Goal: Task Accomplishment & Management: Manage account settings

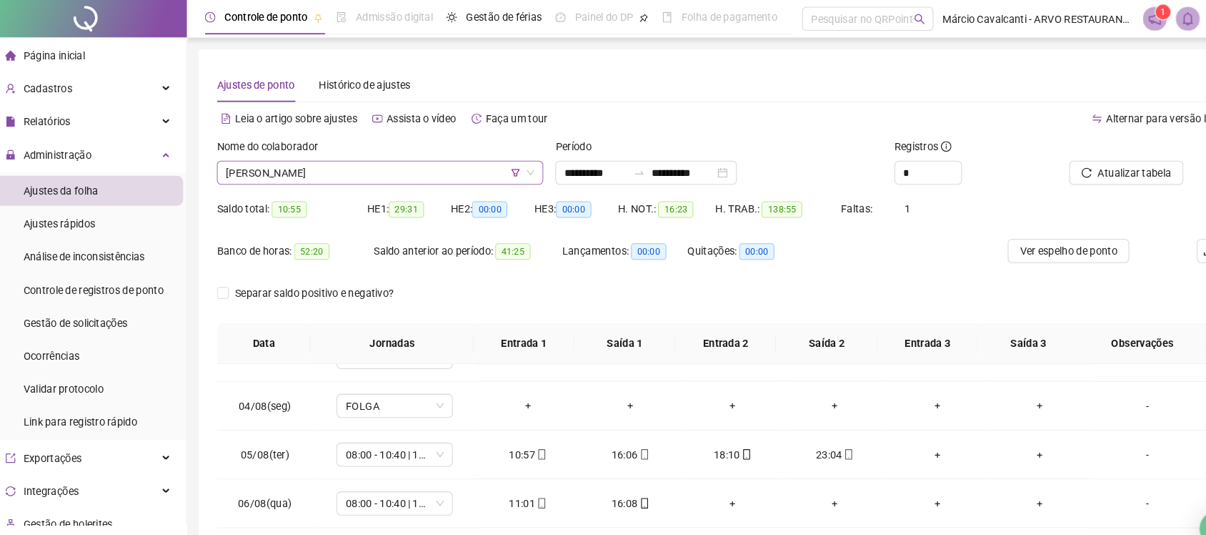
click at [506, 163] on icon "filter" at bounding box center [506, 164] width 9 height 9
click at [683, 81] on div "Ajustes de ponto Histórico de ajustes" at bounding box center [700, 80] width 956 height 33
click at [369, 168] on span "[PERSON_NAME]" at bounding box center [377, 164] width 294 height 21
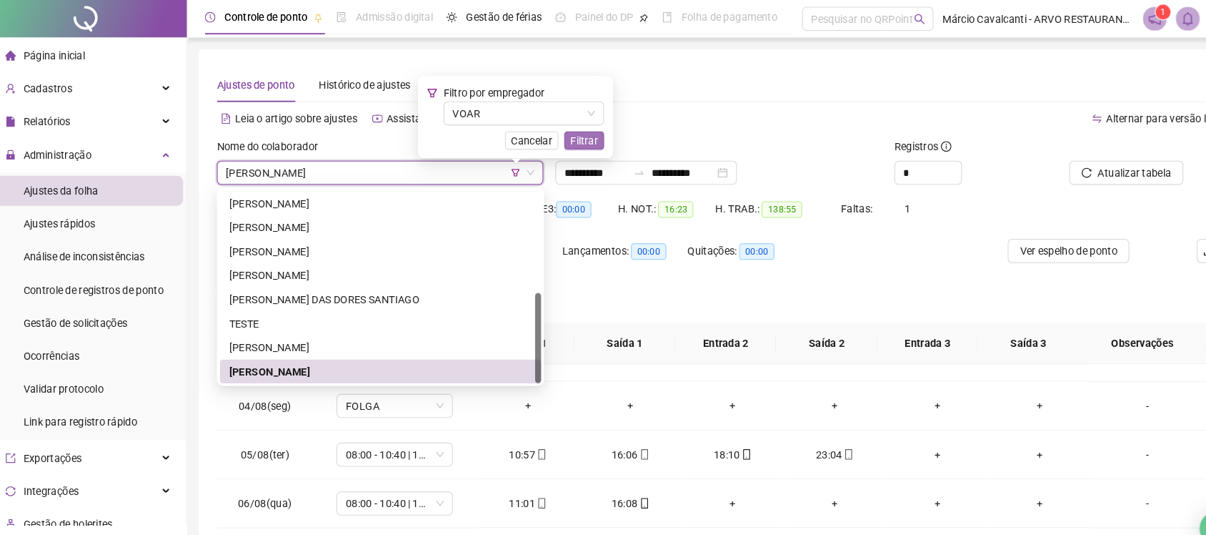
click at [565, 133] on span "Filtrar" at bounding box center [571, 134] width 26 height 16
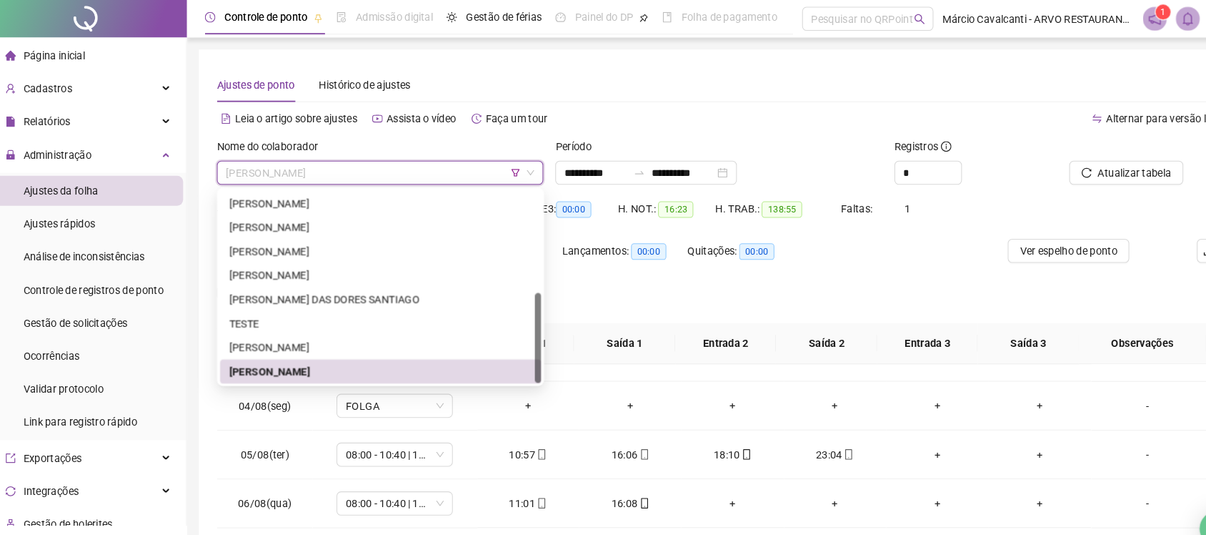
click at [385, 168] on span "[PERSON_NAME]" at bounding box center [377, 164] width 294 height 21
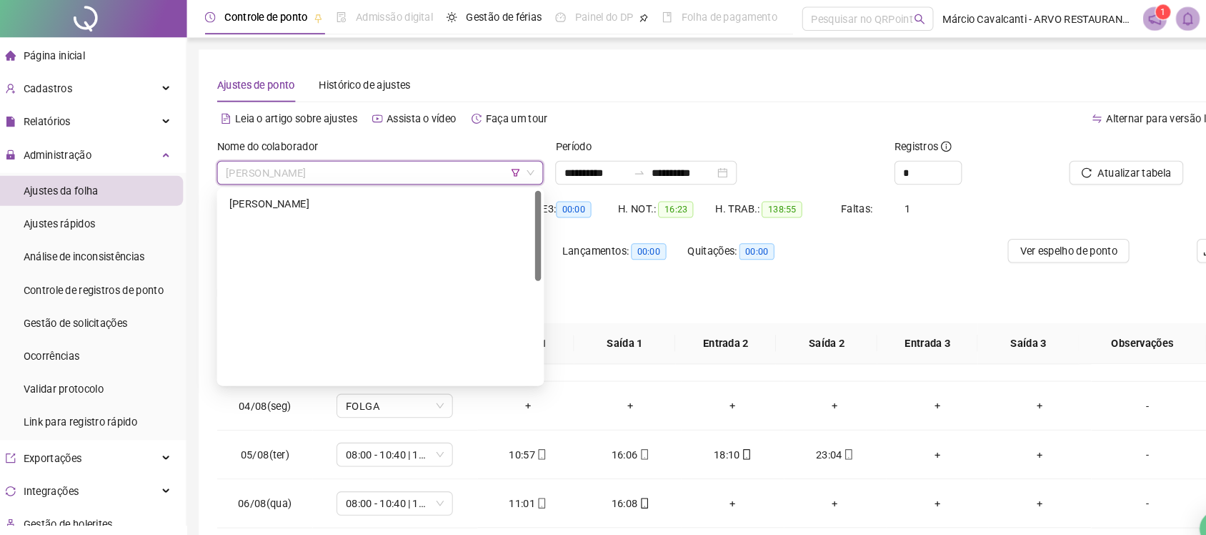
scroll to position [0, 0]
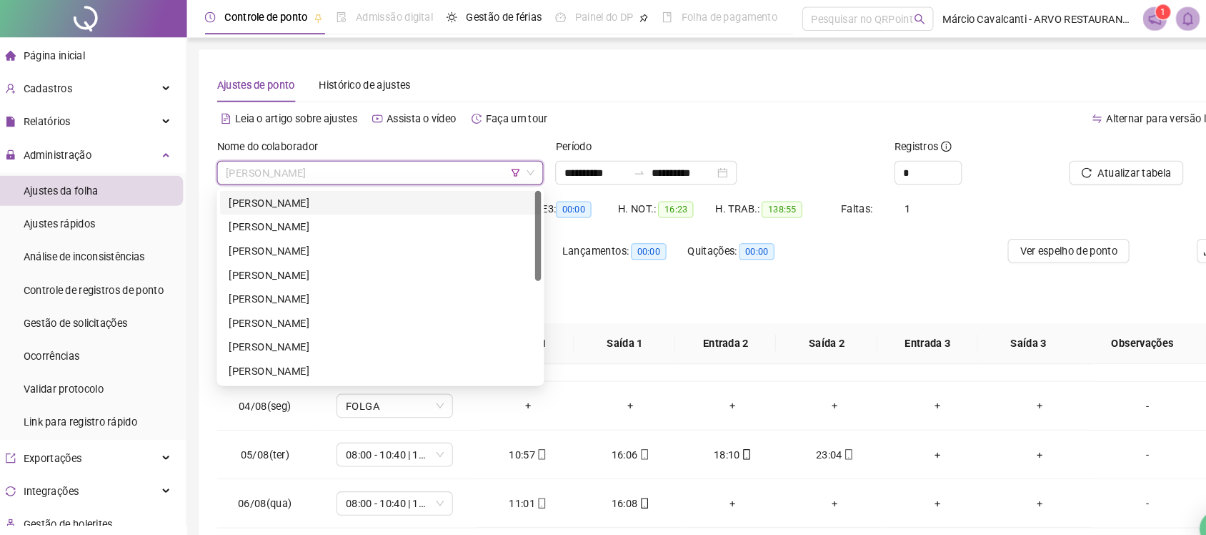
click at [322, 191] on div "[PERSON_NAME]" at bounding box center [377, 193] width 289 height 16
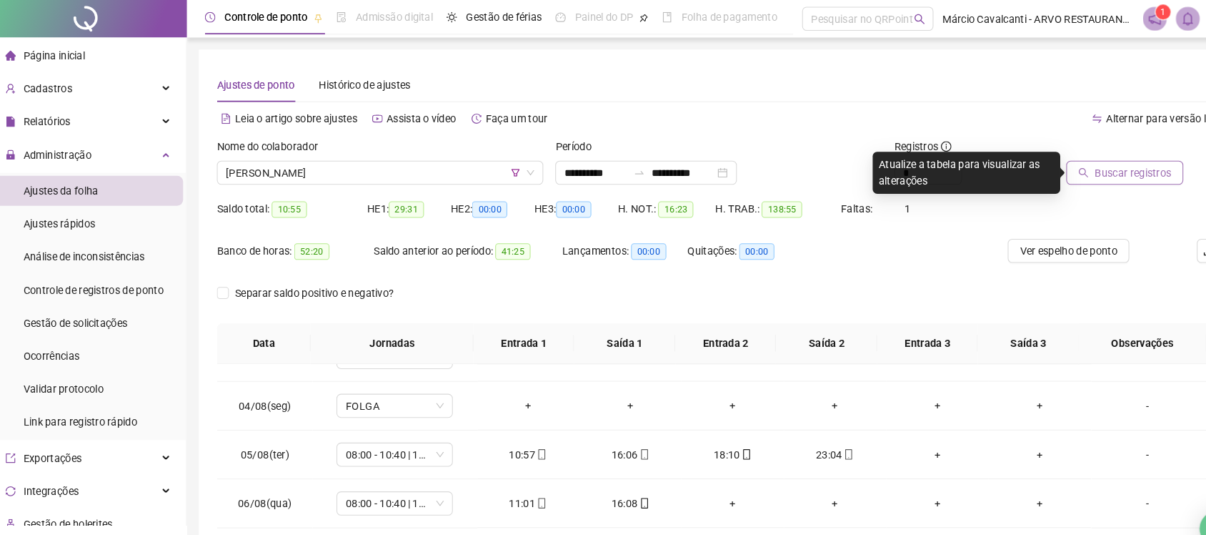
click at [1077, 164] on span "Buscar registros" at bounding box center [1094, 165] width 73 height 16
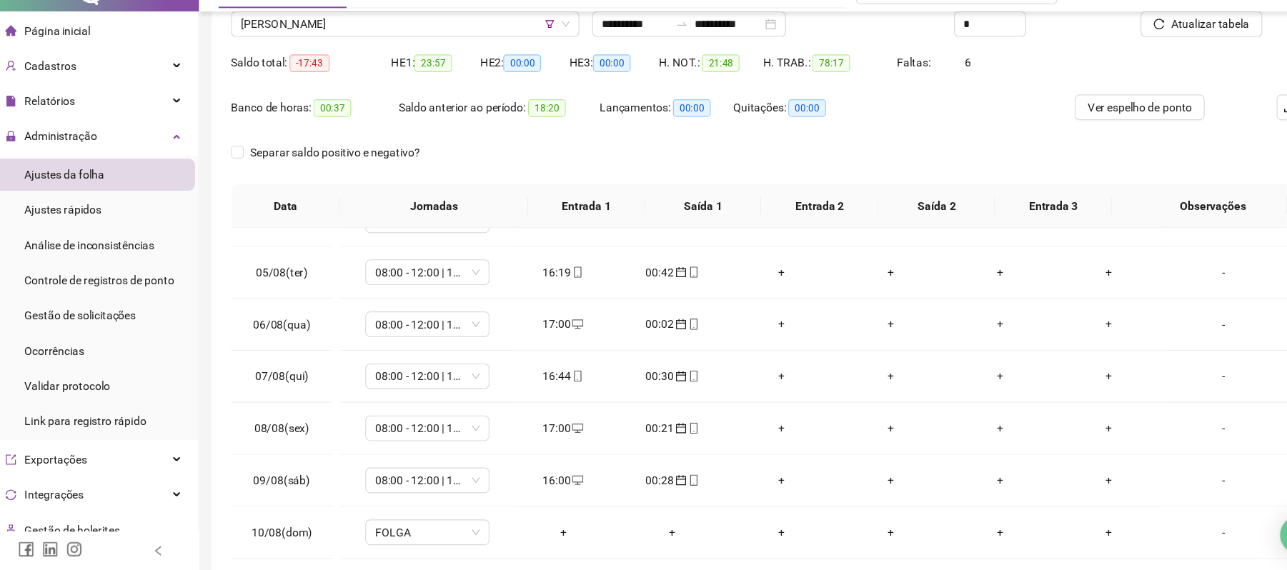
scroll to position [169, 0]
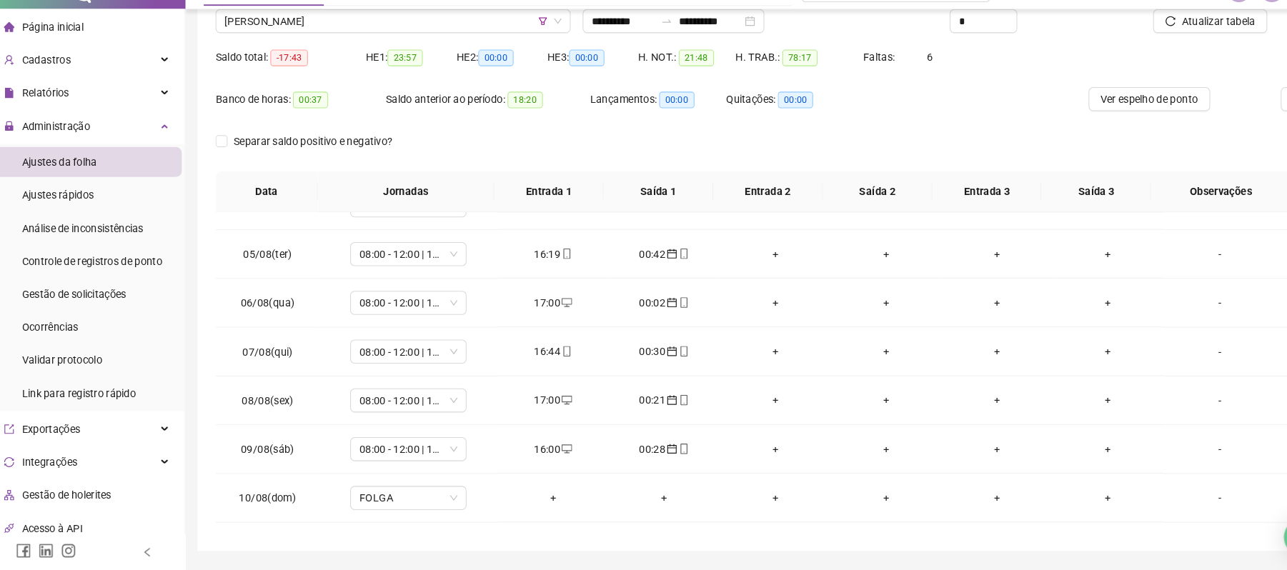
drag, startPoint x: 1157, startPoint y: 25, endPoint x: 641, endPoint y: 167, distance: 535.3
click at [641, 167] on div "Separar saldo positivo e negativo?" at bounding box center [740, 170] width 1037 height 40
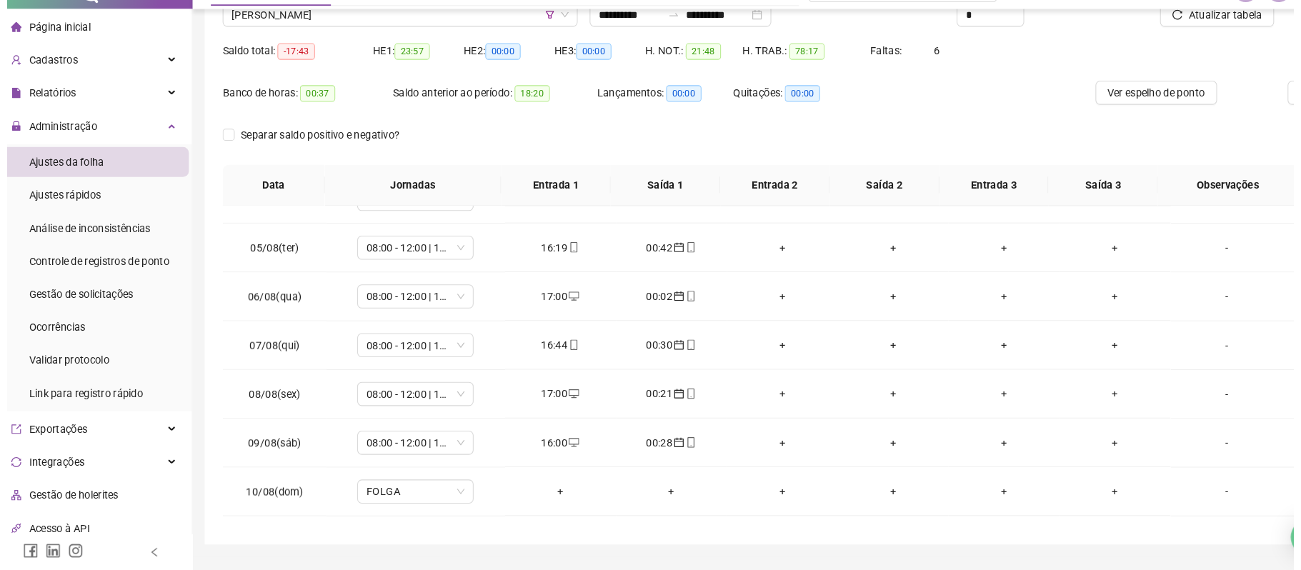
scroll to position [127, 0]
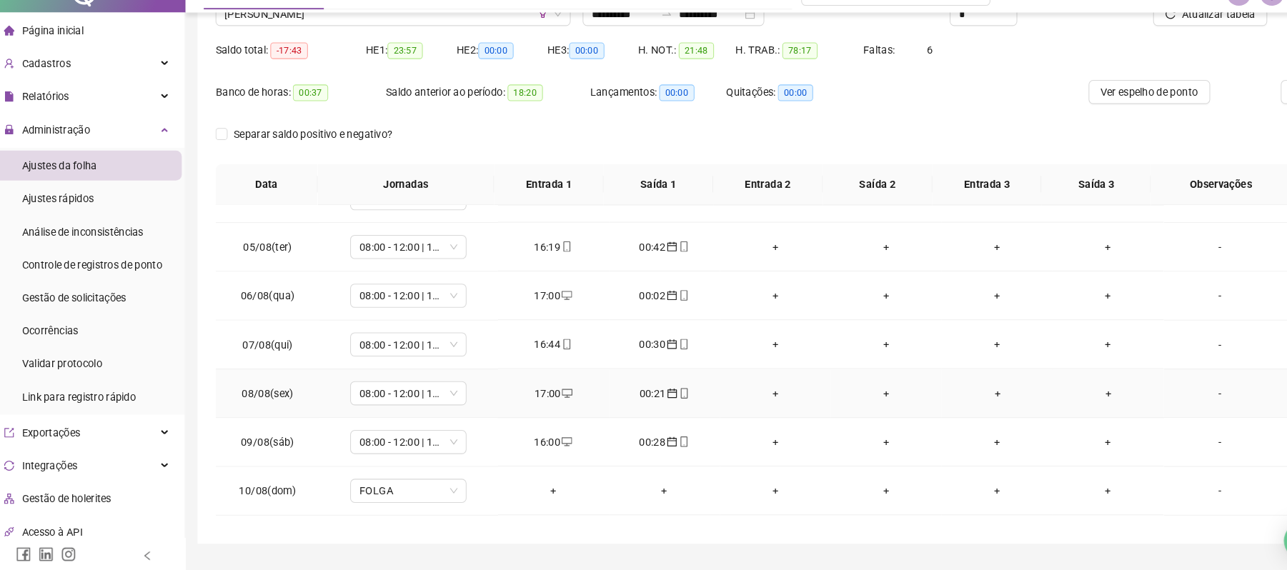
click at [1136, 400] on div "-" at bounding box center [1178, 398] width 84 height 16
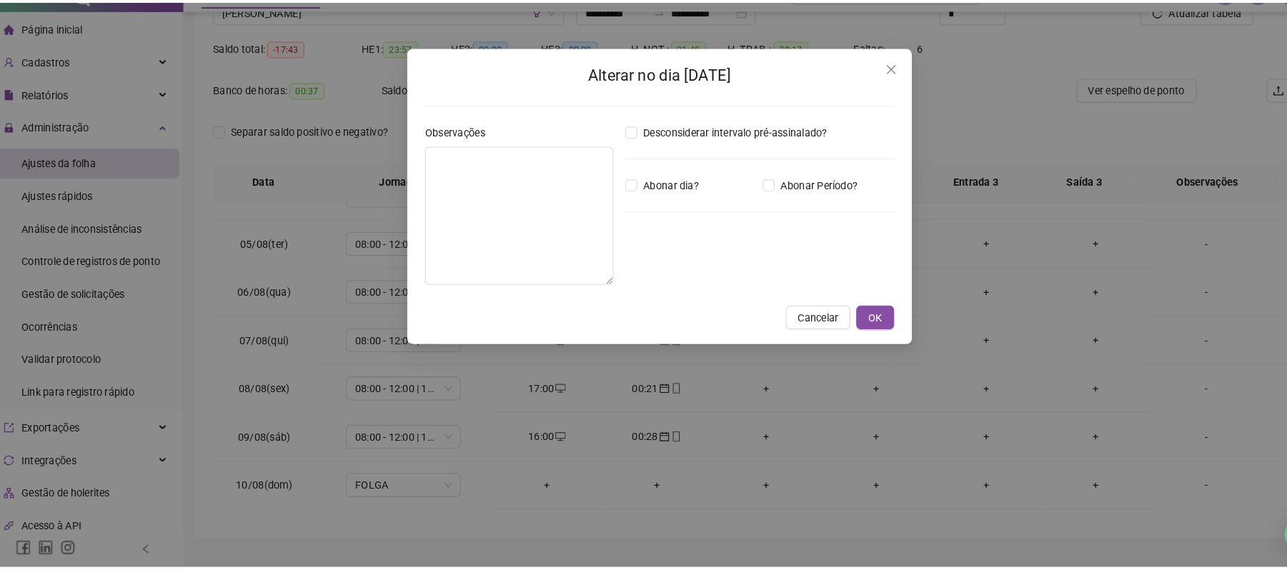
scroll to position [128, 0]
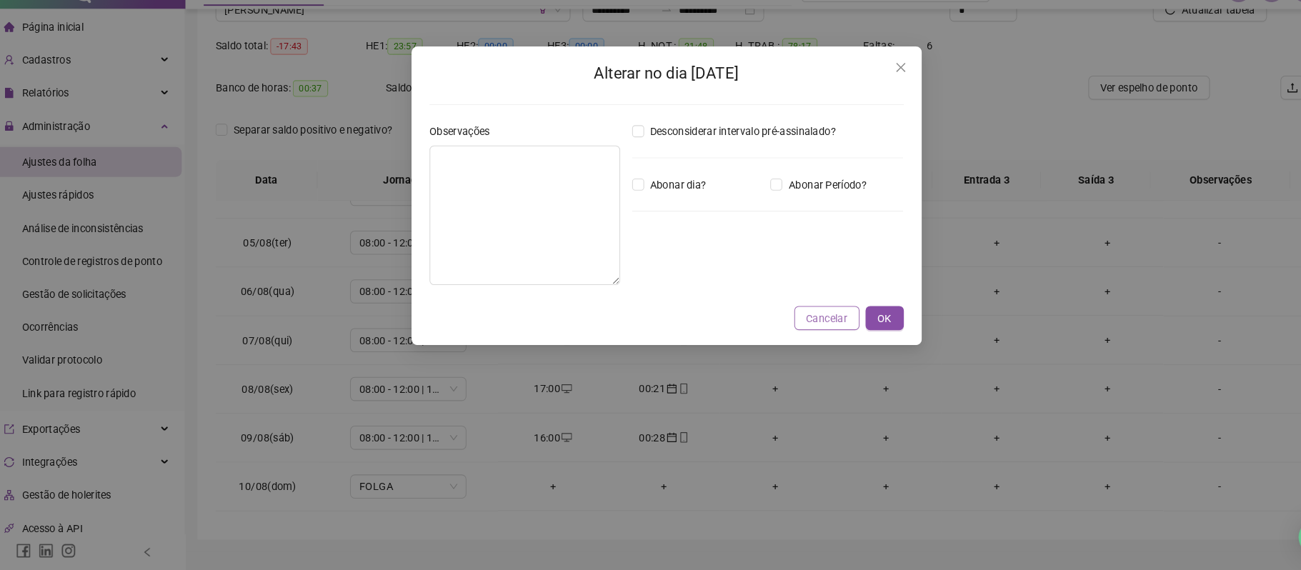
click at [812, 327] on span "Cancelar" at bounding box center [803, 330] width 39 height 16
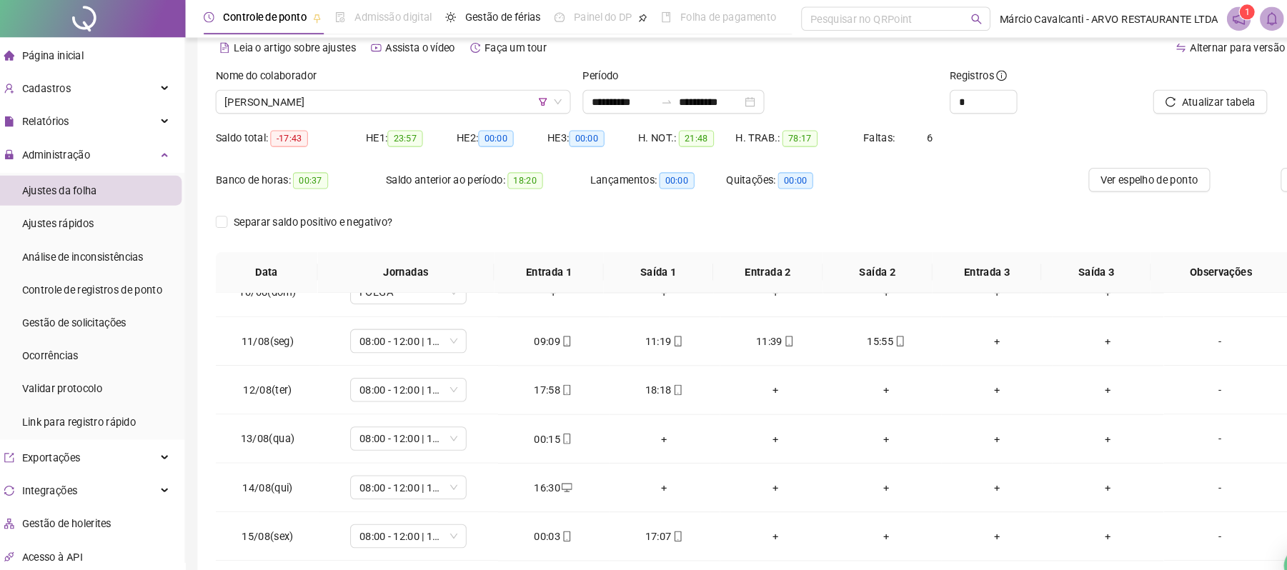
scroll to position [64, 0]
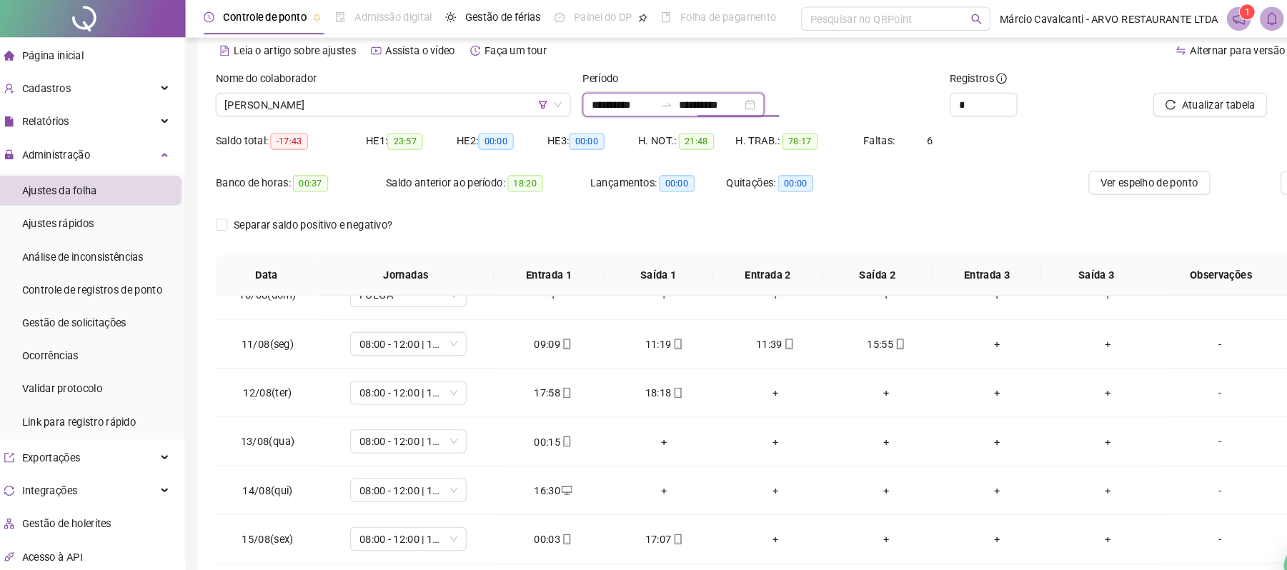
click at [723, 99] on input "**********" at bounding box center [693, 100] width 60 height 16
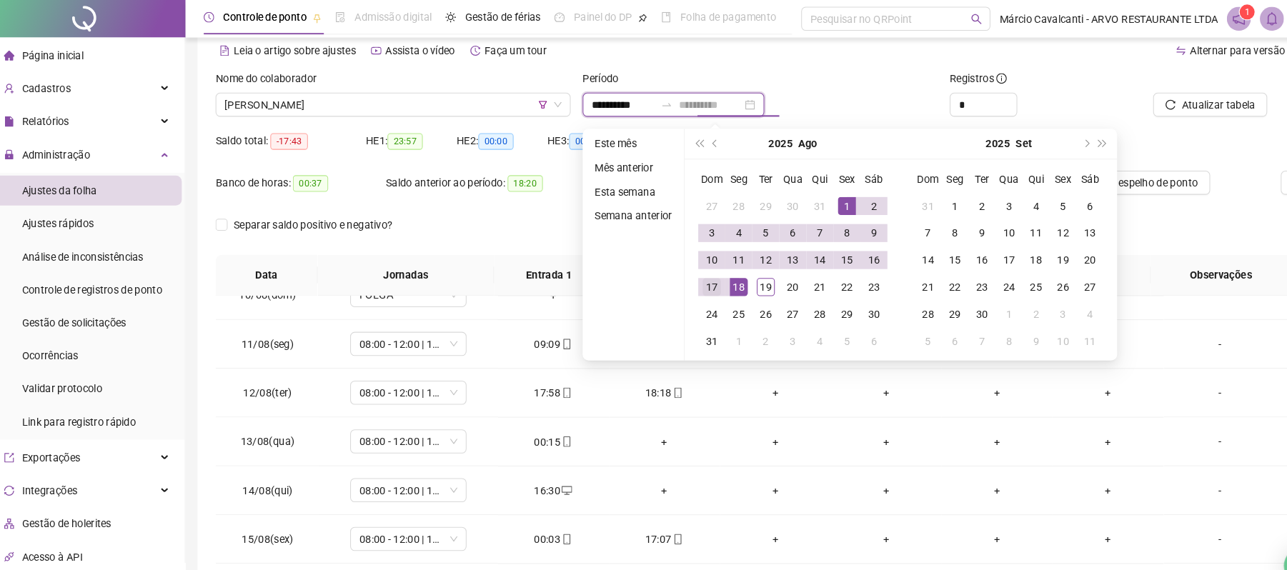
type input "**********"
click at [697, 274] on div "17" at bounding box center [693, 273] width 17 height 17
type input "**********"
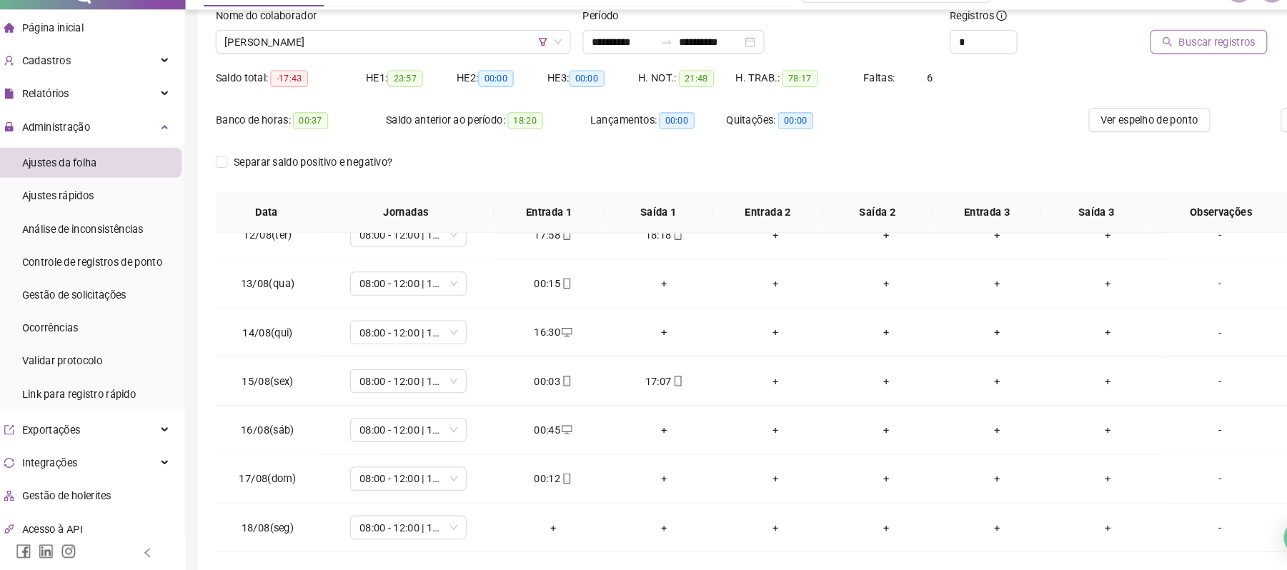
scroll to position [106, 0]
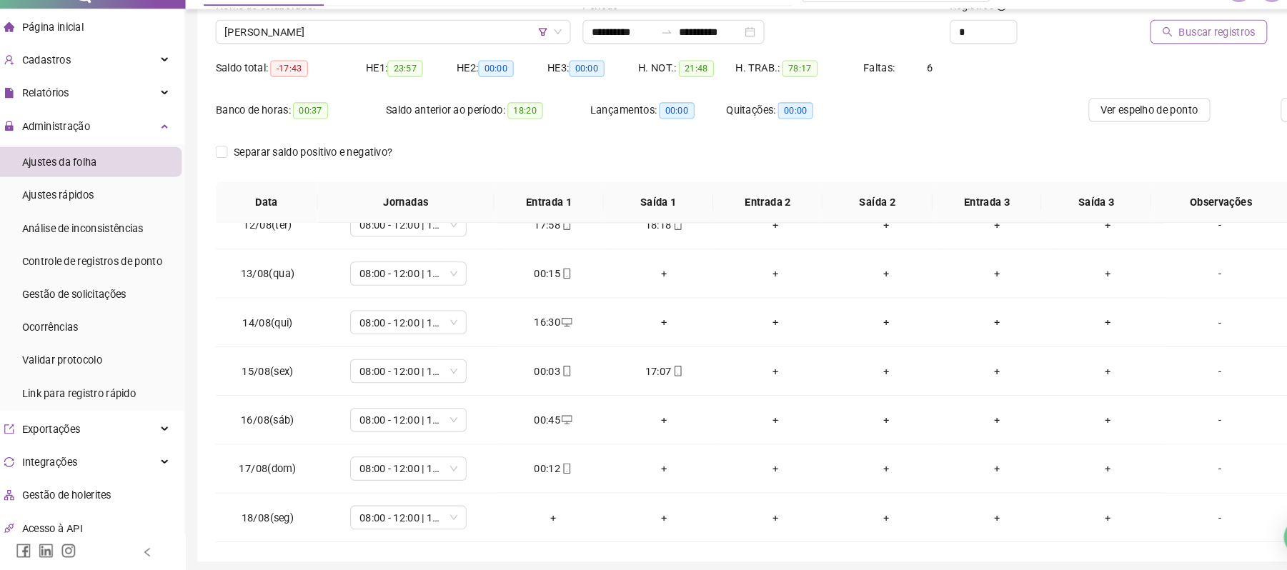
click at [76, 176] on span "Ajustes da folha" at bounding box center [72, 181] width 71 height 11
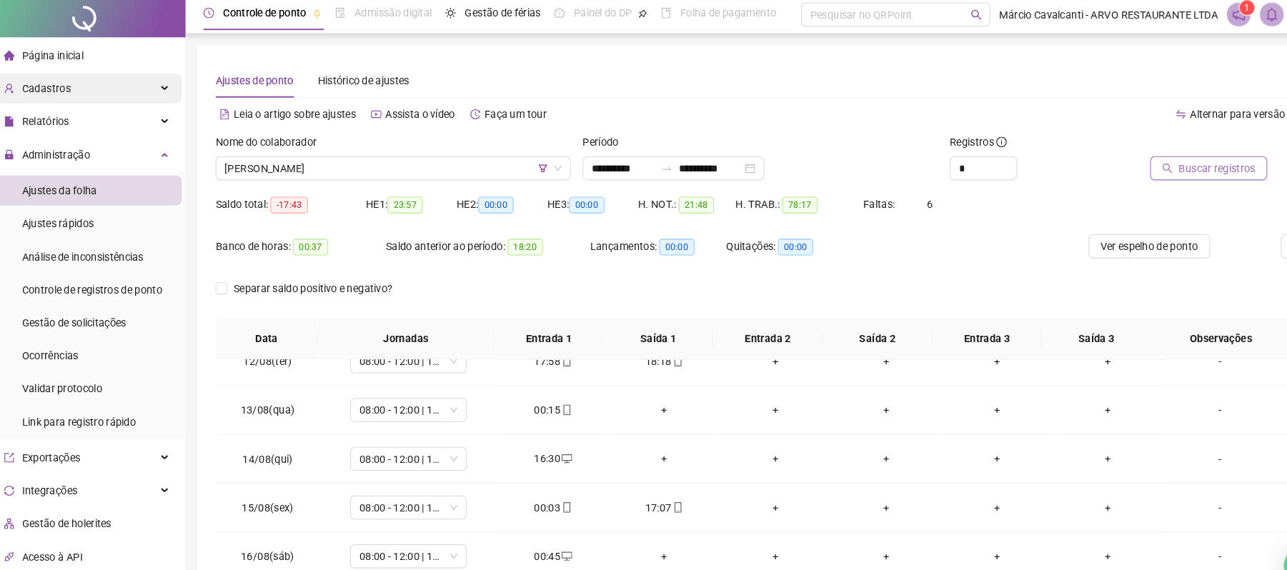
scroll to position [0, 0]
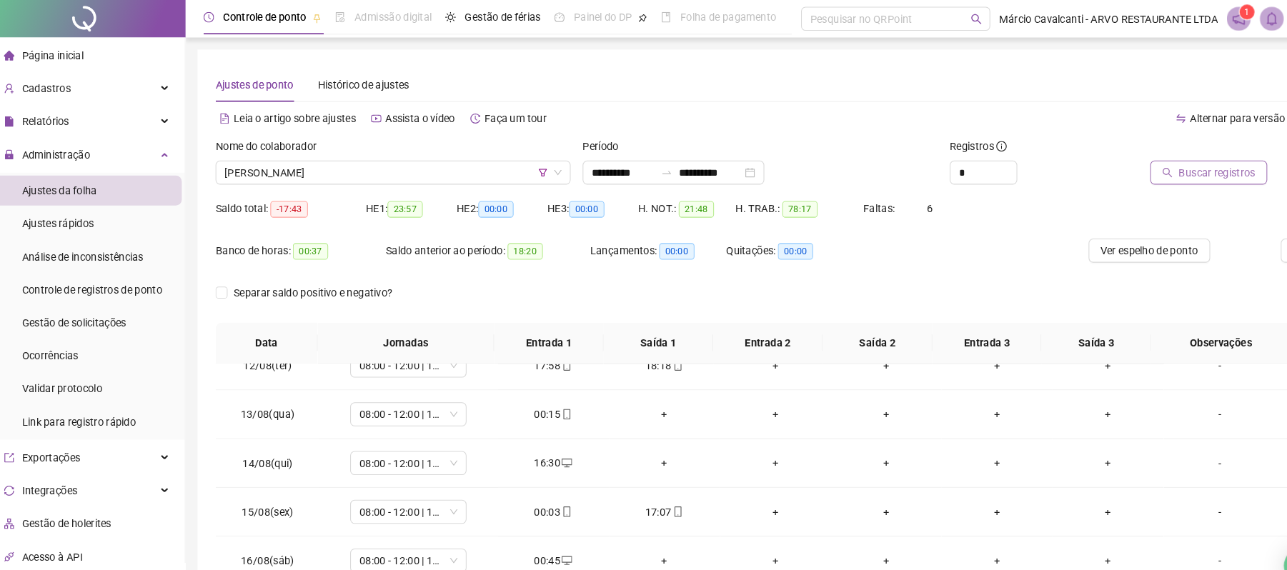
click at [73, 56] on span "Página inicial" at bounding box center [66, 52] width 59 height 11
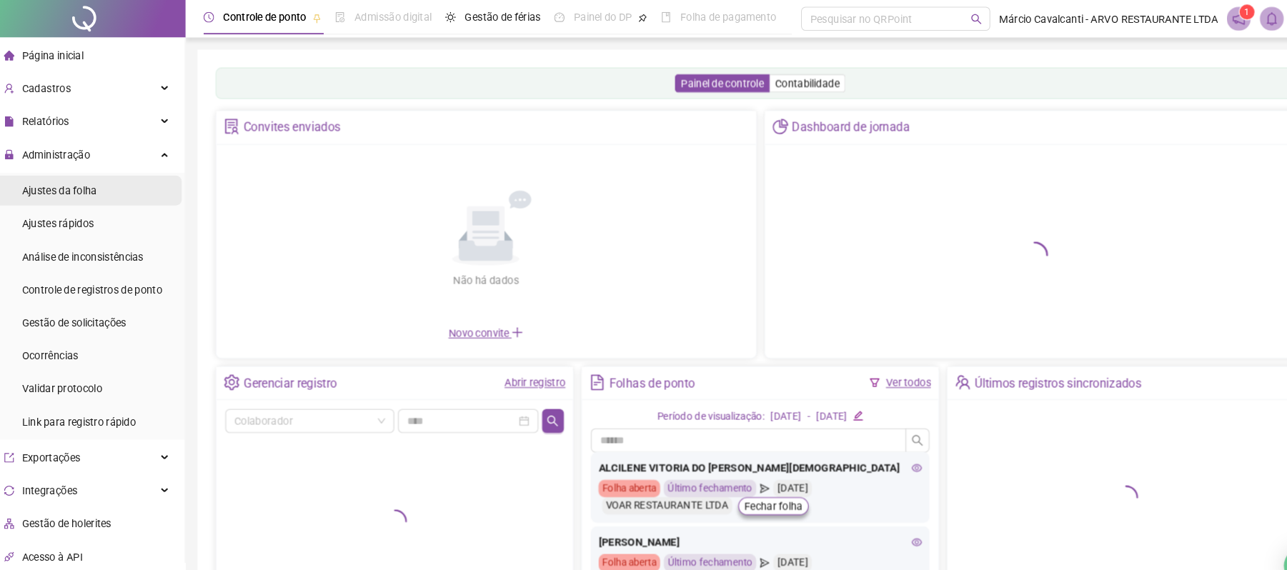
click at [73, 183] on span "Ajustes da folha" at bounding box center [72, 181] width 71 height 11
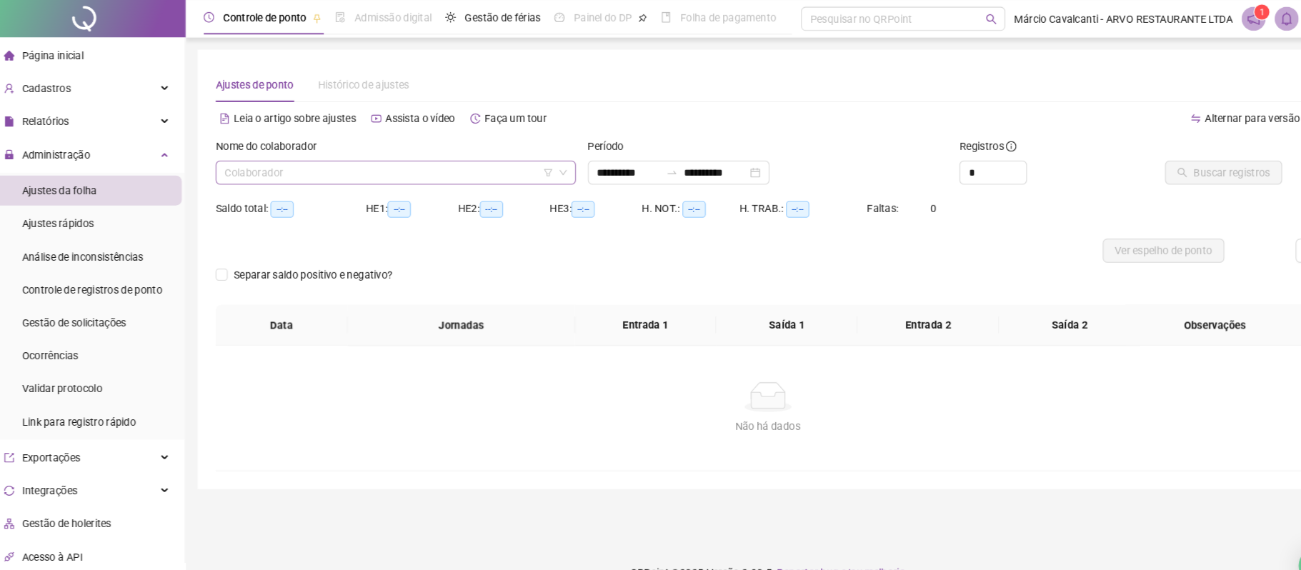
click at [344, 160] on input "search" at bounding box center [386, 164] width 313 height 21
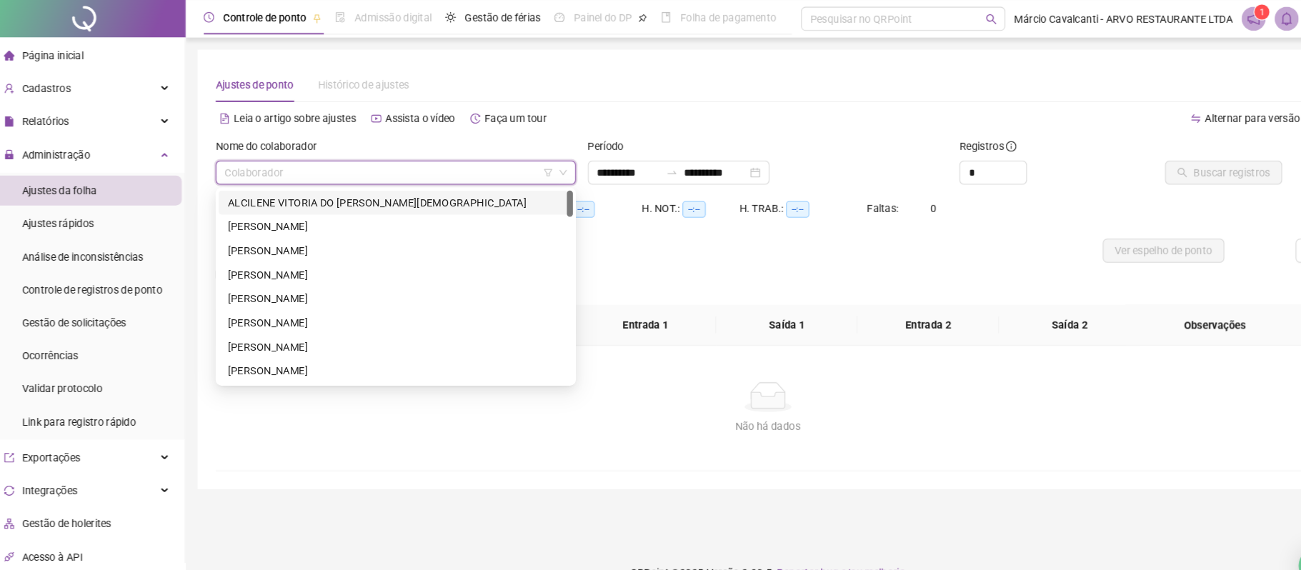
click at [535, 164] on icon "filter" at bounding box center [538, 164] width 8 height 7
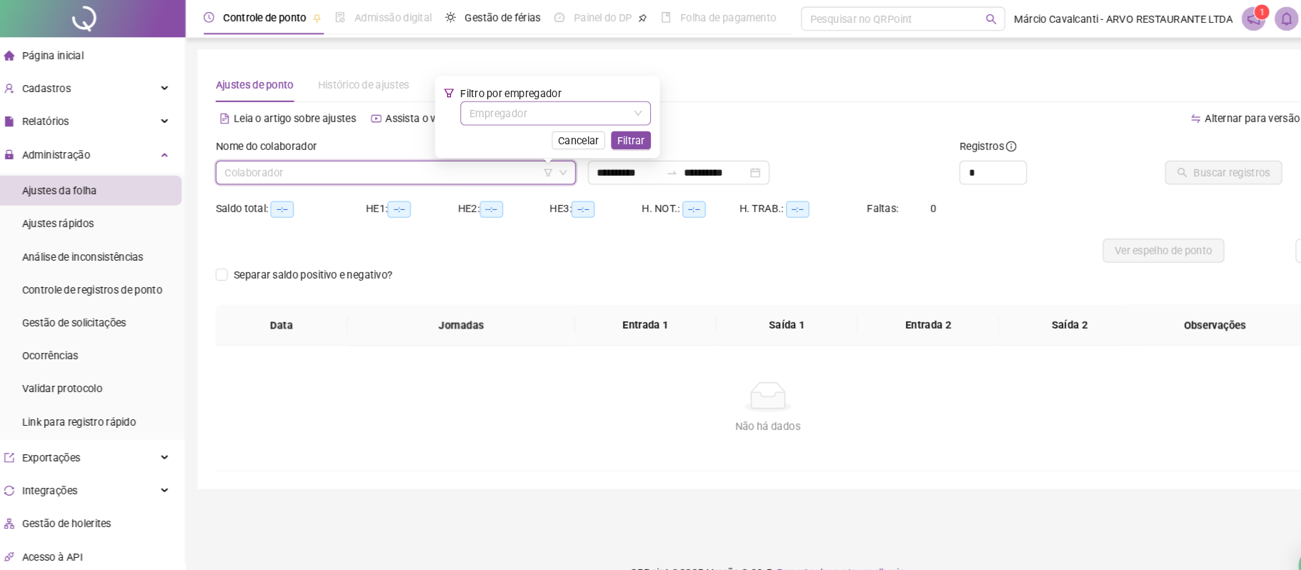
click at [559, 113] on input "search" at bounding box center [539, 107] width 152 height 21
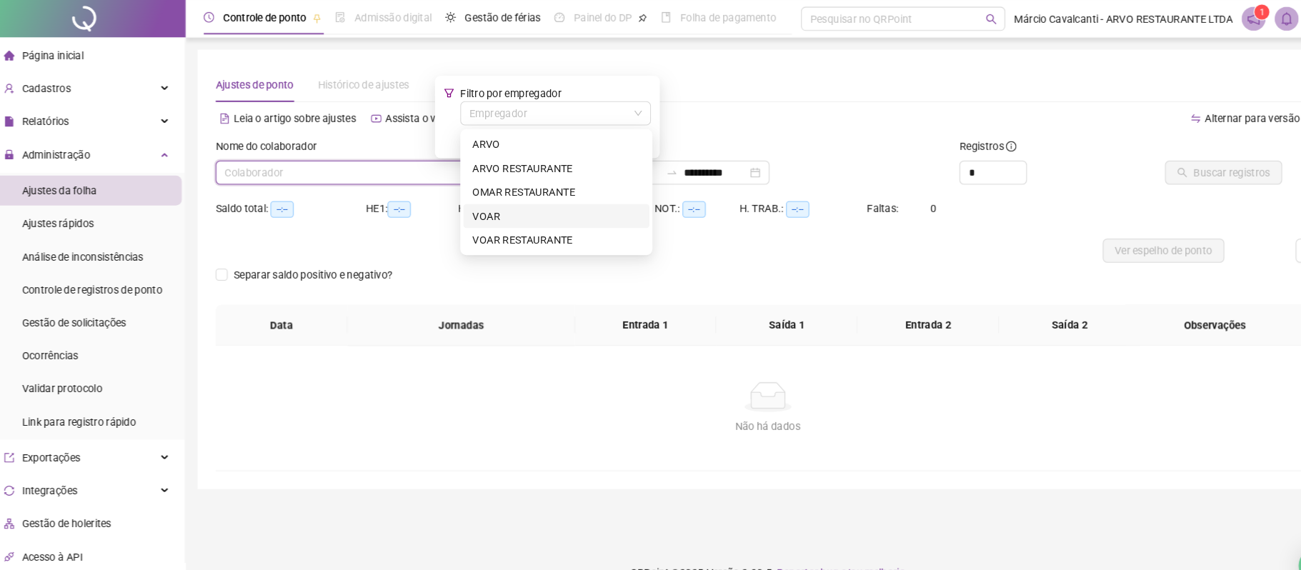
click at [511, 201] on div "VOAR" at bounding box center [546, 206] width 160 height 16
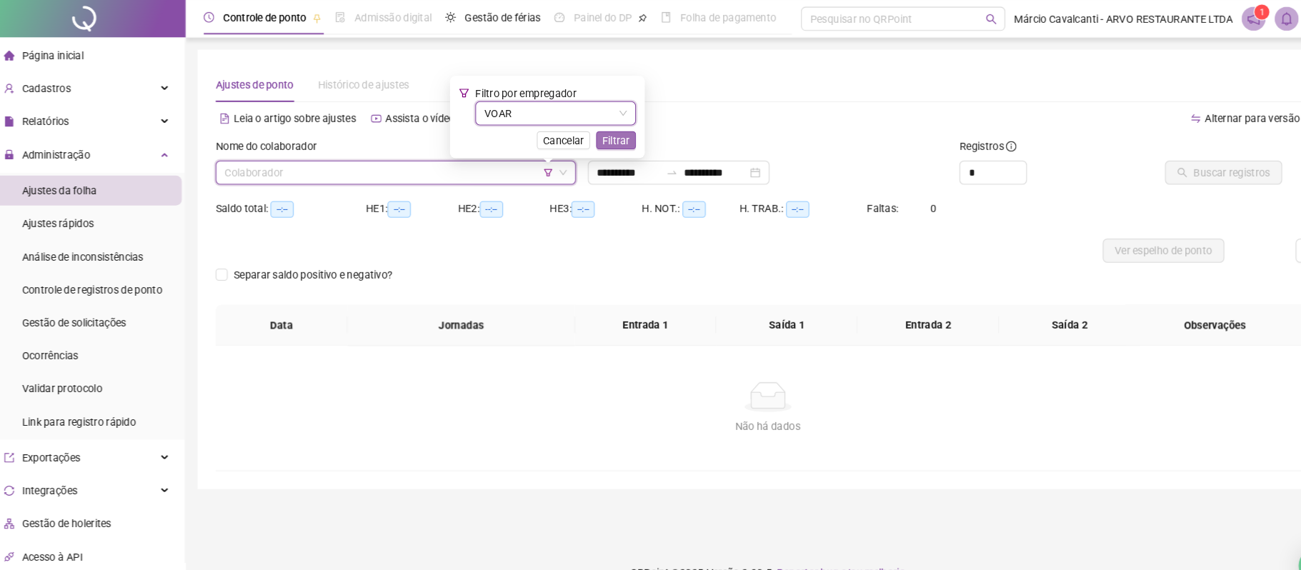
click at [606, 133] on span "Filtrar" at bounding box center [603, 134] width 26 height 16
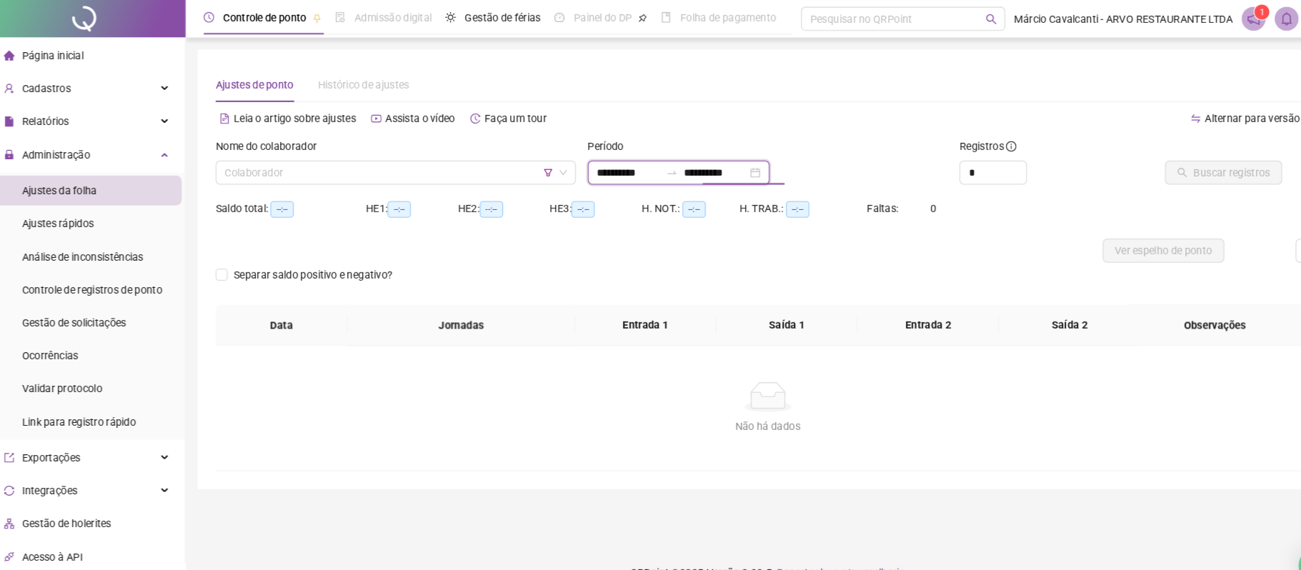
click at [712, 169] on input "**********" at bounding box center [698, 165] width 60 height 16
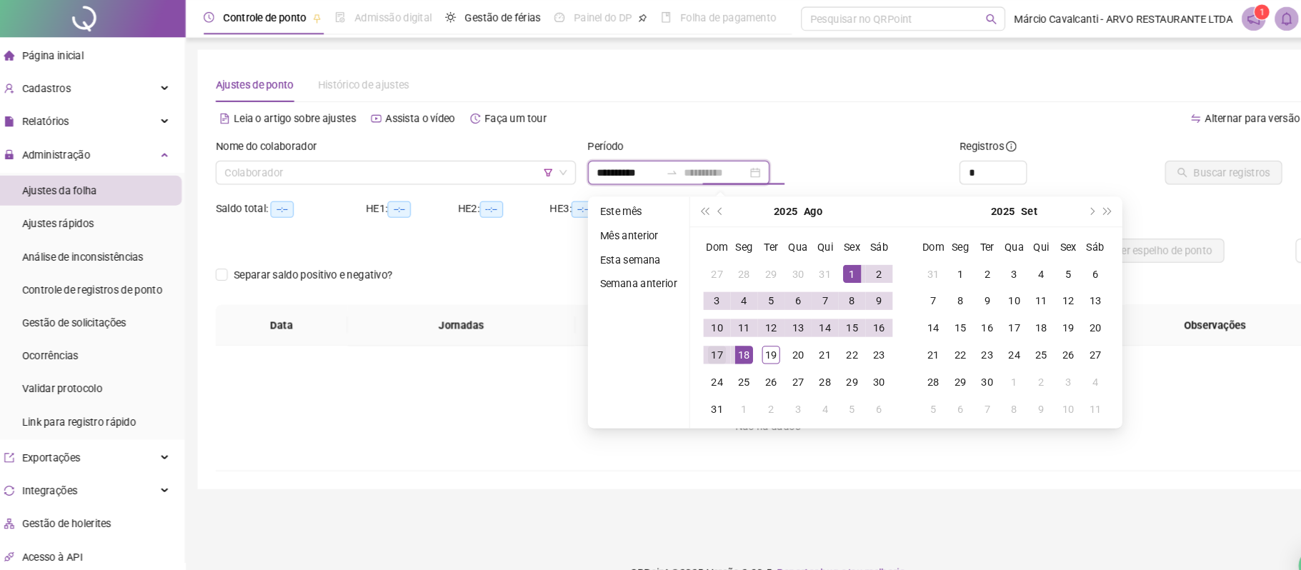
type input "**********"
click at [694, 339] on div "17" at bounding box center [698, 337] width 17 height 17
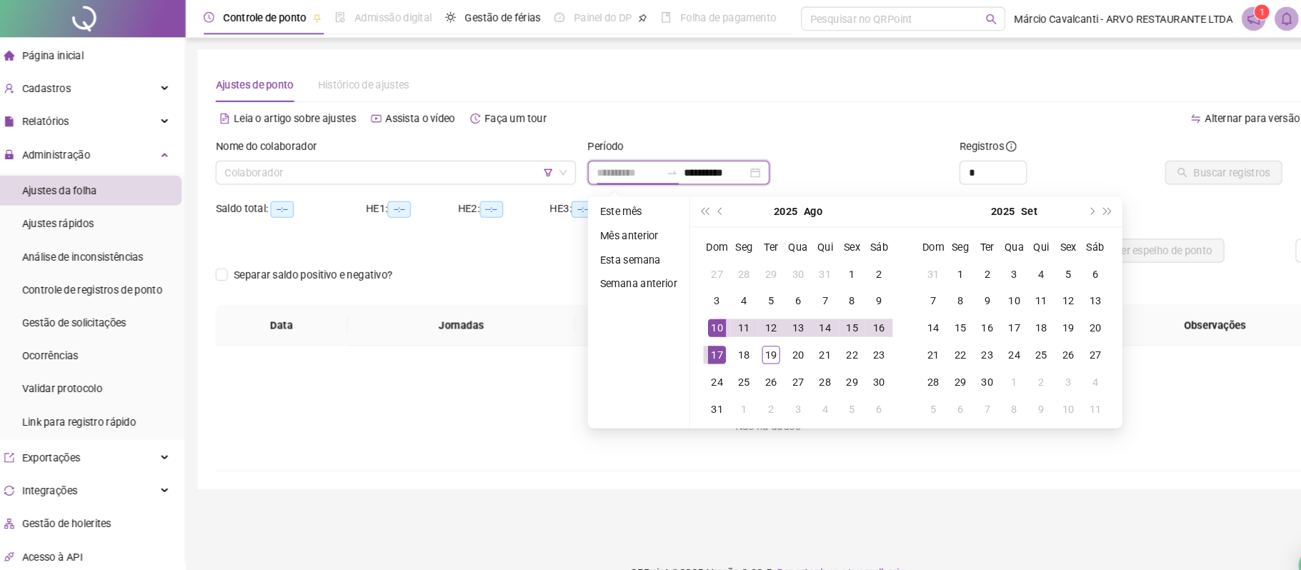
type input "**********"
click at [774, 101] on div "Alternar para versão lite" at bounding box center [1011, 112] width 526 height 23
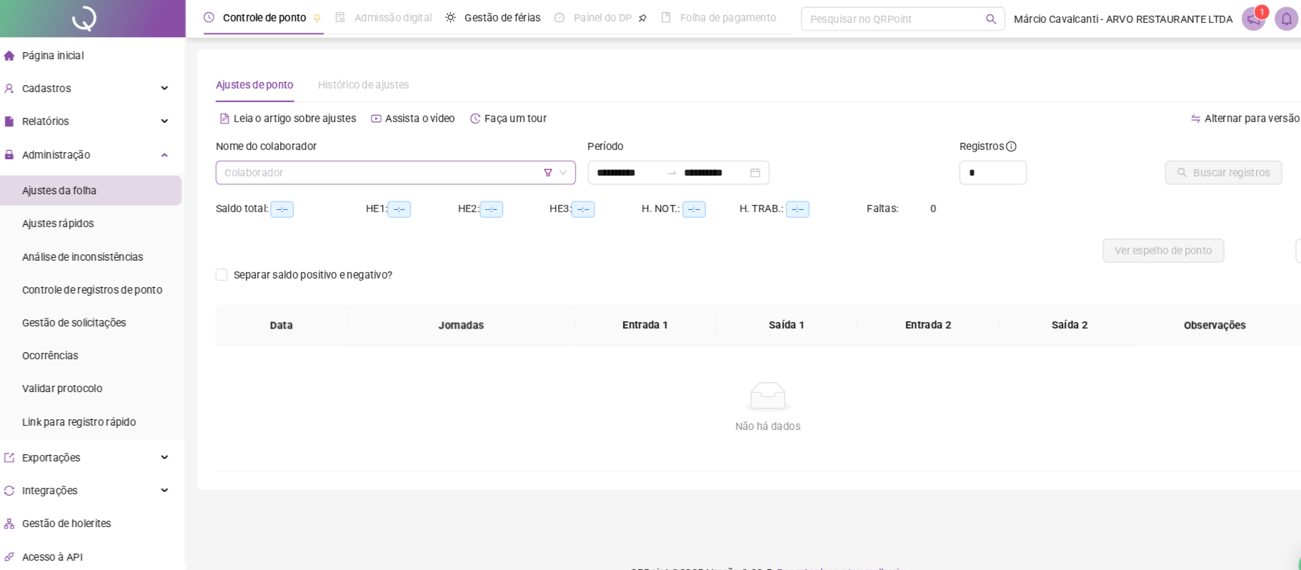
click at [502, 171] on input "search" at bounding box center [386, 164] width 313 height 21
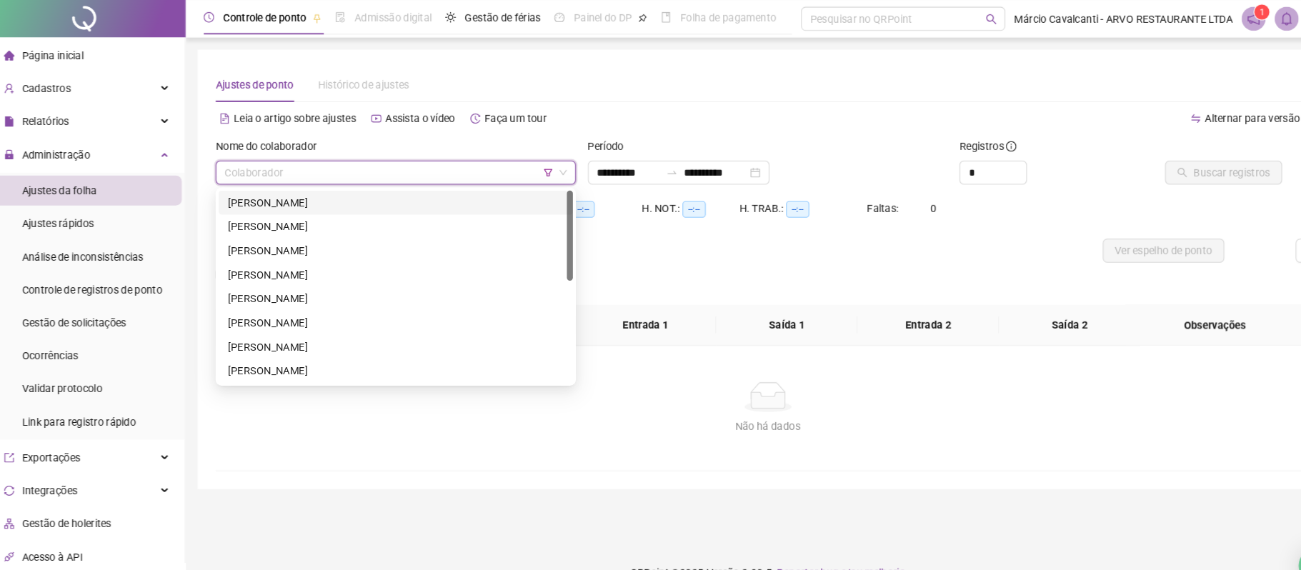
click at [269, 189] on div "[PERSON_NAME]" at bounding box center [393, 193] width 320 height 16
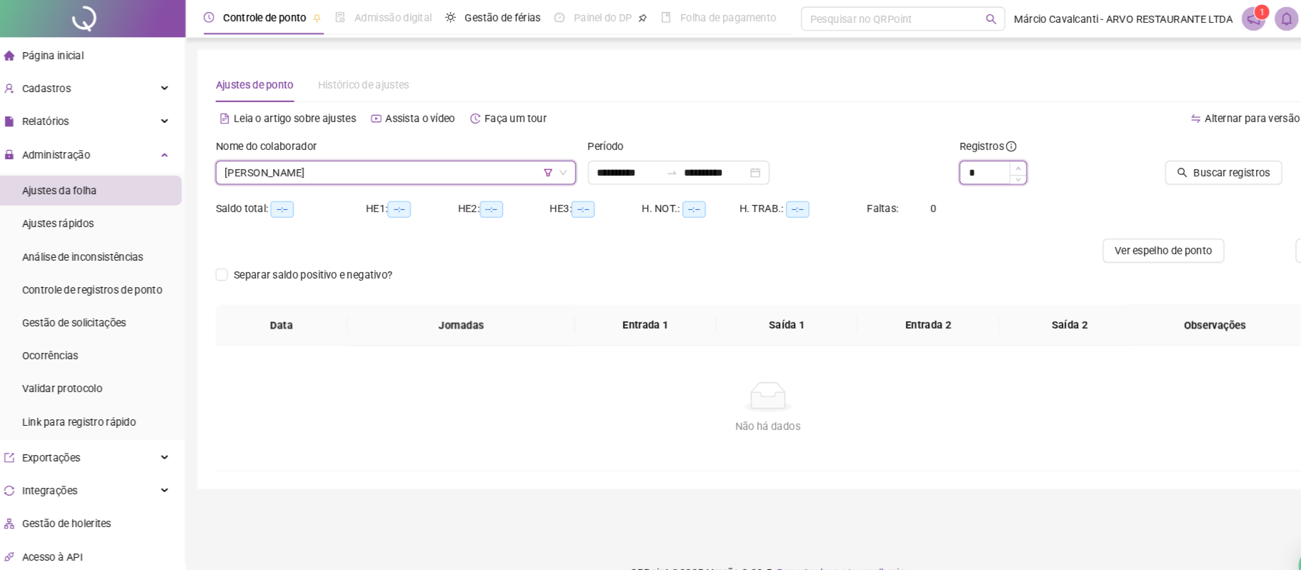
type input "*"
click at [986, 159] on icon "up" at bounding box center [986, 160] width 4 height 3
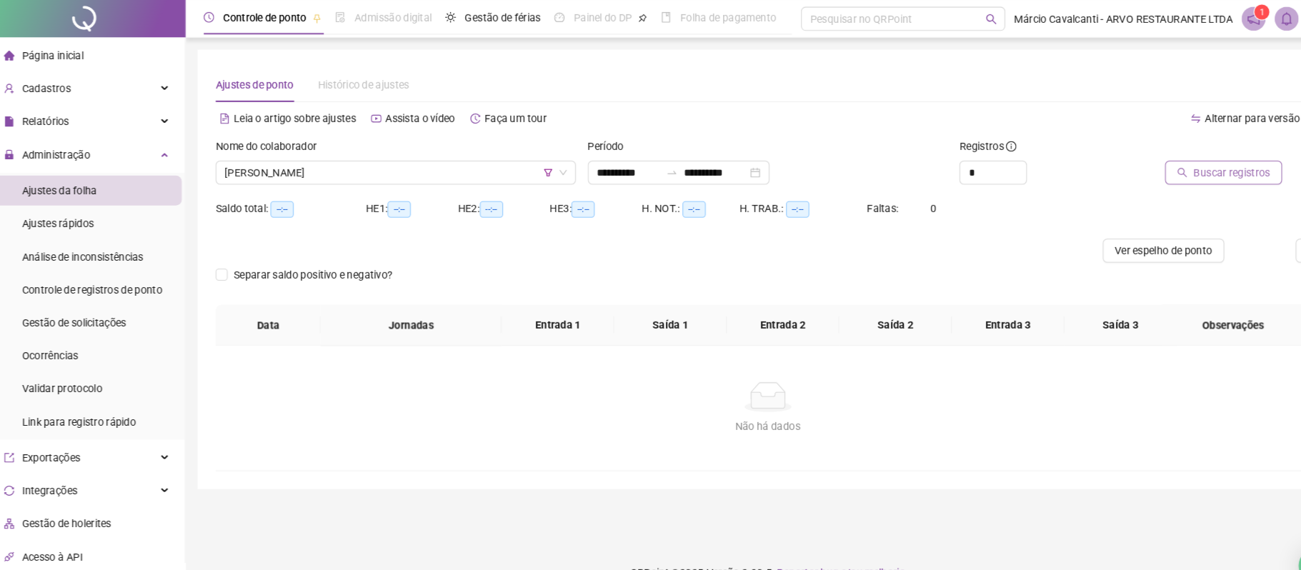
click at [1166, 166] on span "Buscar registros" at bounding box center [1189, 165] width 73 height 16
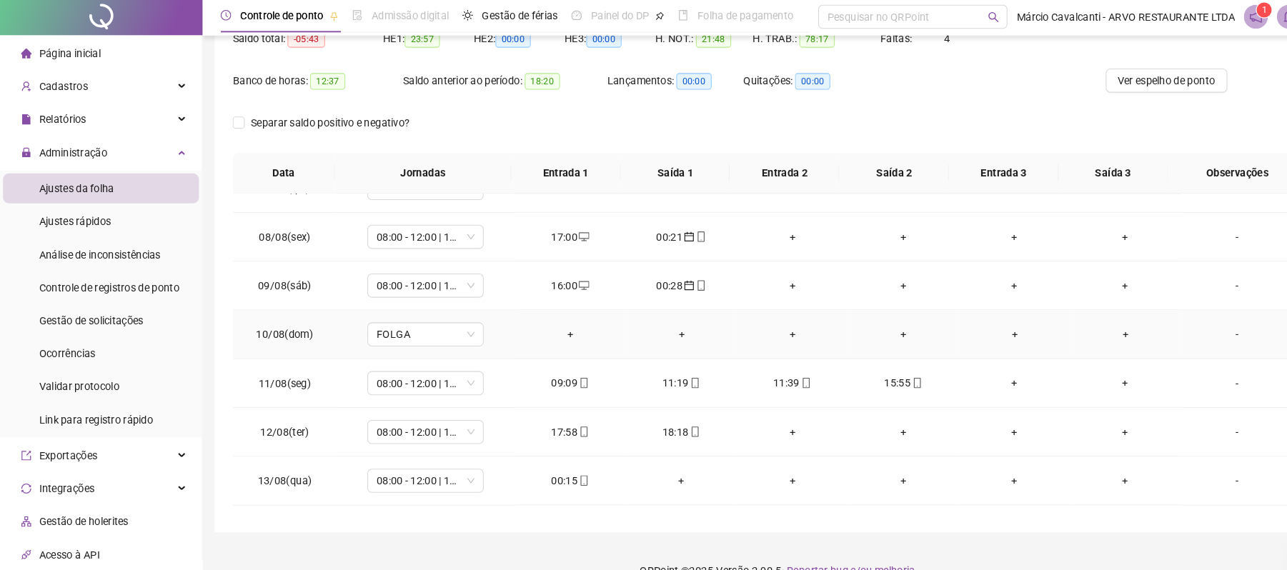
scroll to position [398, 0]
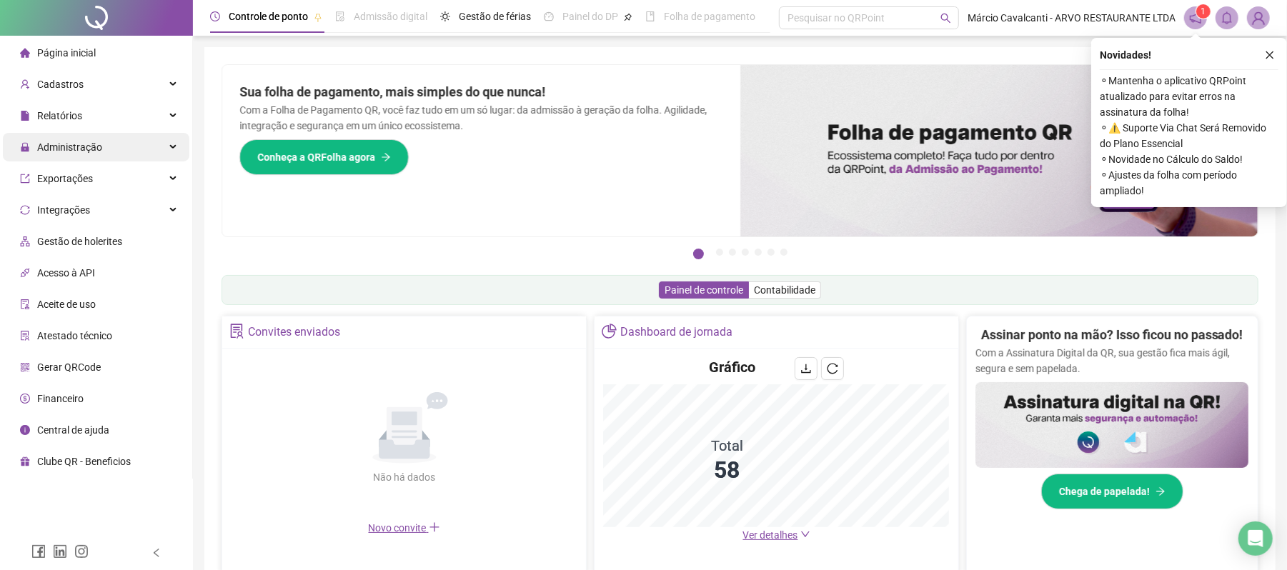
click at [61, 149] on span "Administração" at bounding box center [69, 147] width 65 height 11
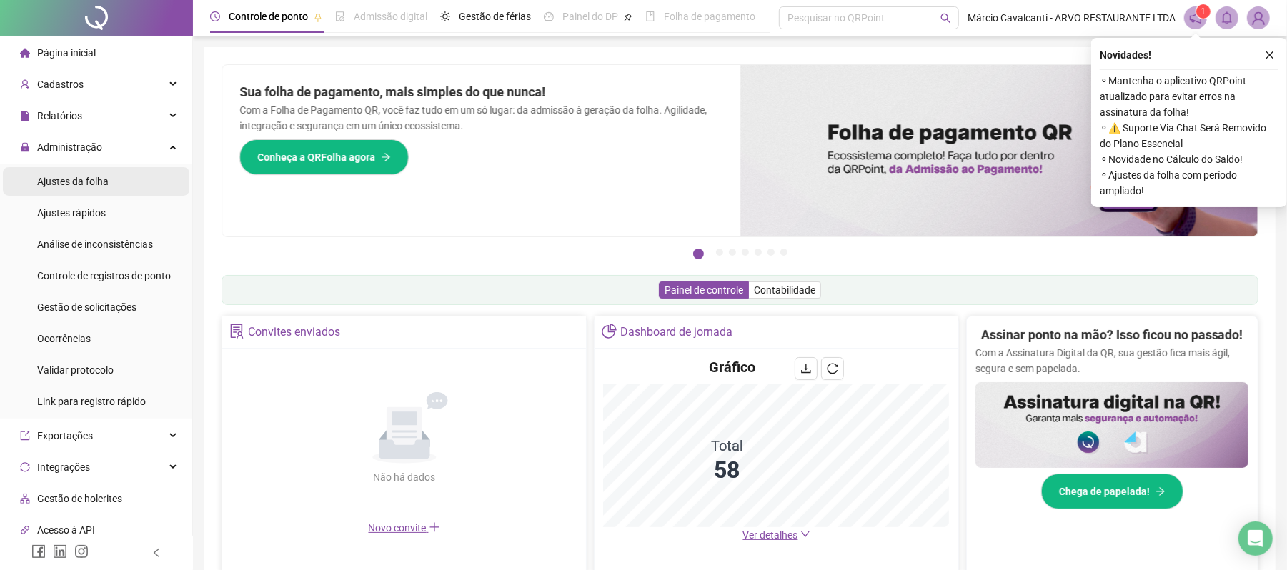
click at [72, 184] on span "Ajustes da folha" at bounding box center [72, 181] width 71 height 11
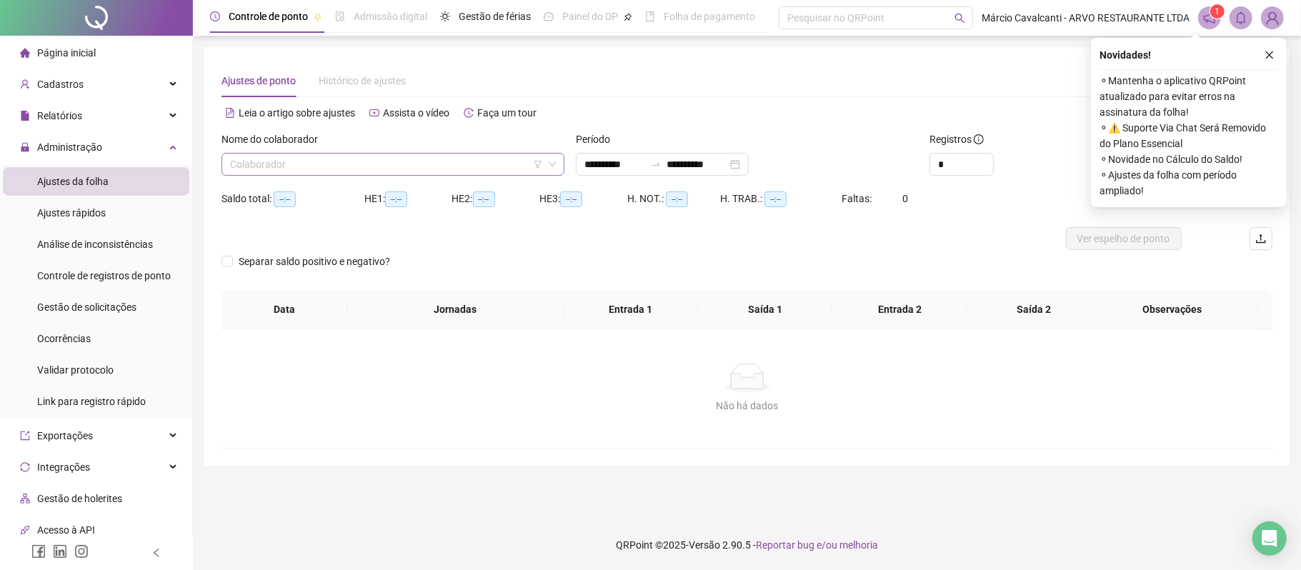
click at [540, 166] on icon "filter" at bounding box center [538, 164] width 9 height 9
click at [524, 110] on input "search" at bounding box center [539, 107] width 152 height 21
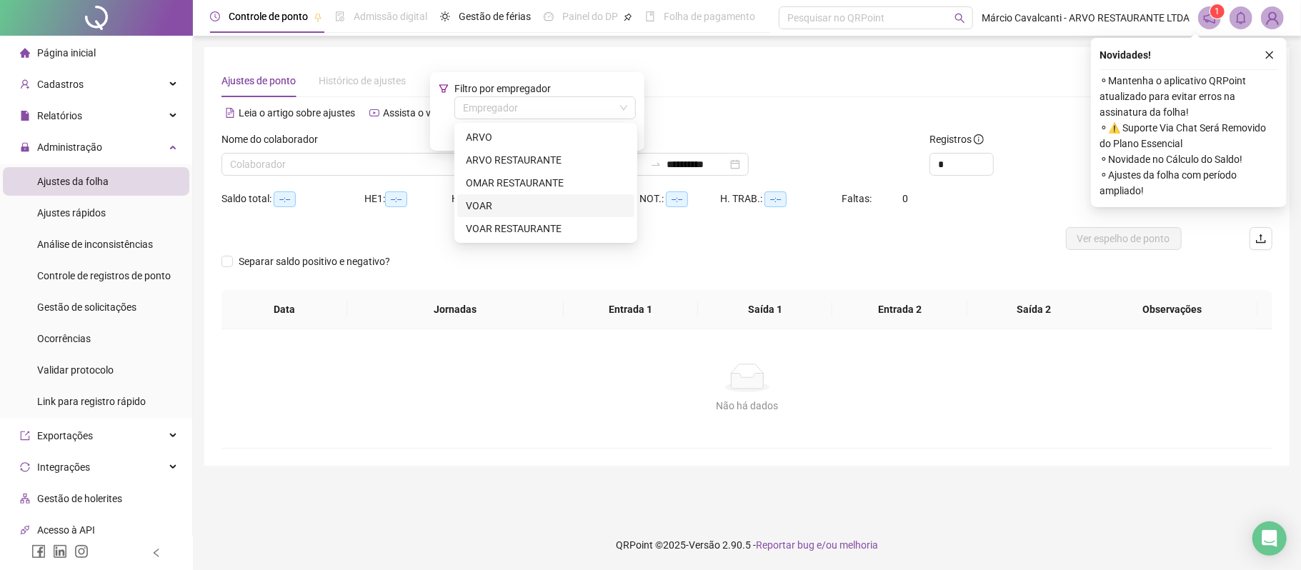
click at [509, 206] on div "VOAR" at bounding box center [546, 206] width 160 height 16
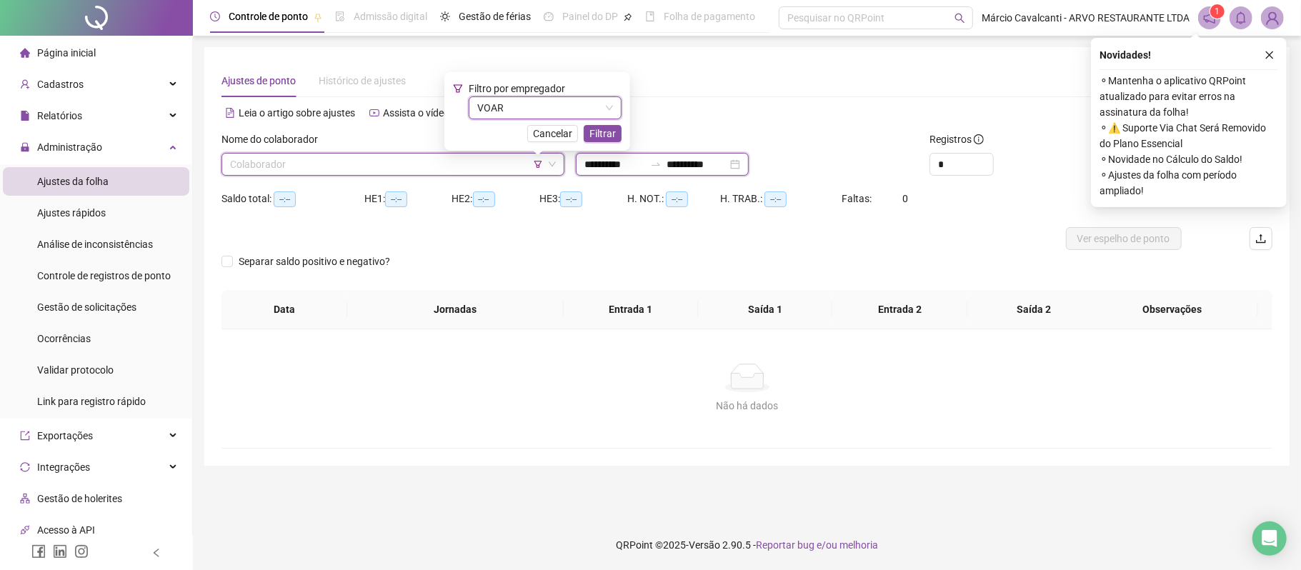
click at [719, 169] on input "**********" at bounding box center [698, 165] width 60 height 16
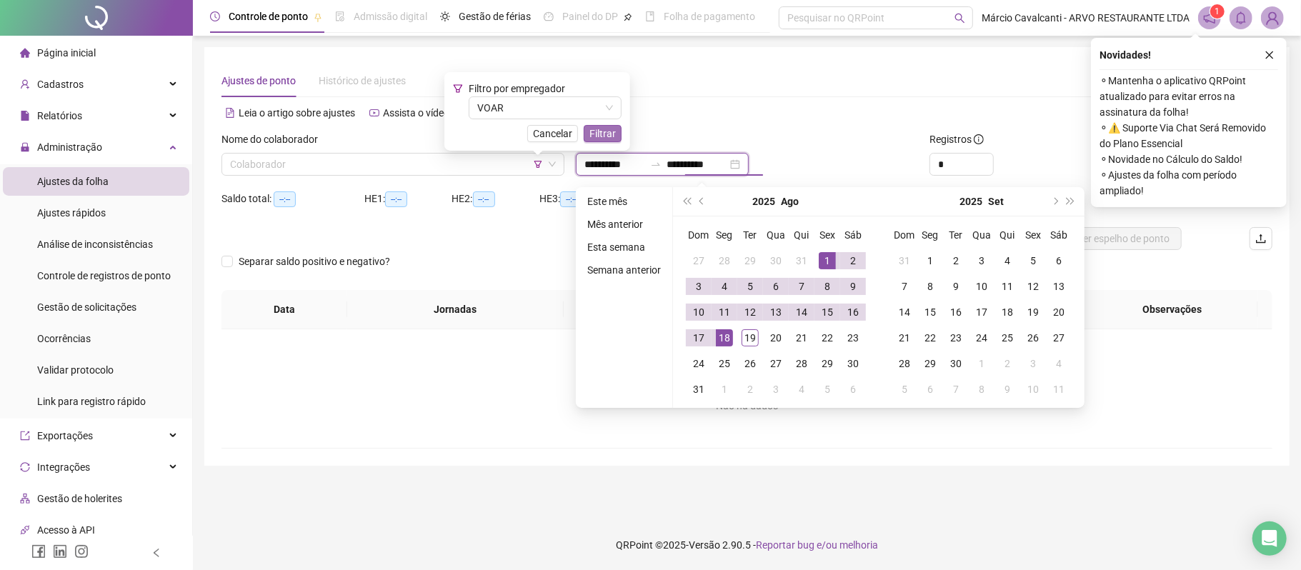
click at [610, 127] on span "Filtrar" at bounding box center [603, 134] width 26 height 16
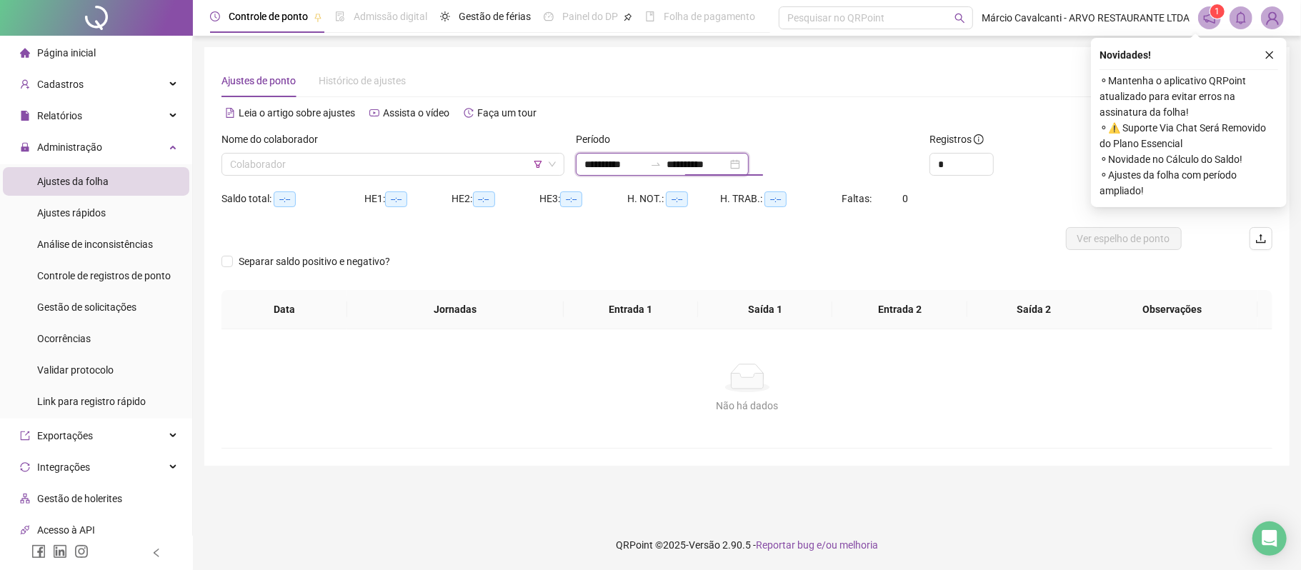
click at [710, 170] on input "**********" at bounding box center [698, 165] width 60 height 16
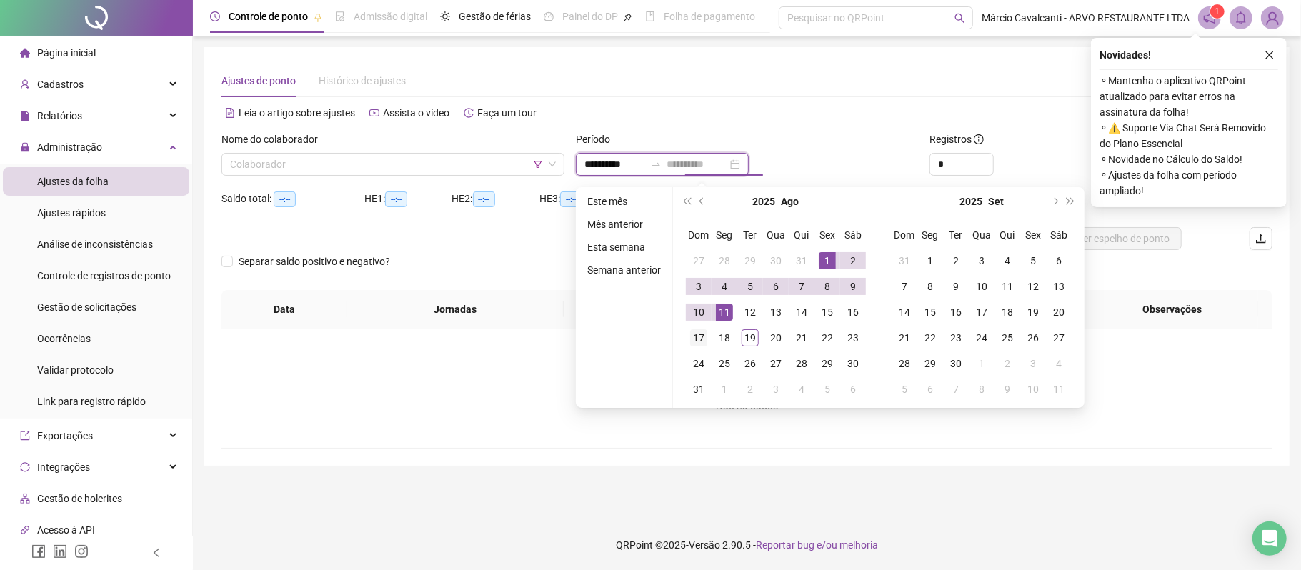
type input "**********"
click at [703, 336] on div "17" at bounding box center [698, 337] width 17 height 17
type input "**********"
type input "*"
click at [984, 161] on icon "up" at bounding box center [985, 160] width 5 height 5
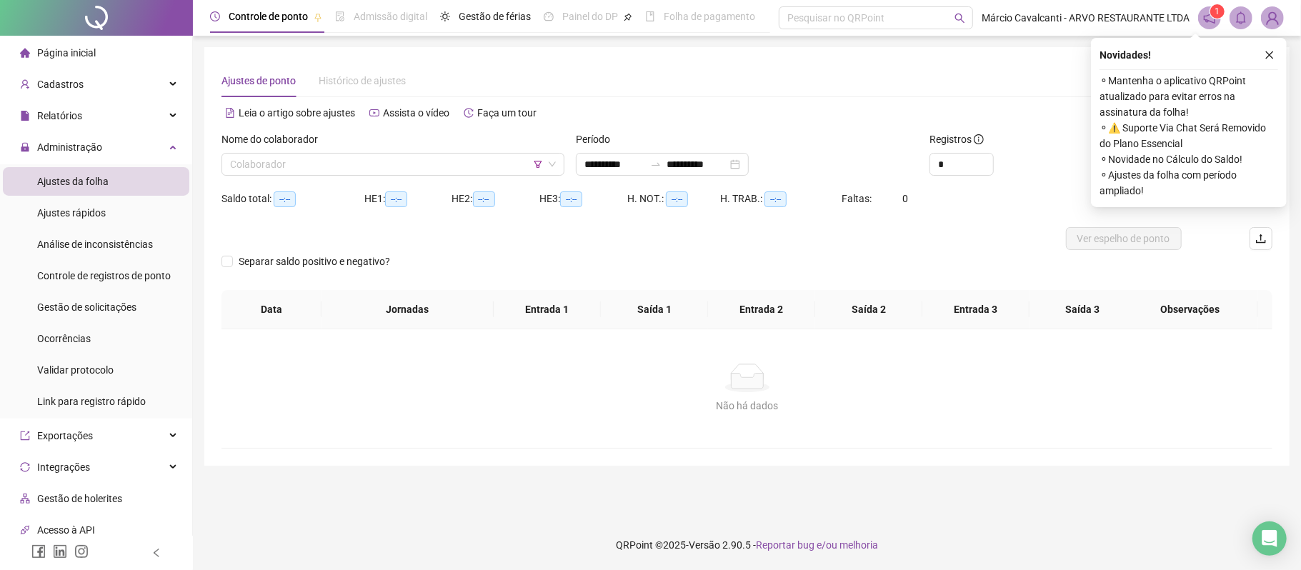
click at [1016, 133] on div "Registros" at bounding box center [1013, 142] width 166 height 21
drag, startPoint x: 1271, startPoint y: 56, endPoint x: 1256, endPoint y: 61, distance: 16.1
click at [1270, 56] on icon "close" at bounding box center [1270, 55] width 10 height 10
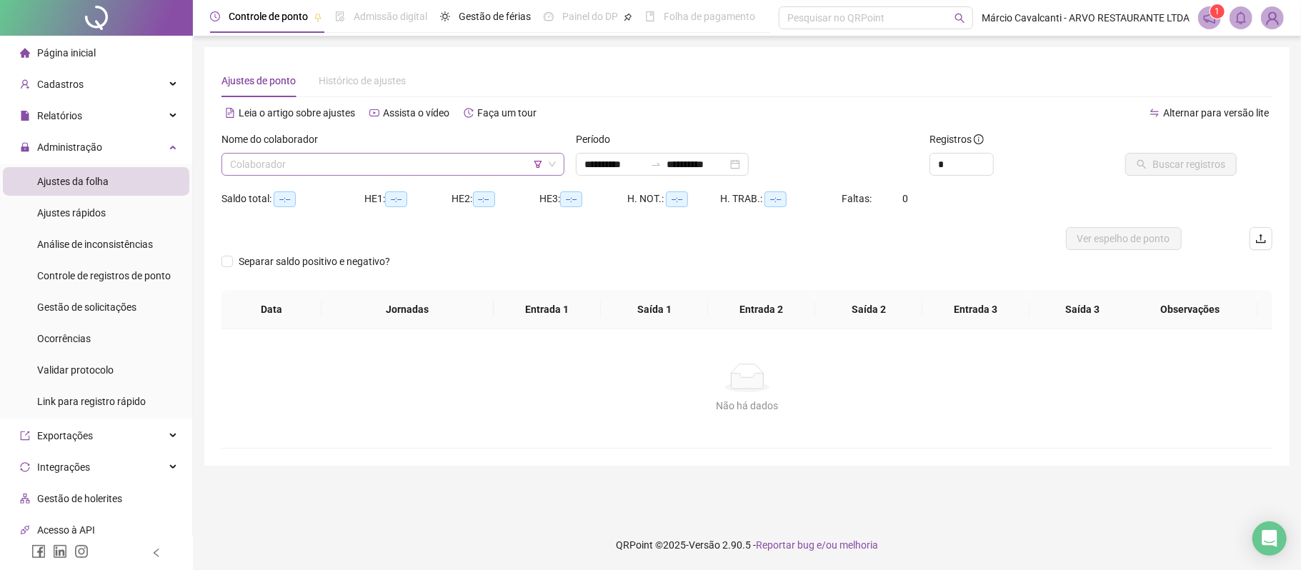
click at [279, 162] on input "search" at bounding box center [386, 164] width 313 height 21
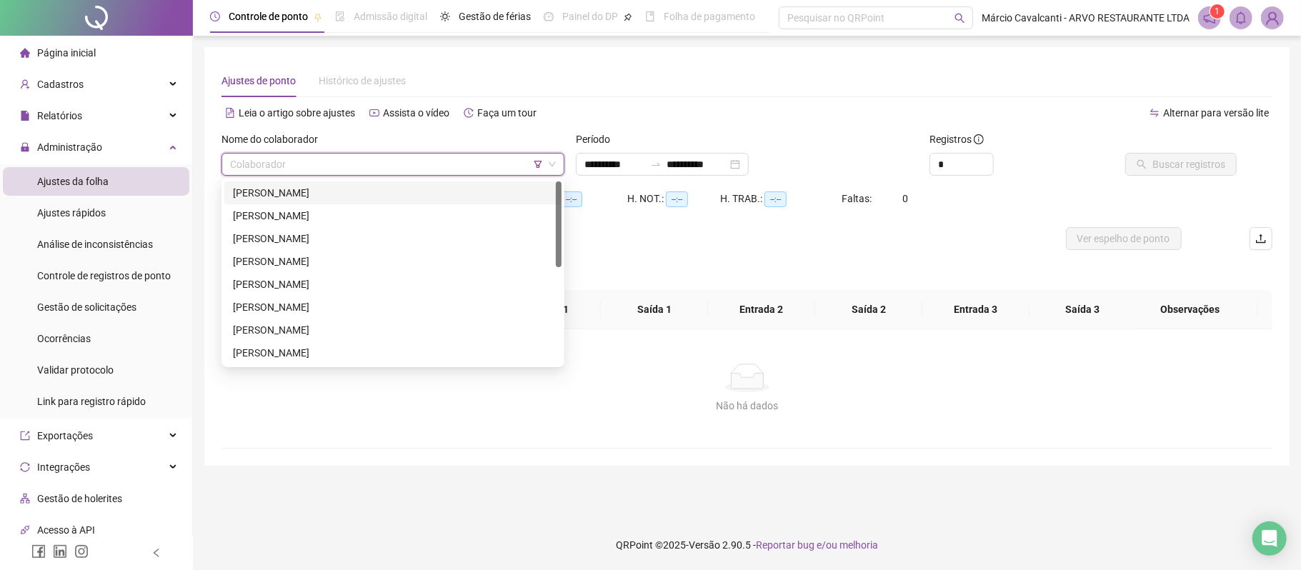
click at [284, 196] on div "[PERSON_NAME]" at bounding box center [393, 193] width 320 height 16
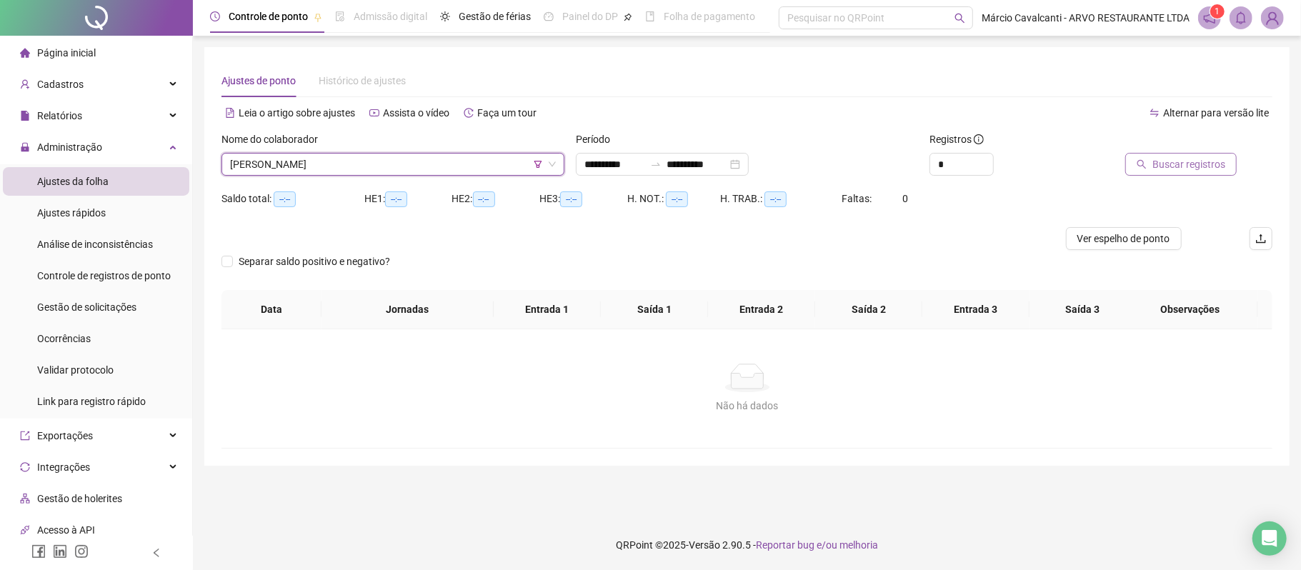
click at [1213, 154] on button "Buscar registros" at bounding box center [1181, 164] width 111 height 23
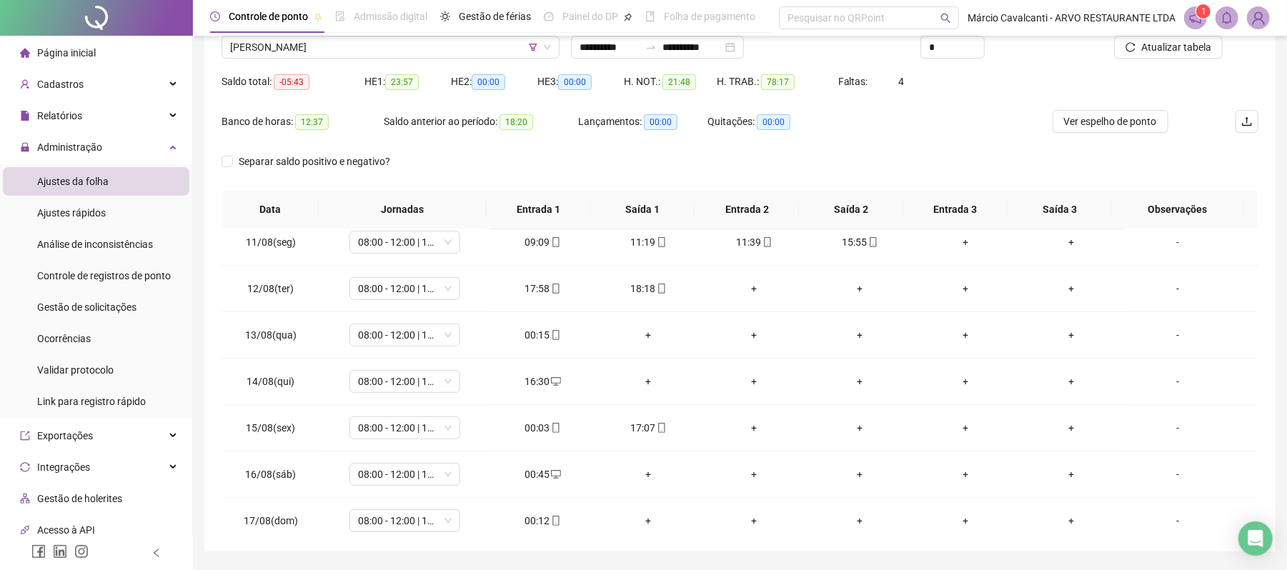
scroll to position [120, 0]
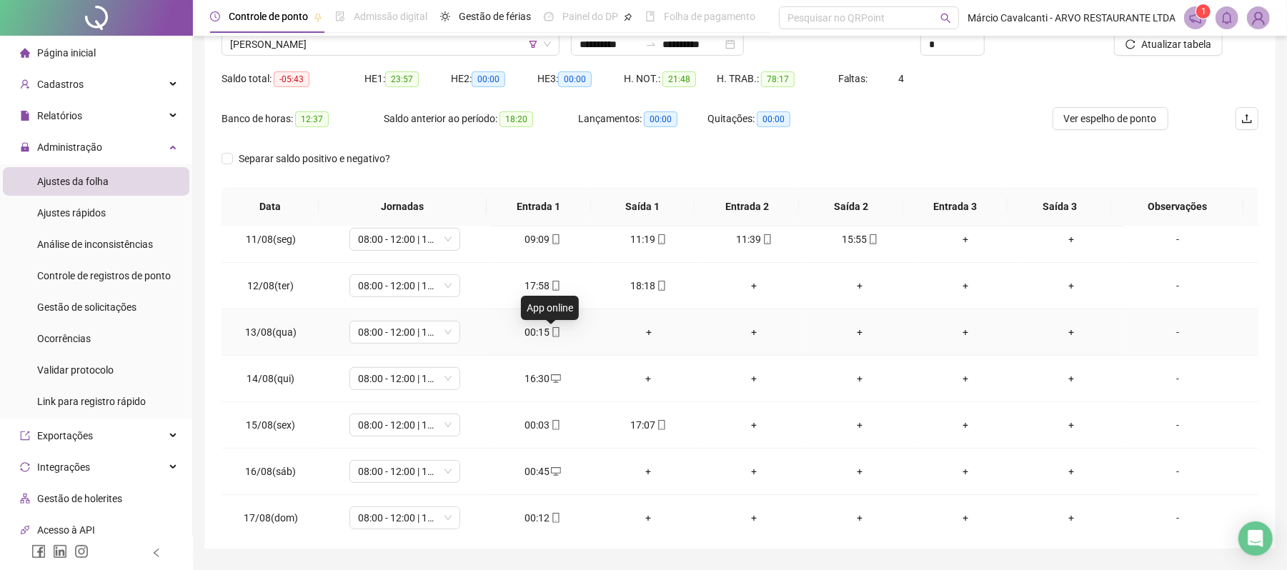
click at [550, 335] on span "mobile" at bounding box center [555, 332] width 11 height 10
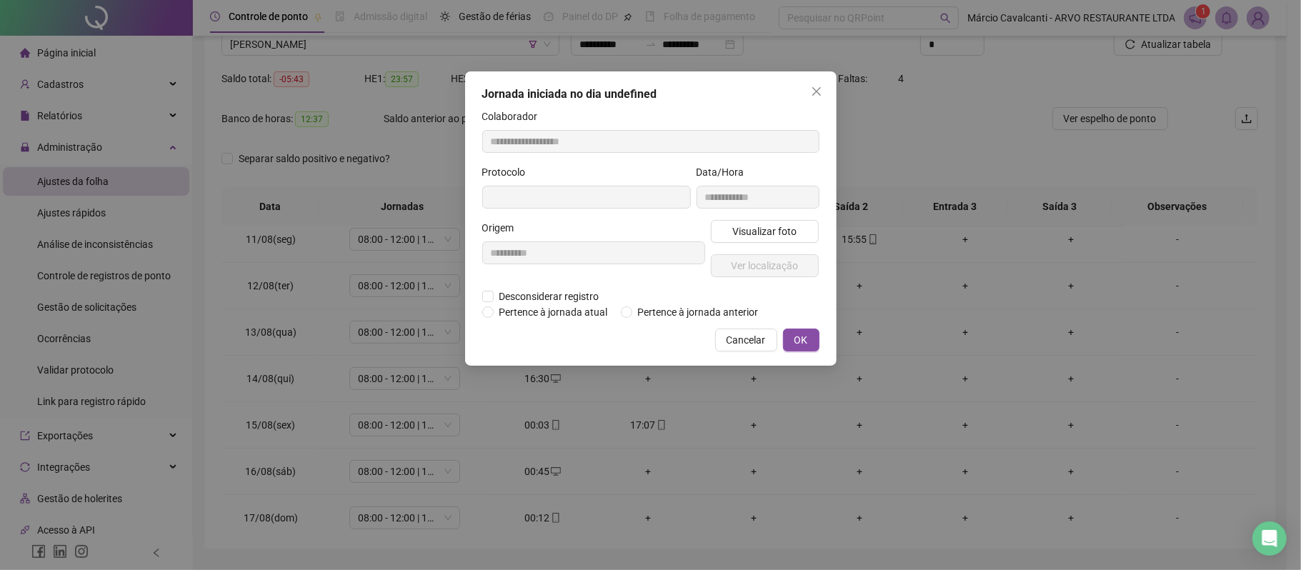
type input "**********"
click at [800, 338] on span "OK" at bounding box center [802, 342] width 14 height 16
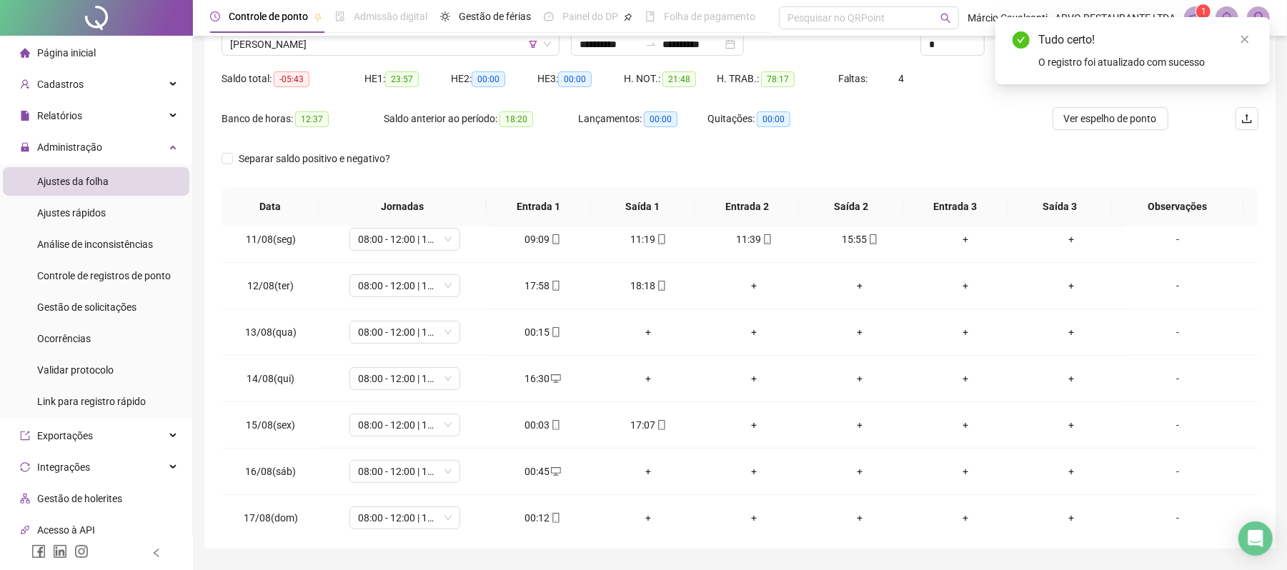
click at [807, 338] on td "+" at bounding box center [860, 332] width 106 height 46
click at [541, 425] on div "00:03" at bounding box center [543, 425] width 83 height 16
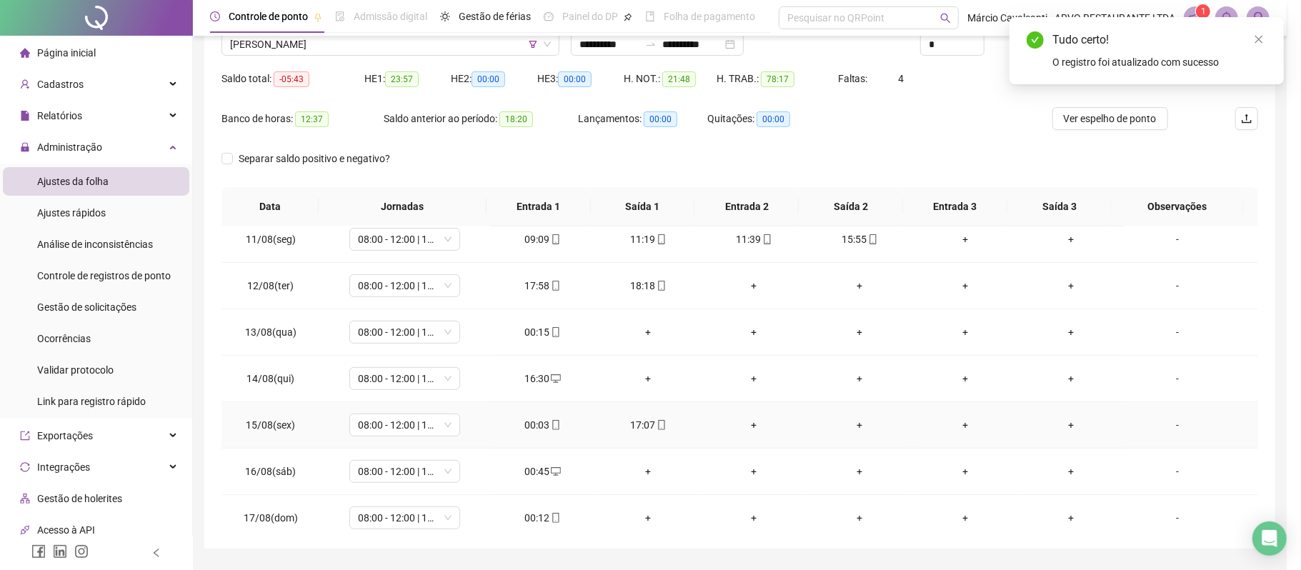
type input "**********"
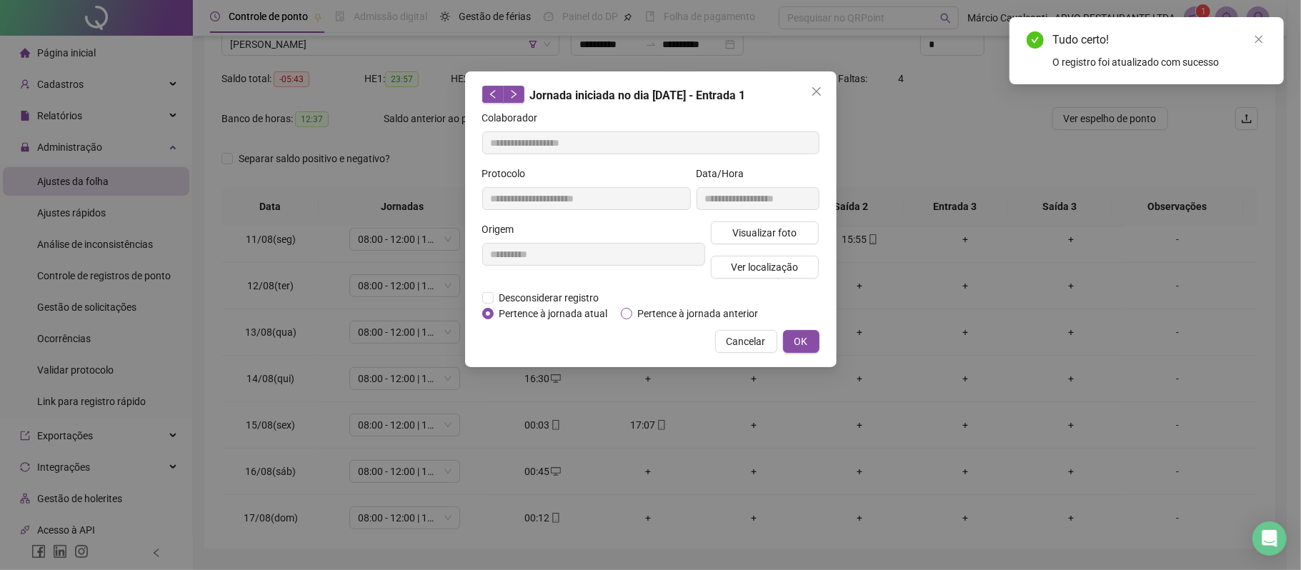
click at [649, 315] on span "Pertence à jornada anterior" at bounding box center [699, 314] width 132 height 16
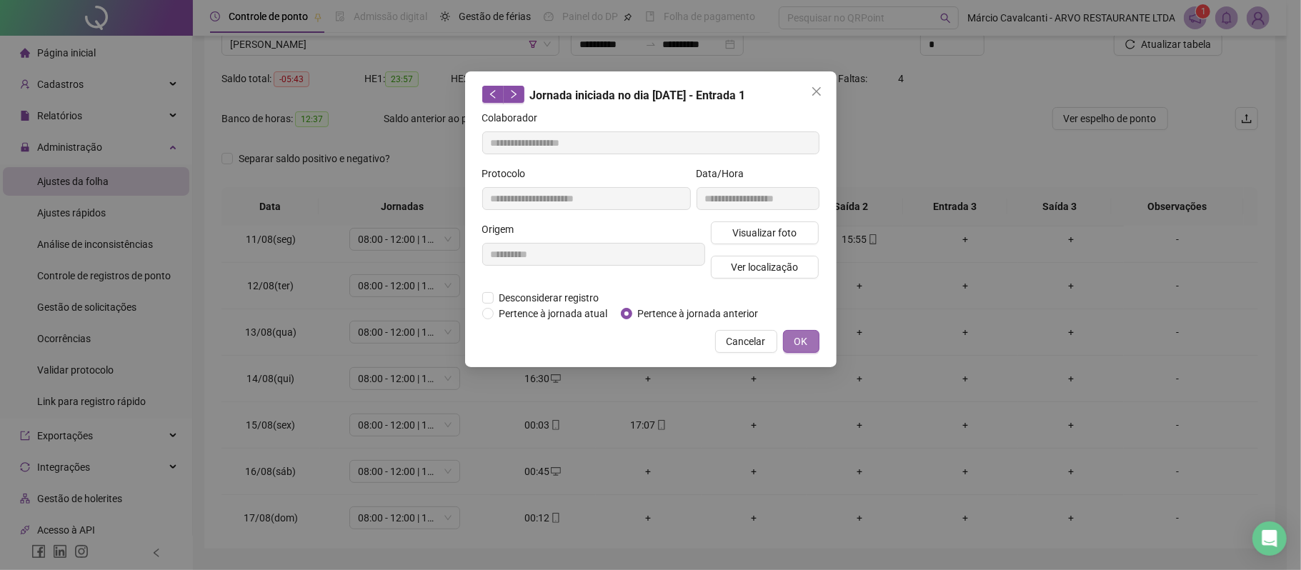
click at [802, 343] on span "OK" at bounding box center [802, 342] width 14 height 16
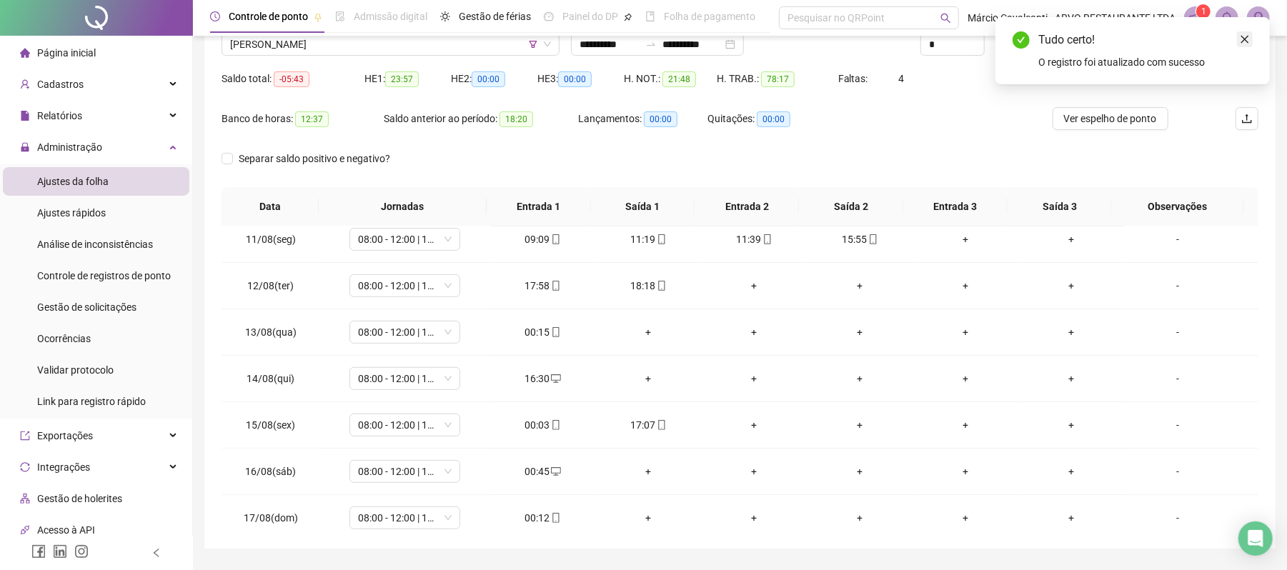
click at [1245, 35] on icon "close" at bounding box center [1245, 39] width 10 height 10
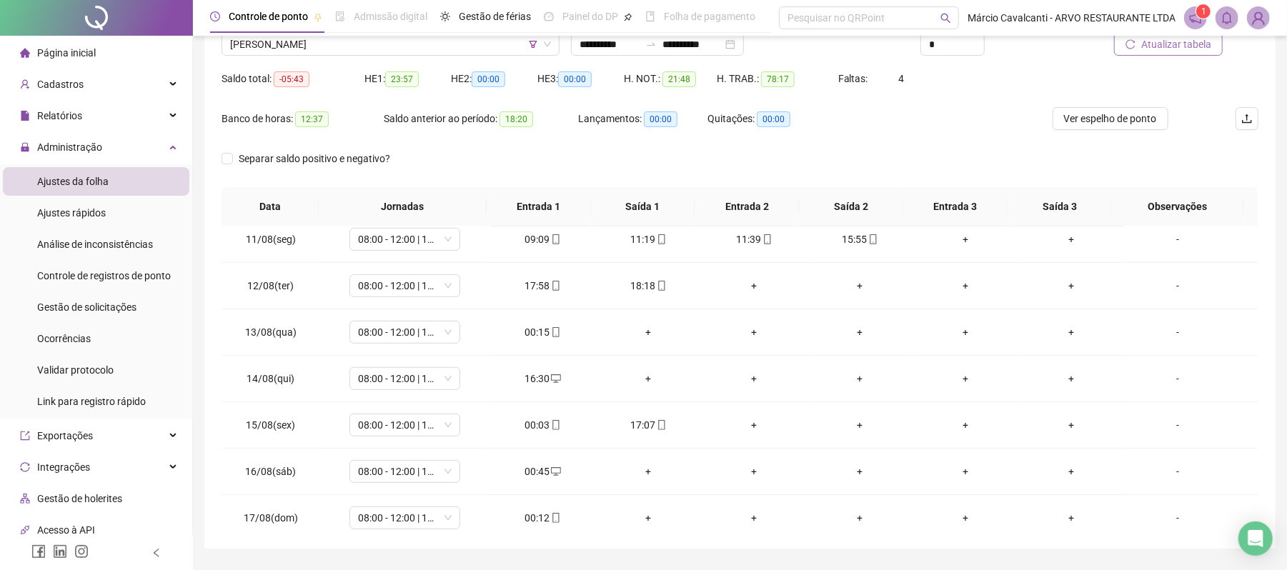
click at [1186, 47] on span "Atualizar tabela" at bounding box center [1176, 44] width 70 height 16
click at [543, 475] on div "00:45" at bounding box center [543, 472] width 83 height 16
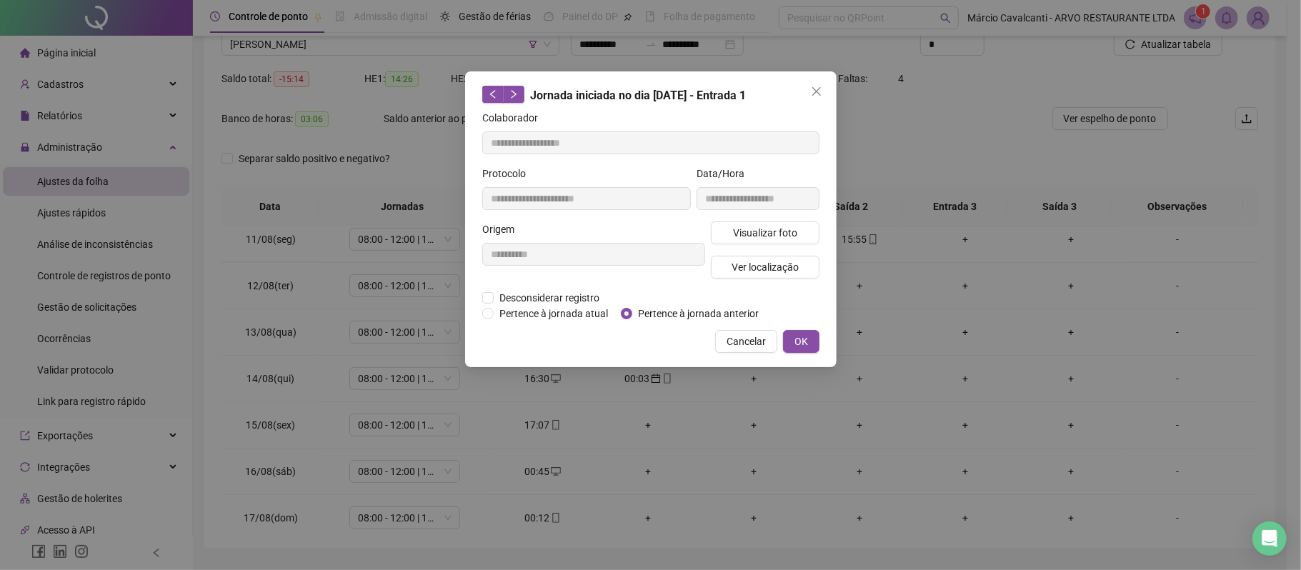
type input "**********"
click at [684, 315] on span "Pertence à jornada anterior" at bounding box center [699, 314] width 132 height 16
click at [796, 340] on span "OK" at bounding box center [802, 342] width 14 height 16
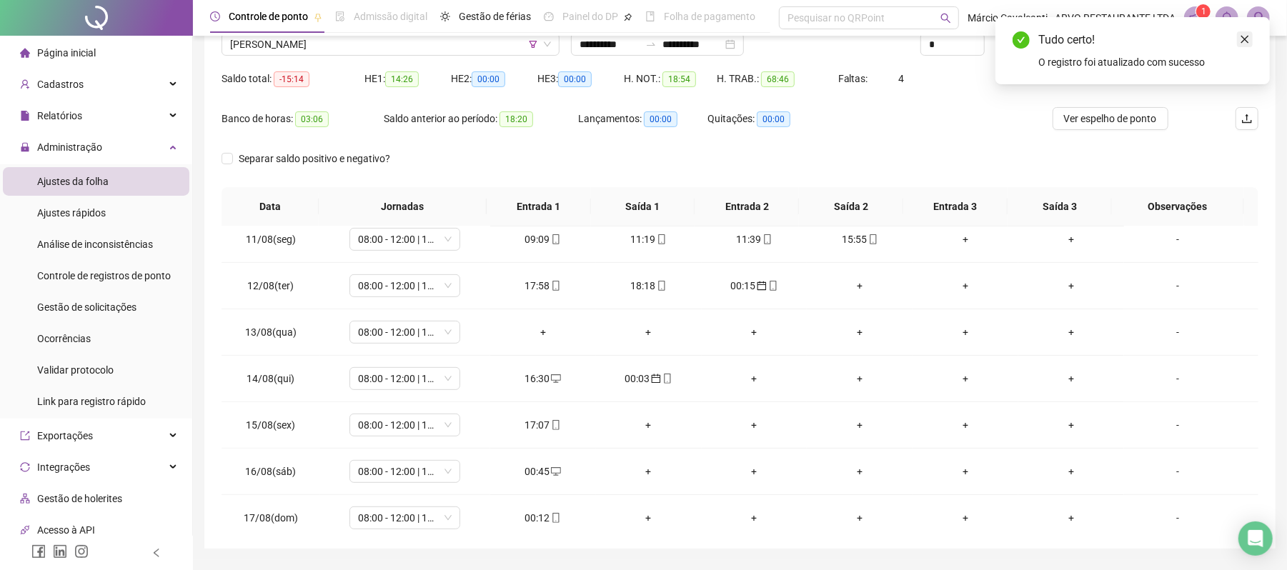
click at [1244, 40] on icon "close" at bounding box center [1245, 39] width 10 height 10
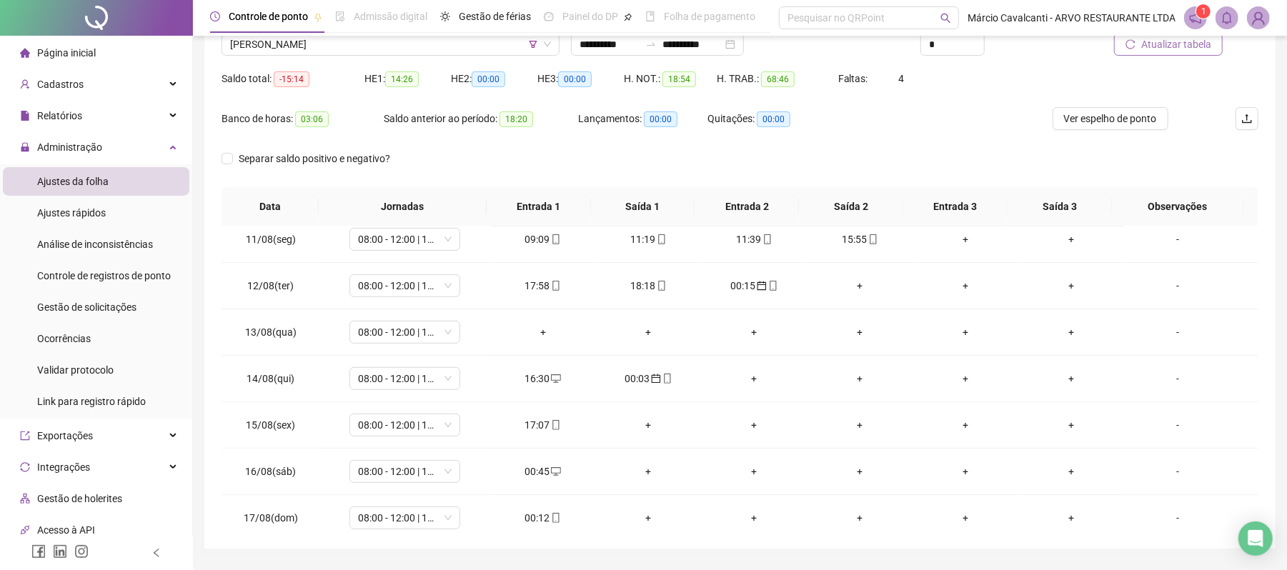
click at [1207, 44] on span "Atualizar tabela" at bounding box center [1176, 44] width 70 height 16
click at [537, 524] on div "00:12" at bounding box center [543, 518] width 83 height 16
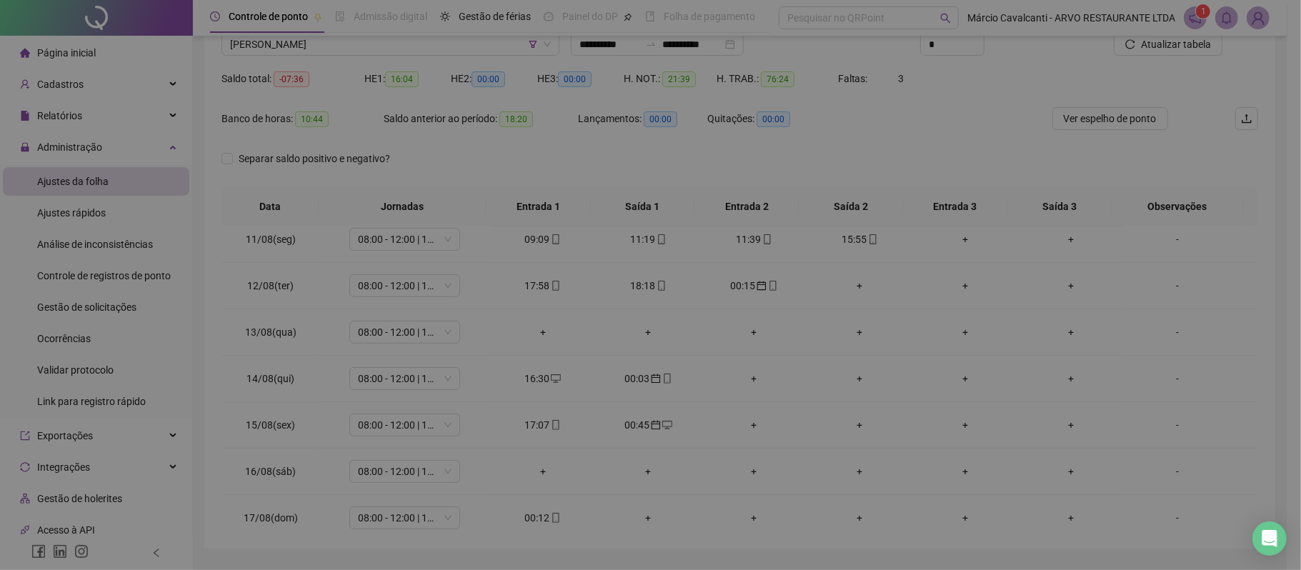
type input "**********"
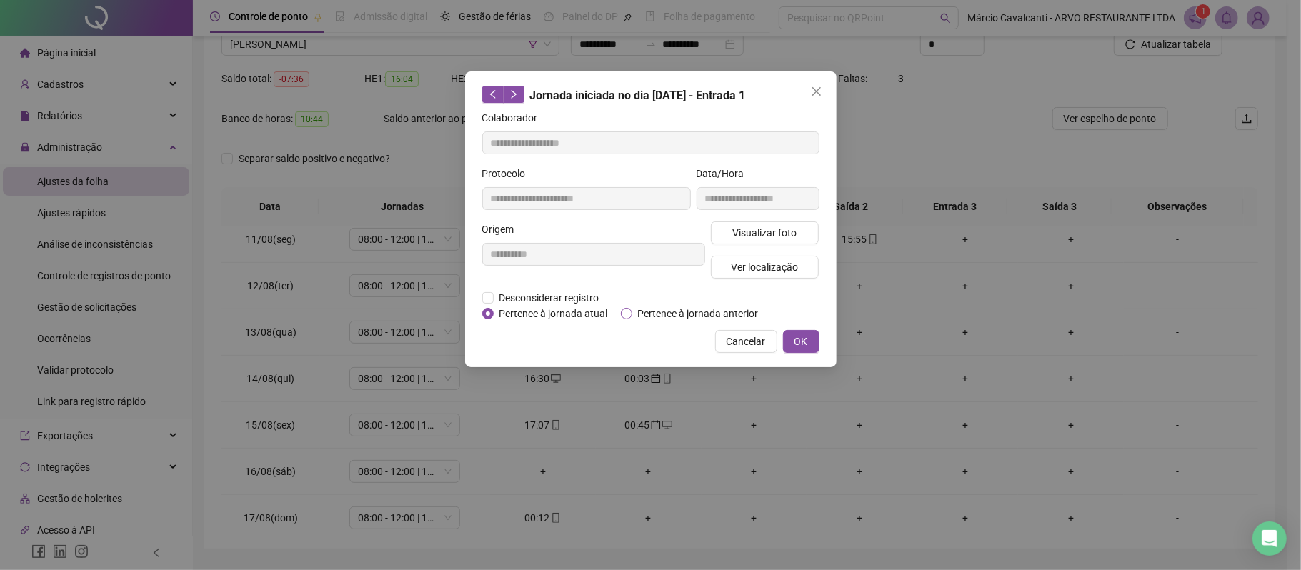
click at [733, 310] on span "Pertence à jornada anterior" at bounding box center [699, 314] width 132 height 16
click at [819, 349] on div "**********" at bounding box center [651, 219] width 372 height 296
click at [792, 340] on button "OK" at bounding box center [801, 341] width 36 height 23
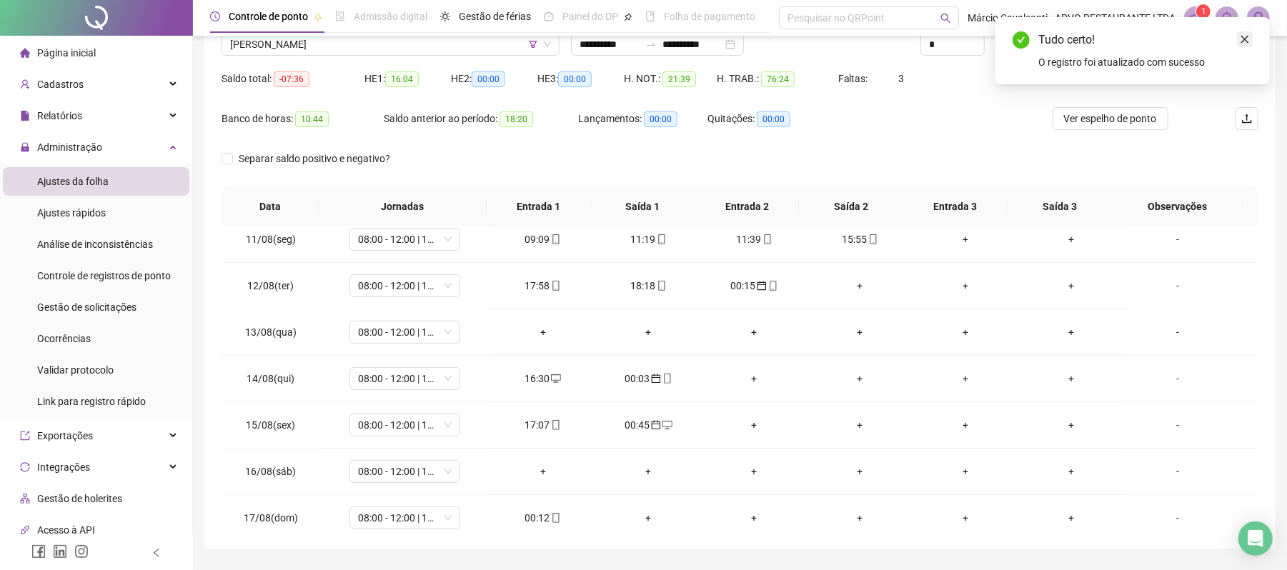
click at [1250, 40] on link "Close" at bounding box center [1245, 39] width 16 height 16
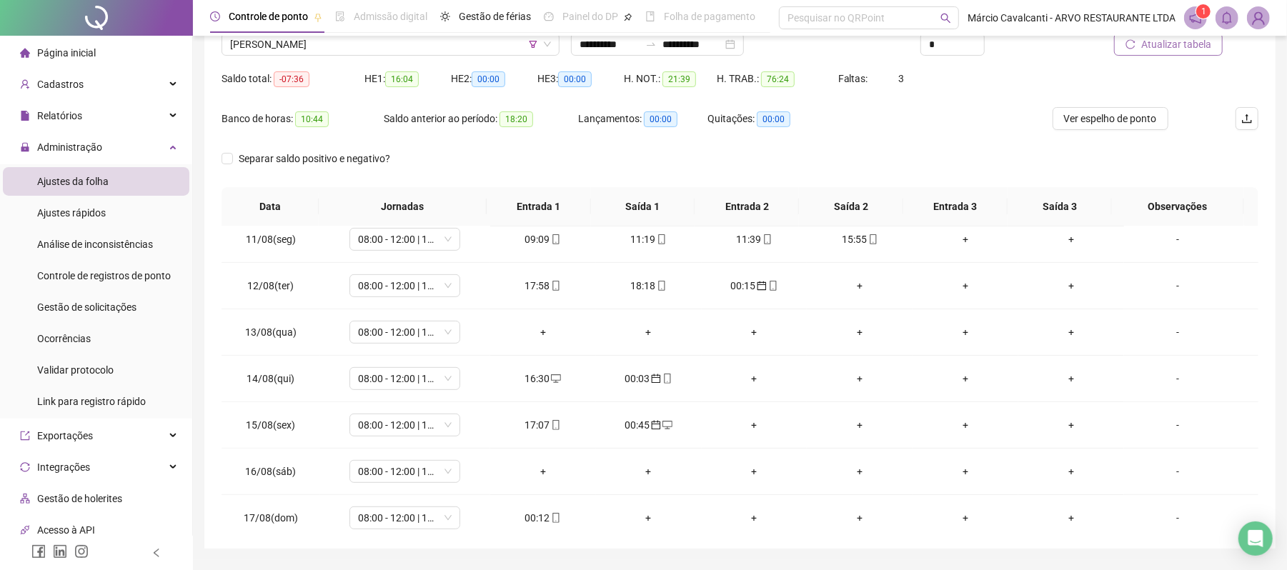
click at [1210, 41] on span "Atualizar tabela" at bounding box center [1176, 44] width 70 height 16
click at [405, 340] on span "08:00 - 12:00 | 13:00 - 15:00" at bounding box center [405, 332] width 94 height 21
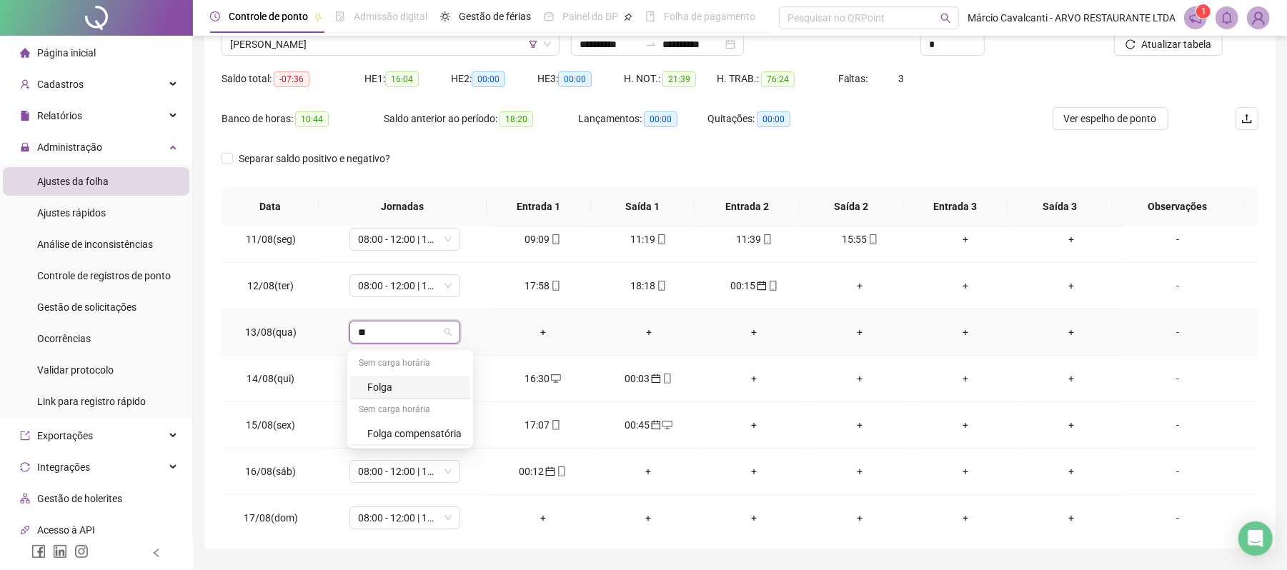
type input "***"
click at [380, 395] on div "Folga" at bounding box center [410, 388] width 120 height 24
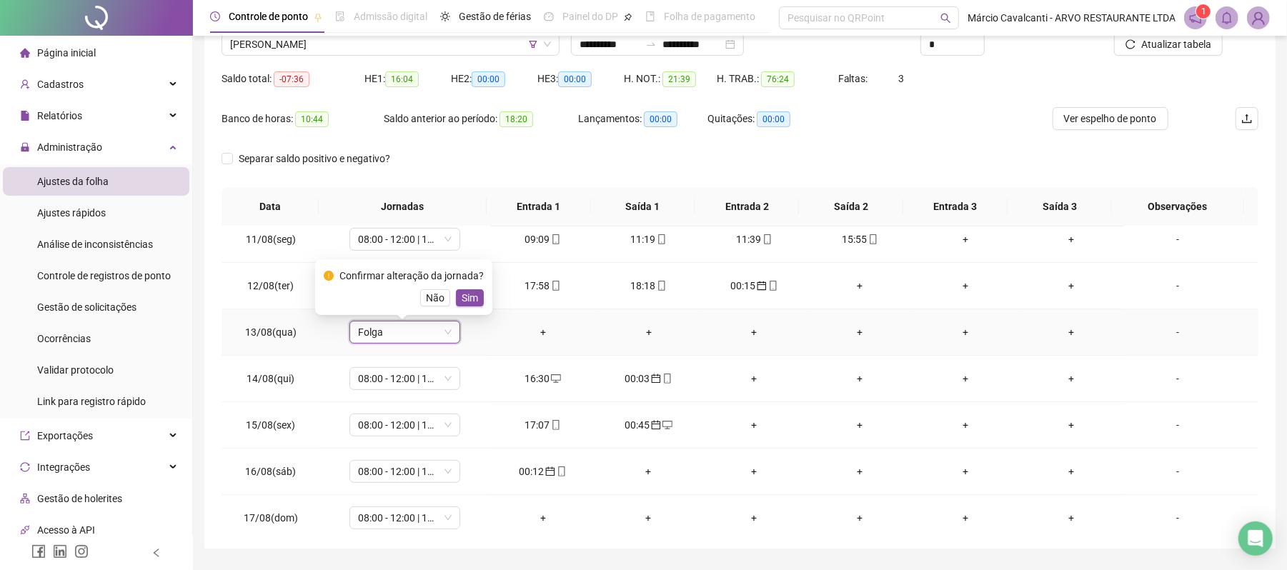
click at [464, 292] on span "Sim" at bounding box center [470, 298] width 16 height 16
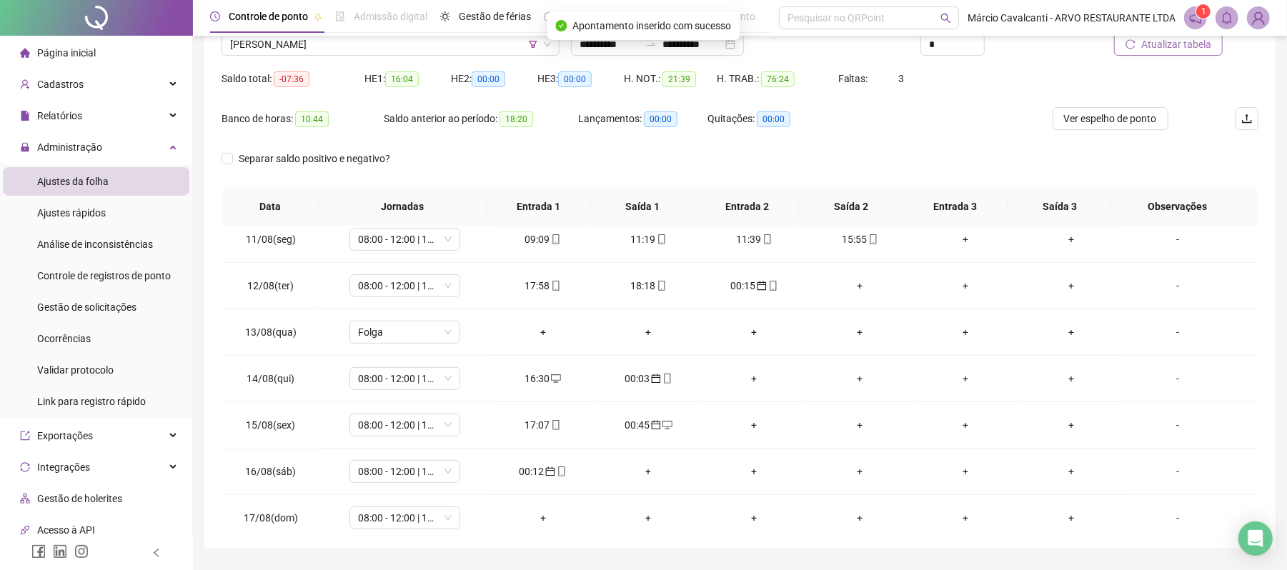
click at [1178, 40] on span "Atualizar tabela" at bounding box center [1176, 44] width 70 height 16
click at [396, 526] on span "08:00 - 12:00 | 13:00 - 15:00" at bounding box center [405, 517] width 94 height 21
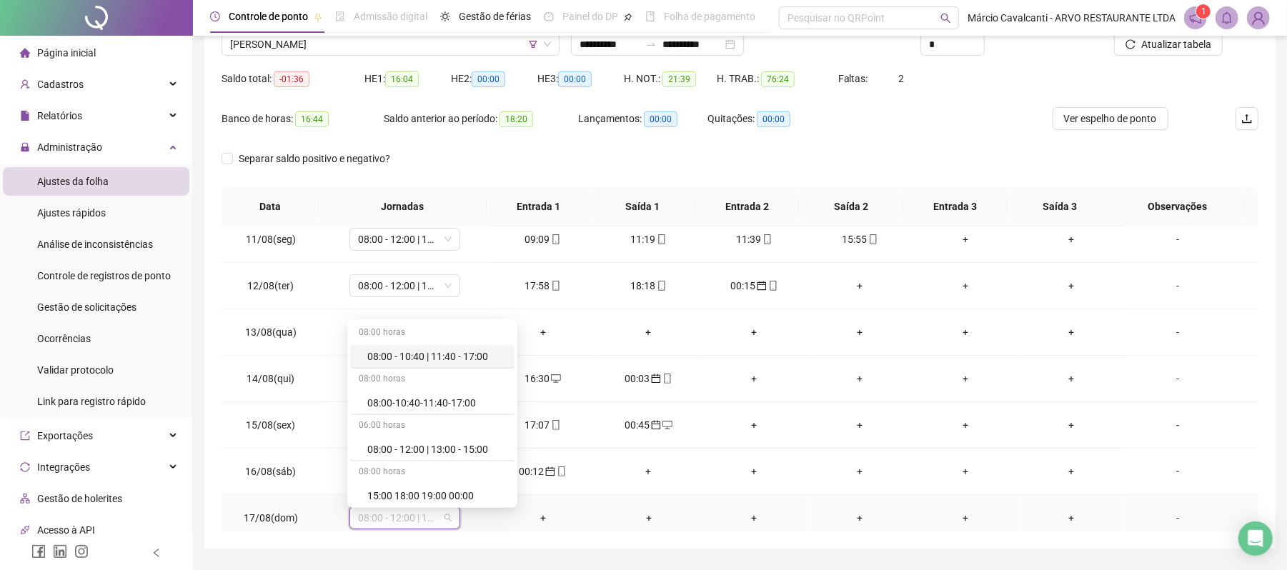
scroll to position [475, 0]
type input "***"
click at [410, 450] on div "Folga" at bounding box center [414, 445] width 94 height 16
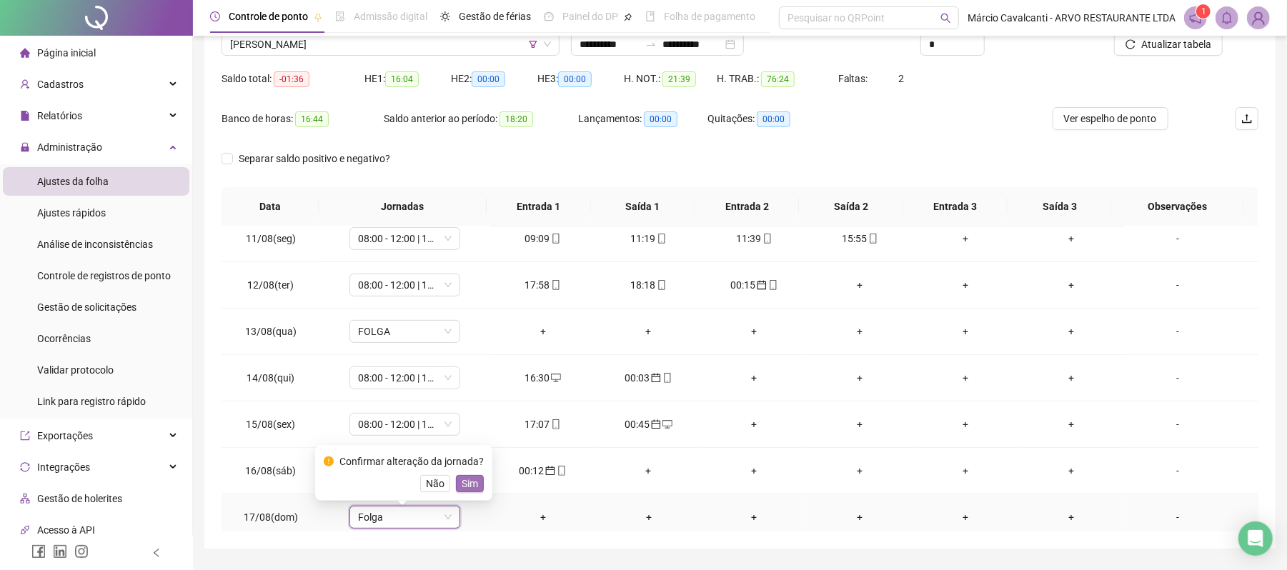
click at [467, 484] on span "Sim" at bounding box center [470, 484] width 16 height 16
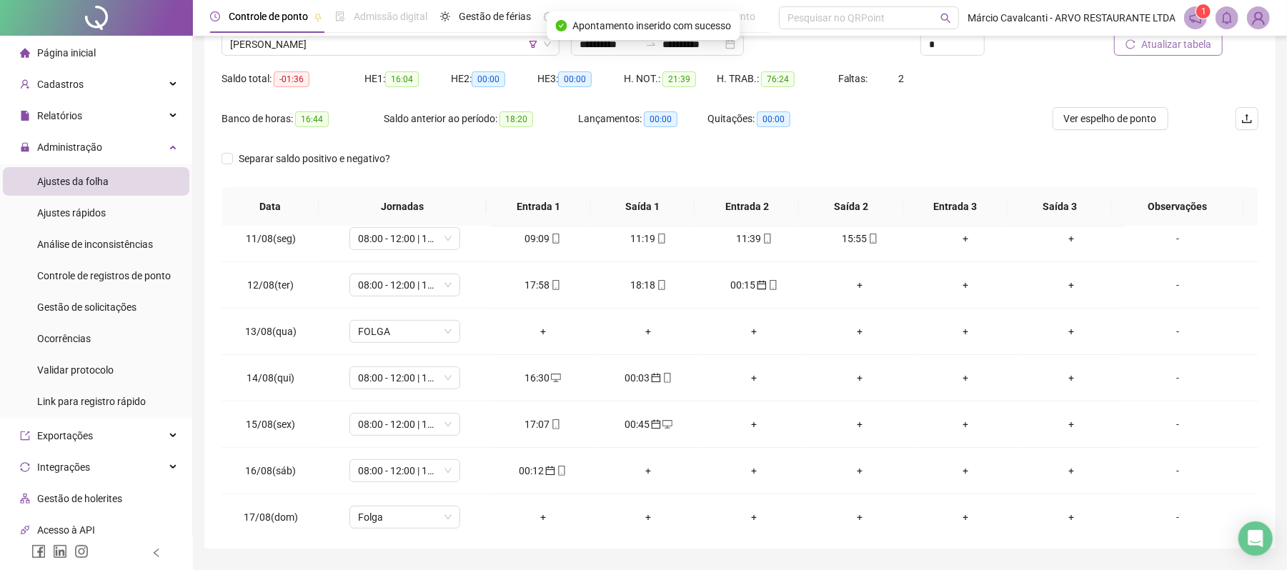
click at [1184, 52] on button "Atualizar tabela" at bounding box center [1168, 44] width 109 height 23
click at [327, 51] on span "[PERSON_NAME]" at bounding box center [390, 44] width 321 height 21
drag, startPoint x: 433, startPoint y: 41, endPoint x: 425, endPoint y: 46, distance: 9.9
click at [433, 41] on span "[PERSON_NAME]" at bounding box center [390, 44] width 321 height 21
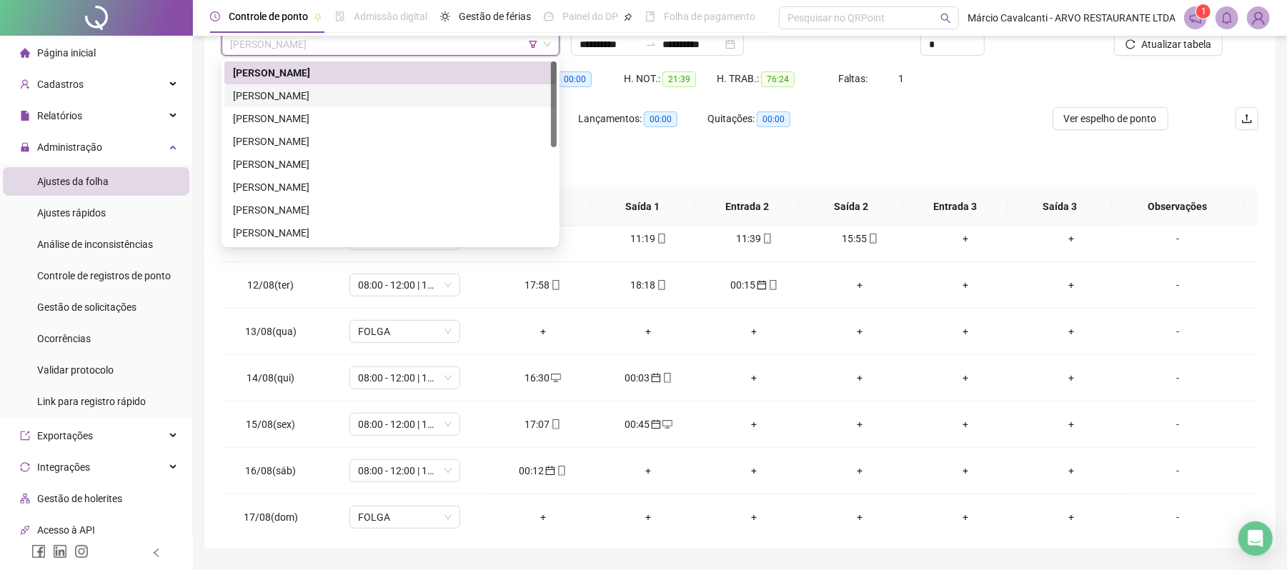
click at [324, 91] on div "[PERSON_NAME]" at bounding box center [390, 96] width 315 height 16
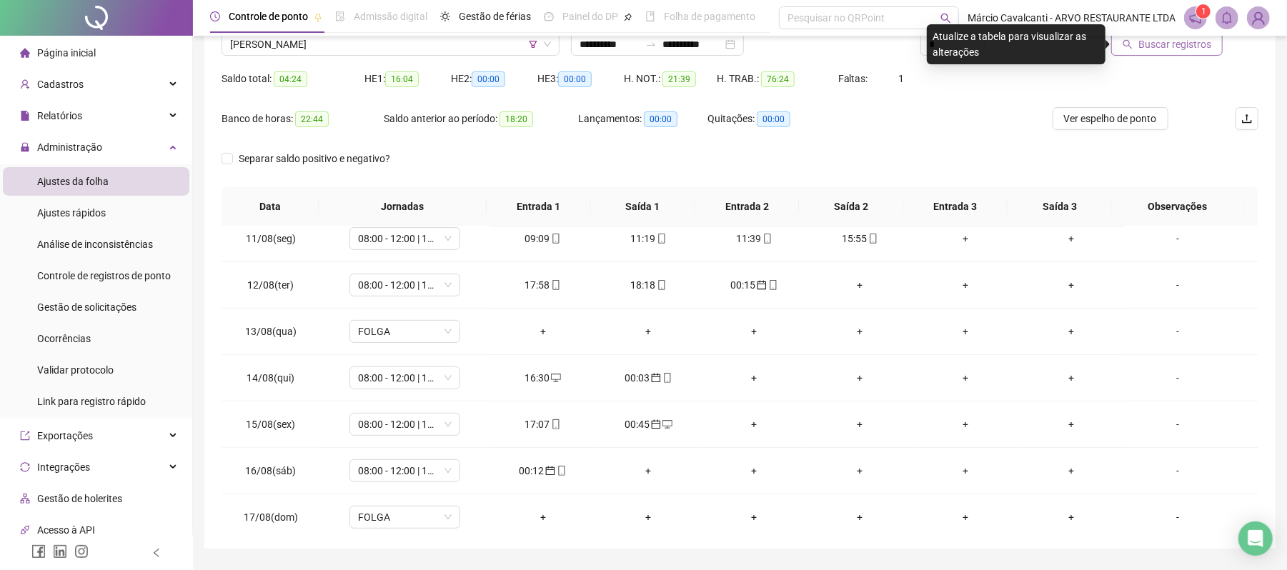
click at [1161, 46] on span "Buscar registros" at bounding box center [1175, 44] width 73 height 16
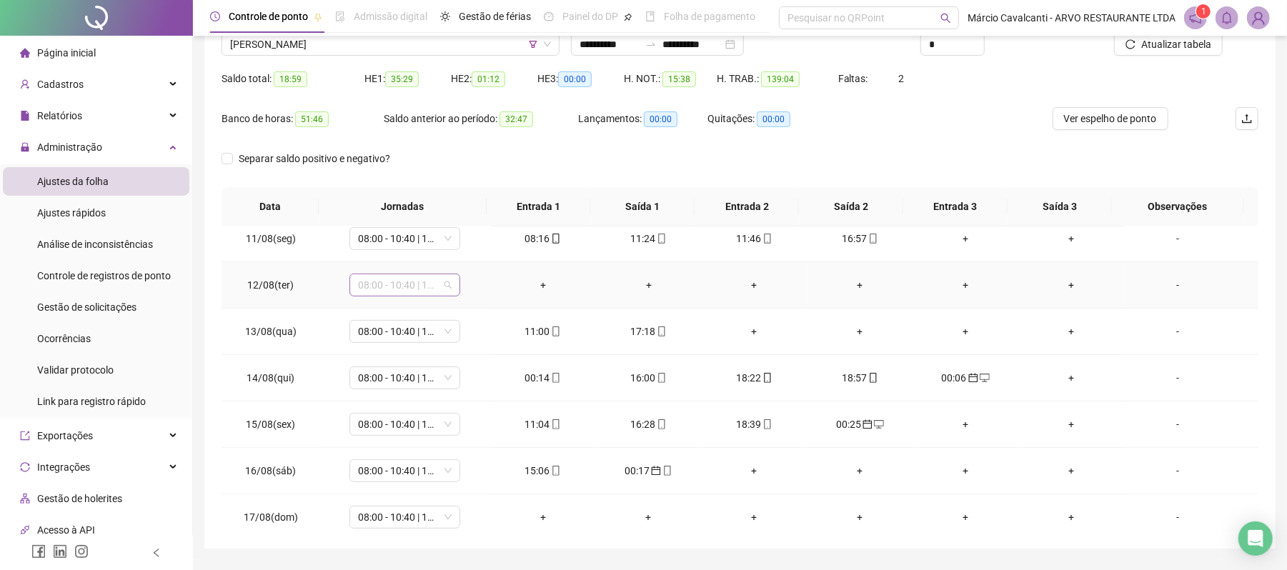
click at [403, 289] on span "08:00 - 10:40 | 11:40 - 17:00" at bounding box center [405, 284] width 94 height 21
type input "***"
click at [393, 337] on div "Folga" at bounding box center [414, 340] width 94 height 16
click at [473, 249] on span "Sim" at bounding box center [470, 251] width 16 height 16
click at [415, 516] on span "08:00 - 10:40 | 11:40 - 17:00" at bounding box center [405, 517] width 94 height 21
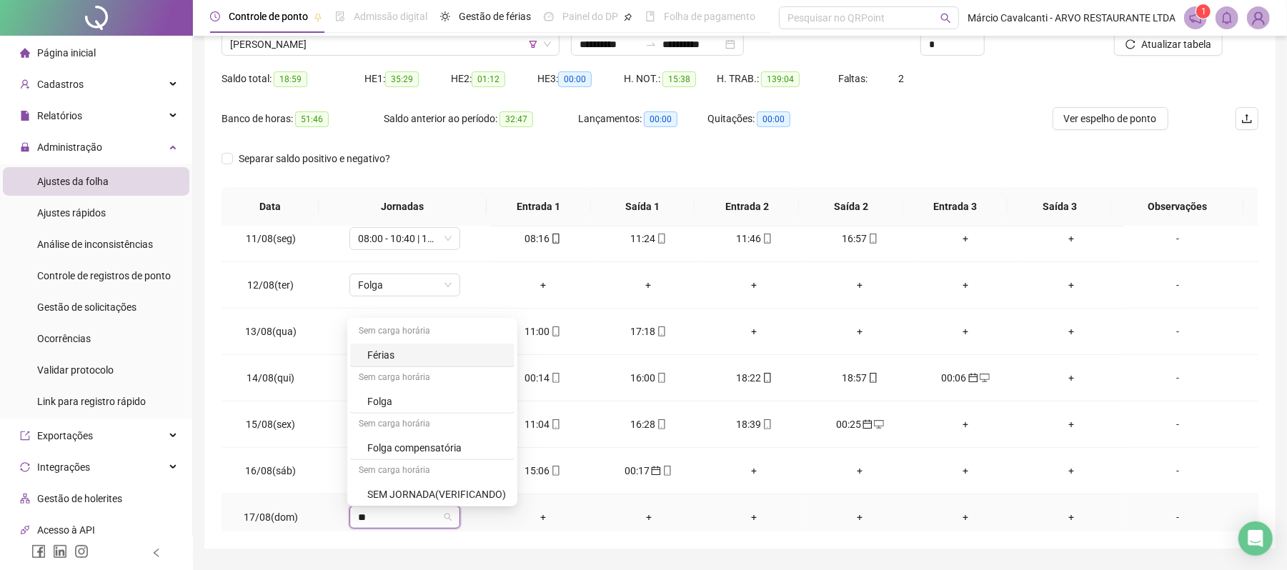
type input "***"
click at [407, 441] on div "Folga" at bounding box center [414, 445] width 94 height 16
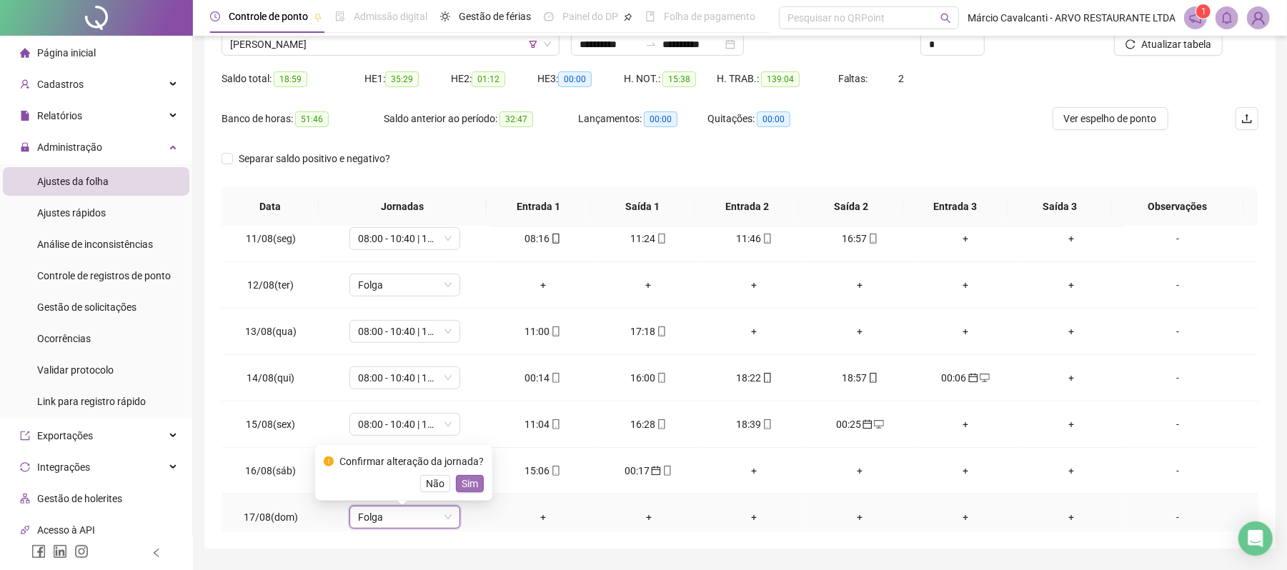
click at [469, 483] on span "Sim" at bounding box center [470, 484] width 16 height 16
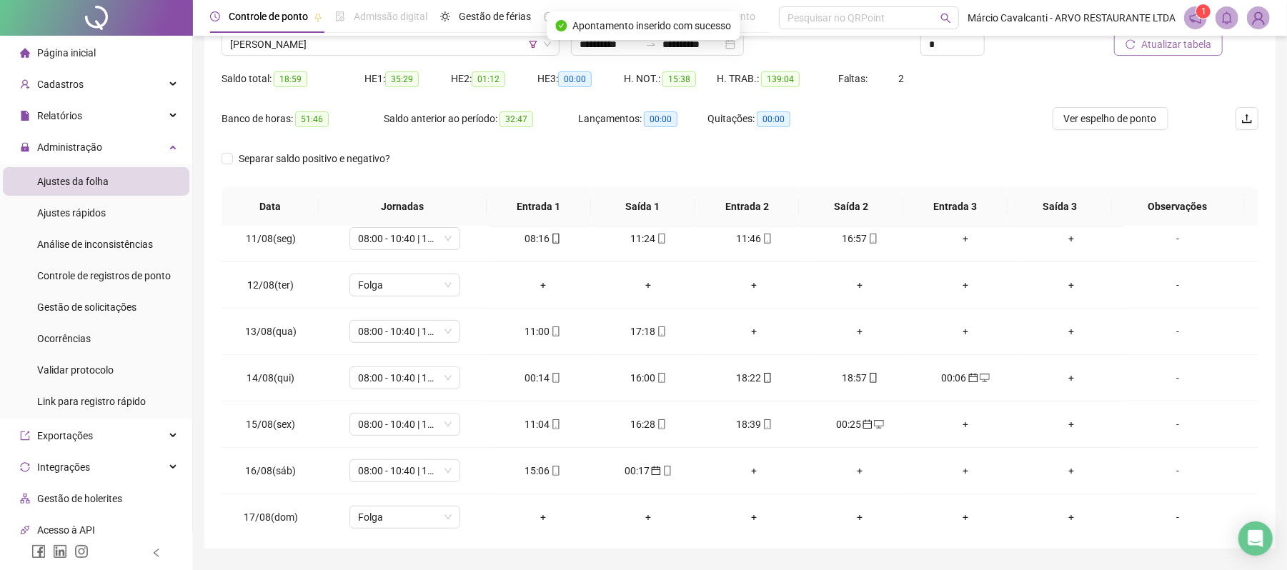
click at [1158, 50] on span "Atualizar tabela" at bounding box center [1176, 44] width 70 height 16
click at [541, 382] on div "00:14" at bounding box center [543, 378] width 83 height 16
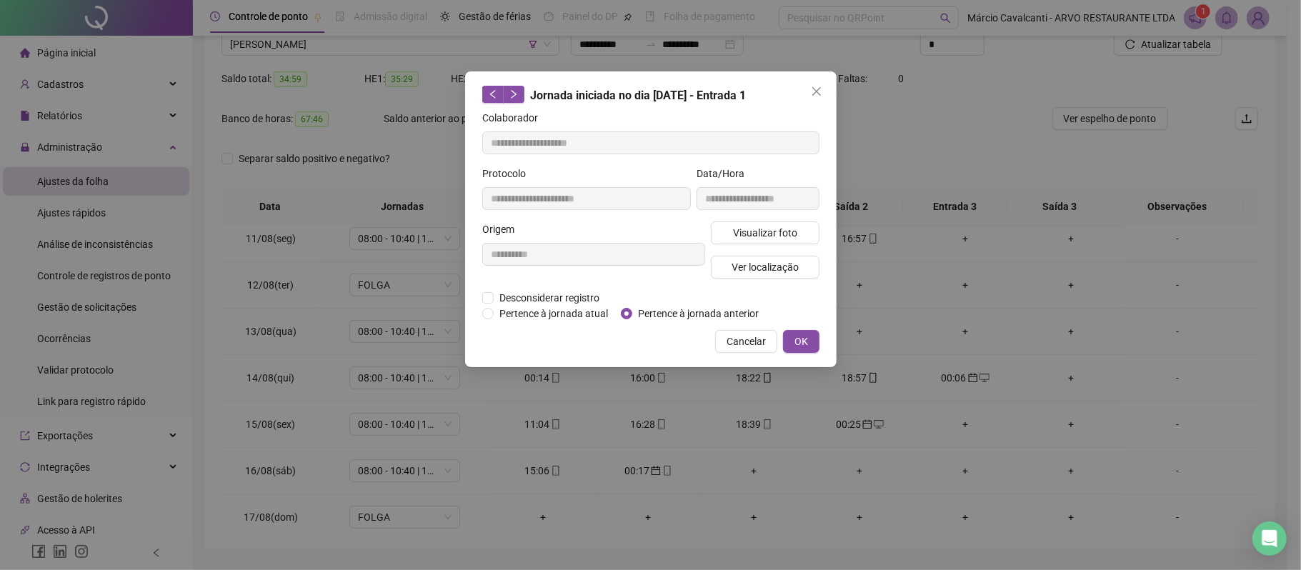
type input "**********"
click at [649, 309] on span "Pertence à jornada anterior" at bounding box center [699, 314] width 132 height 16
click at [805, 347] on span "OK" at bounding box center [802, 342] width 14 height 16
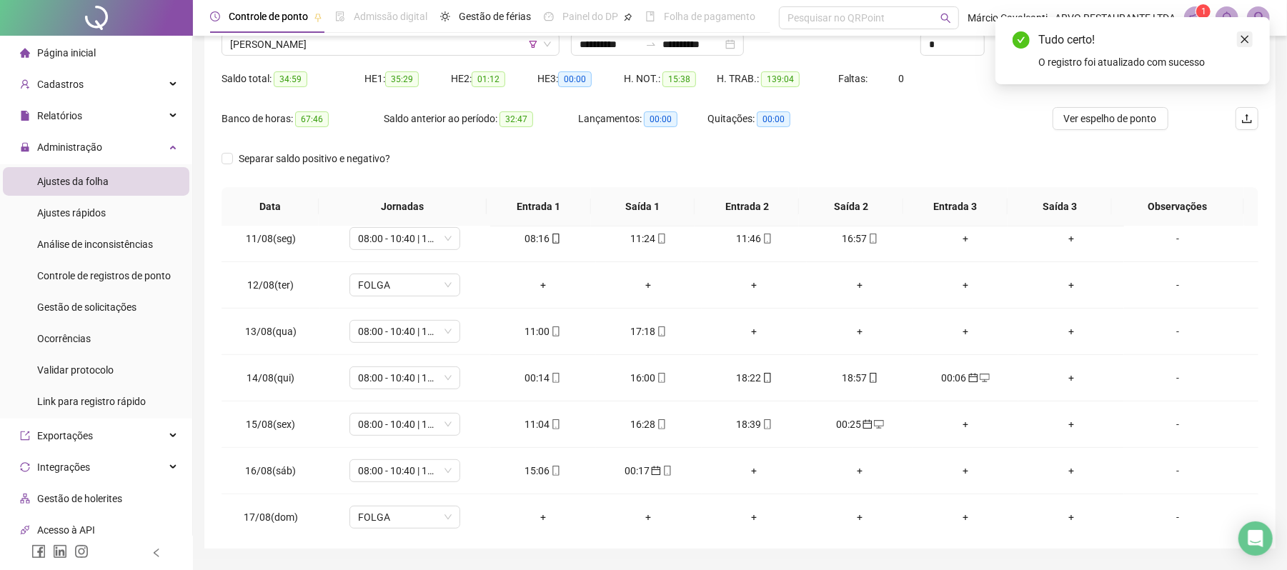
click at [1248, 40] on icon "close" at bounding box center [1245, 39] width 10 height 10
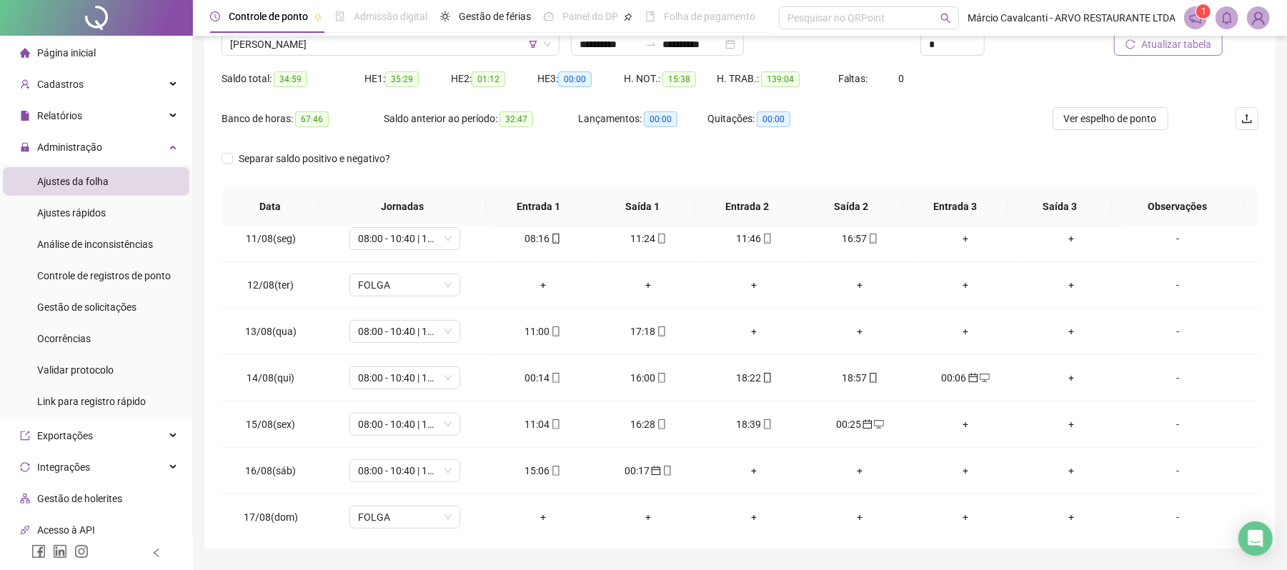
click at [1210, 47] on span "Atualizar tabela" at bounding box center [1176, 44] width 70 height 16
click at [64, 309] on span "Gestão de solicitações" at bounding box center [86, 307] width 99 height 11
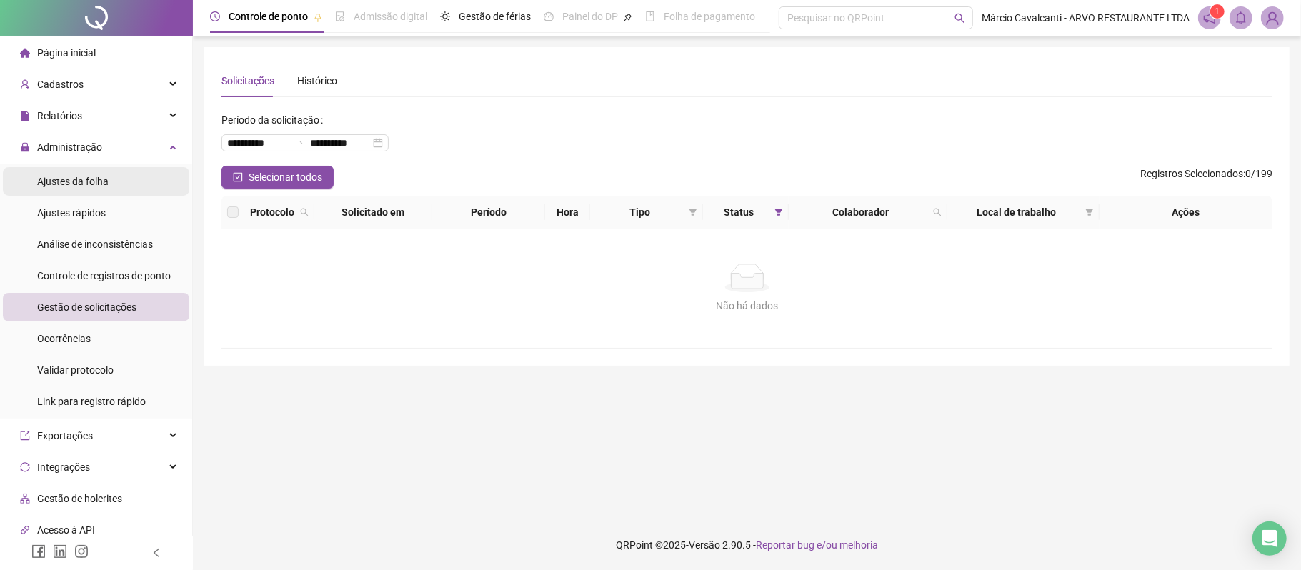
click at [83, 179] on span "Ajustes da folha" at bounding box center [72, 181] width 71 height 11
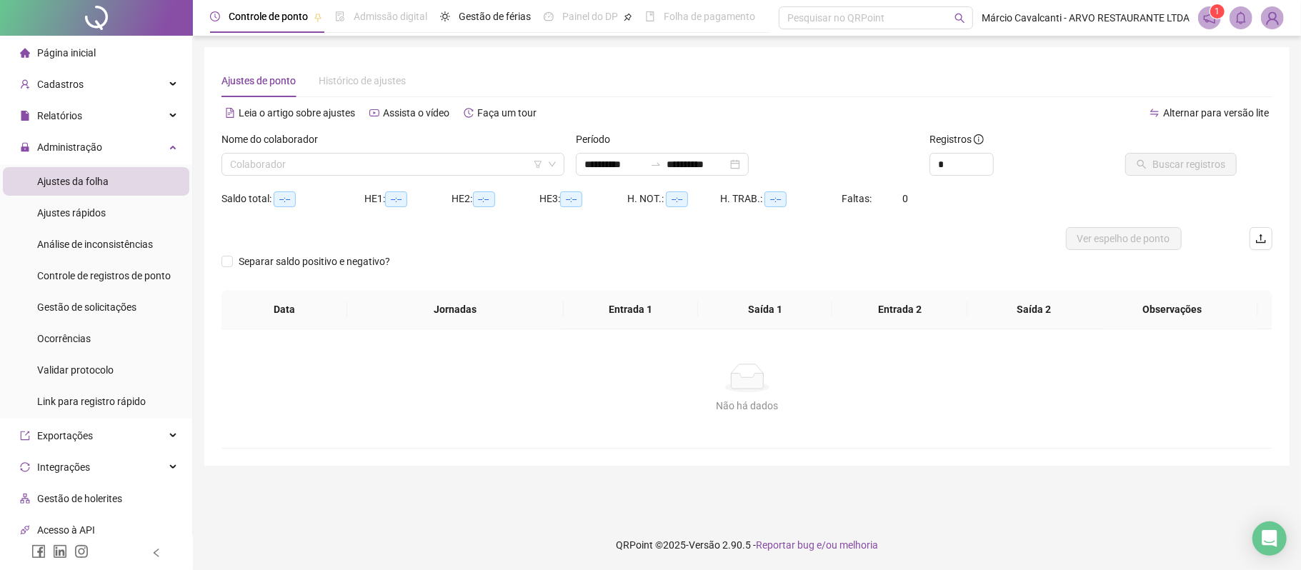
type input "**********"
click at [89, 303] on span "Gestão de solicitações" at bounding box center [86, 307] width 99 height 11
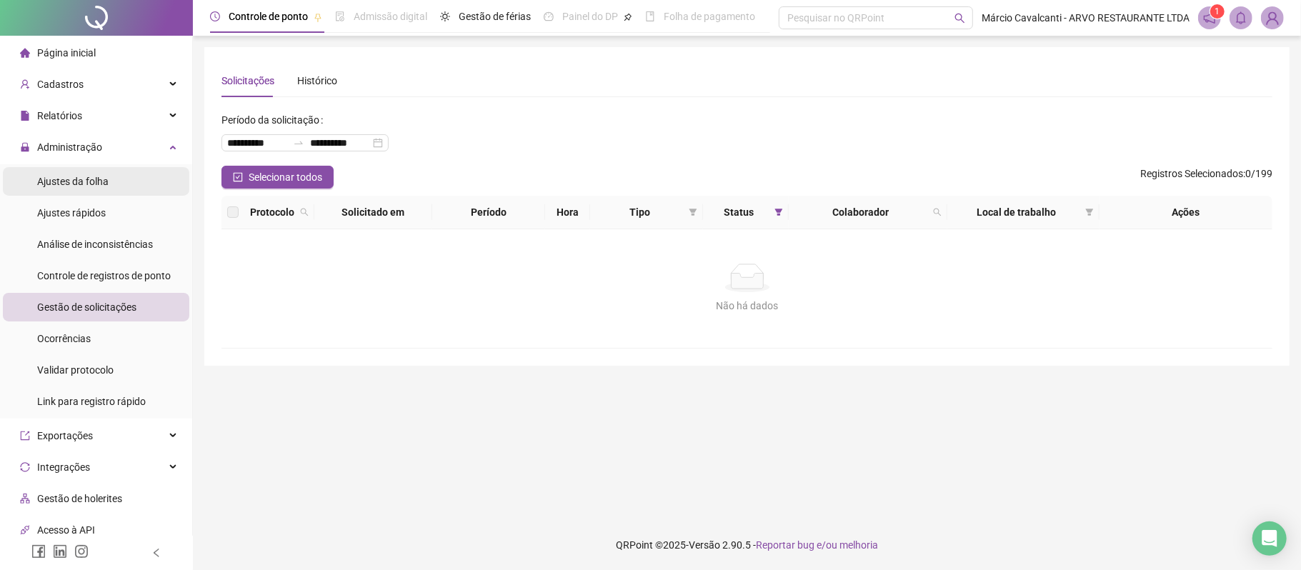
click at [95, 181] on span "Ajustes da folha" at bounding box center [72, 181] width 71 height 11
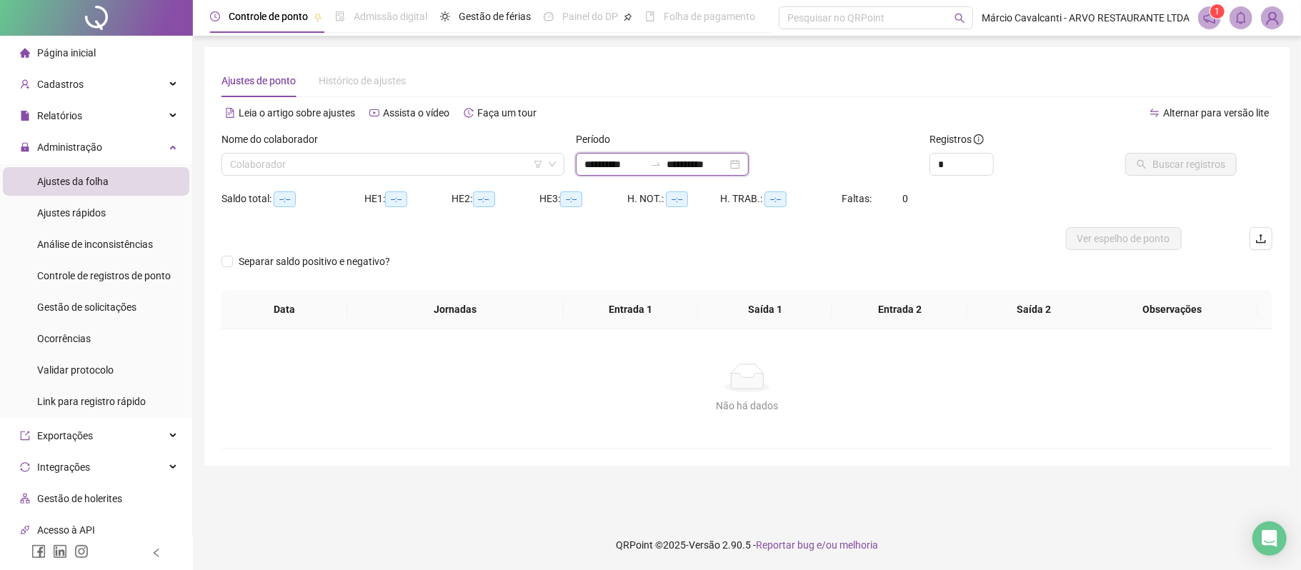
click at [707, 164] on input "**********" at bounding box center [698, 165] width 60 height 16
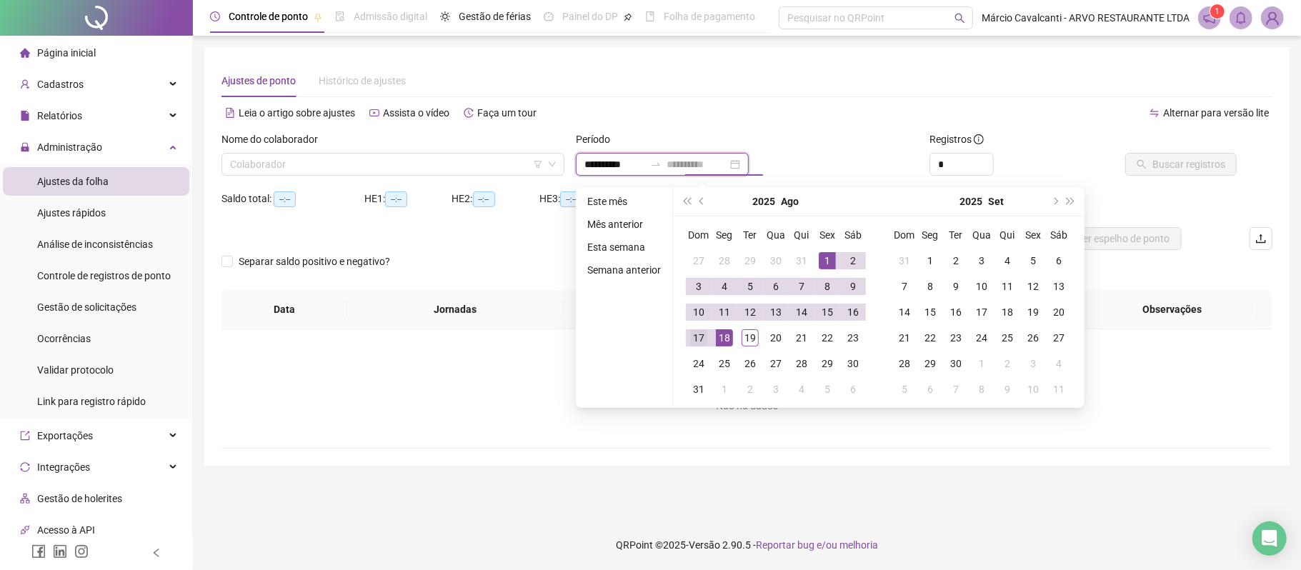
type input "**********"
click at [702, 342] on div "17" at bounding box center [698, 337] width 17 height 17
type input "**********"
type input "*"
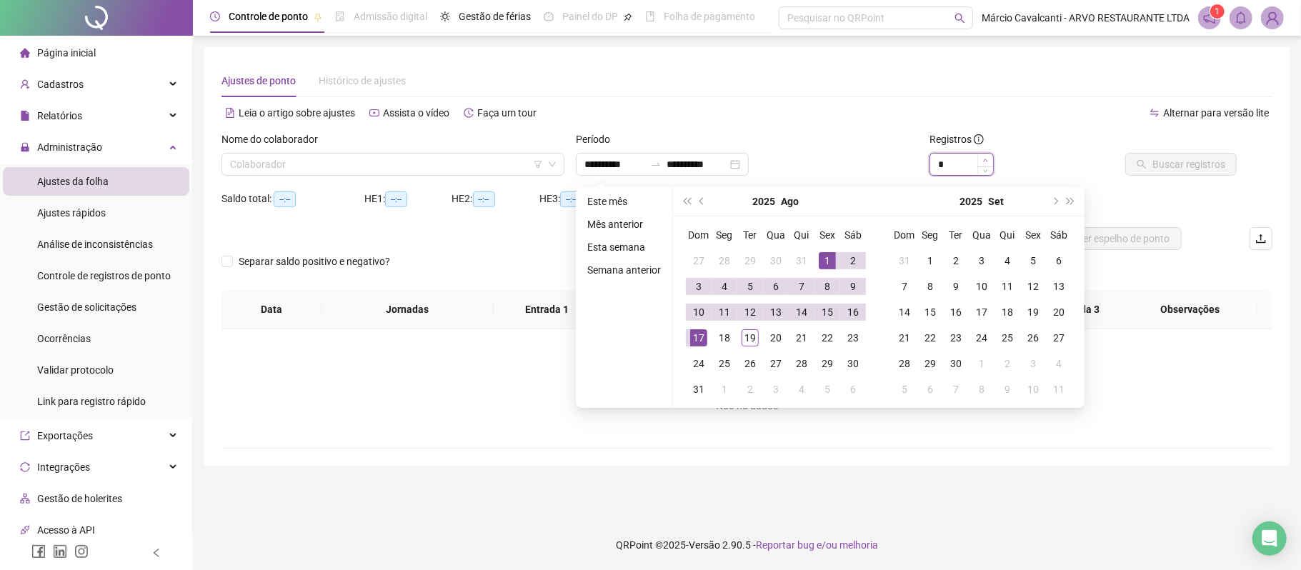
click at [985, 158] on icon "up" at bounding box center [985, 160] width 5 height 5
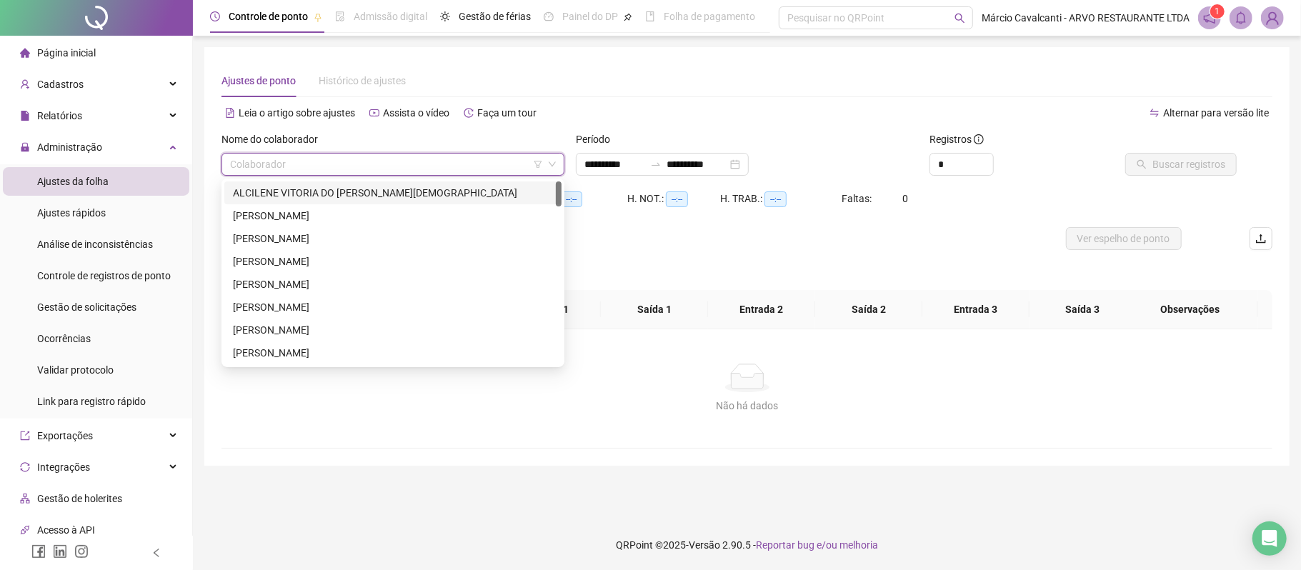
click at [386, 160] on input "search" at bounding box center [386, 164] width 313 height 21
click at [538, 167] on icon "filter" at bounding box center [538, 164] width 8 height 7
click at [541, 106] on input "search" at bounding box center [539, 107] width 152 height 21
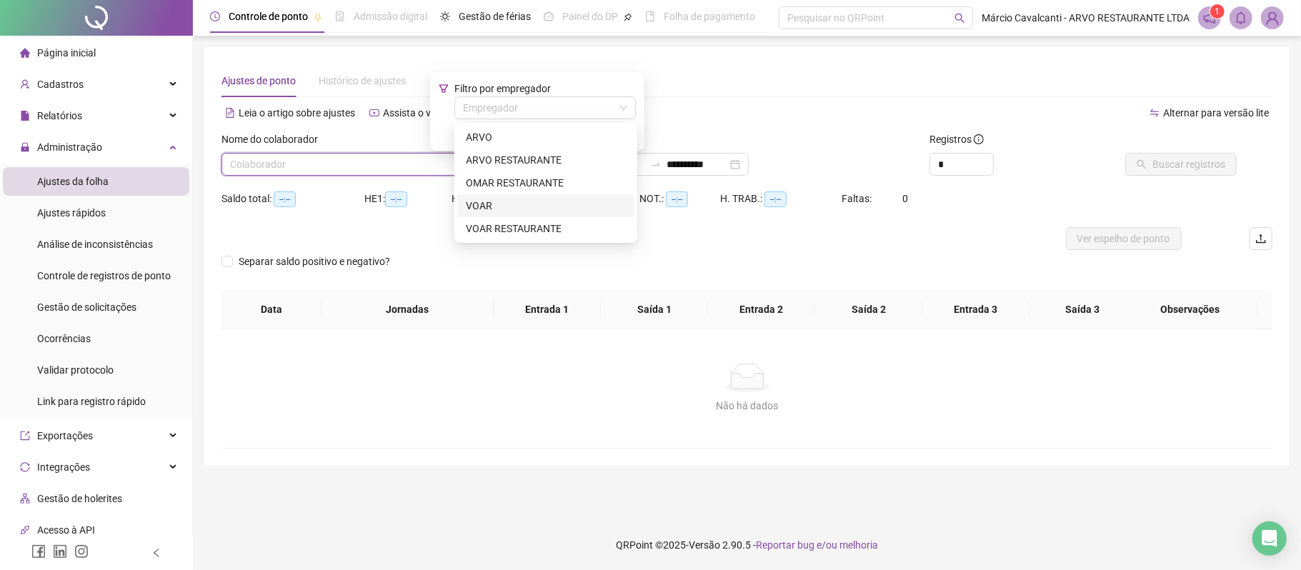
click at [510, 202] on div "VOAR" at bounding box center [546, 206] width 160 height 16
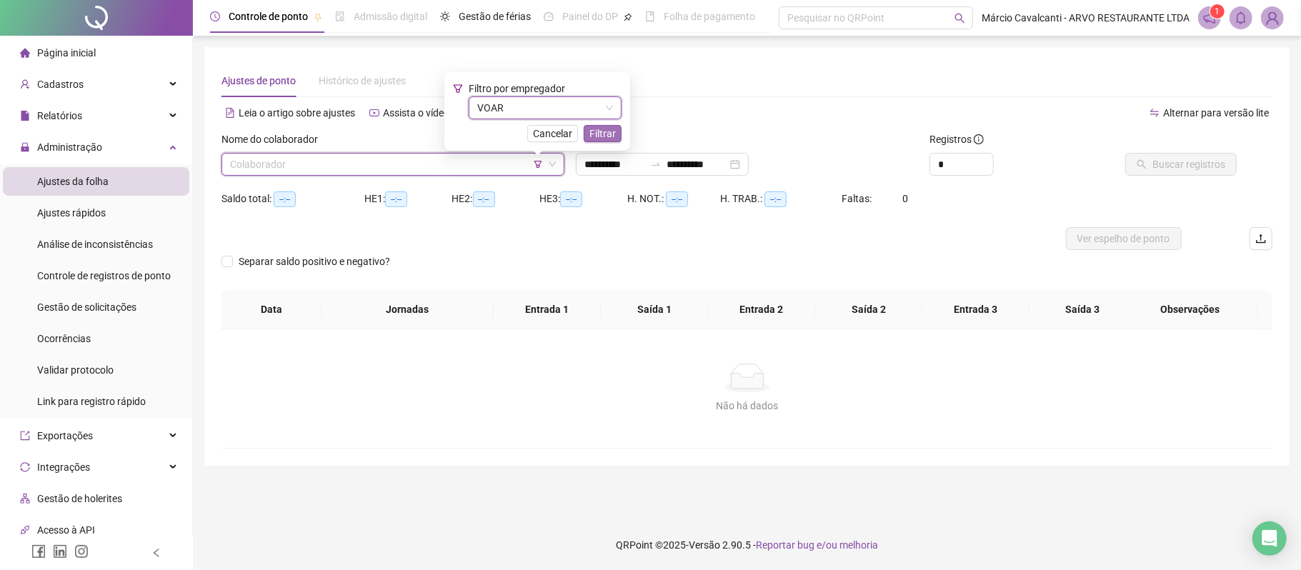
click at [595, 132] on span "Filtrar" at bounding box center [603, 134] width 26 height 16
click at [426, 167] on input "search" at bounding box center [386, 164] width 313 height 21
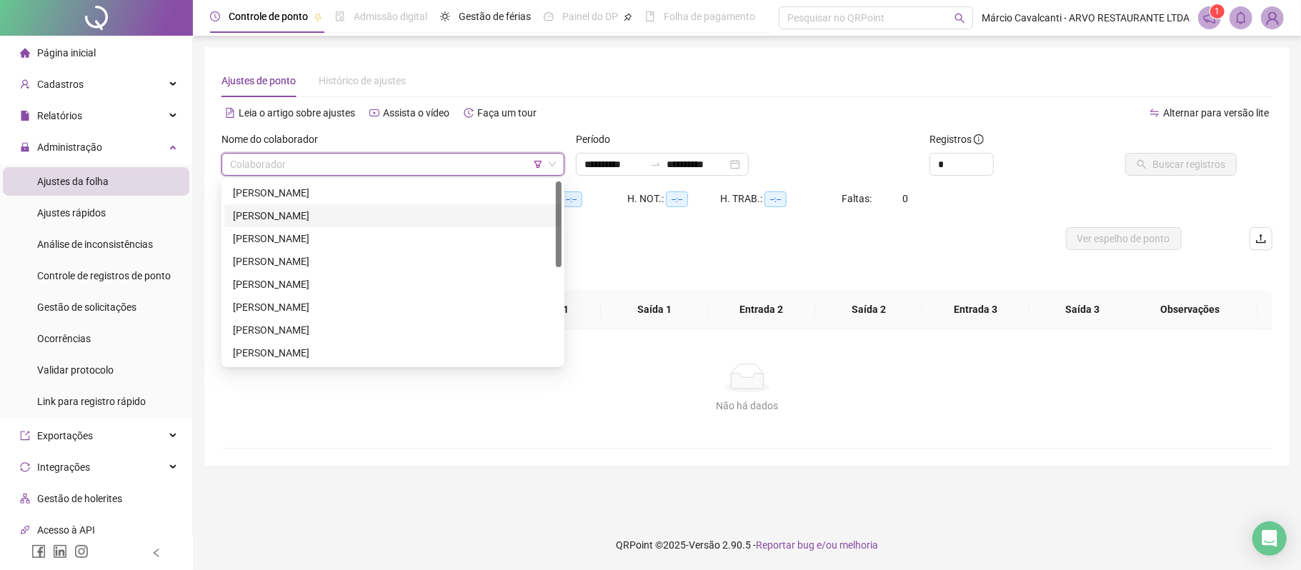
click at [315, 212] on div "[PERSON_NAME]" at bounding box center [393, 216] width 320 height 16
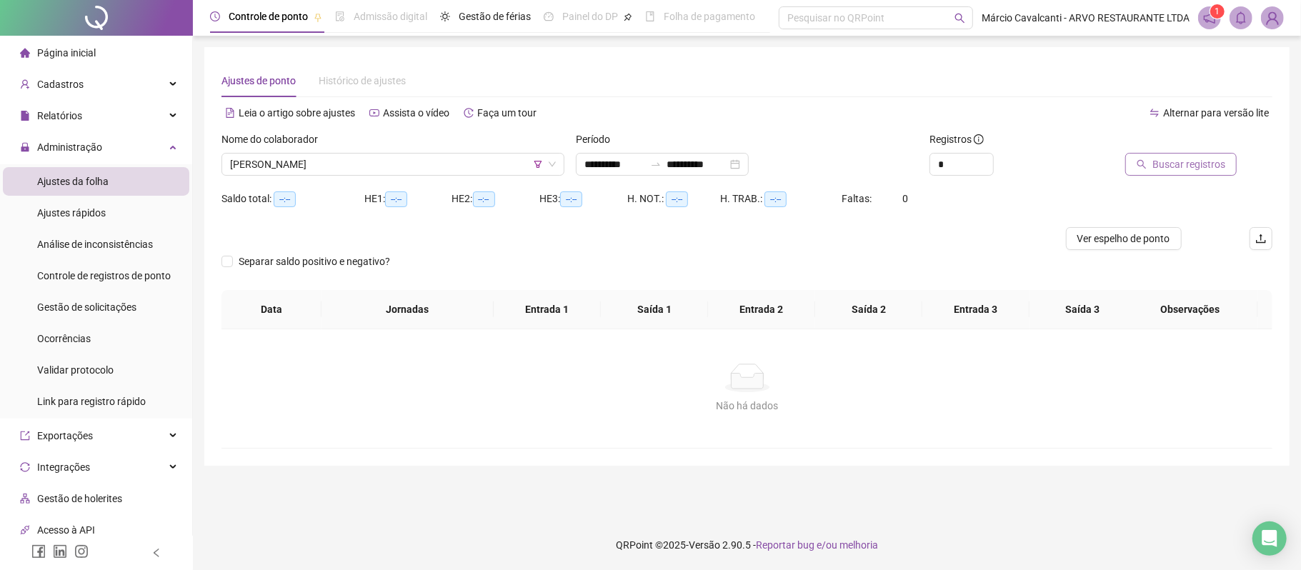
click at [1147, 162] on icon "search" at bounding box center [1142, 164] width 10 height 10
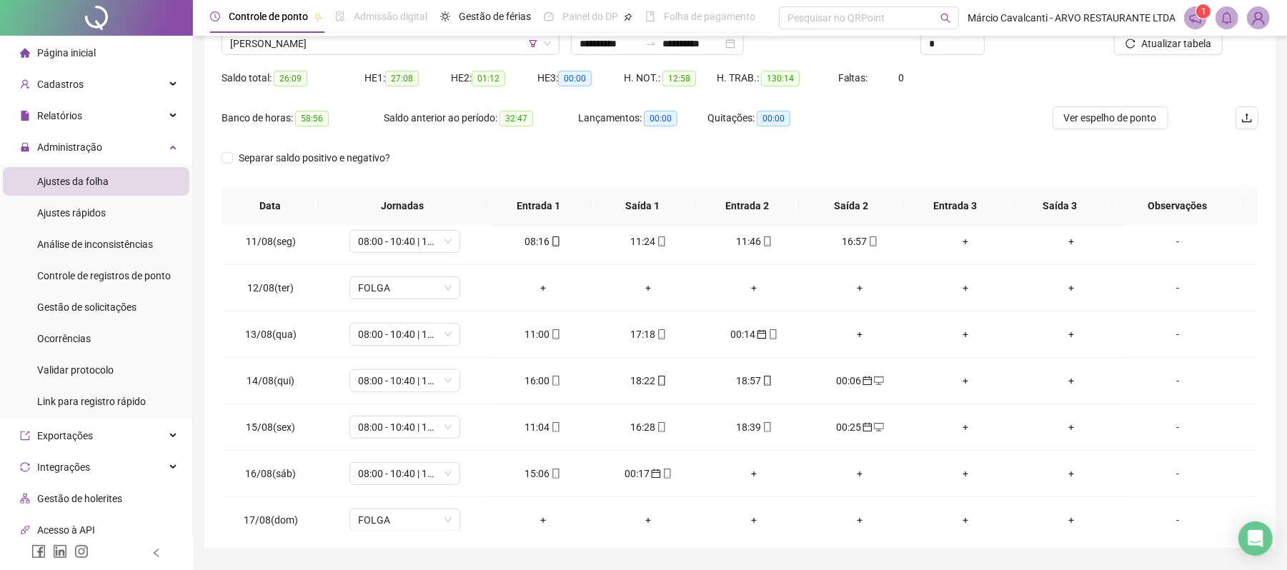
scroll to position [475, 0]
click at [377, 47] on span "[PERSON_NAME]" at bounding box center [390, 43] width 321 height 21
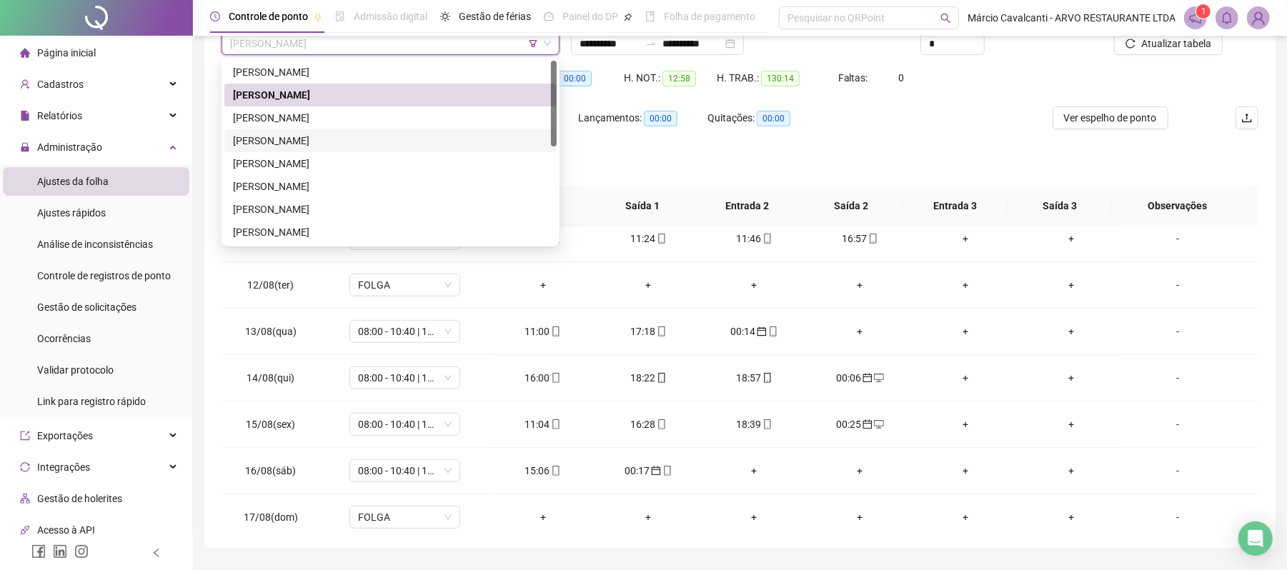
click at [301, 135] on div "[PERSON_NAME]" at bounding box center [390, 141] width 315 height 16
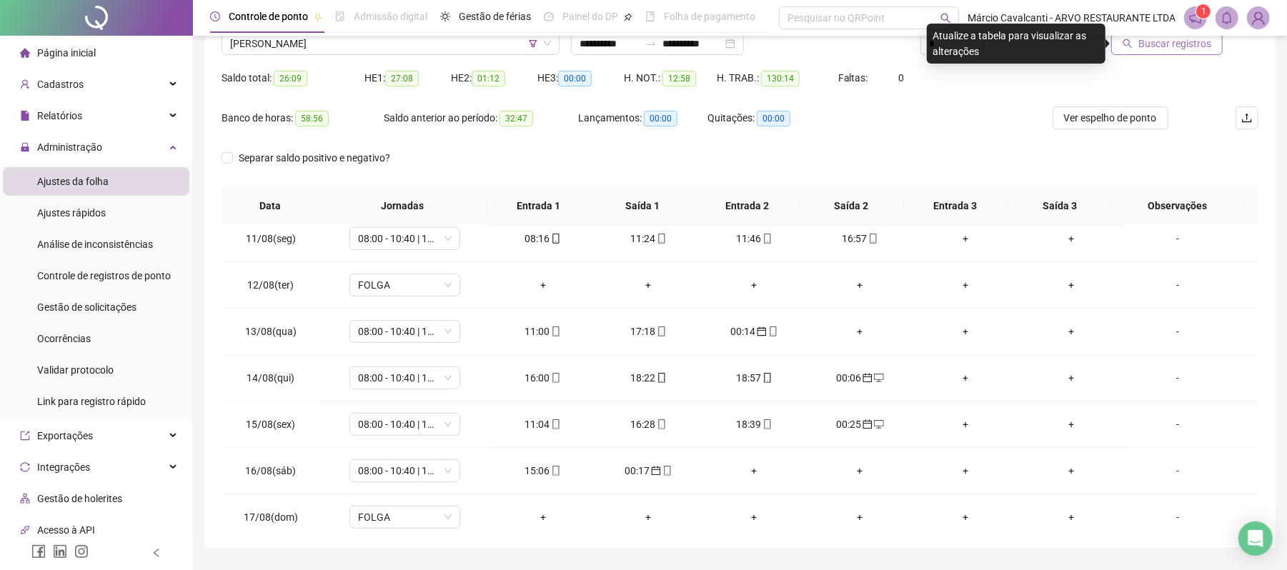
click at [1164, 46] on span "Buscar registros" at bounding box center [1175, 44] width 73 height 16
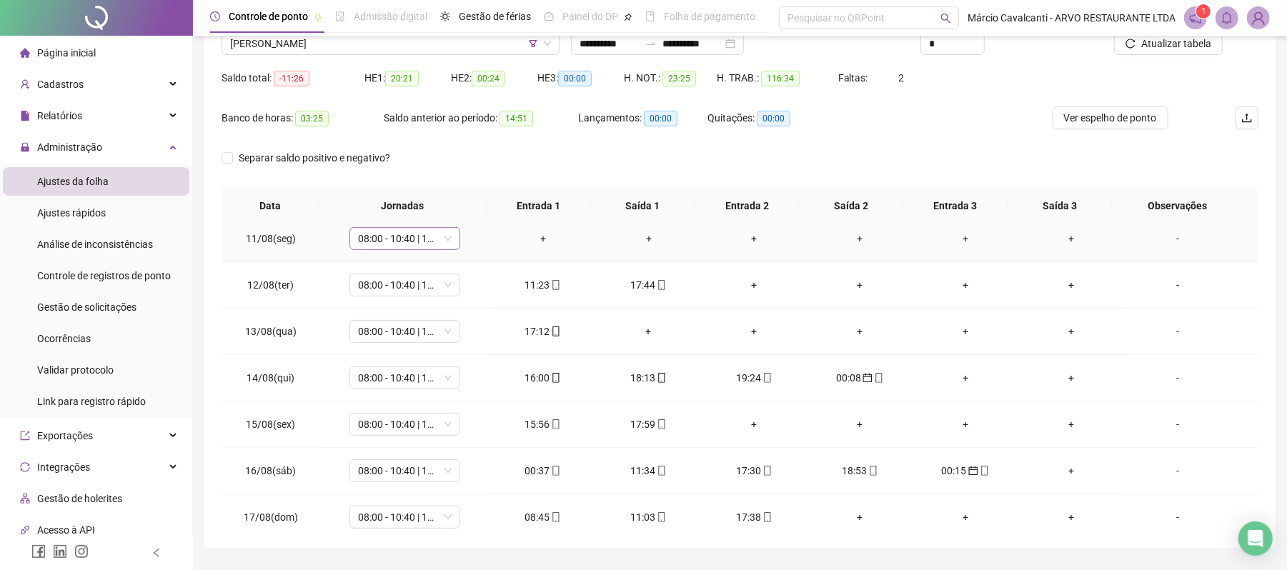
click at [410, 239] on span "08:00 - 10:40 | 11:40 - 17:00" at bounding box center [405, 238] width 94 height 21
type input "***"
click at [421, 282] on div "Folga" at bounding box center [410, 294] width 120 height 24
click at [470, 200] on span "Sim" at bounding box center [470, 205] width 16 height 16
click at [1201, 41] on span "Atualizar tabela" at bounding box center [1176, 44] width 70 height 16
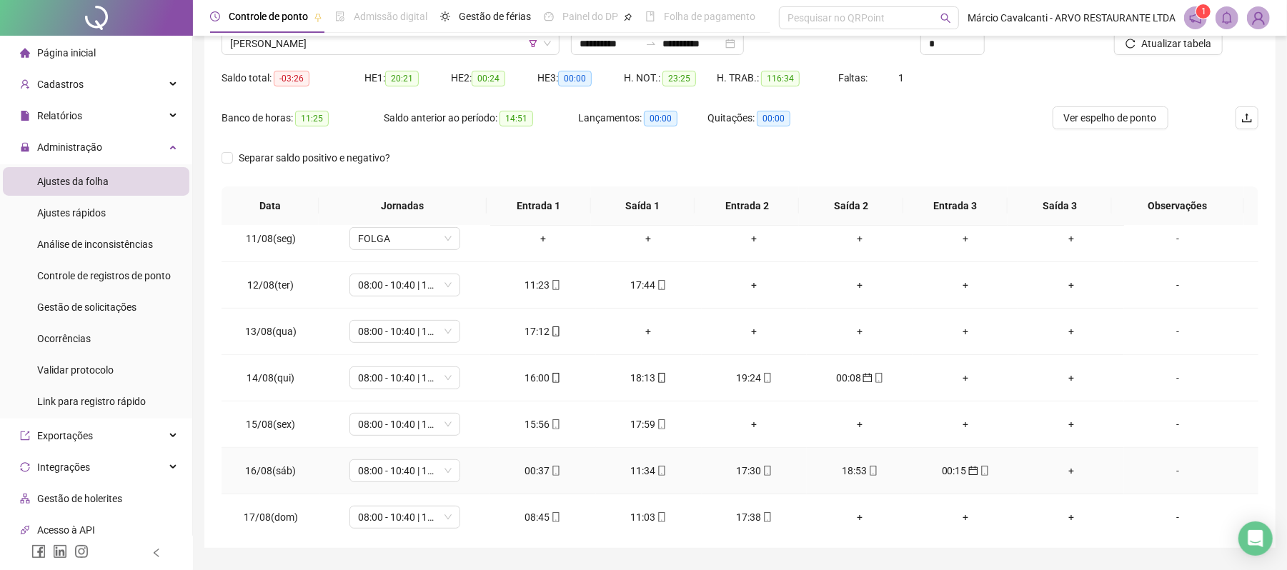
drag, startPoint x: 530, startPoint y: 480, endPoint x: 530, endPoint y: 473, distance: 7.2
click at [530, 479] on div "00:37" at bounding box center [543, 471] width 83 height 16
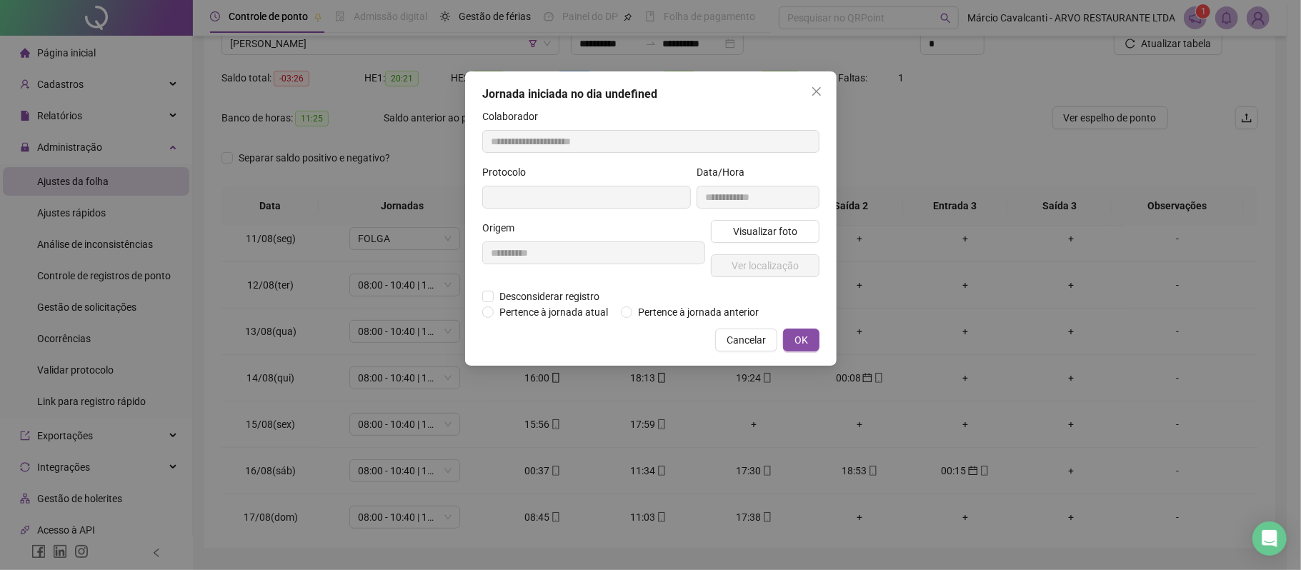
type input "**********"
click at [685, 313] on span "Pertence à jornada anterior" at bounding box center [699, 314] width 132 height 16
click at [809, 344] on button "OK" at bounding box center [801, 341] width 36 height 23
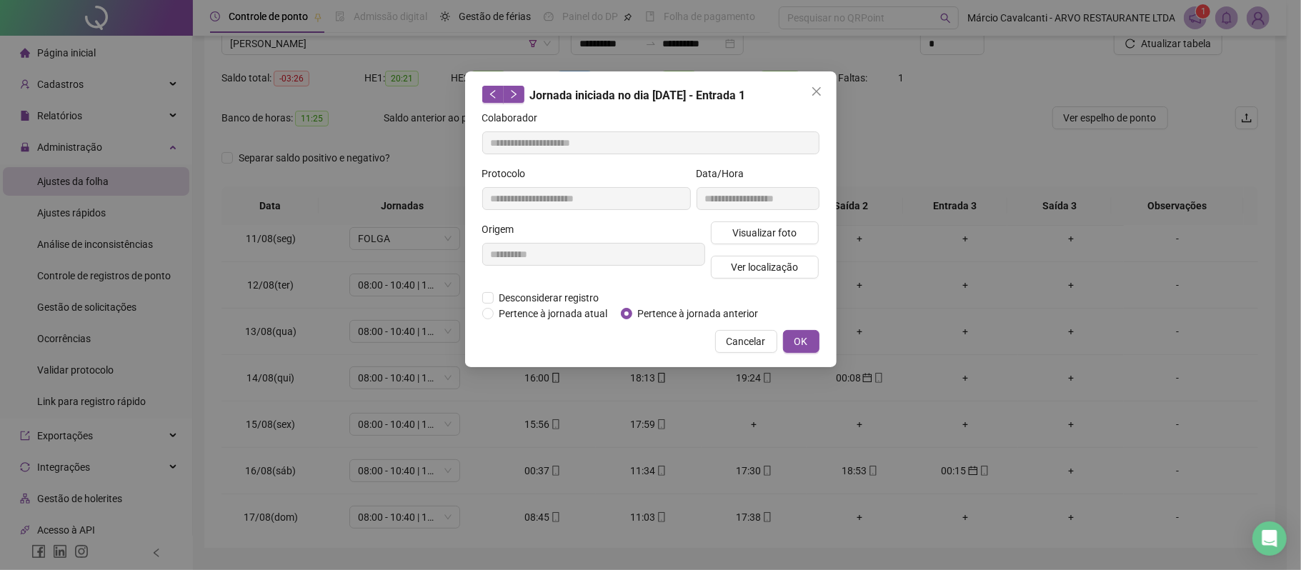
drag, startPoint x: 795, startPoint y: 337, endPoint x: 804, endPoint y: 333, distance: 10.2
click at [795, 337] on span "OK" at bounding box center [802, 342] width 14 height 16
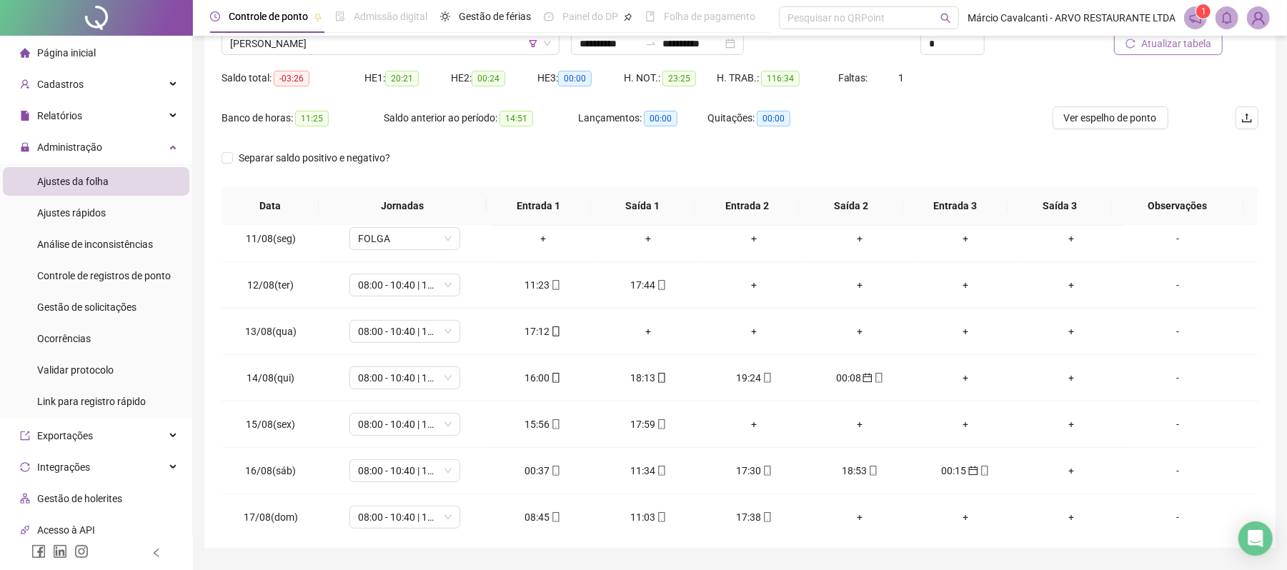
click at [1175, 39] on span "Atualizar tabela" at bounding box center [1176, 44] width 70 height 16
click at [312, 47] on span "[PERSON_NAME]" at bounding box center [390, 43] width 321 height 21
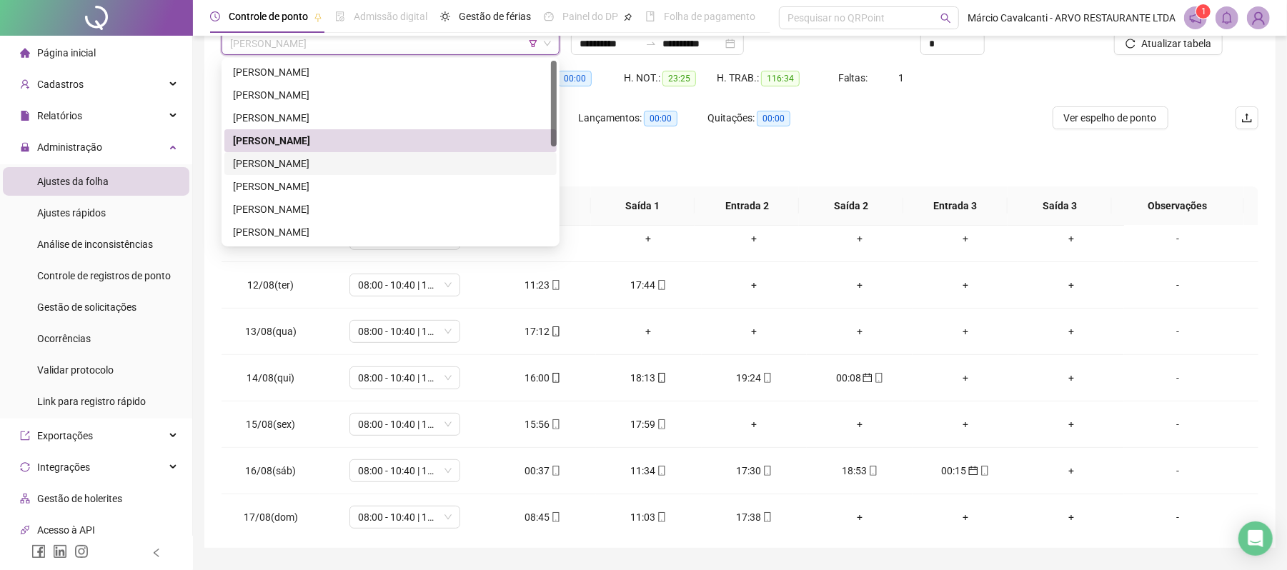
click at [279, 160] on div "[PERSON_NAME]" at bounding box center [390, 164] width 315 height 16
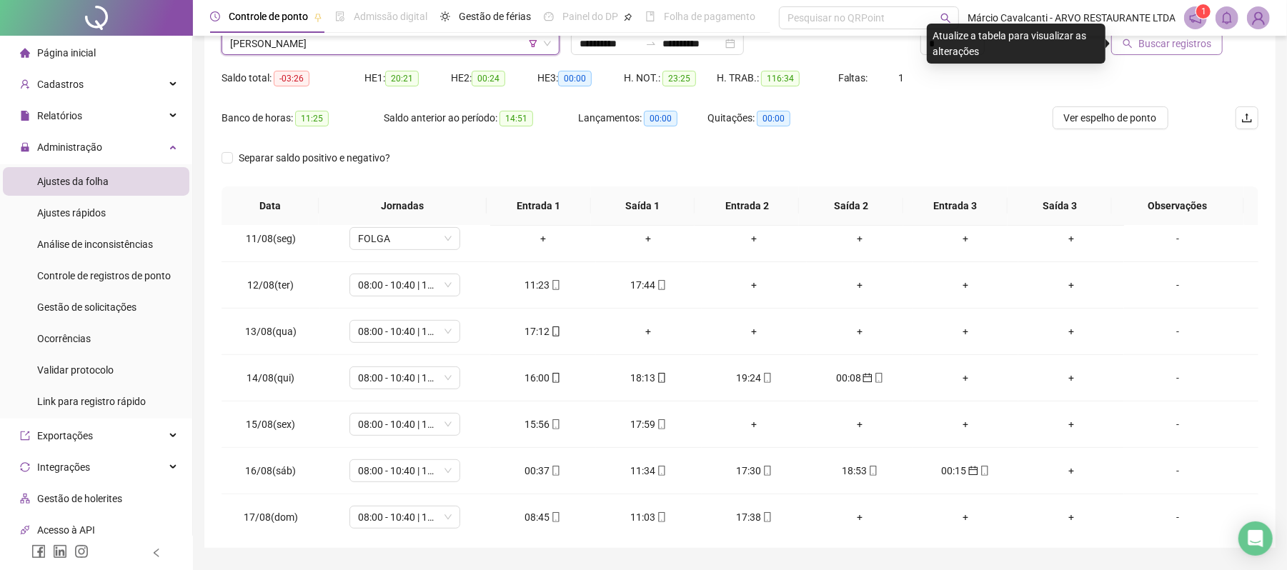
click at [1141, 44] on span "Buscar registros" at bounding box center [1175, 44] width 73 height 16
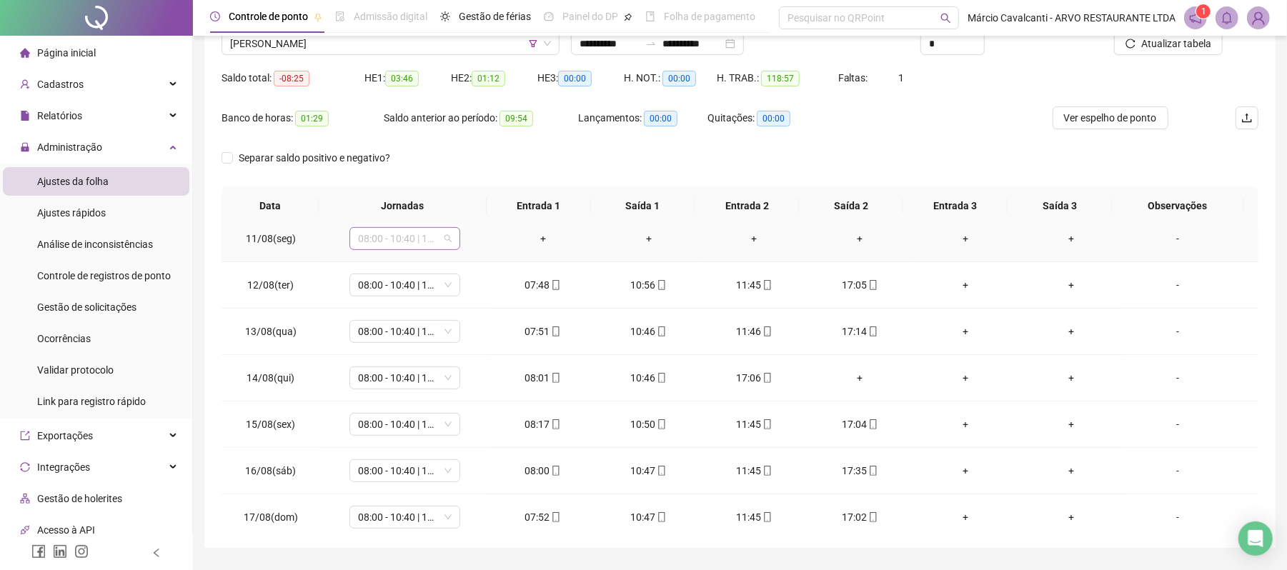
click at [377, 241] on span "08:00 - 10:40 | 11:40 - 17:00" at bounding box center [405, 238] width 94 height 21
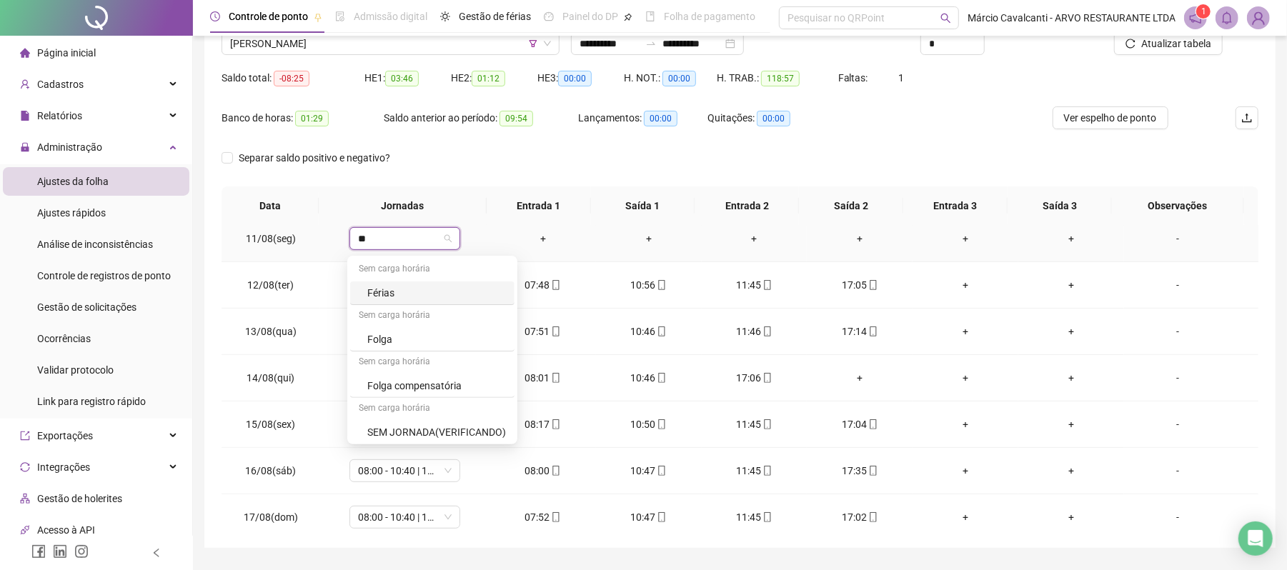
type input "***"
click at [412, 295] on div "Folga" at bounding box center [414, 293] width 94 height 16
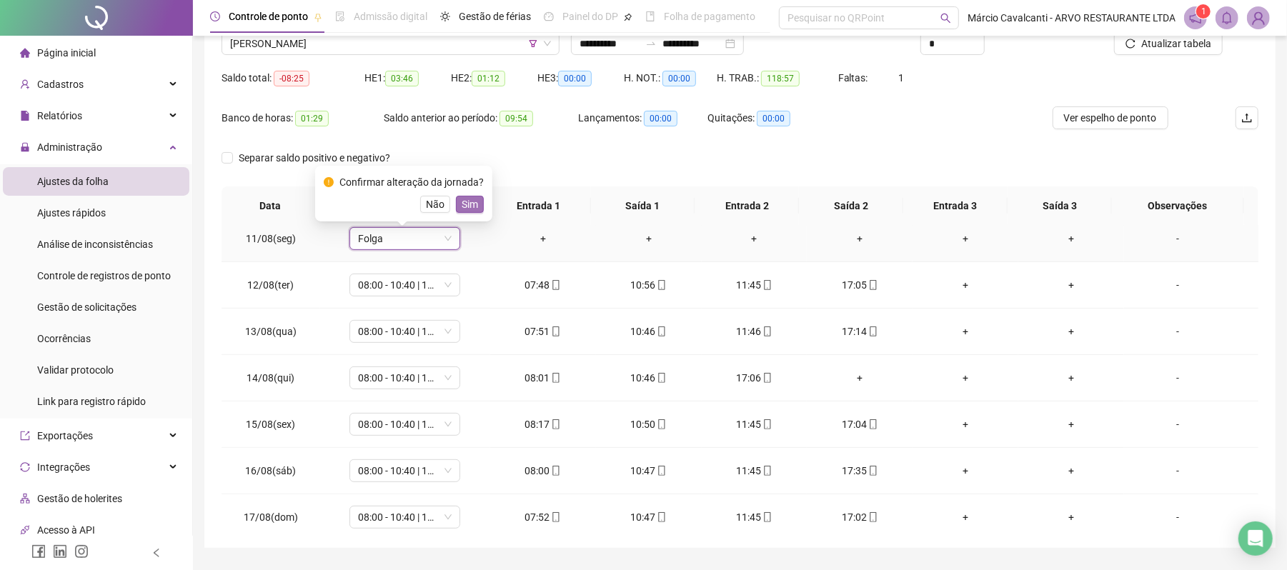
click at [466, 209] on span "Sim" at bounding box center [470, 205] width 16 height 16
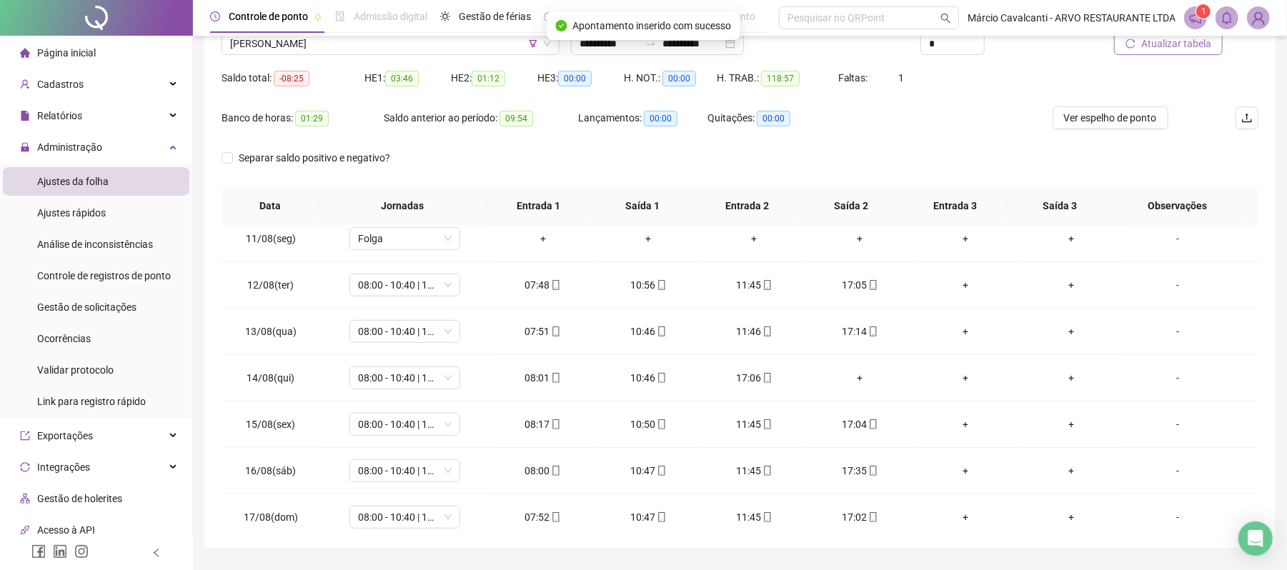
click at [1159, 47] on span "Atualizar tabela" at bounding box center [1176, 44] width 70 height 16
click at [853, 381] on div "+" at bounding box center [859, 378] width 83 height 16
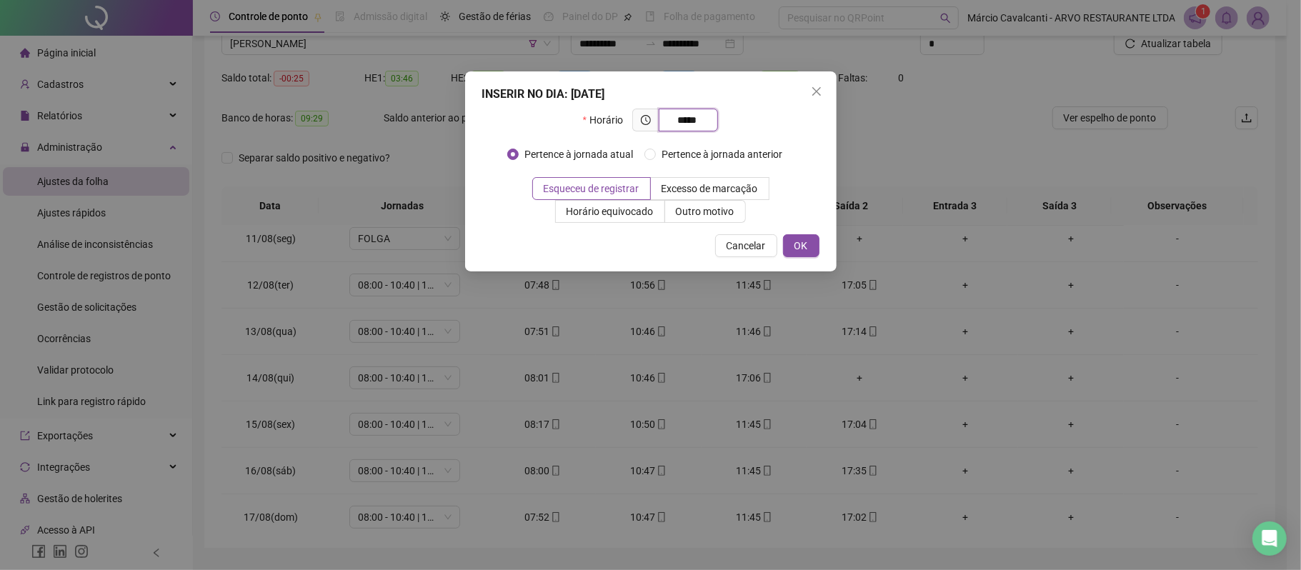
type input "*****"
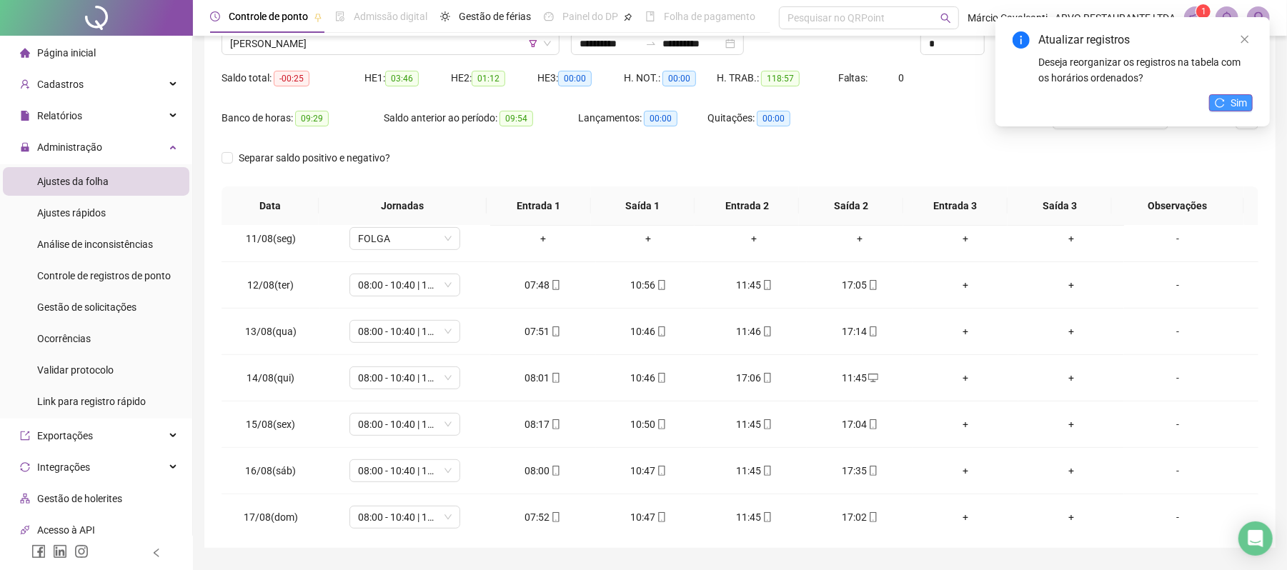
click at [1221, 98] on icon "reload" at bounding box center [1220, 103] width 10 height 10
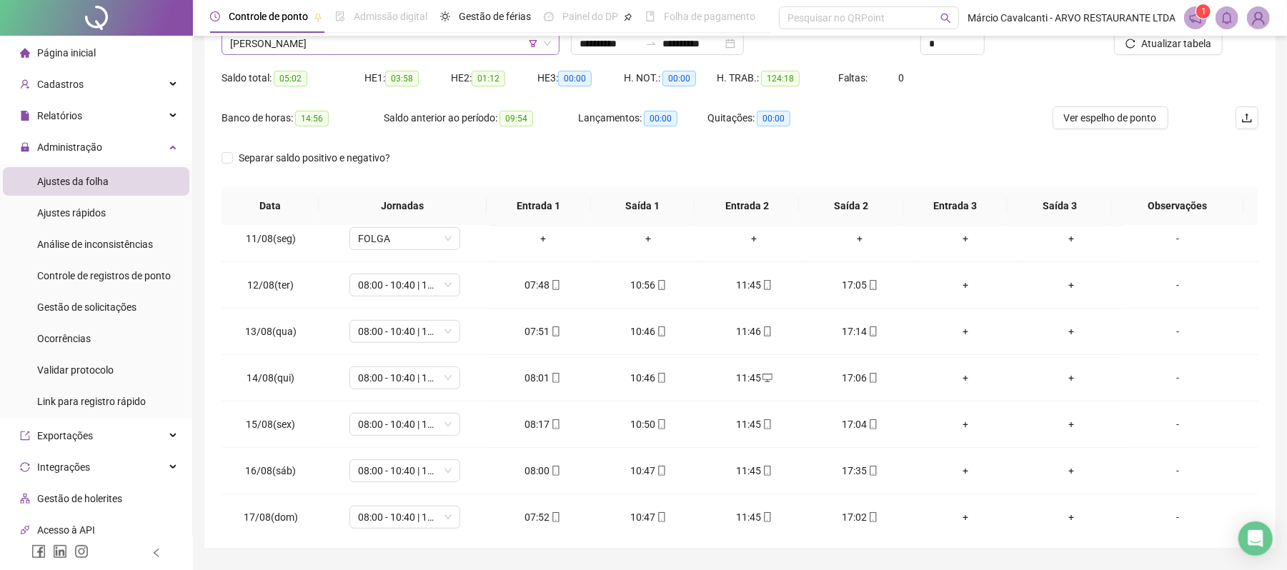
click at [395, 50] on span "[PERSON_NAME]" at bounding box center [390, 43] width 321 height 21
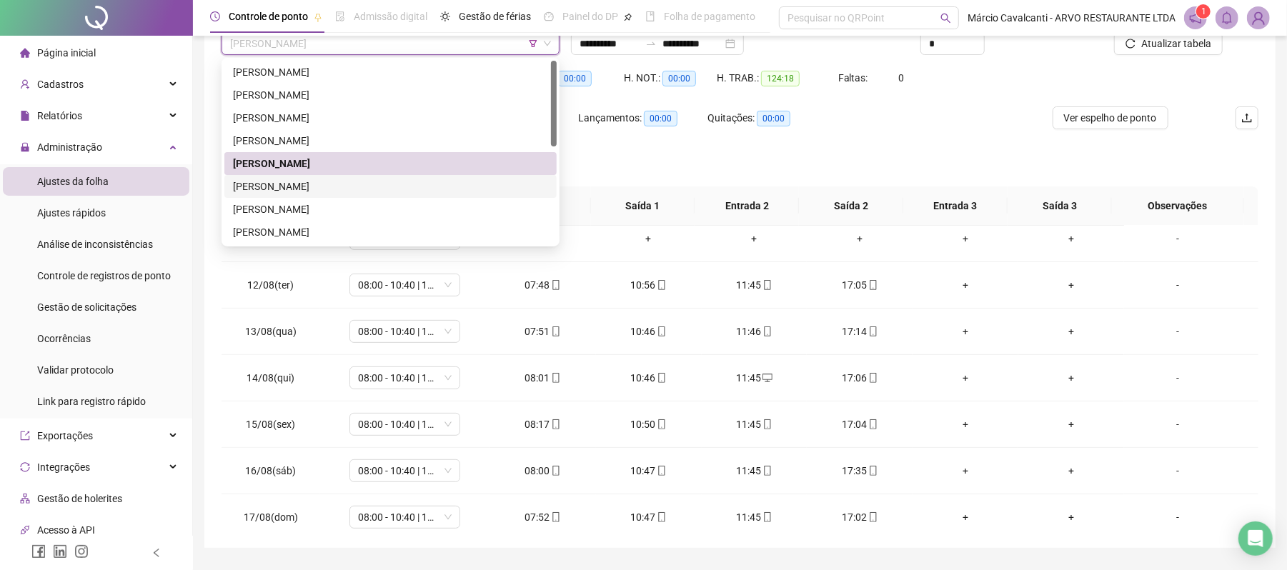
click at [289, 179] on div "[PERSON_NAME]" at bounding box center [390, 187] width 315 height 16
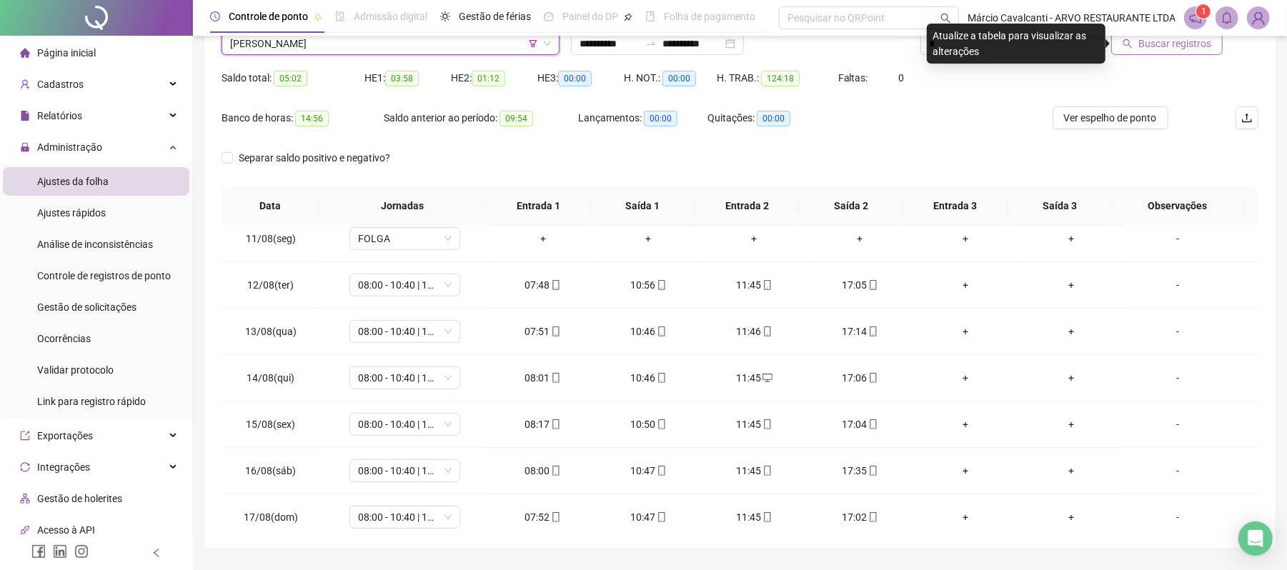
click at [1181, 49] on span "Buscar registros" at bounding box center [1175, 44] width 73 height 16
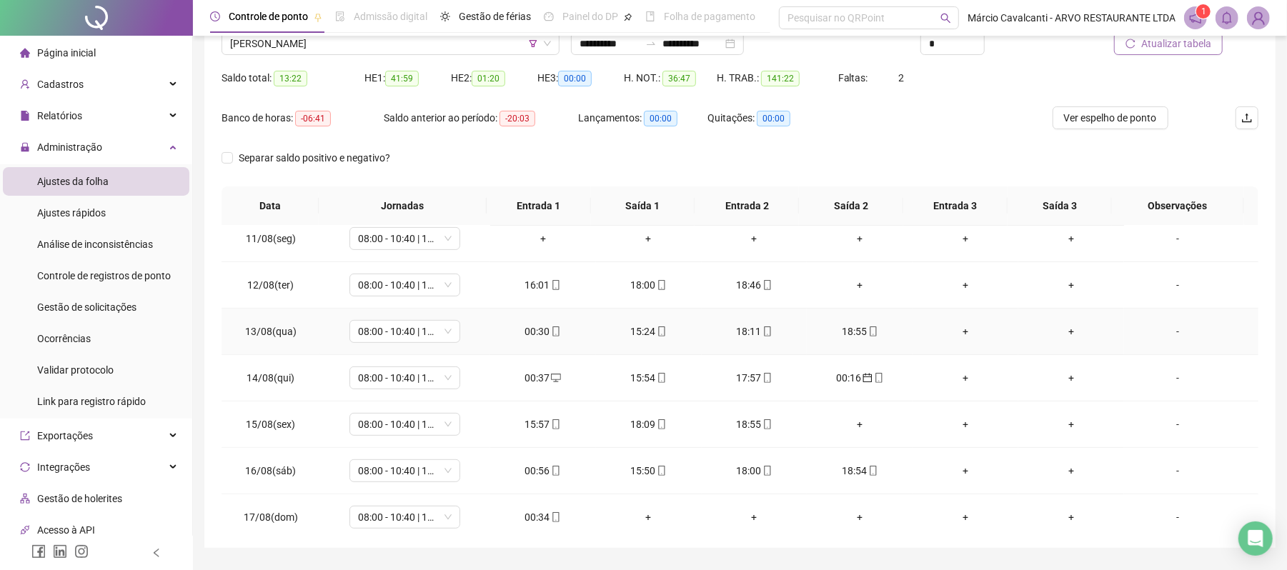
click at [527, 335] on div "00:30" at bounding box center [543, 332] width 83 height 16
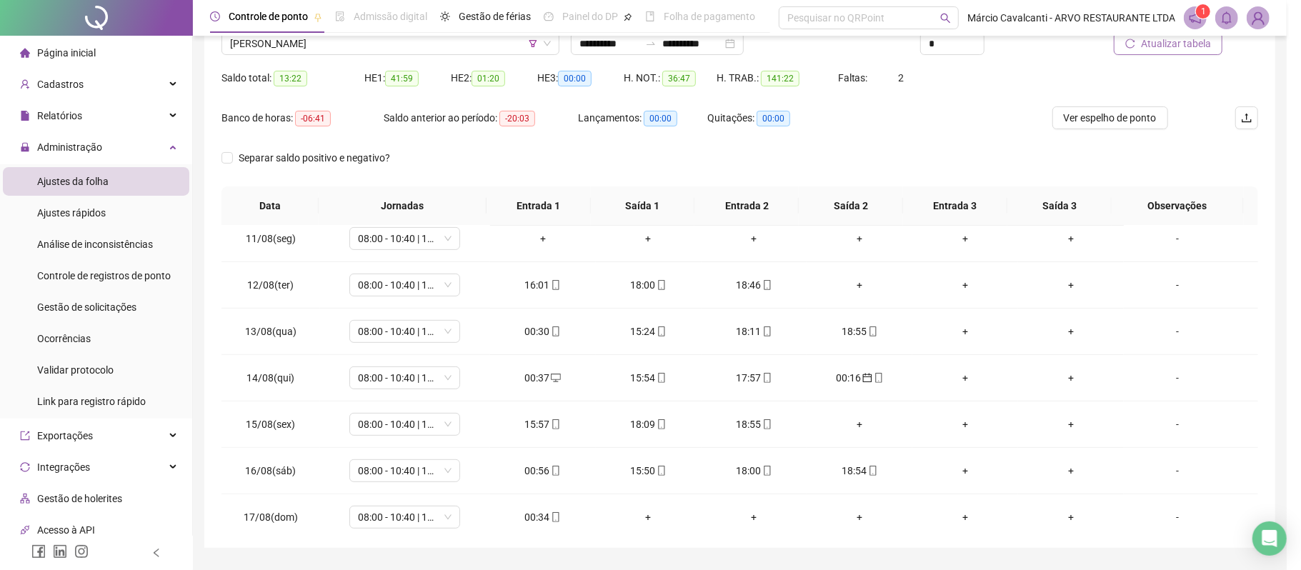
type input "**********"
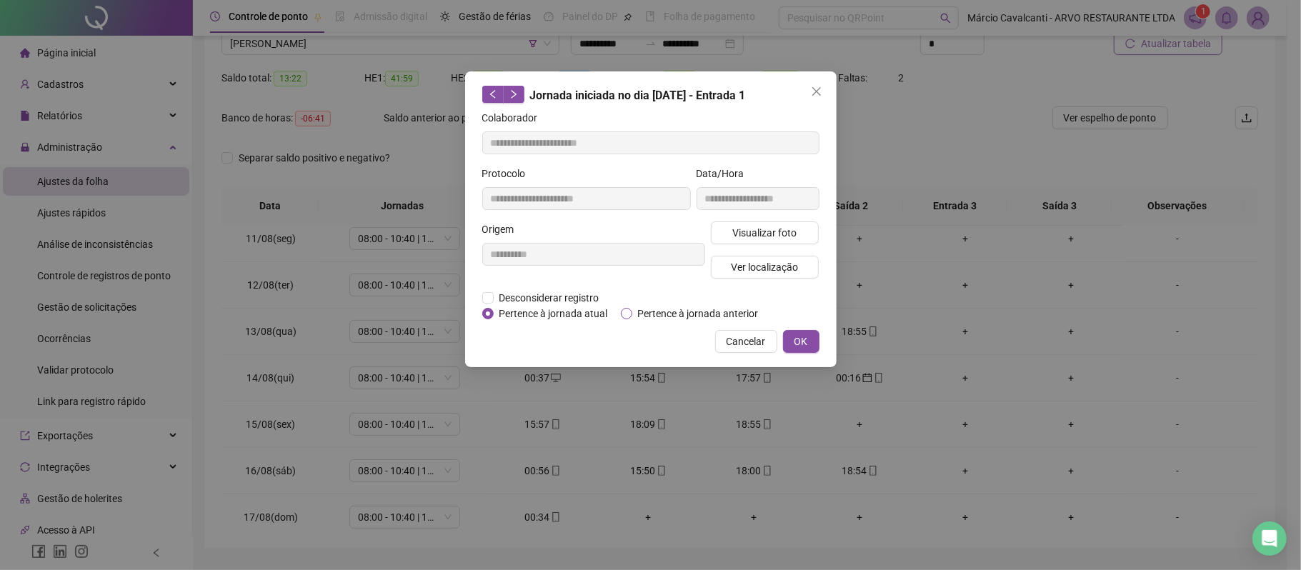
click at [640, 310] on span "Pertence à jornada anterior" at bounding box center [699, 314] width 132 height 16
click at [807, 340] on span "OK" at bounding box center [802, 342] width 14 height 16
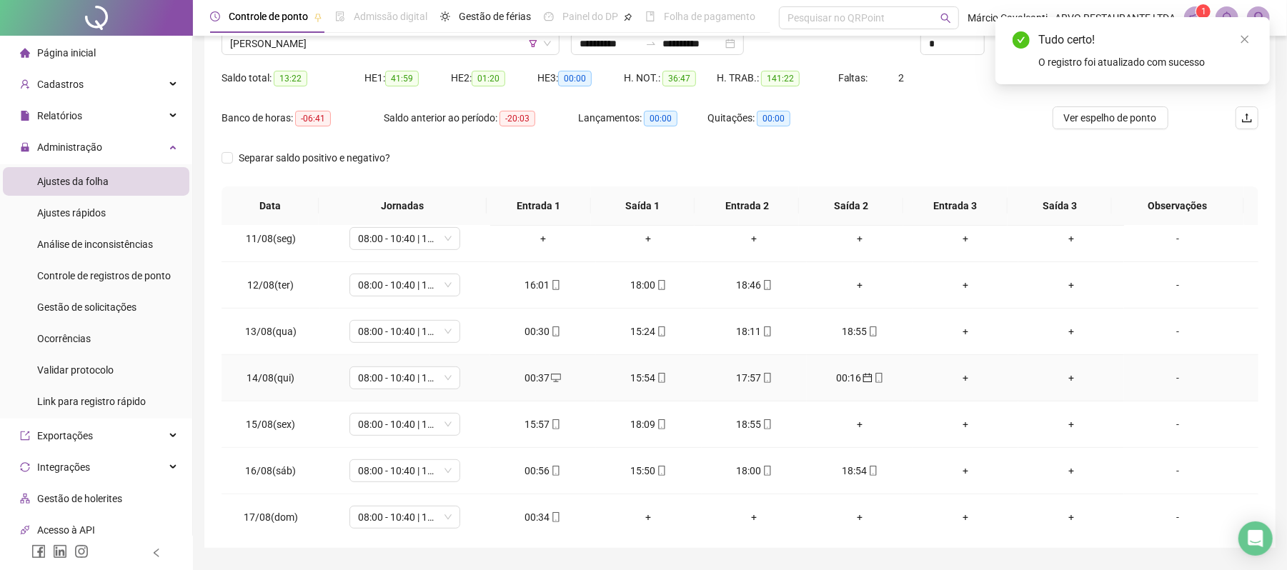
click at [541, 379] on div "00:37" at bounding box center [543, 378] width 83 height 16
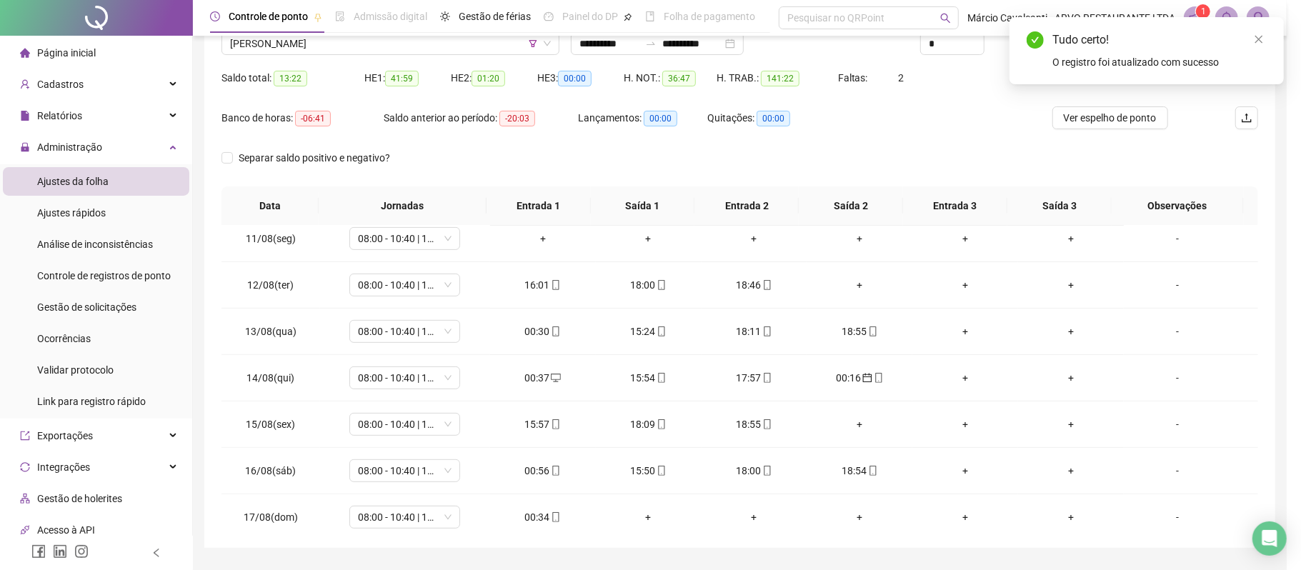
type input "**********"
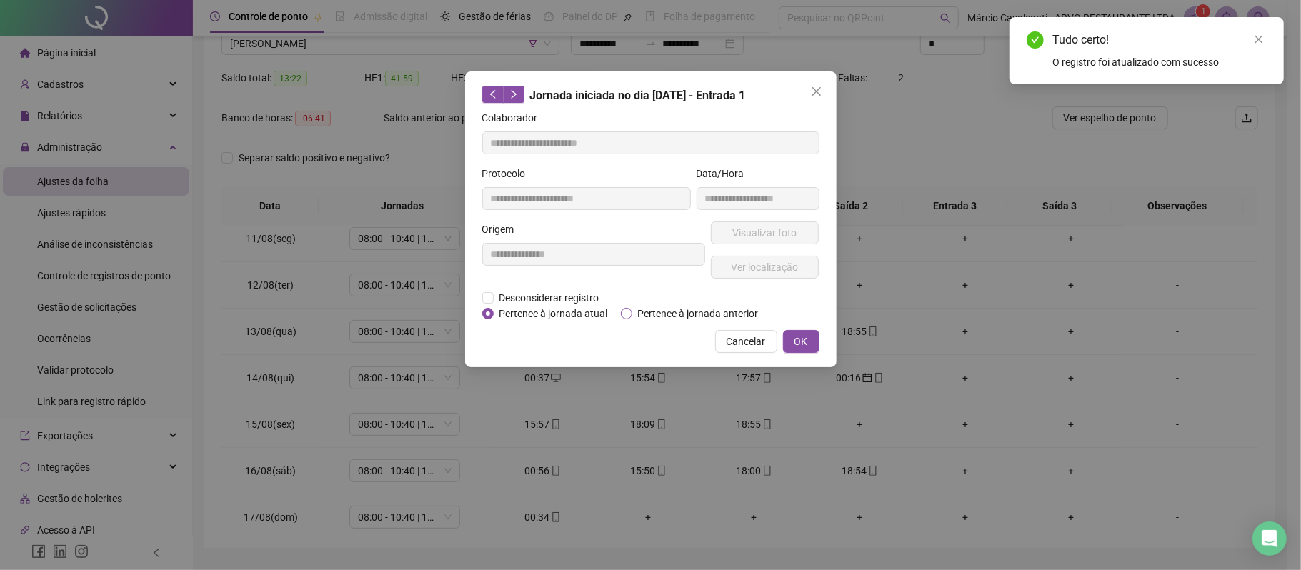
click at [676, 315] on span "Pertence à jornada anterior" at bounding box center [699, 314] width 132 height 16
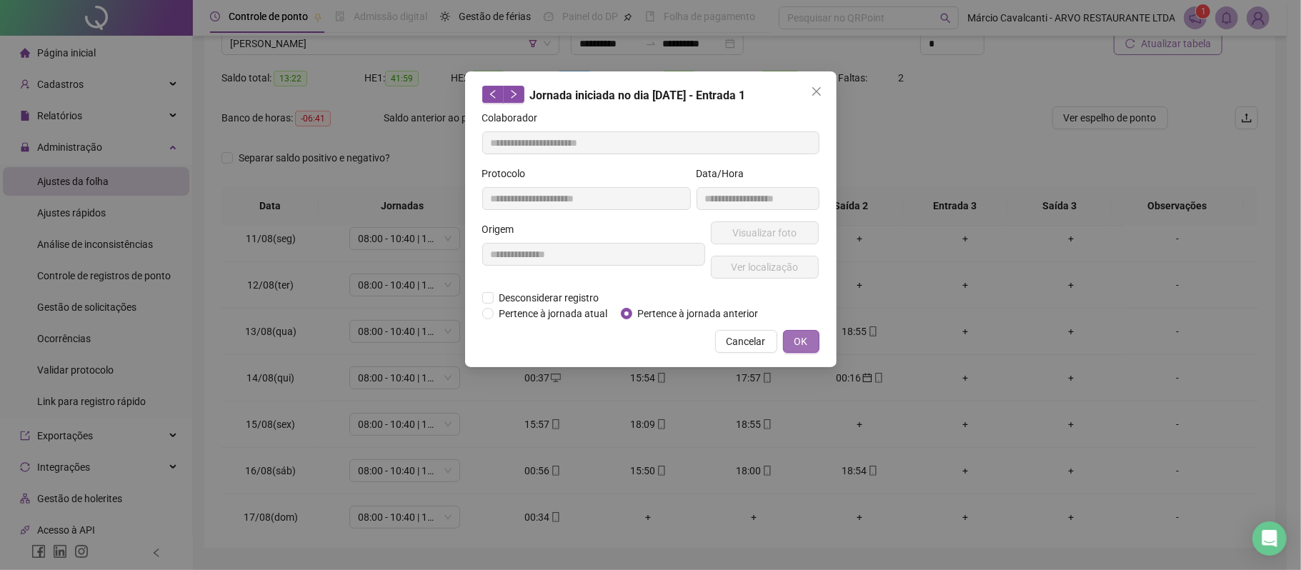
click at [807, 344] on span "OK" at bounding box center [802, 342] width 14 height 16
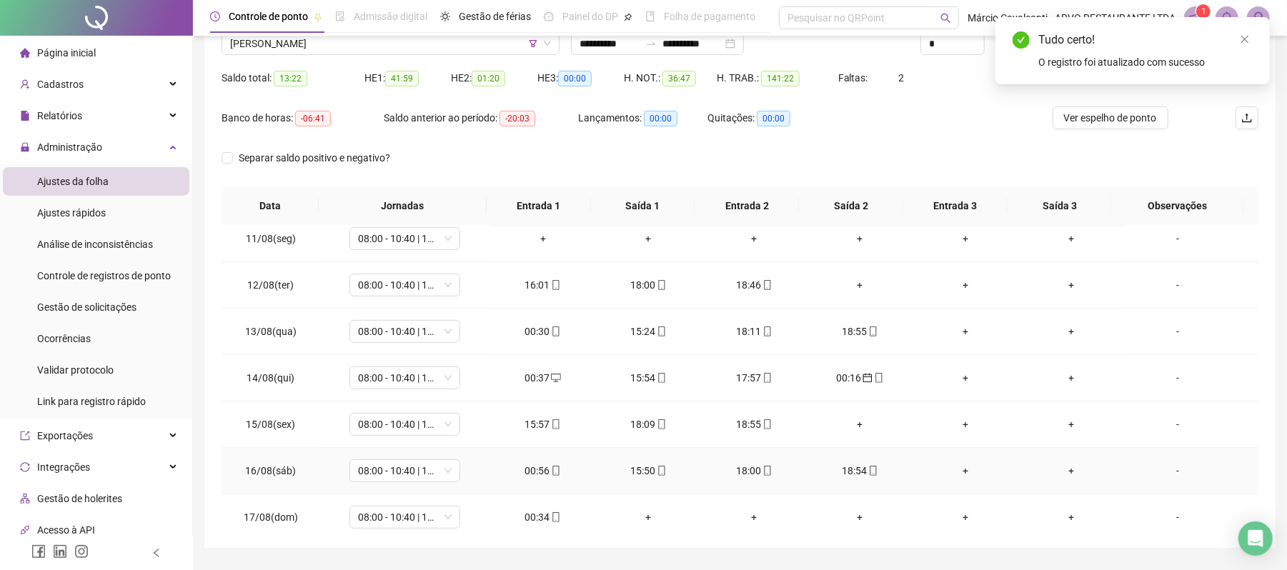
click at [533, 467] on div "00:56" at bounding box center [543, 471] width 83 height 16
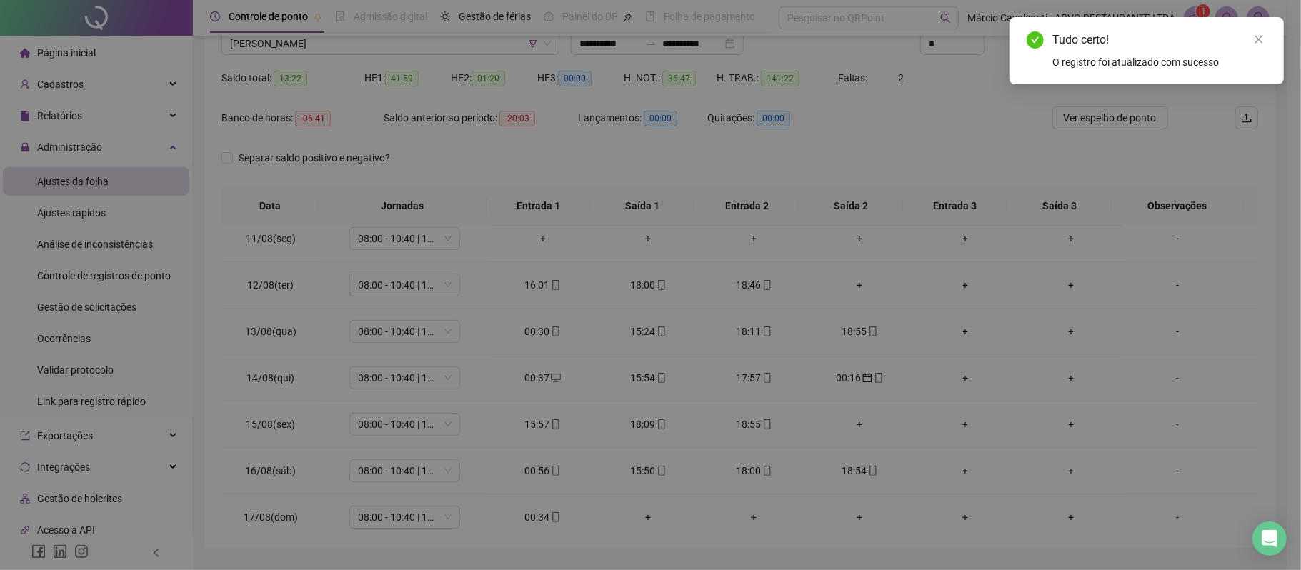
type input "**********"
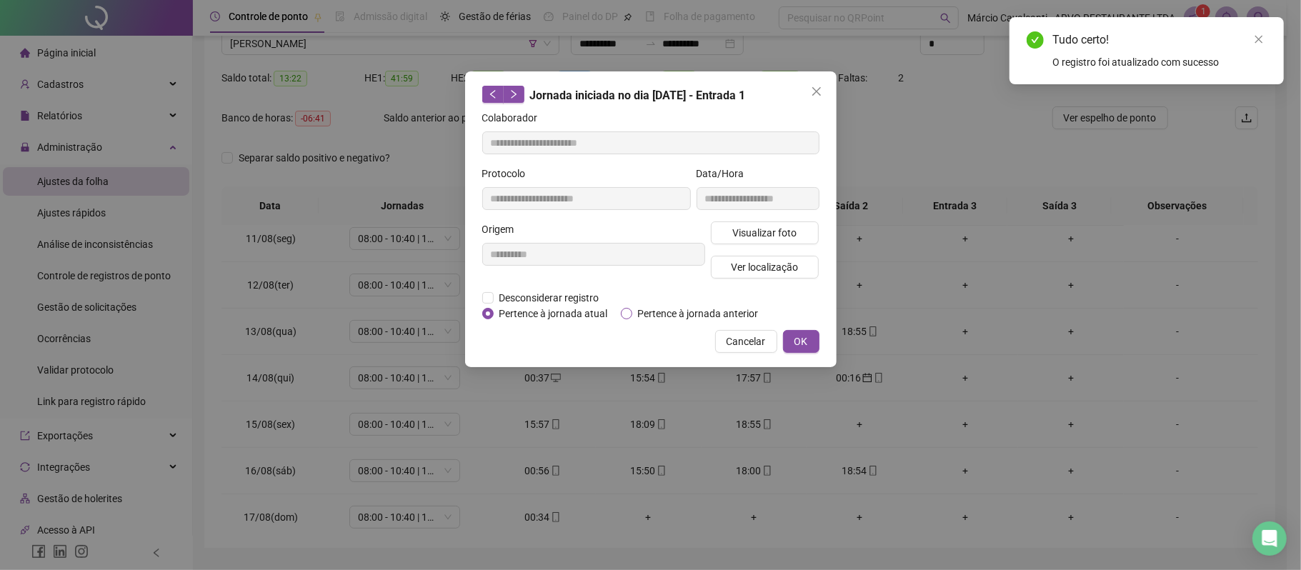
click at [730, 313] on span "Pertence à jornada anterior" at bounding box center [699, 314] width 132 height 16
click at [810, 344] on button "OK" at bounding box center [801, 341] width 36 height 23
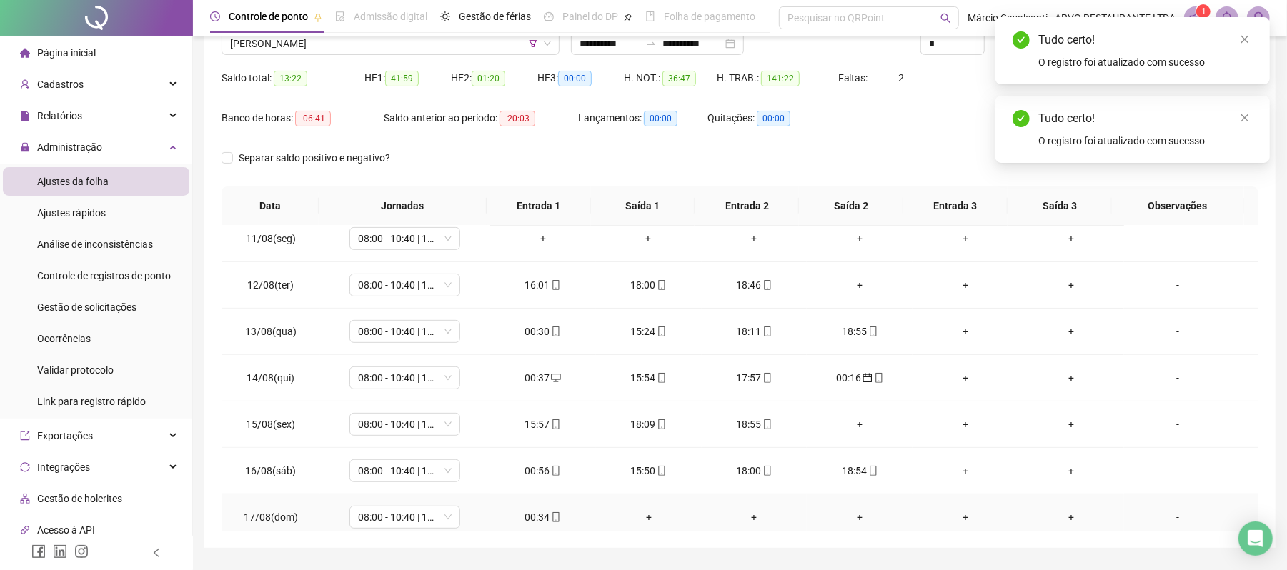
click at [530, 525] on div "00:34" at bounding box center [543, 518] width 83 height 16
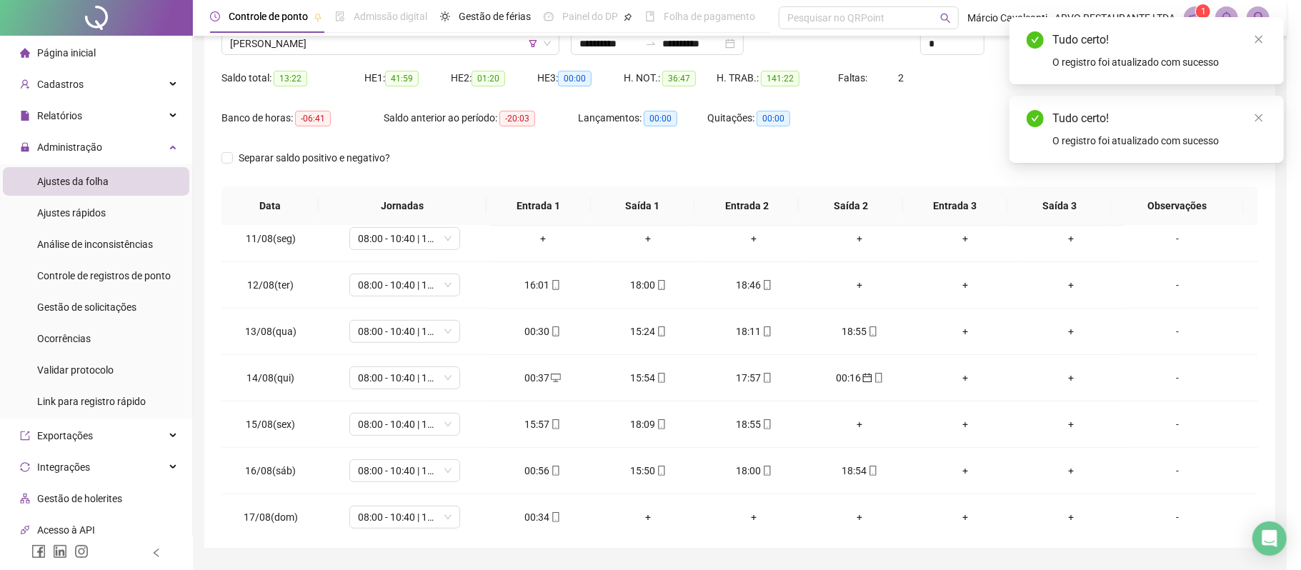
type input "**********"
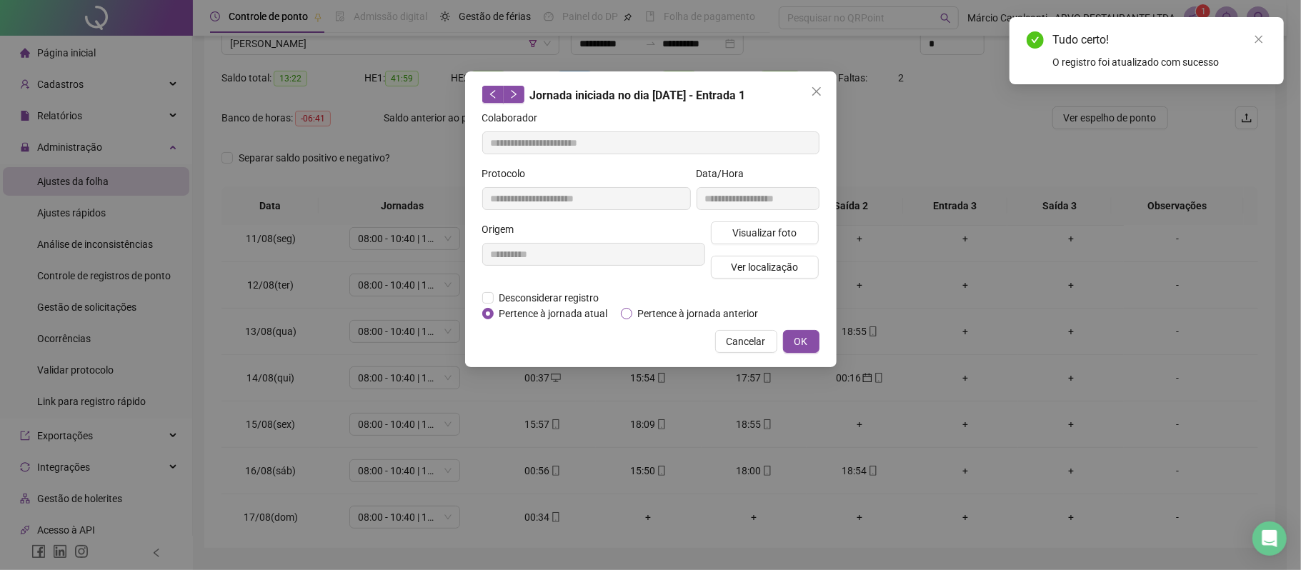
click at [680, 314] on span "Pertence à jornada anterior" at bounding box center [699, 314] width 132 height 16
click at [813, 340] on button "OK" at bounding box center [801, 341] width 36 height 23
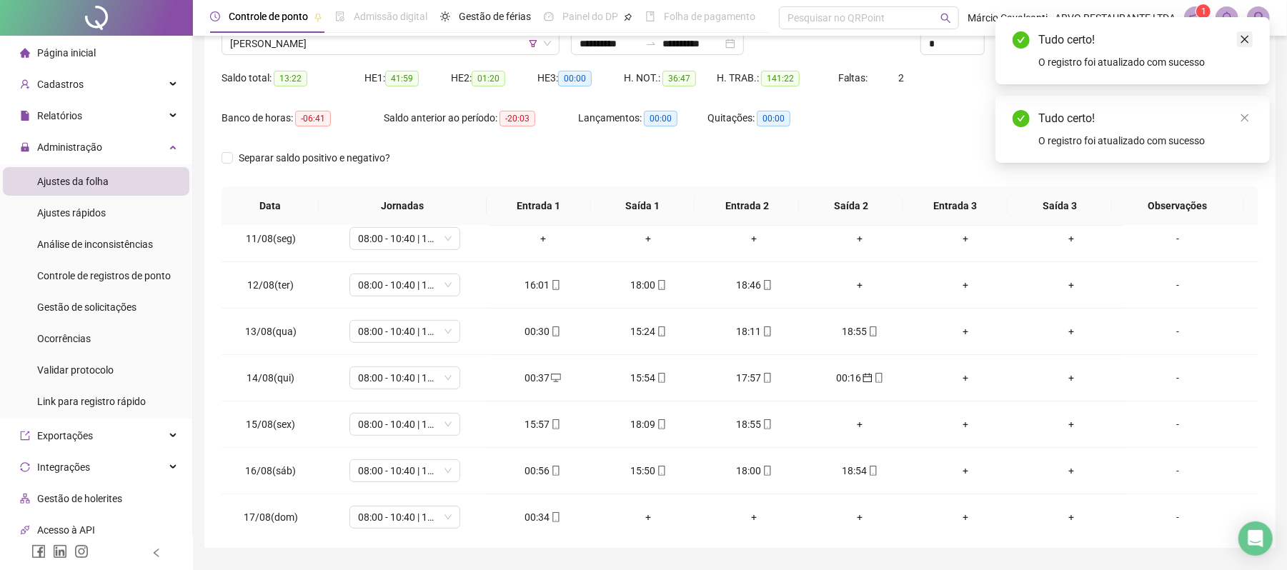
click at [1247, 35] on icon "close" at bounding box center [1245, 39] width 10 height 10
click at [1249, 29] on div "Tudo certo! O registro foi atualizado com sucesso" at bounding box center [1133, 50] width 274 height 67
click at [1245, 35] on icon "close" at bounding box center [1245, 39] width 10 height 10
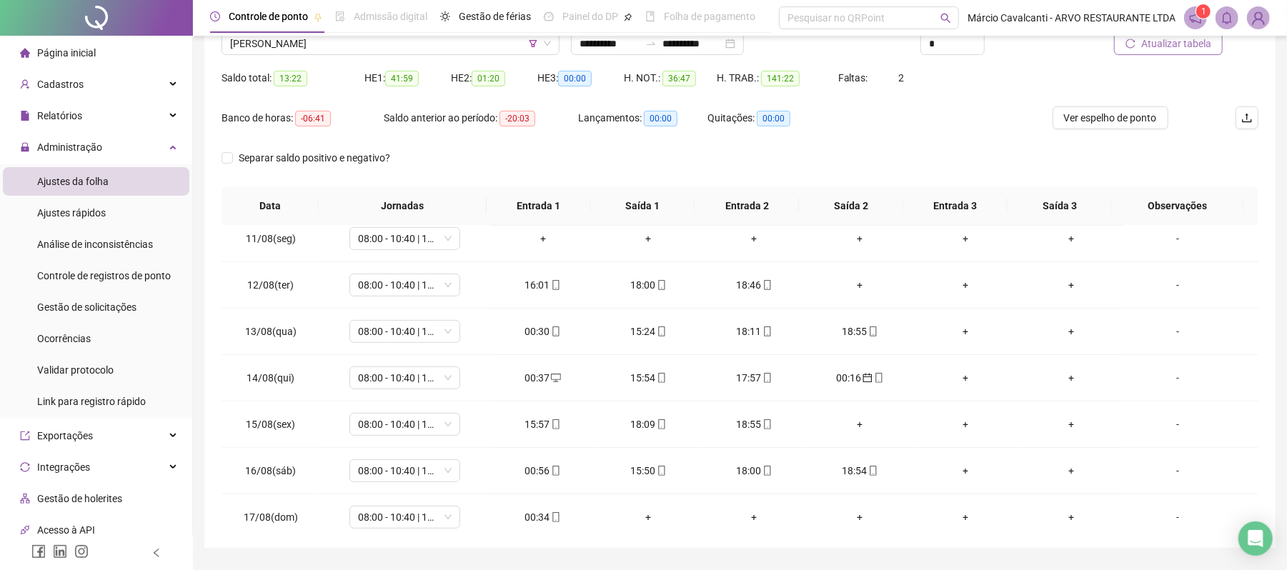
click at [1199, 46] on span "Atualizar tabela" at bounding box center [1176, 44] width 70 height 16
click at [426, 238] on span "08:00 - 10:40 | 11:40 - 17:00" at bounding box center [405, 238] width 94 height 21
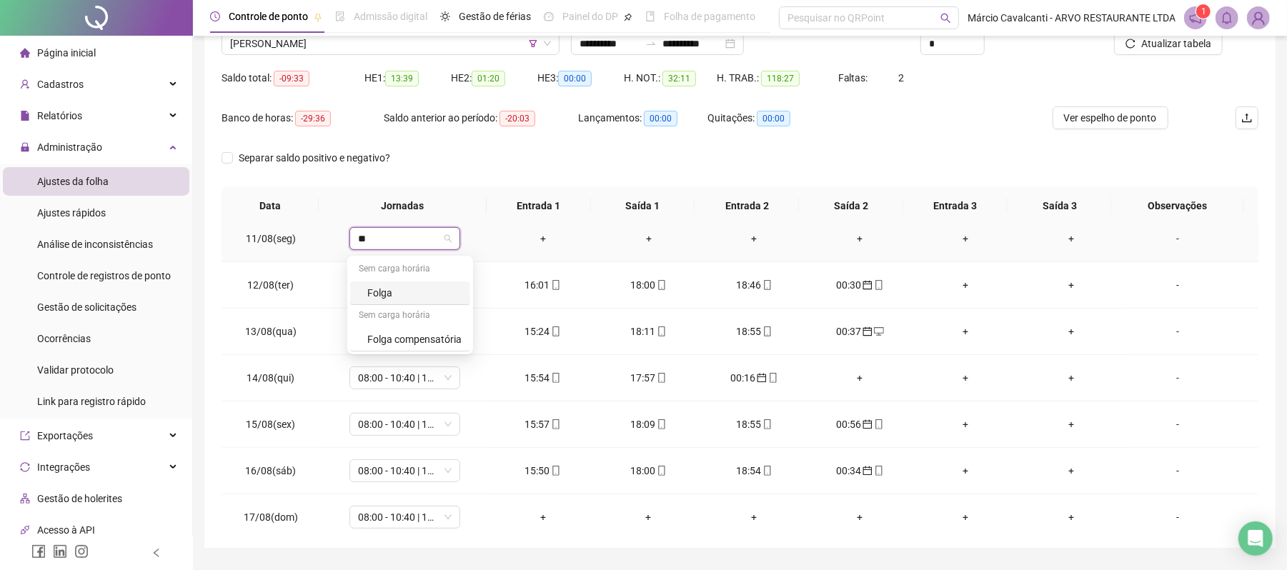
type input "***"
click at [416, 289] on div "Folga" at bounding box center [414, 293] width 94 height 16
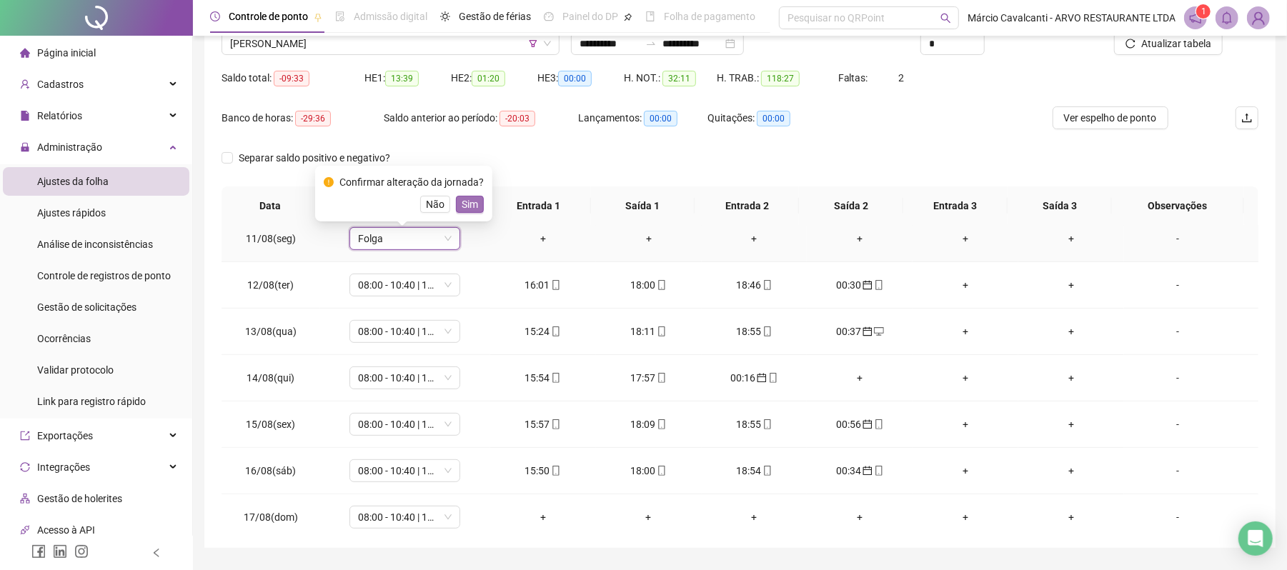
click at [466, 204] on span "Sim" at bounding box center [470, 205] width 16 height 16
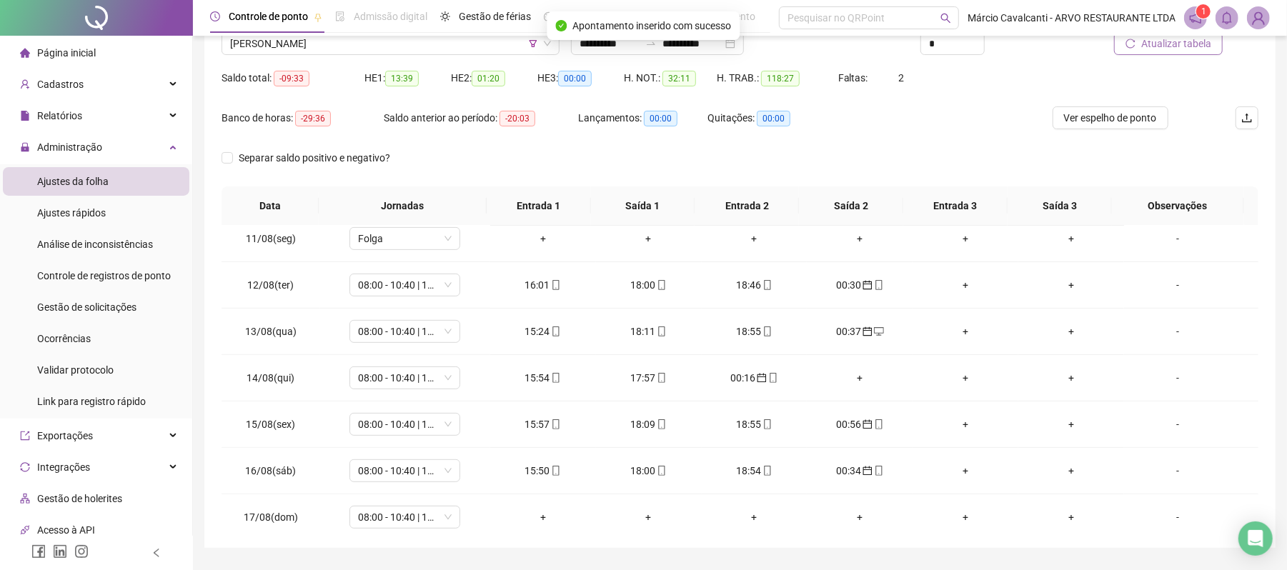
click at [1184, 46] on span "Atualizar tabela" at bounding box center [1176, 44] width 70 height 16
click at [852, 384] on div "+" at bounding box center [859, 378] width 83 height 16
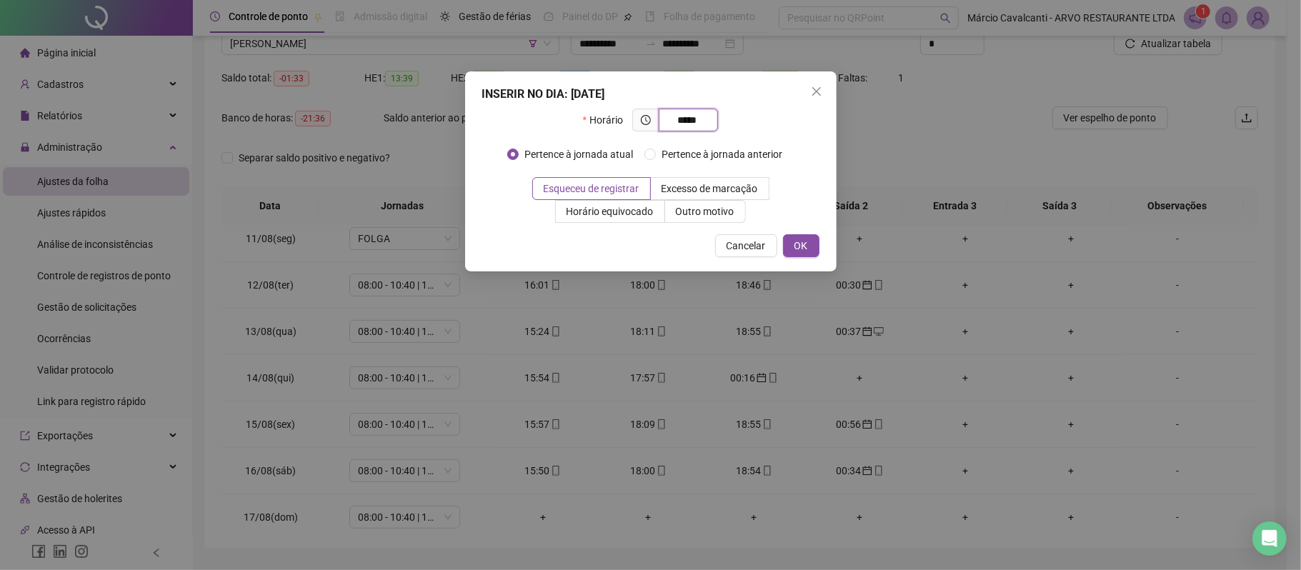
type input "*****"
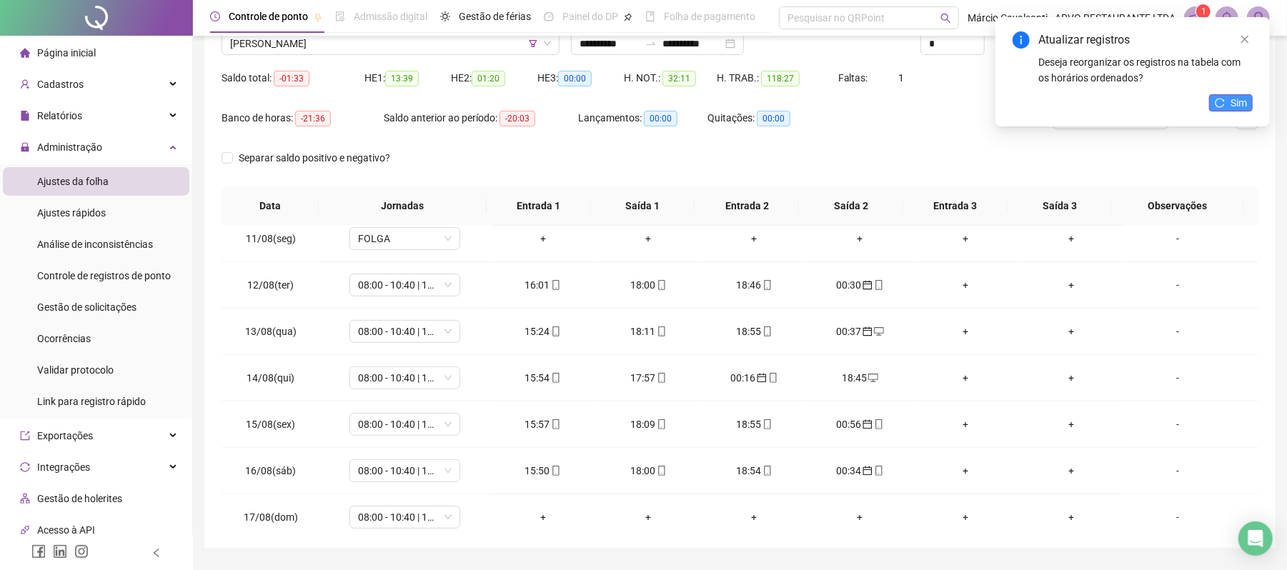
click at [1225, 106] on button "Sim" at bounding box center [1231, 102] width 44 height 17
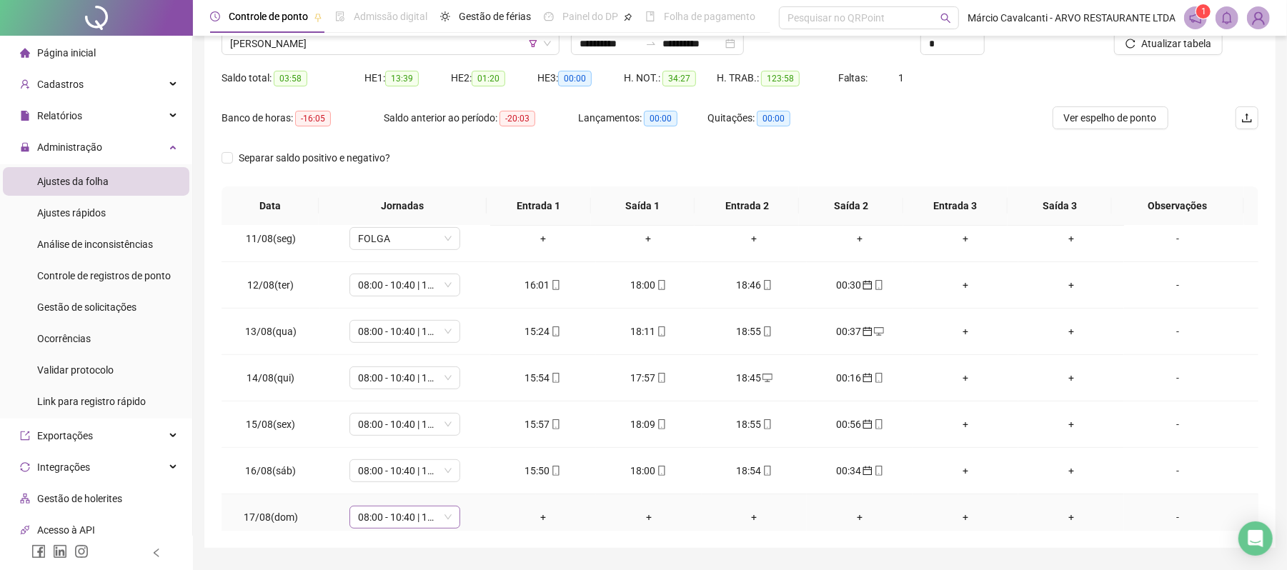
click at [375, 523] on span "08:00 - 10:40 | 11:40 - 17:00" at bounding box center [405, 517] width 94 height 21
type input "***"
click at [407, 443] on div "Folga" at bounding box center [414, 445] width 94 height 16
click at [470, 483] on span "Sim" at bounding box center [470, 483] width 16 height 16
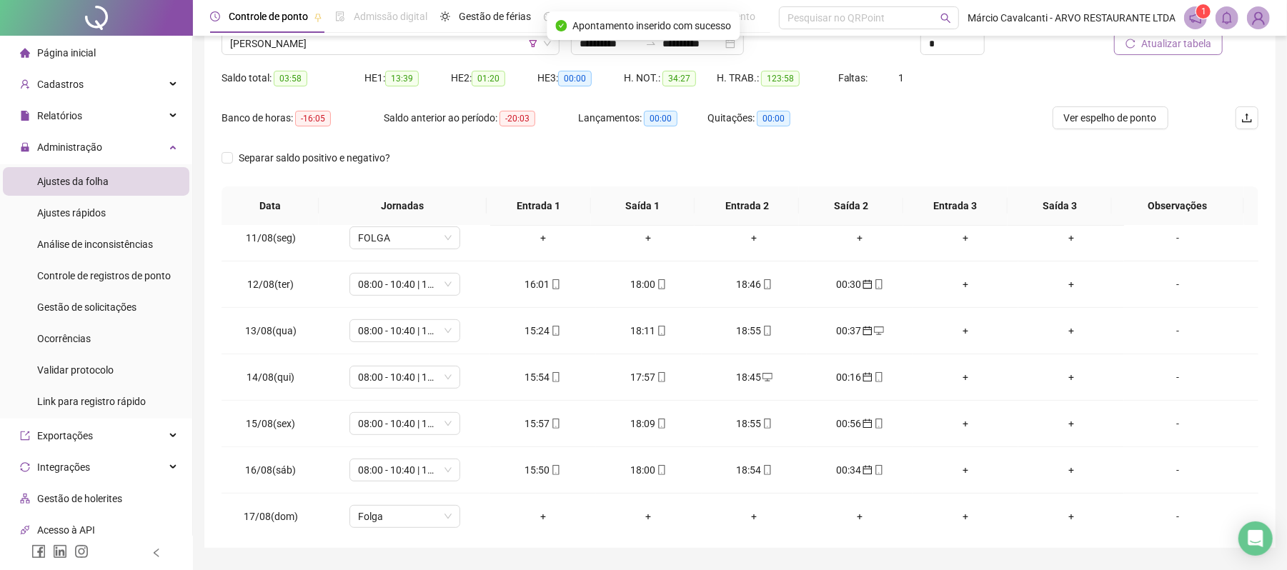
click at [1179, 46] on span "Atualizar tabela" at bounding box center [1176, 44] width 70 height 16
click at [340, 44] on span "[PERSON_NAME]" at bounding box center [390, 43] width 321 height 21
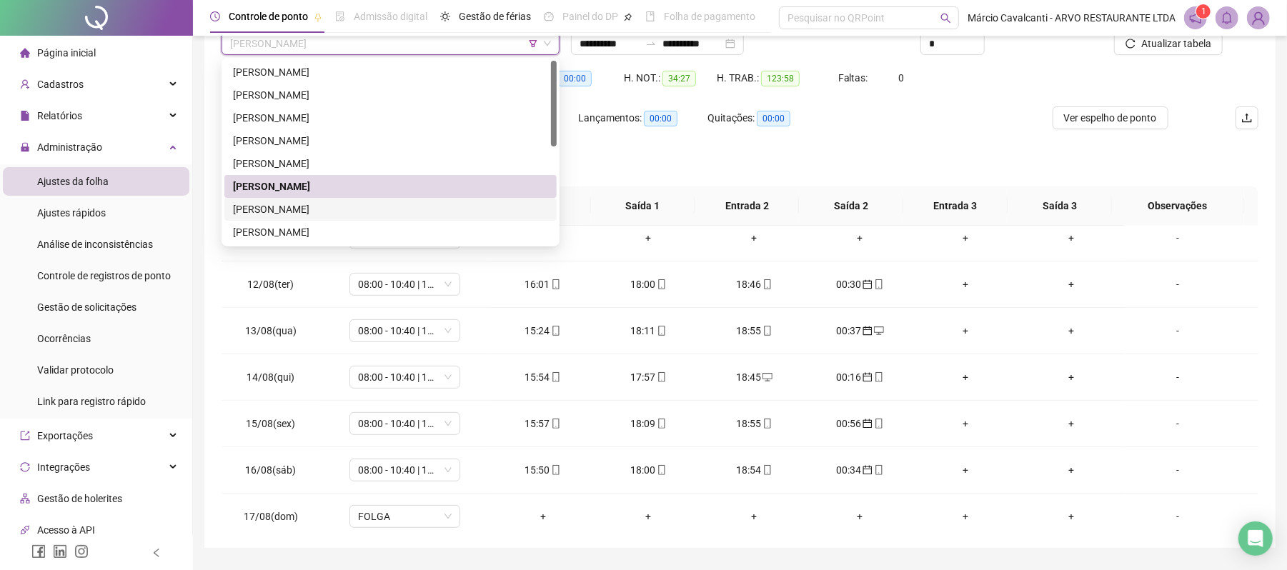
click at [295, 207] on div "[PERSON_NAME]" at bounding box center [390, 210] width 315 height 16
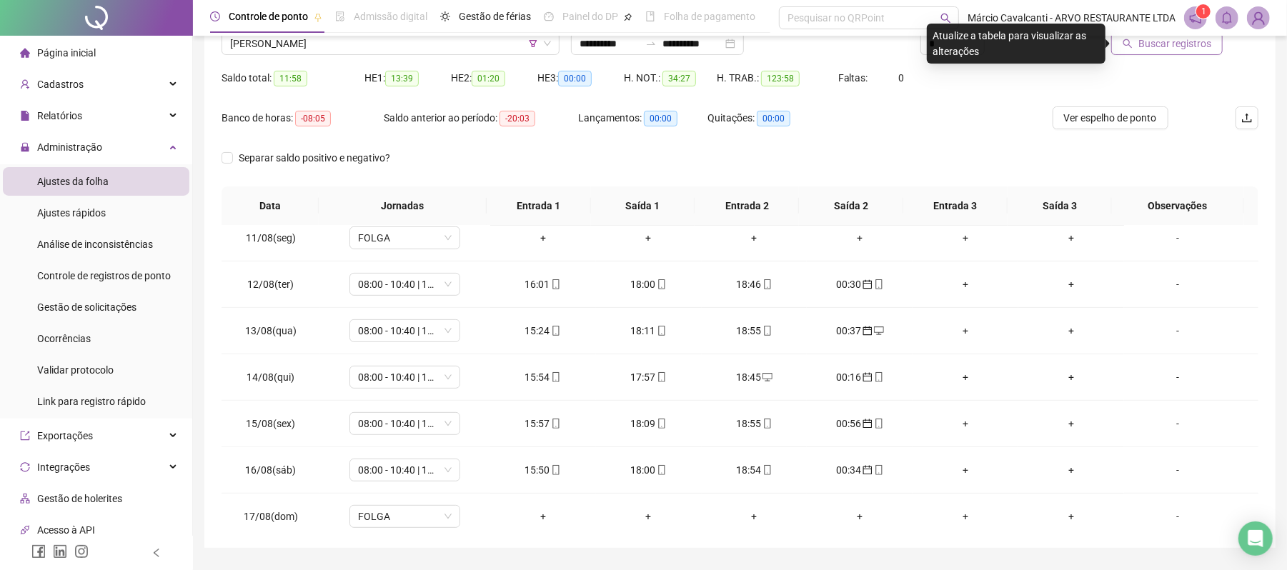
click at [1176, 44] on span "Buscar registros" at bounding box center [1175, 44] width 73 height 16
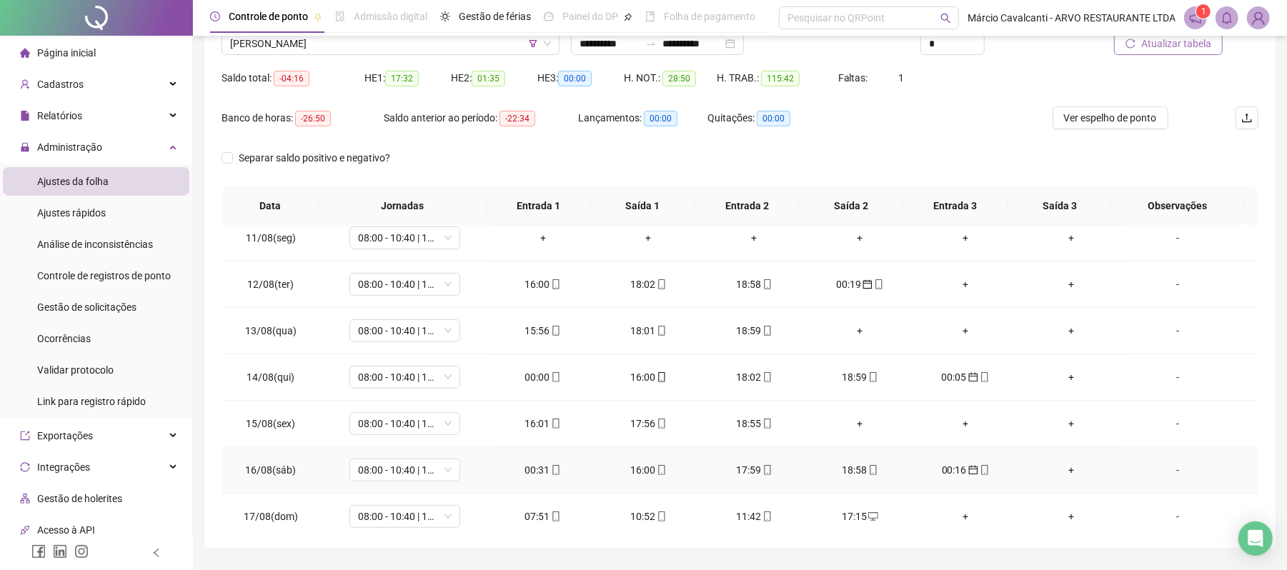
click at [527, 467] on div "00:31" at bounding box center [543, 470] width 83 height 16
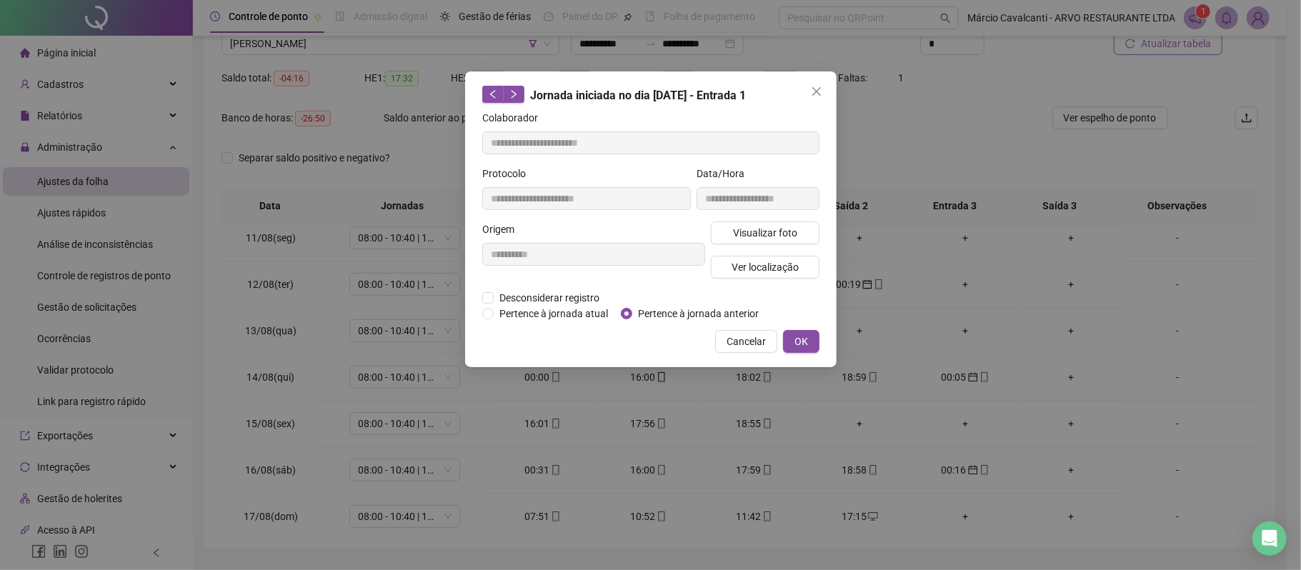
type input "**********"
click at [658, 306] on span "Pertence à jornada anterior" at bounding box center [699, 314] width 132 height 16
click at [804, 341] on span "OK" at bounding box center [802, 342] width 14 height 16
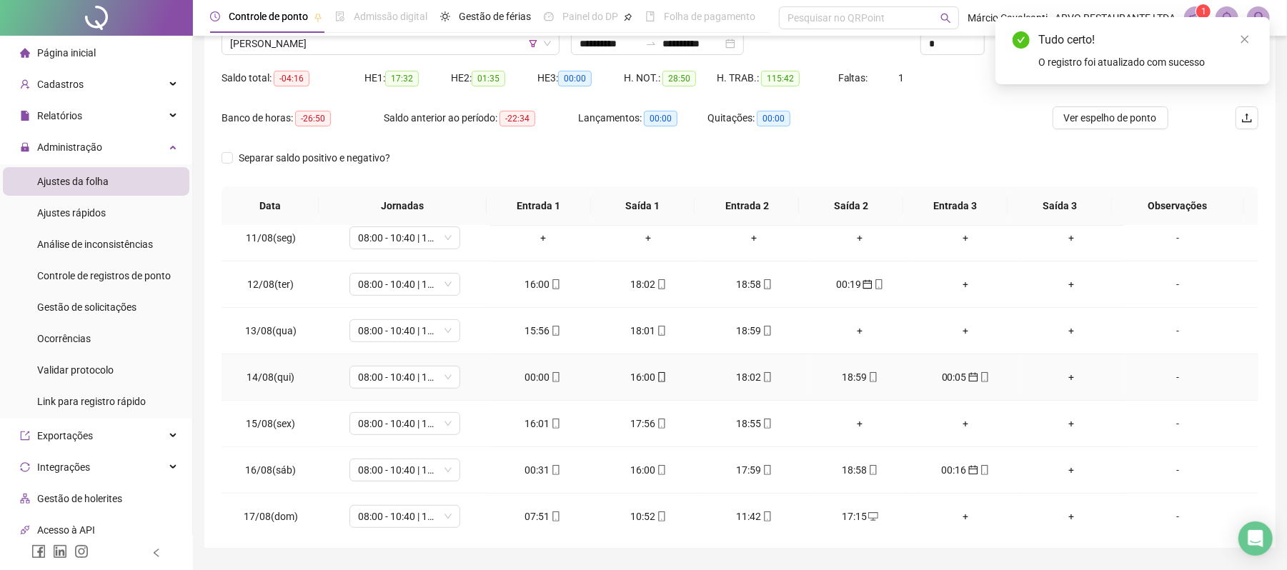
click at [537, 379] on div "00:00" at bounding box center [543, 378] width 83 height 16
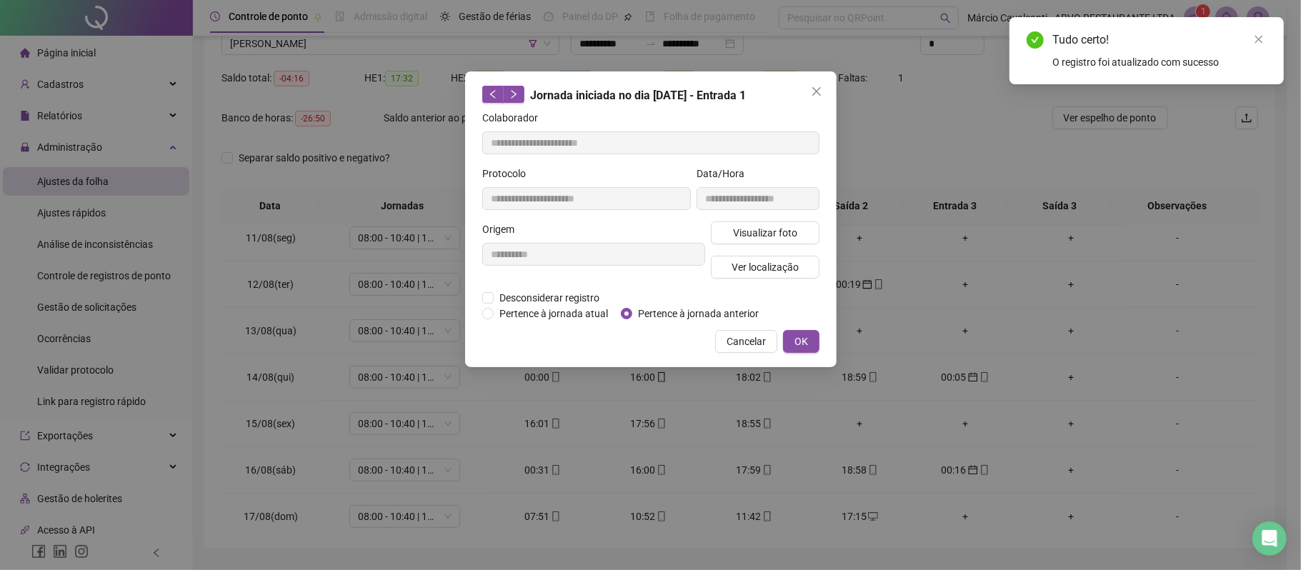
type input "**********"
click at [702, 313] on span "Pertence à jornada anterior" at bounding box center [699, 314] width 132 height 16
click at [806, 343] on span "OK" at bounding box center [802, 342] width 14 height 16
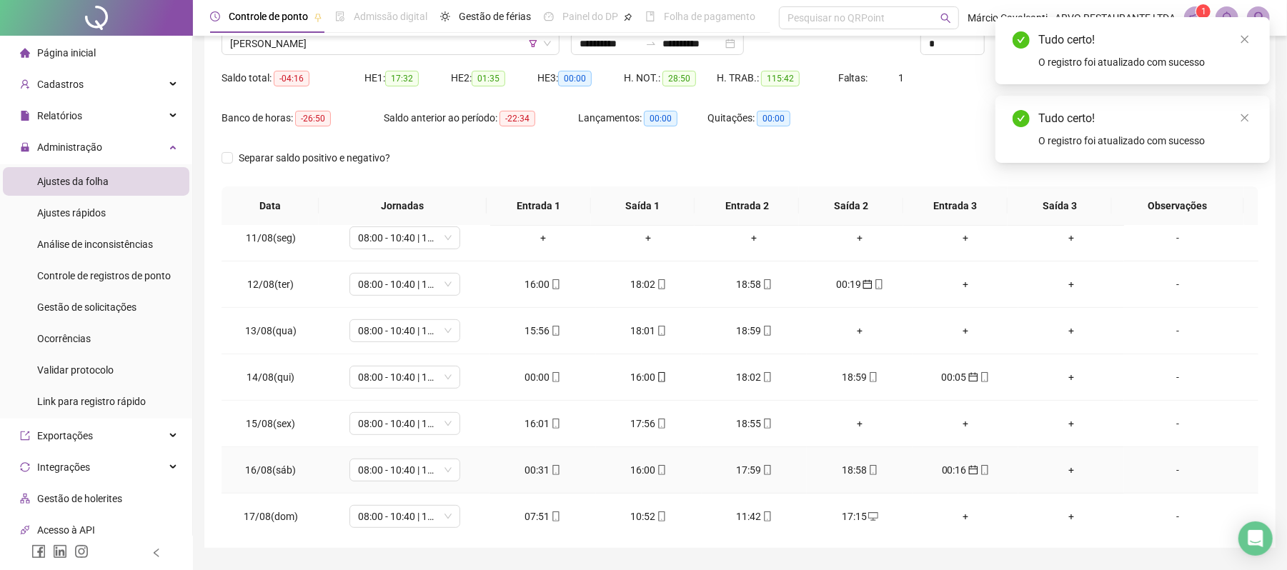
click at [535, 475] on div "00:31" at bounding box center [543, 470] width 83 height 16
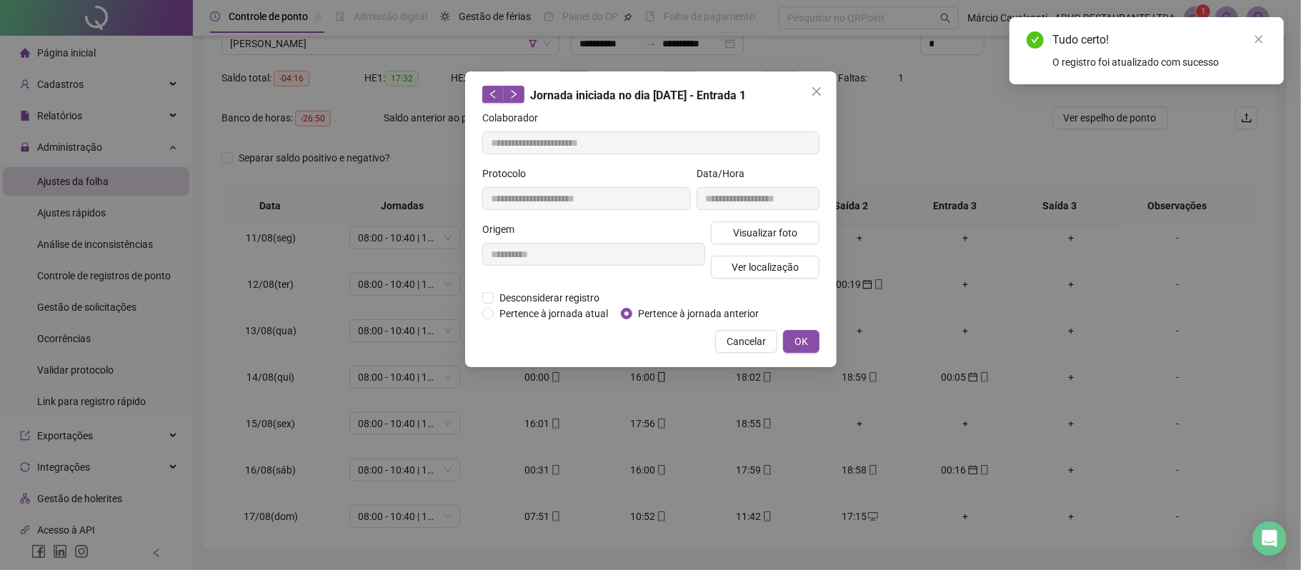
type input "**********"
click at [805, 344] on span "OK" at bounding box center [802, 342] width 14 height 16
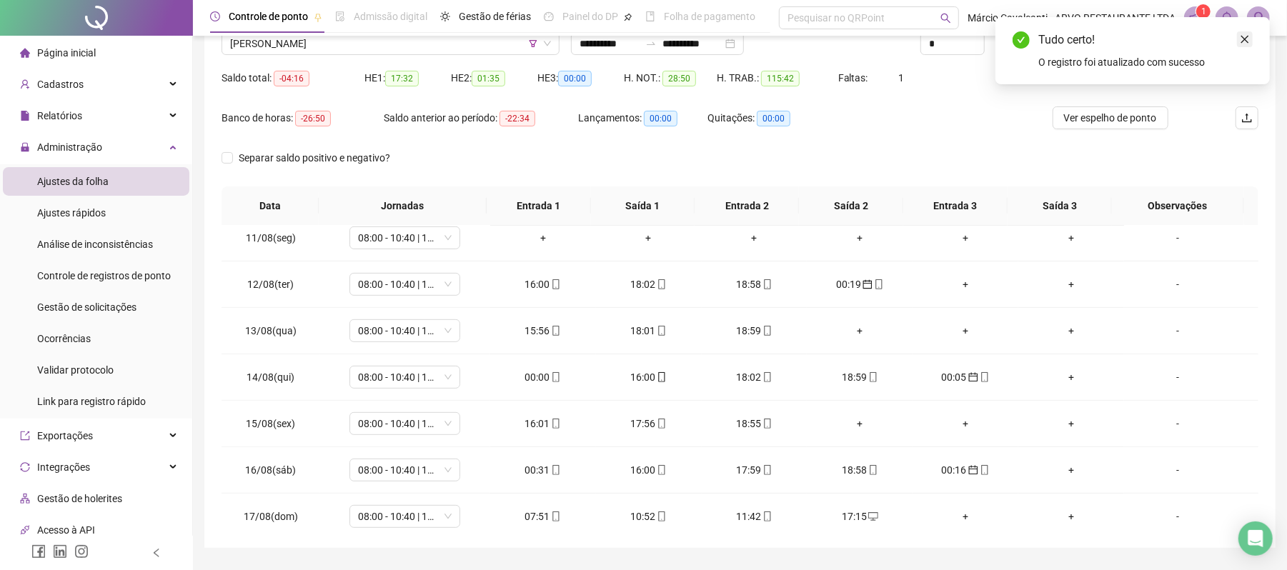
click at [1250, 39] on link "Close" at bounding box center [1245, 39] width 16 height 16
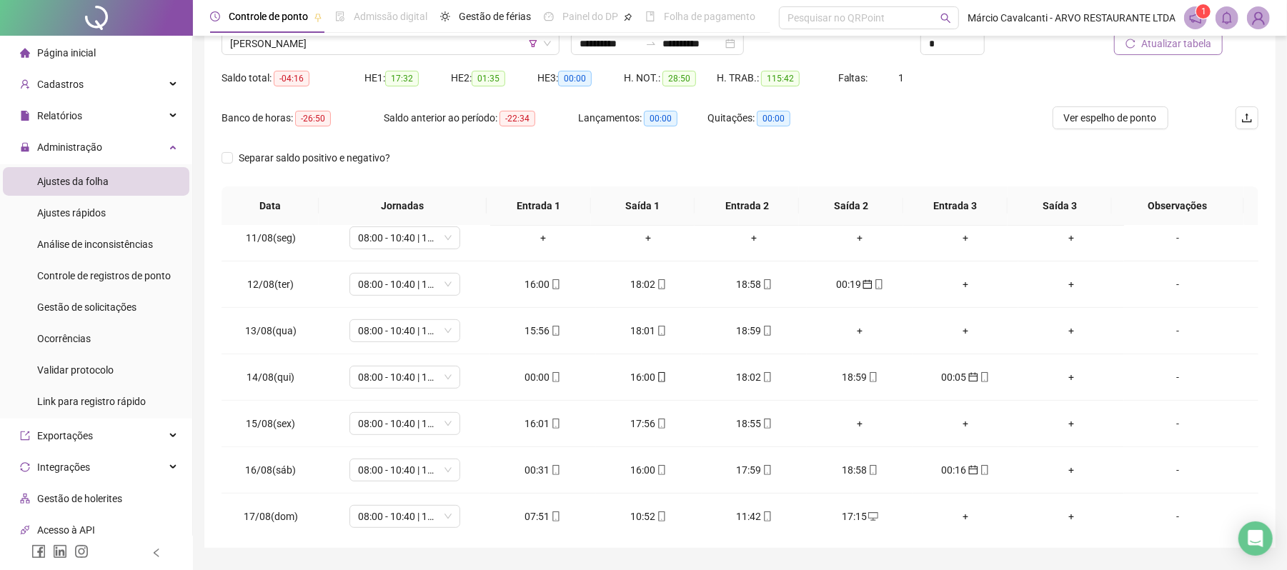
click at [1189, 46] on span "Atualizar tabela" at bounding box center [1176, 44] width 70 height 16
click at [397, 247] on span "08:00 - 10:40 | 11:40 - 17:00" at bounding box center [405, 237] width 94 height 21
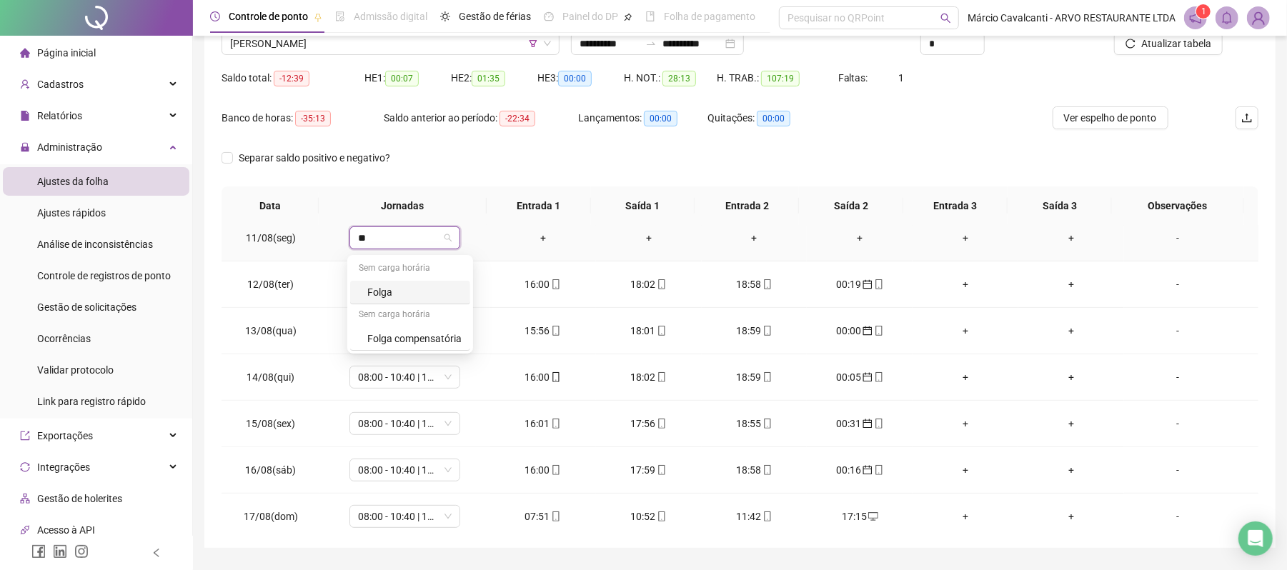
type input "***"
click at [399, 292] on div "Folga" at bounding box center [414, 292] width 94 height 16
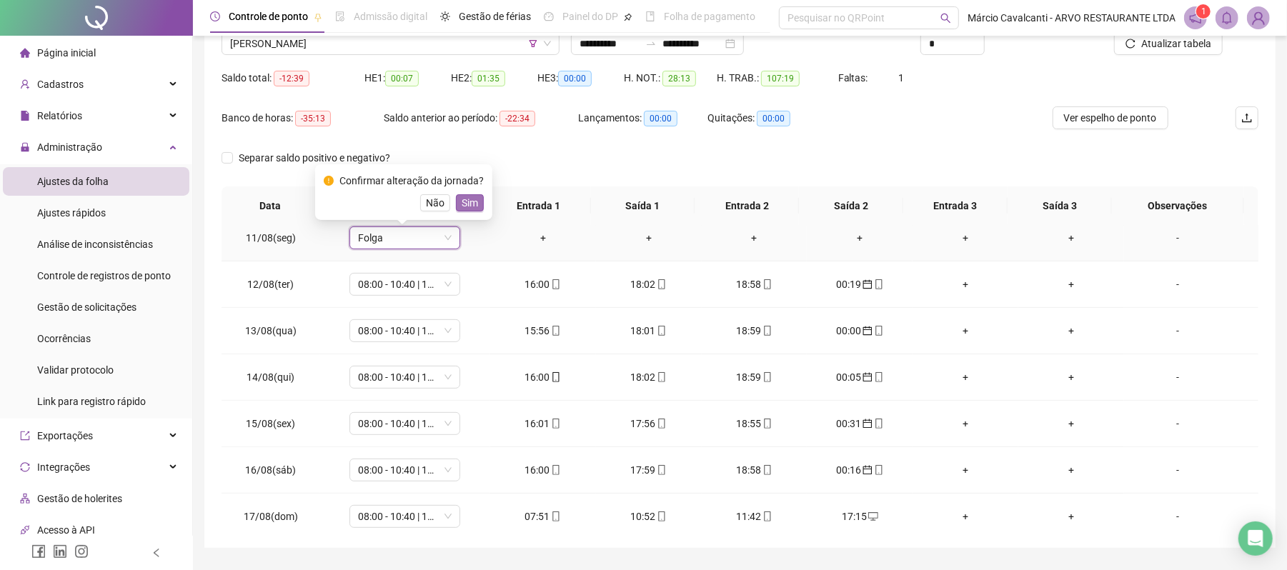
click at [470, 203] on span "Sim" at bounding box center [470, 203] width 16 height 16
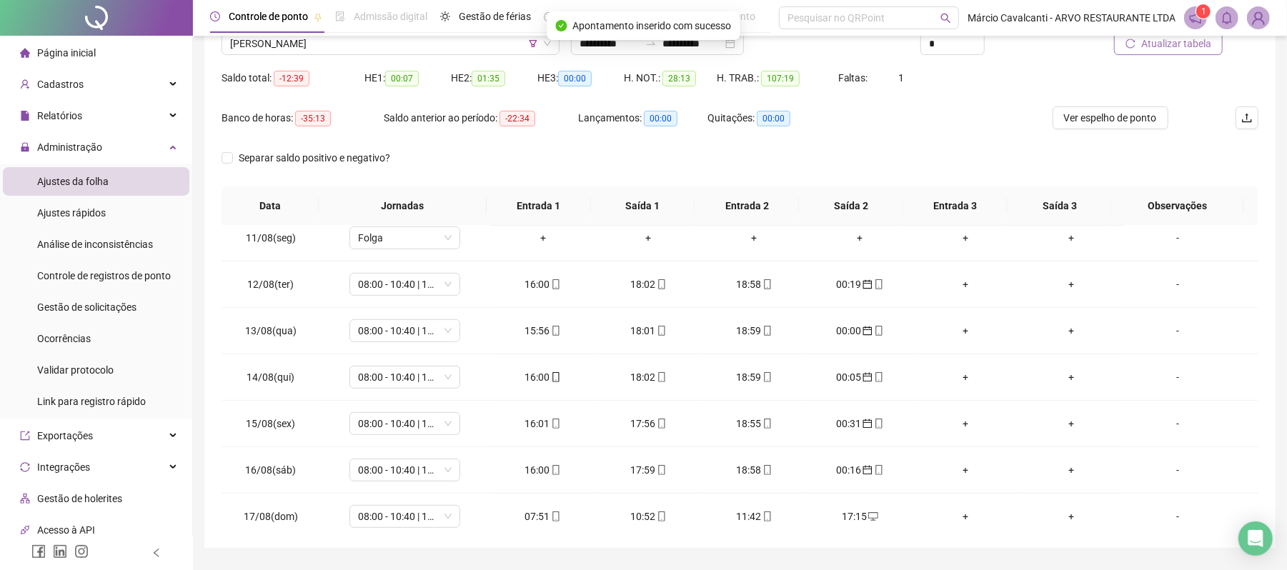
click at [1164, 46] on span "Atualizar tabela" at bounding box center [1176, 44] width 70 height 16
click at [419, 46] on span "[PERSON_NAME]" at bounding box center [390, 43] width 321 height 21
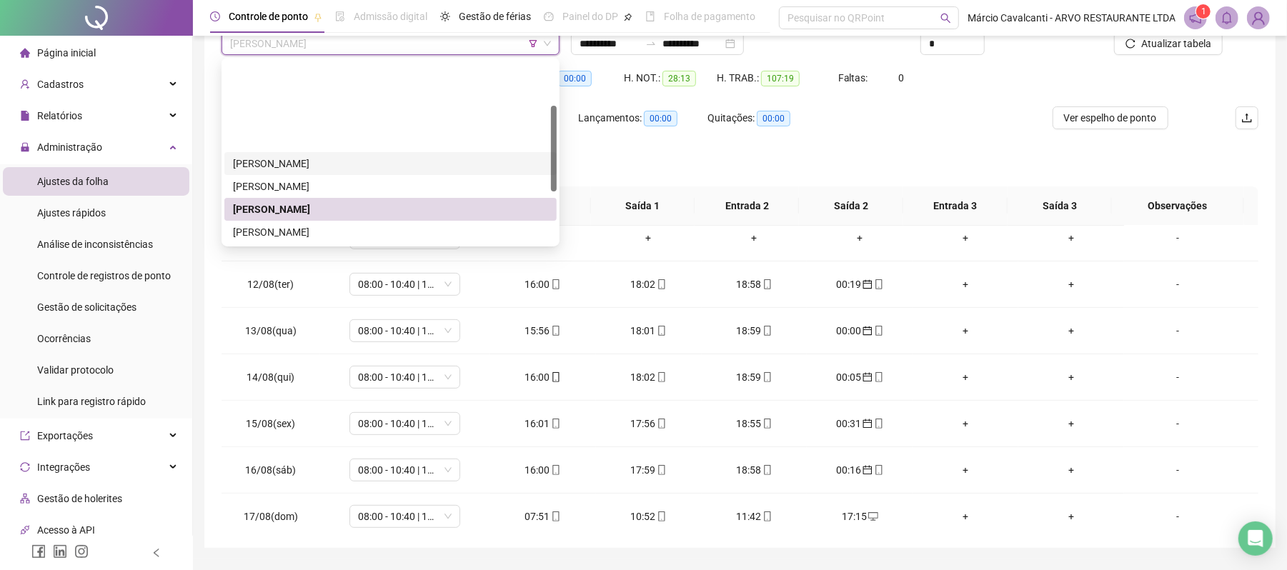
scroll to position [95, 0]
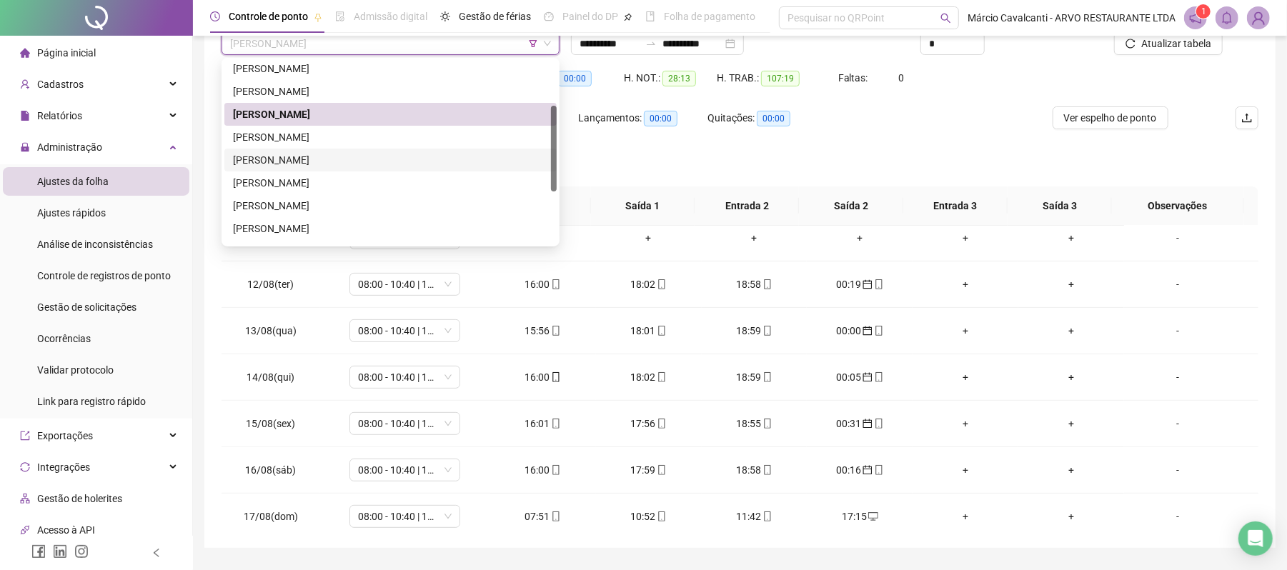
click at [330, 160] on div "[PERSON_NAME]" at bounding box center [390, 160] width 315 height 16
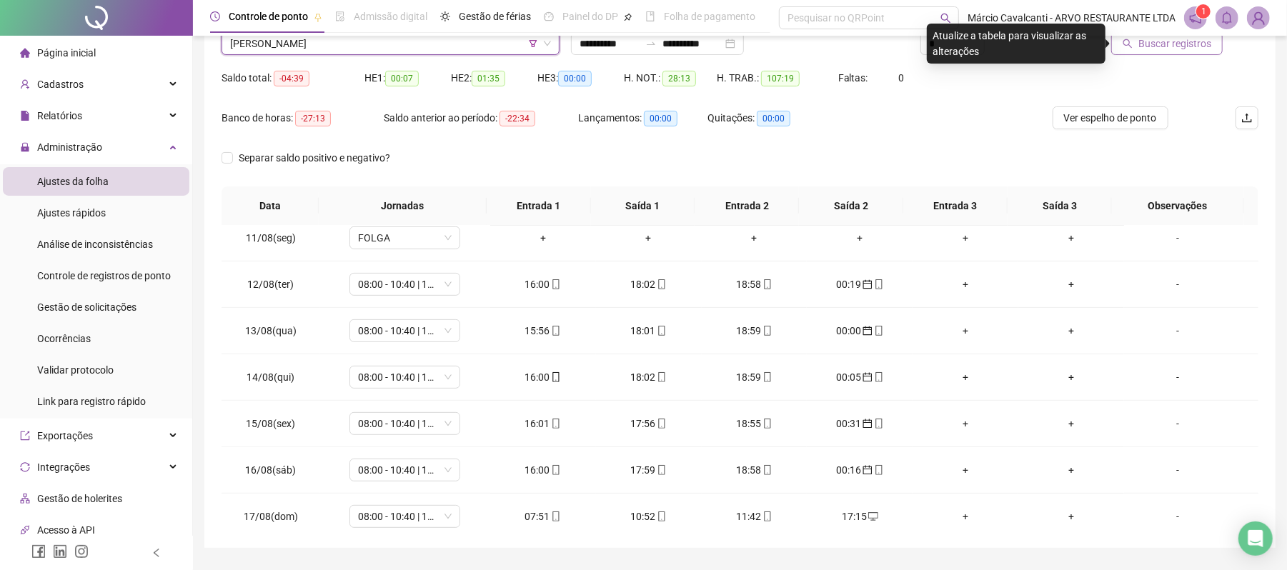
click at [1176, 44] on span "Buscar registros" at bounding box center [1175, 44] width 73 height 16
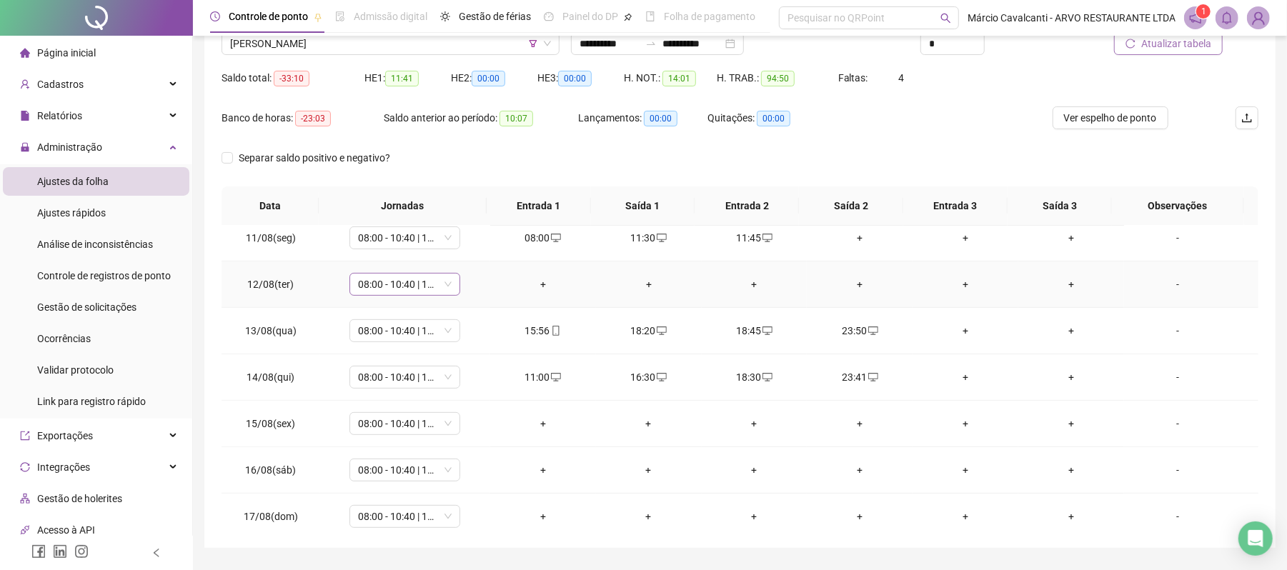
click at [427, 284] on span "08:00 - 10:40 | 11:40 - 17:00" at bounding box center [405, 284] width 94 height 21
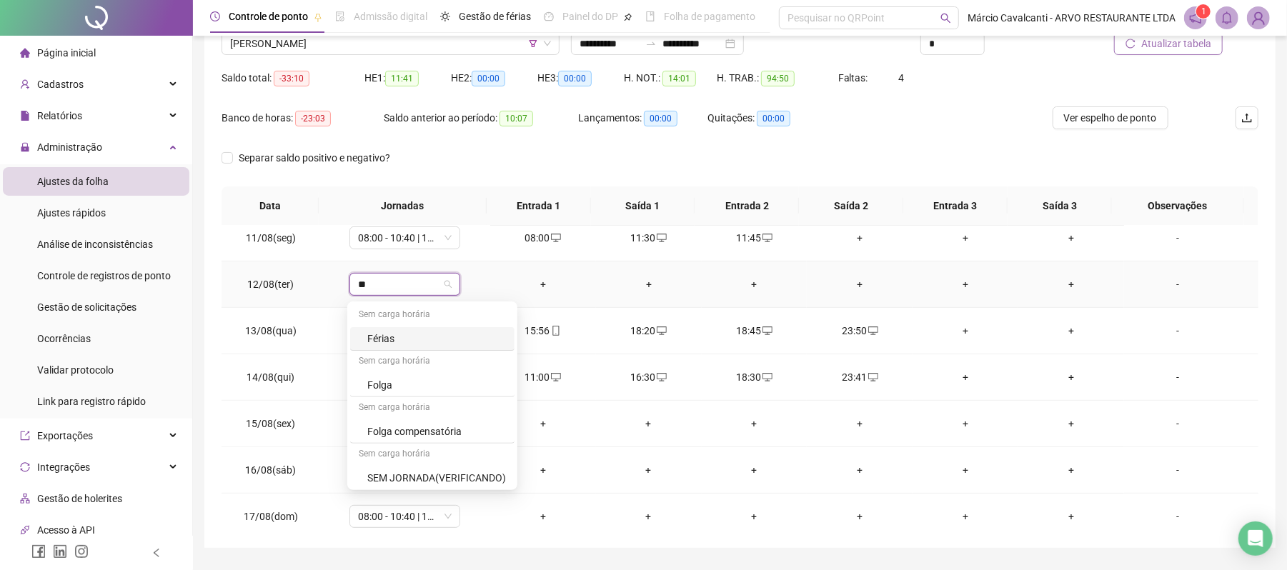
type input "***"
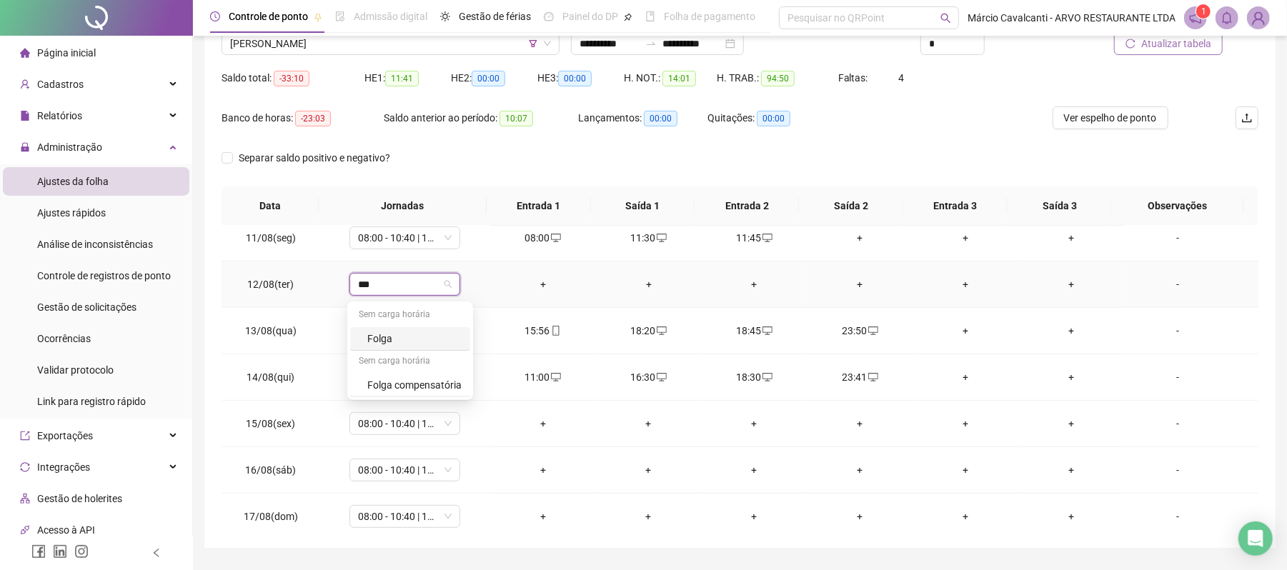
click at [385, 335] on div "Folga" at bounding box center [414, 339] width 94 height 16
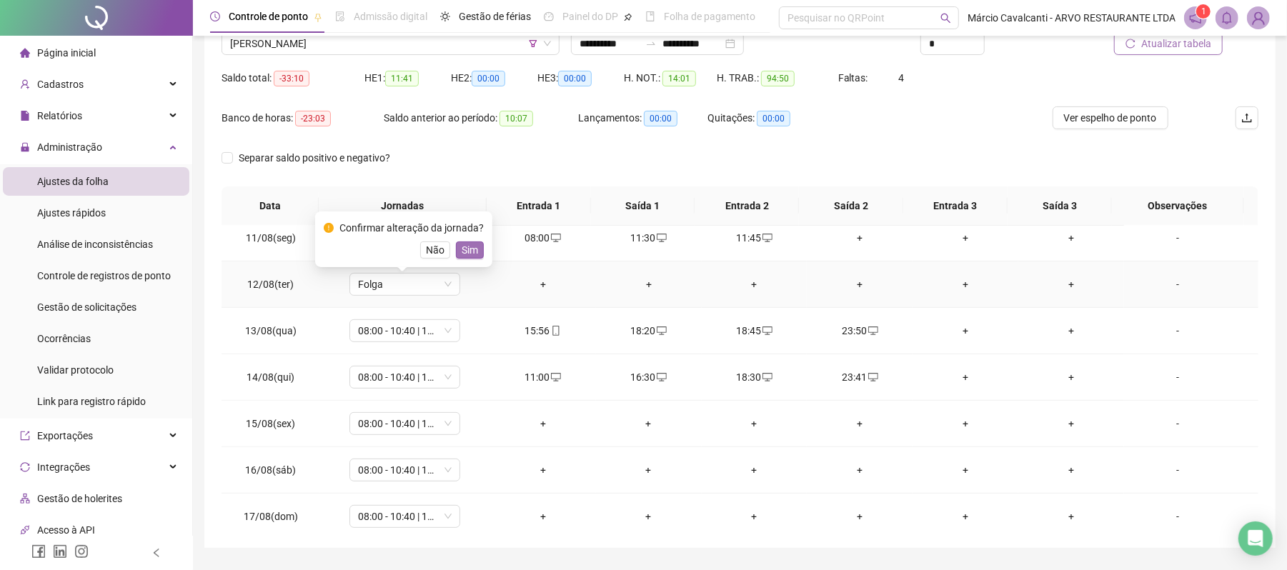
click at [466, 254] on span "Sim" at bounding box center [470, 250] width 16 height 16
click at [405, 527] on span "08:00 - 10:40 | 11:40 - 17:00" at bounding box center [405, 516] width 94 height 21
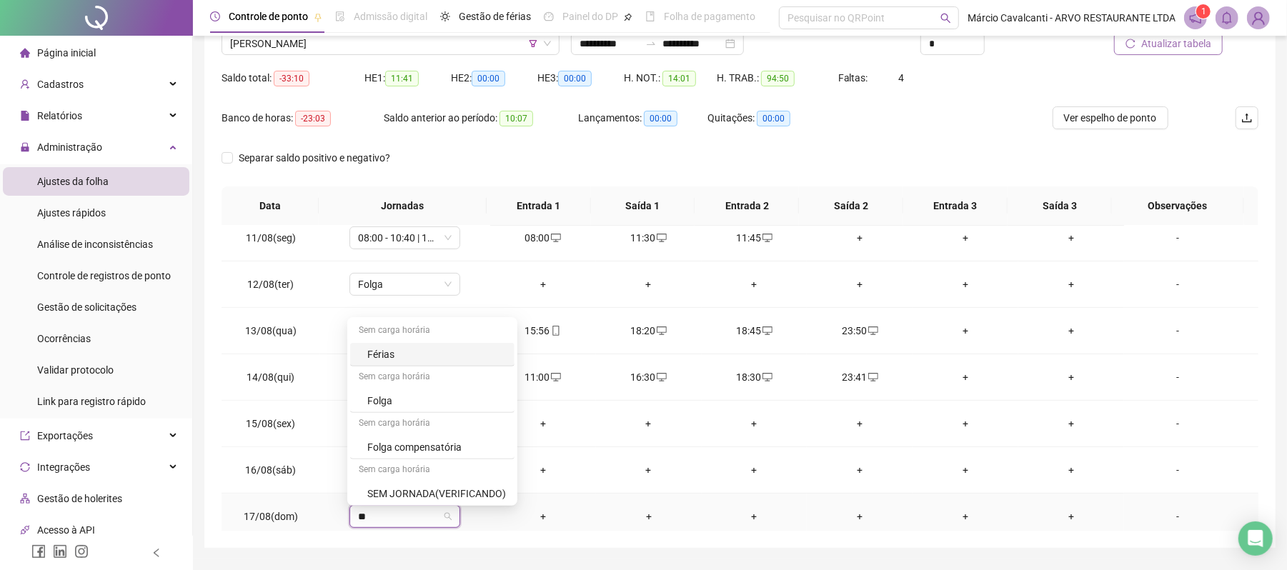
type input "***"
click at [419, 446] on div "Folga" at bounding box center [414, 445] width 94 height 16
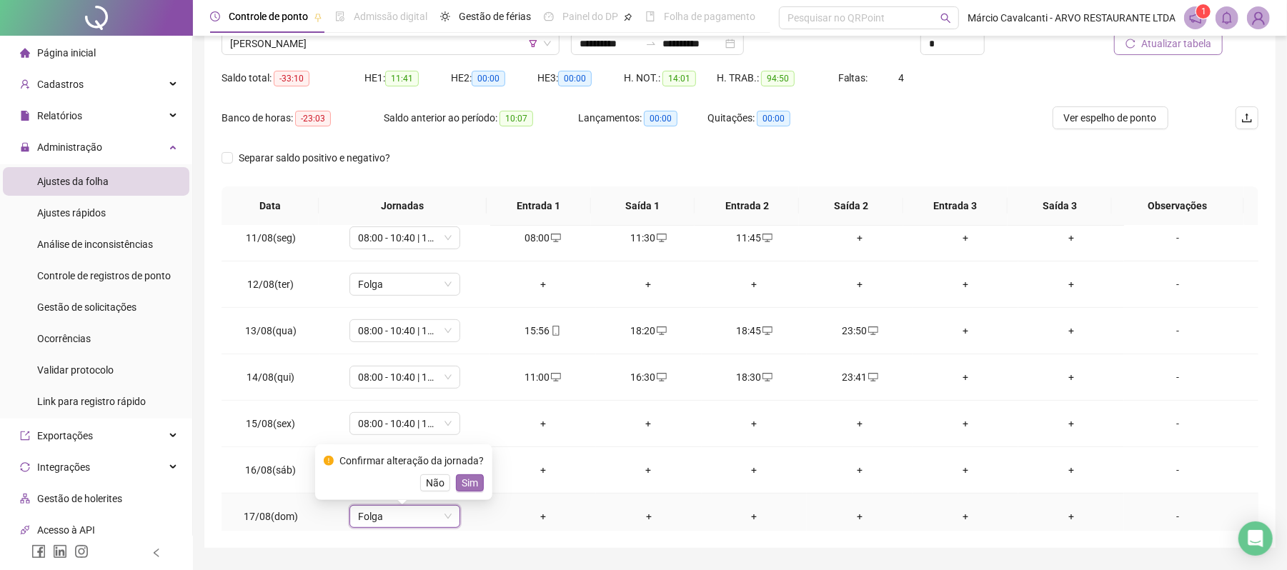
click at [464, 478] on span "Sim" at bounding box center [470, 483] width 16 height 16
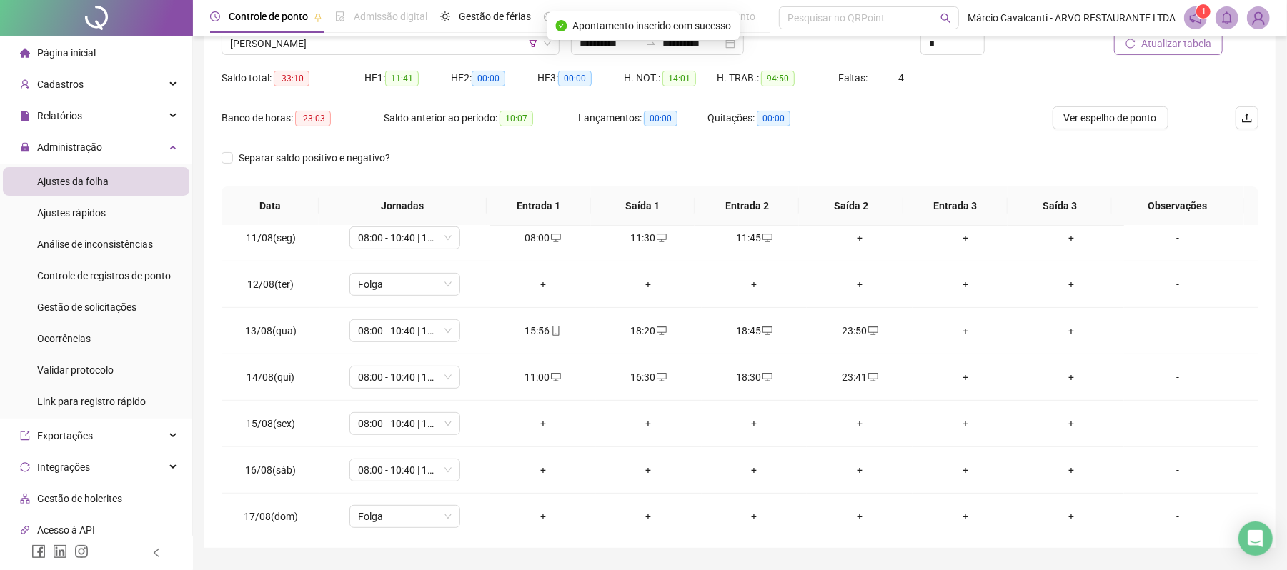
click at [1152, 46] on span "Atualizar tabela" at bounding box center [1176, 44] width 70 height 16
click at [369, 47] on span "[PERSON_NAME]" at bounding box center [390, 43] width 321 height 21
click at [340, 40] on span "[PERSON_NAME]" at bounding box center [390, 43] width 321 height 21
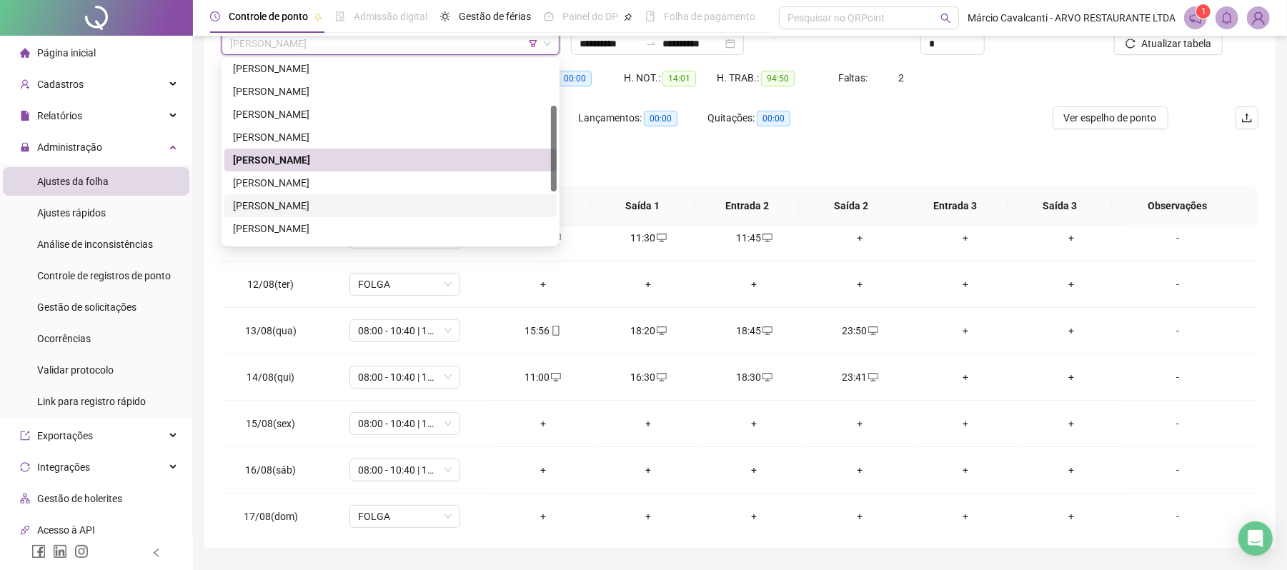
click at [300, 207] on div "[PERSON_NAME]" at bounding box center [390, 206] width 315 height 16
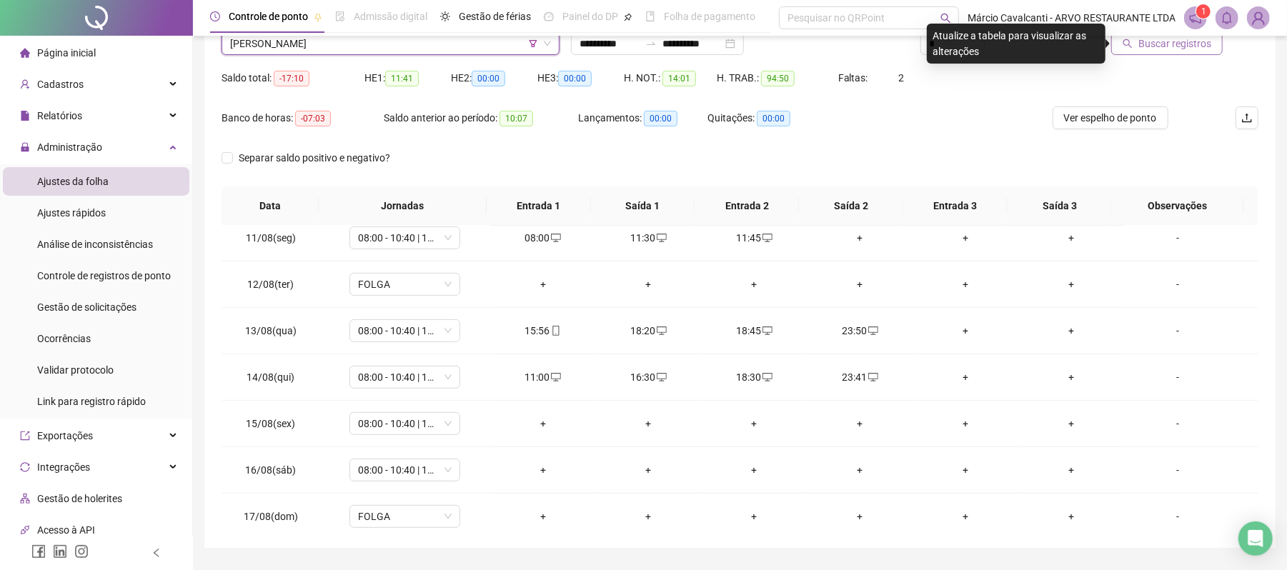
click at [1193, 49] on span "Buscar registros" at bounding box center [1175, 44] width 73 height 16
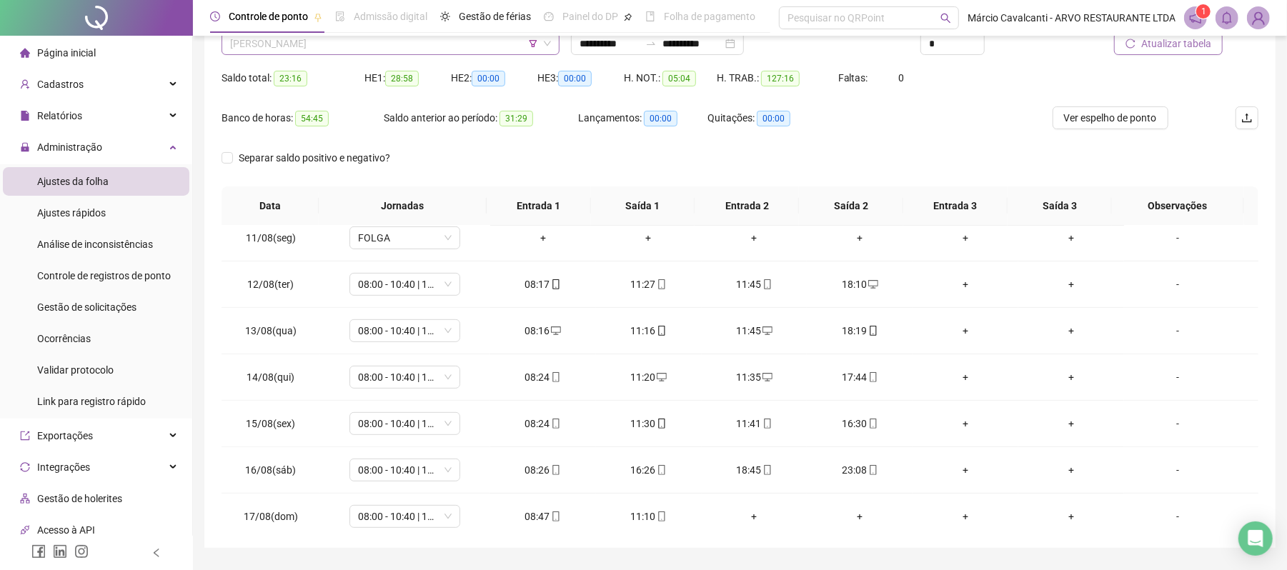
click at [373, 49] on span "[PERSON_NAME]" at bounding box center [390, 43] width 321 height 21
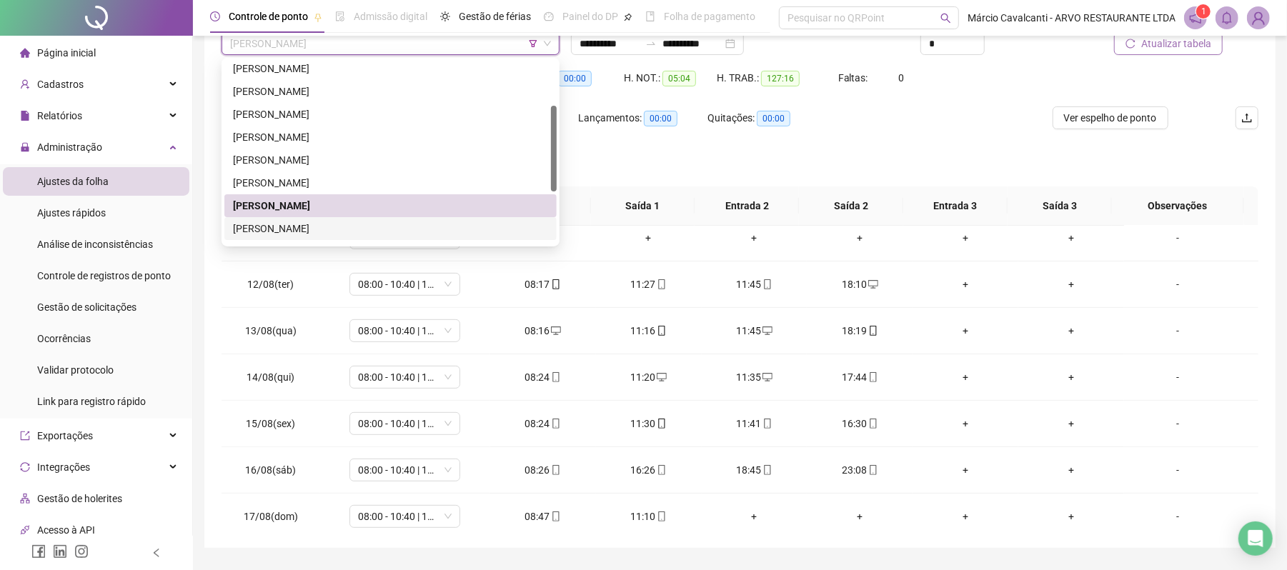
click at [292, 227] on div "[PERSON_NAME]" at bounding box center [390, 229] width 315 height 16
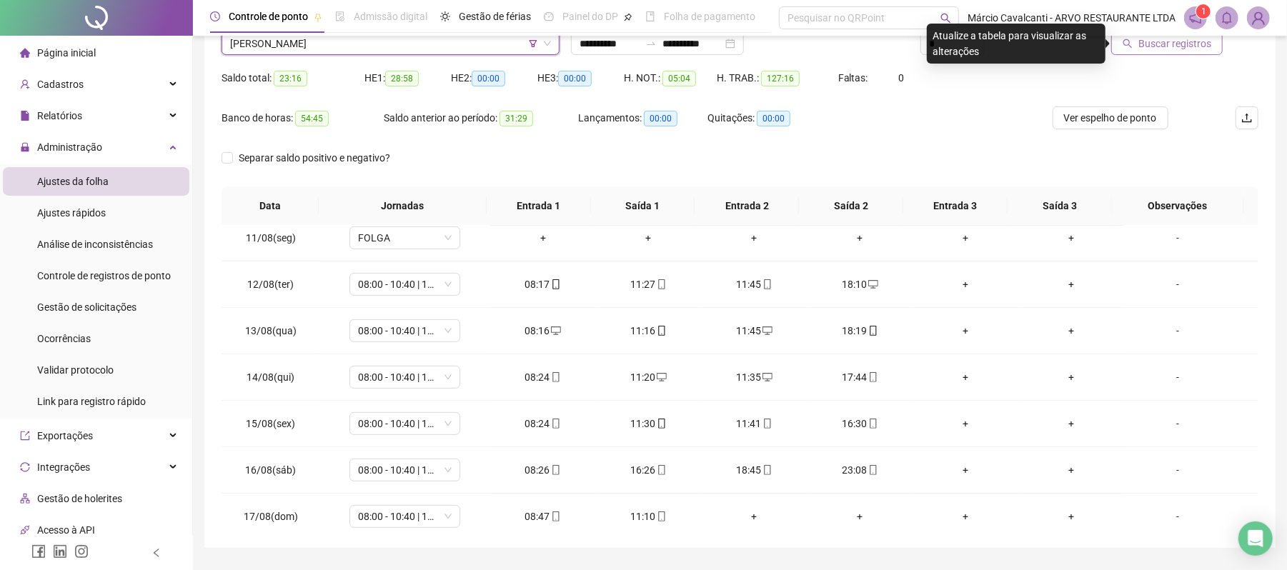
click at [1191, 43] on span "Buscar registros" at bounding box center [1175, 44] width 73 height 16
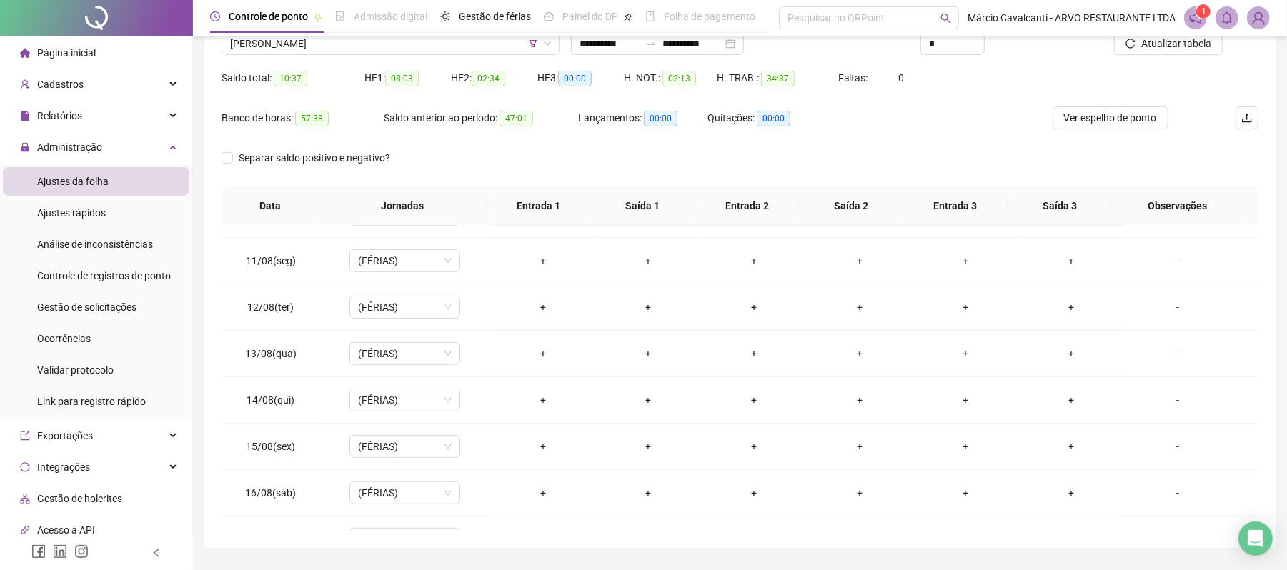
scroll to position [472, 0]
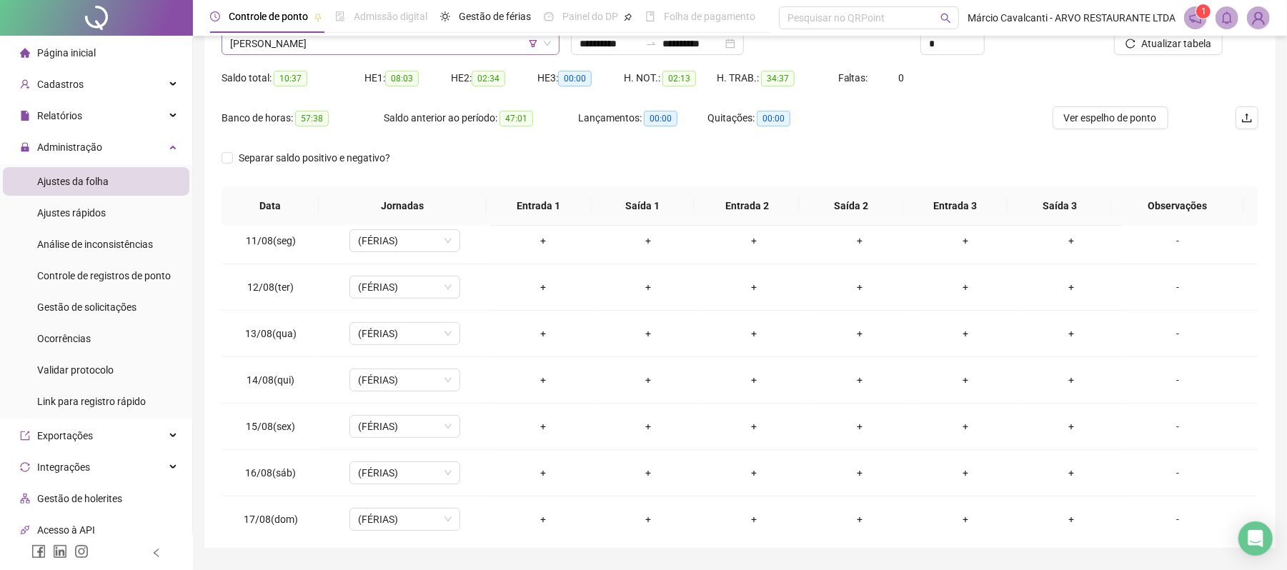
click at [319, 47] on span "[PERSON_NAME]" at bounding box center [390, 43] width 321 height 21
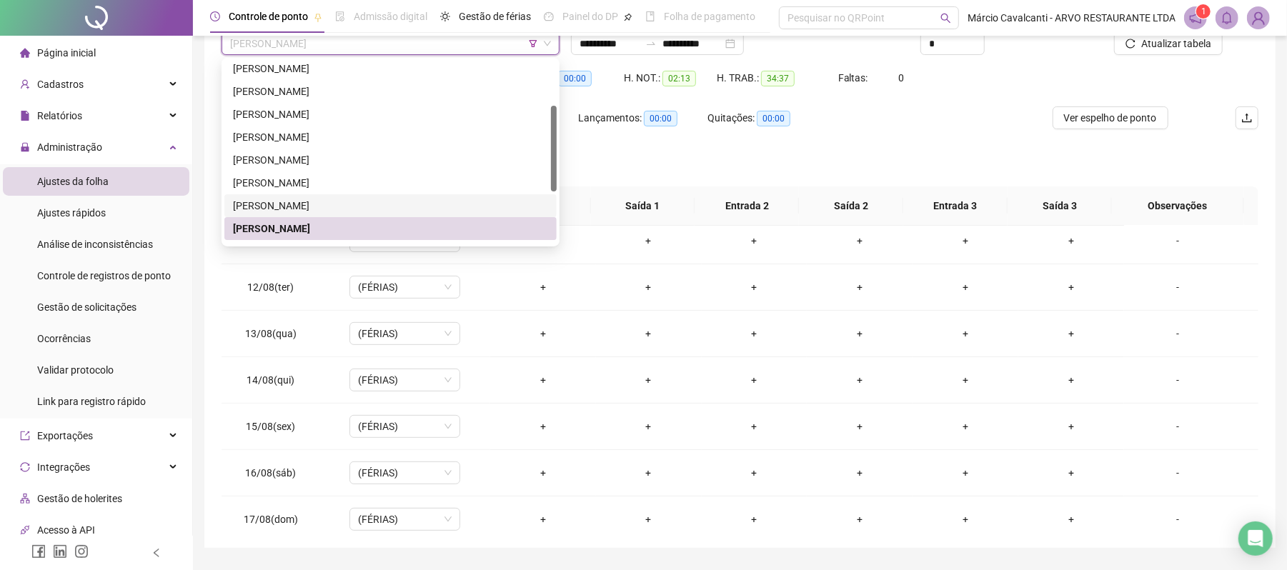
scroll to position [190, 0]
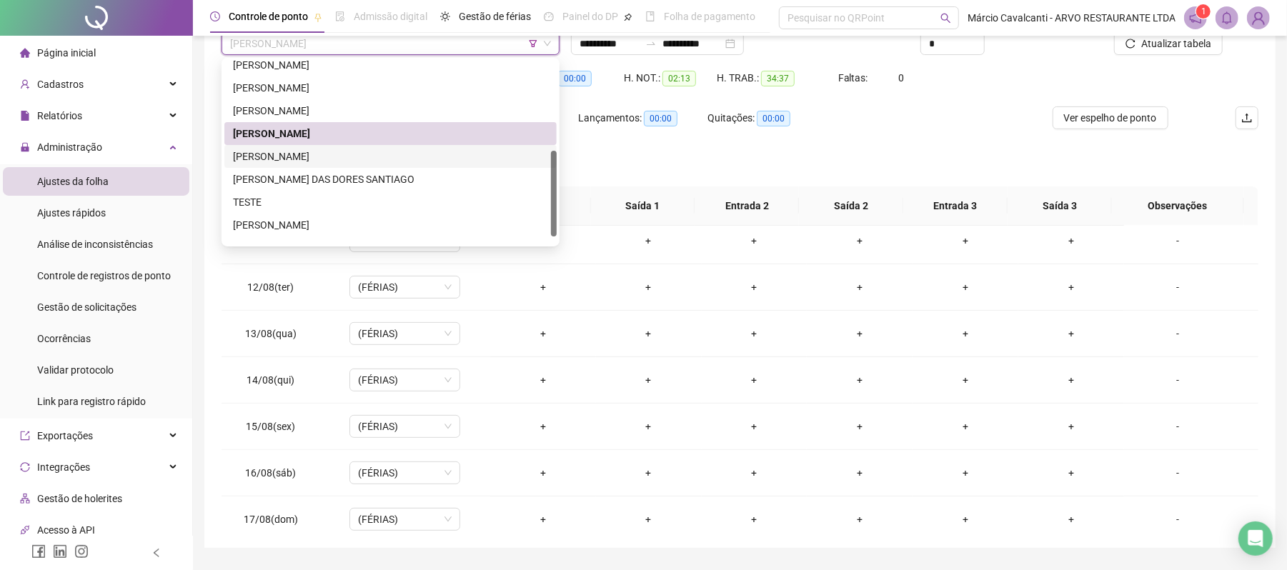
click at [327, 153] on div "[PERSON_NAME]" at bounding box center [390, 157] width 315 height 16
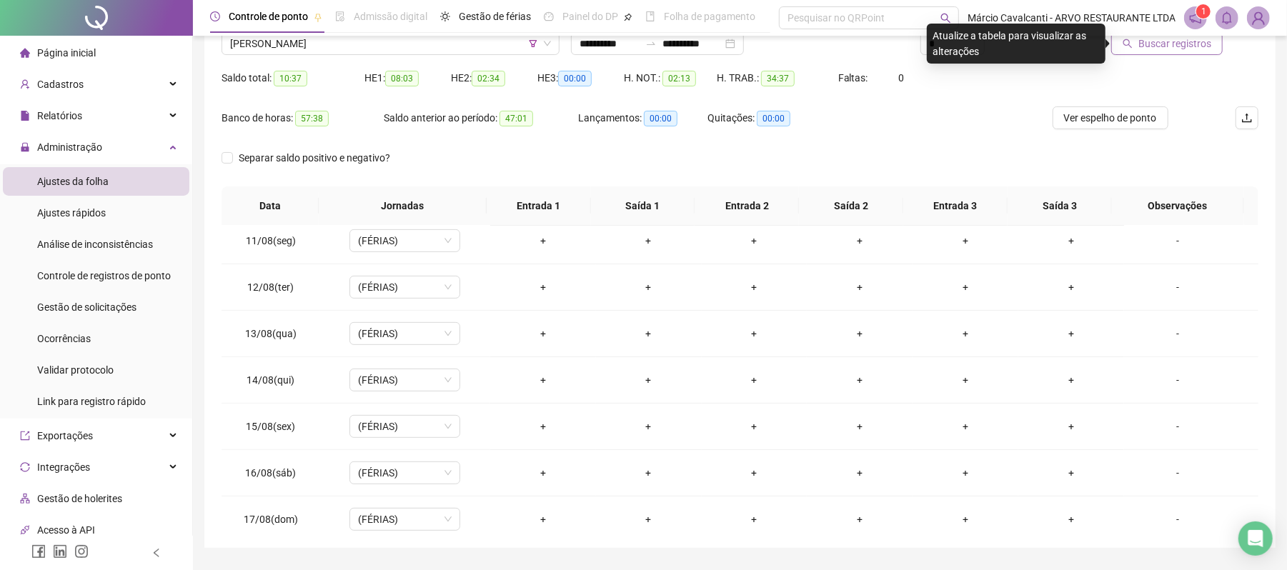
click at [1152, 41] on span "Buscar registros" at bounding box center [1175, 44] width 73 height 16
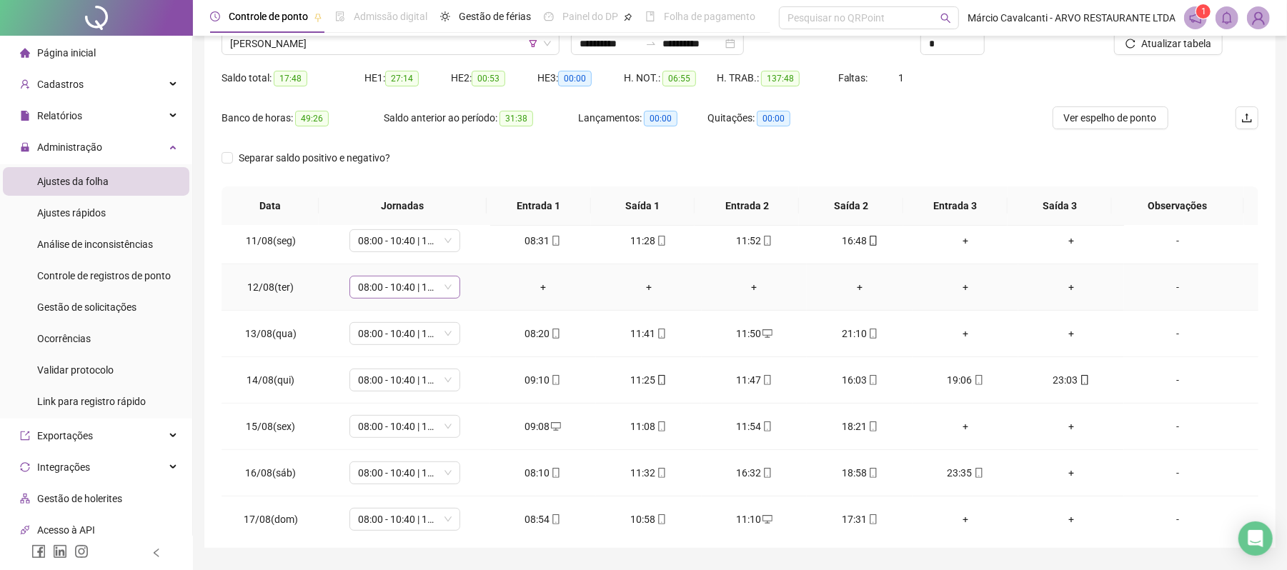
click at [392, 290] on span "08:00 - 10:40 | 11:40 - 17:00" at bounding box center [405, 287] width 94 height 21
type input "***"
click at [423, 341] on div "Folga" at bounding box center [414, 342] width 94 height 16
click at [469, 258] on span "Sim" at bounding box center [470, 253] width 16 height 16
click at [1182, 46] on span "Atualizar tabela" at bounding box center [1176, 44] width 70 height 16
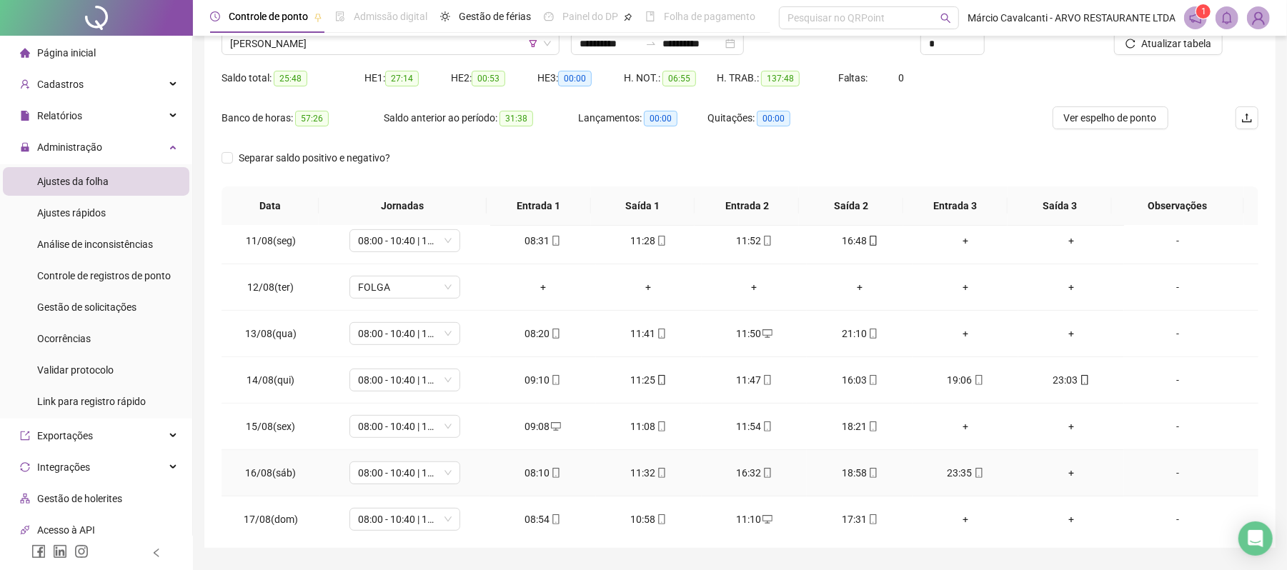
click at [1067, 478] on div "+" at bounding box center [1071, 473] width 83 height 16
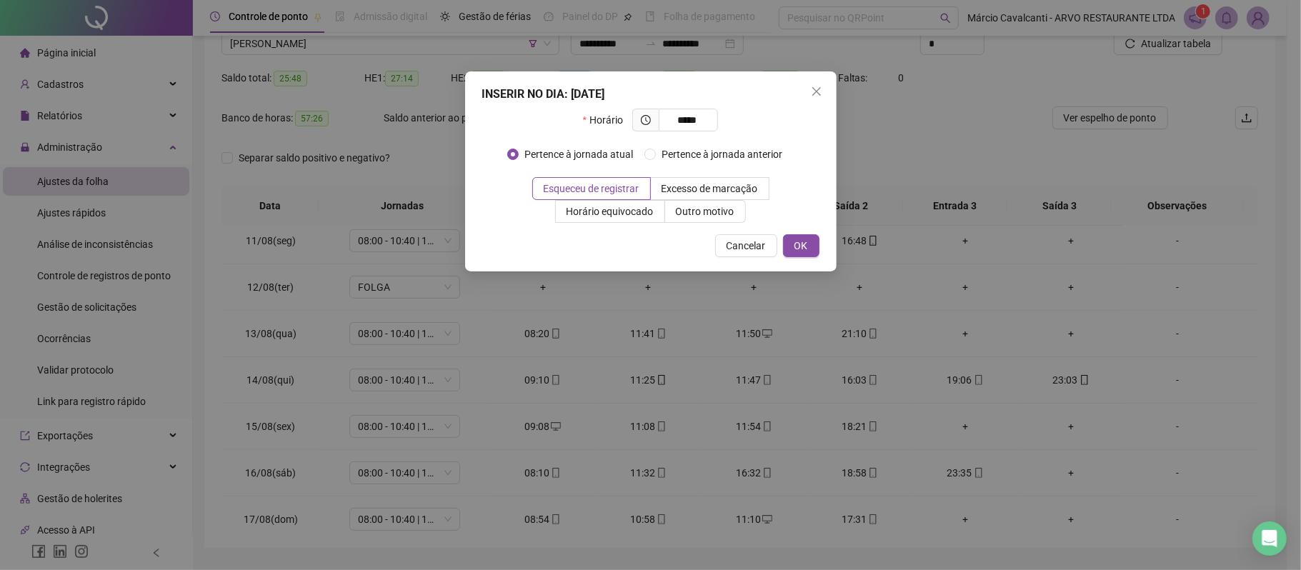
type input "*****"
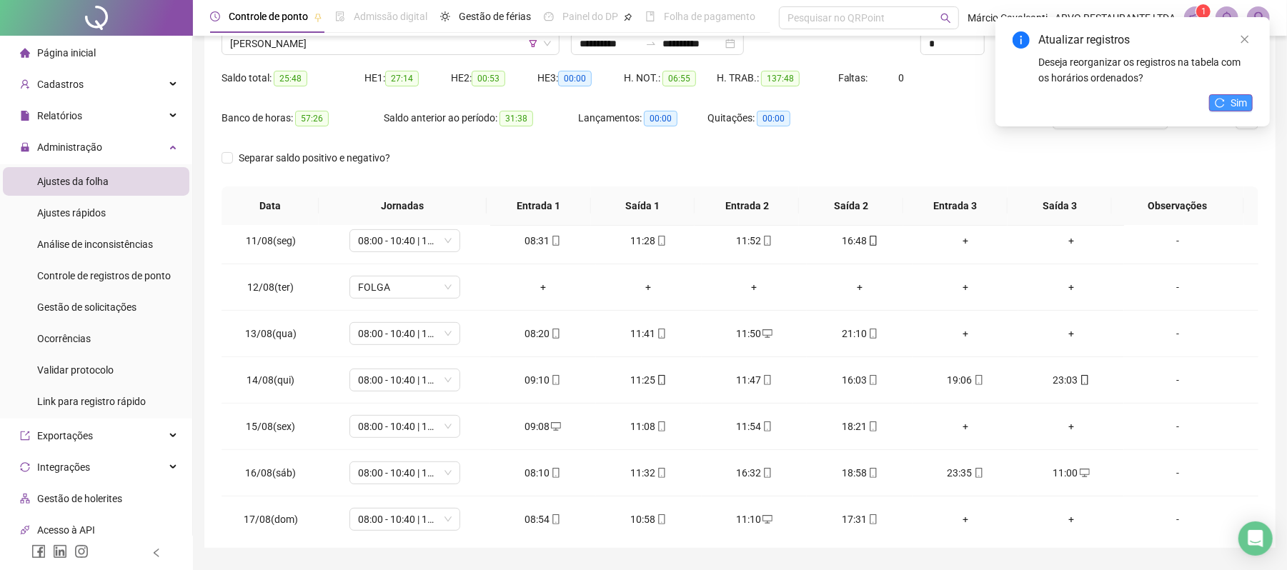
click at [1224, 98] on icon "reload" at bounding box center [1220, 103] width 10 height 10
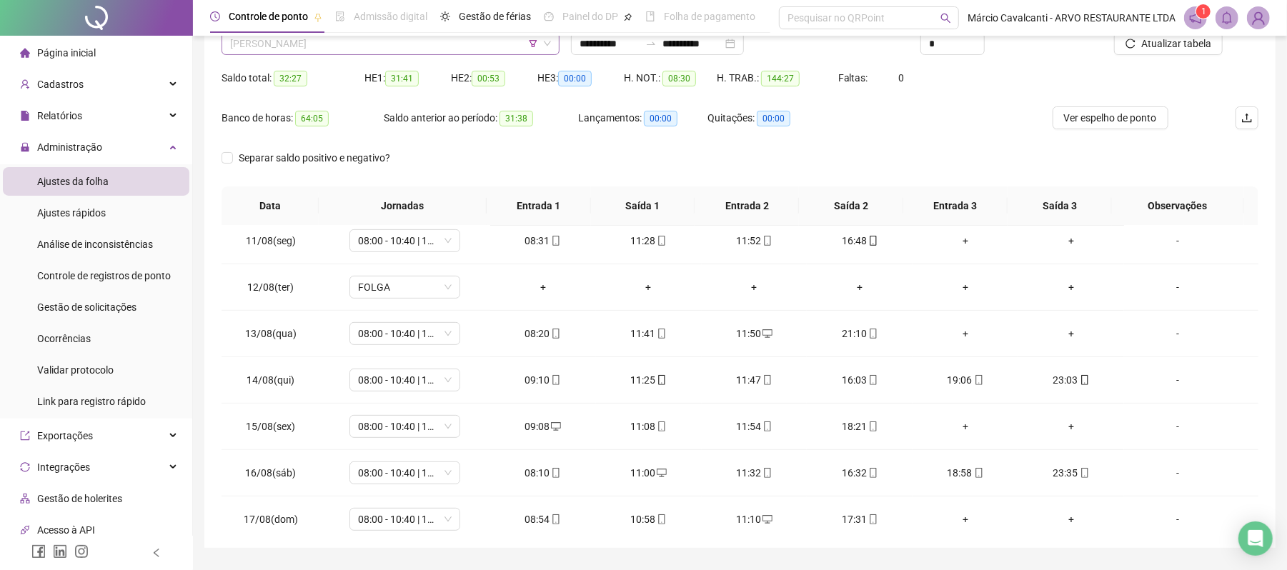
click at [379, 38] on span "[PERSON_NAME]" at bounding box center [390, 43] width 321 height 21
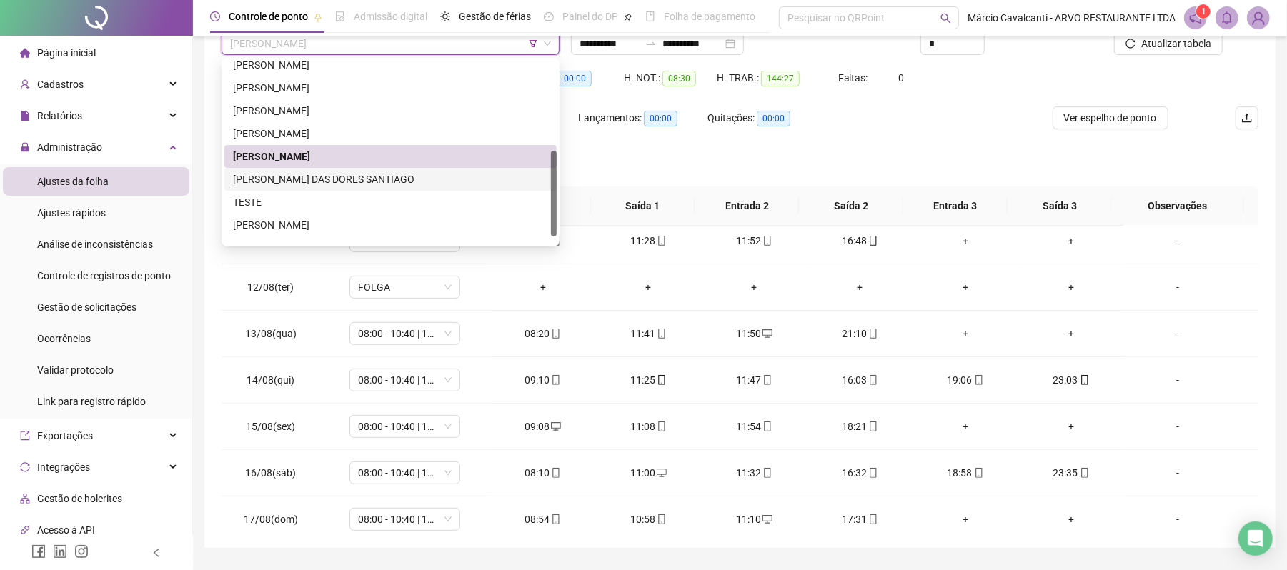
click at [319, 178] on div "[PERSON_NAME] DAS DORES SANTIAGO" at bounding box center [390, 180] width 315 height 16
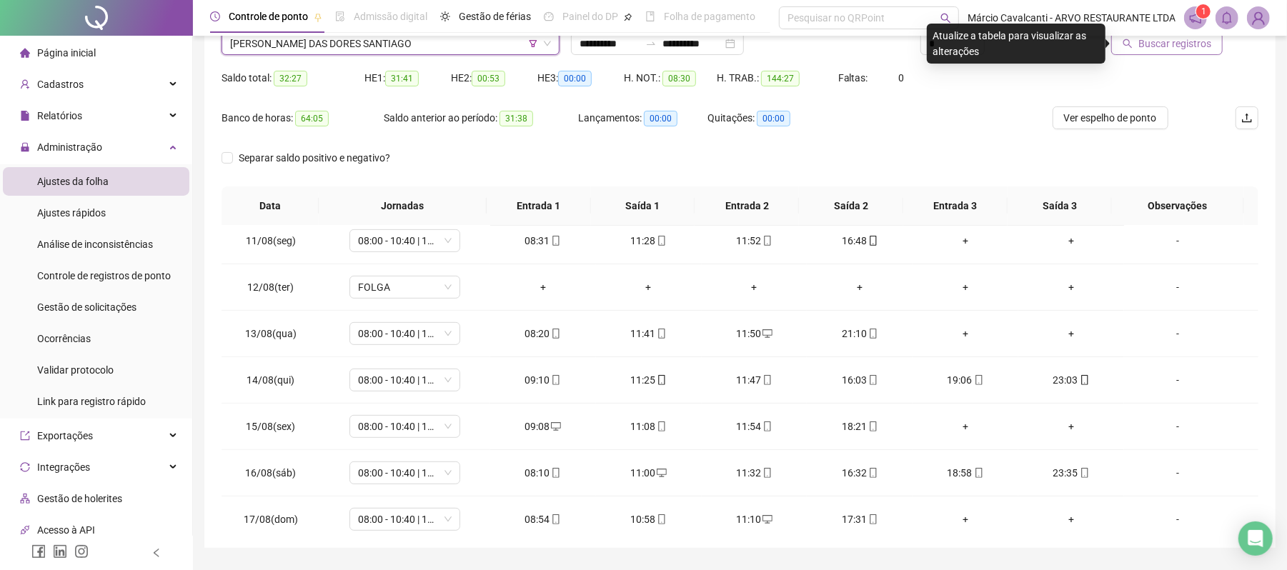
click at [1170, 46] on span "Buscar registros" at bounding box center [1175, 44] width 73 height 16
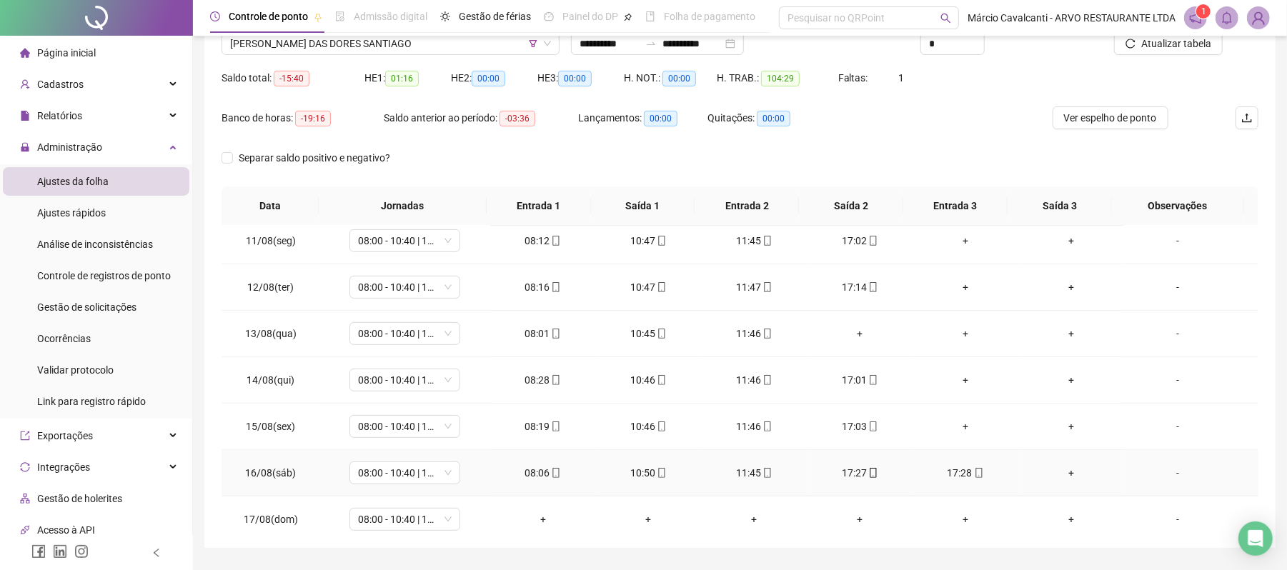
click at [953, 476] on div "17:28" at bounding box center [965, 473] width 83 height 16
type input "**********"
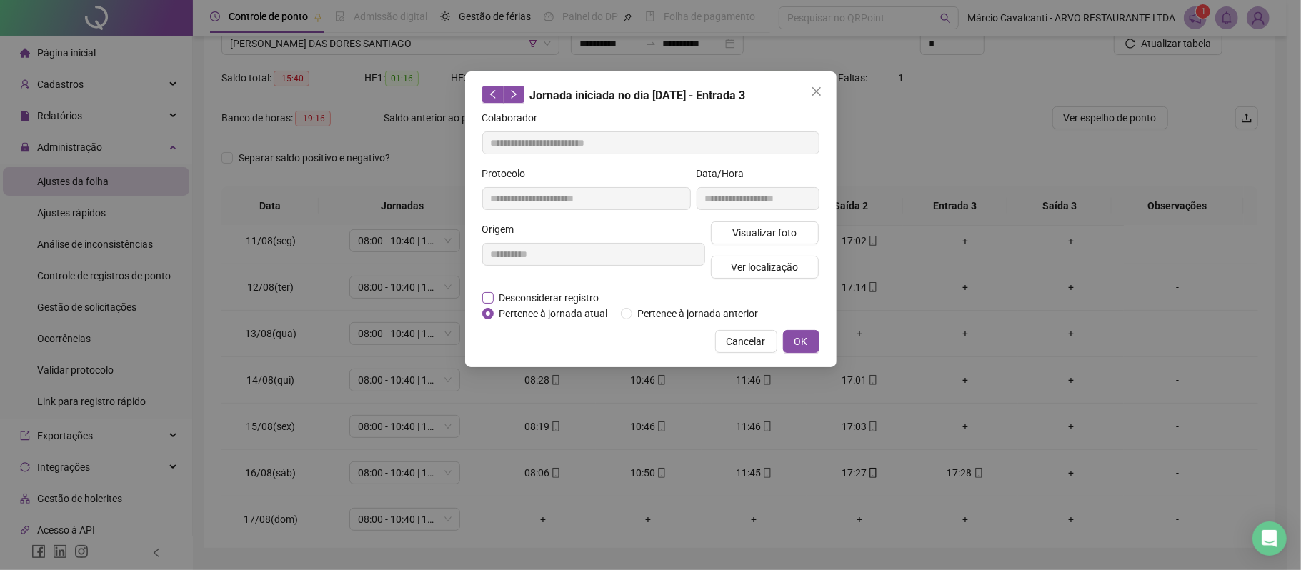
click at [565, 290] on span "Desconsiderar registro" at bounding box center [549, 298] width 111 height 16
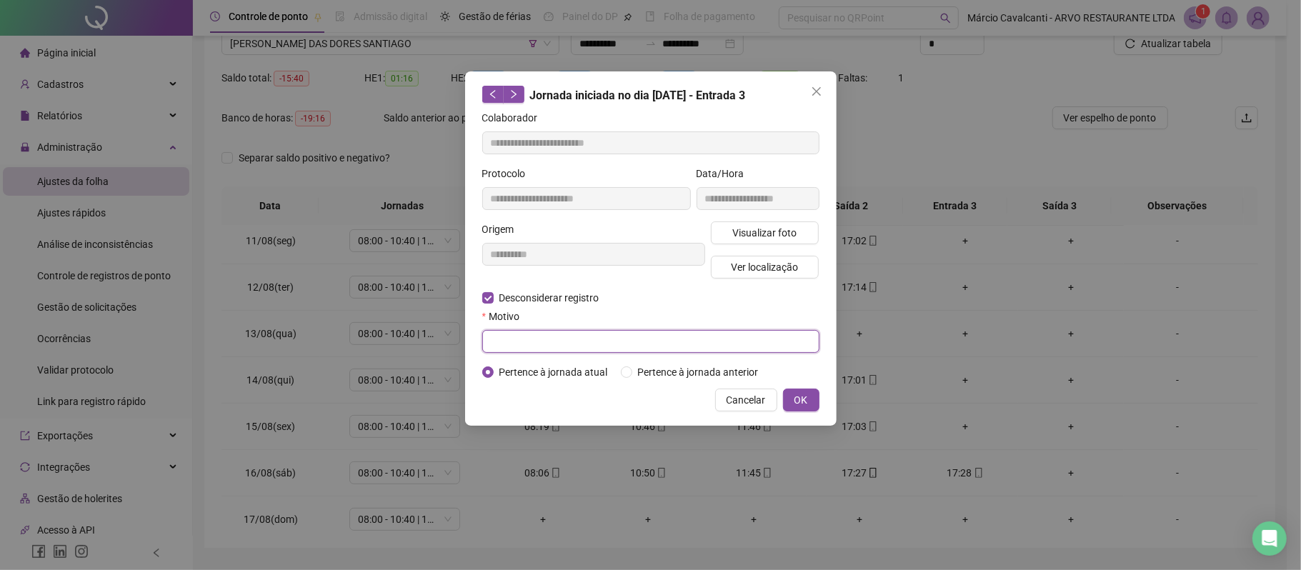
click at [540, 344] on input "text" at bounding box center [650, 341] width 337 height 23
type input "****"
click at [798, 403] on span "OK" at bounding box center [802, 400] width 14 height 16
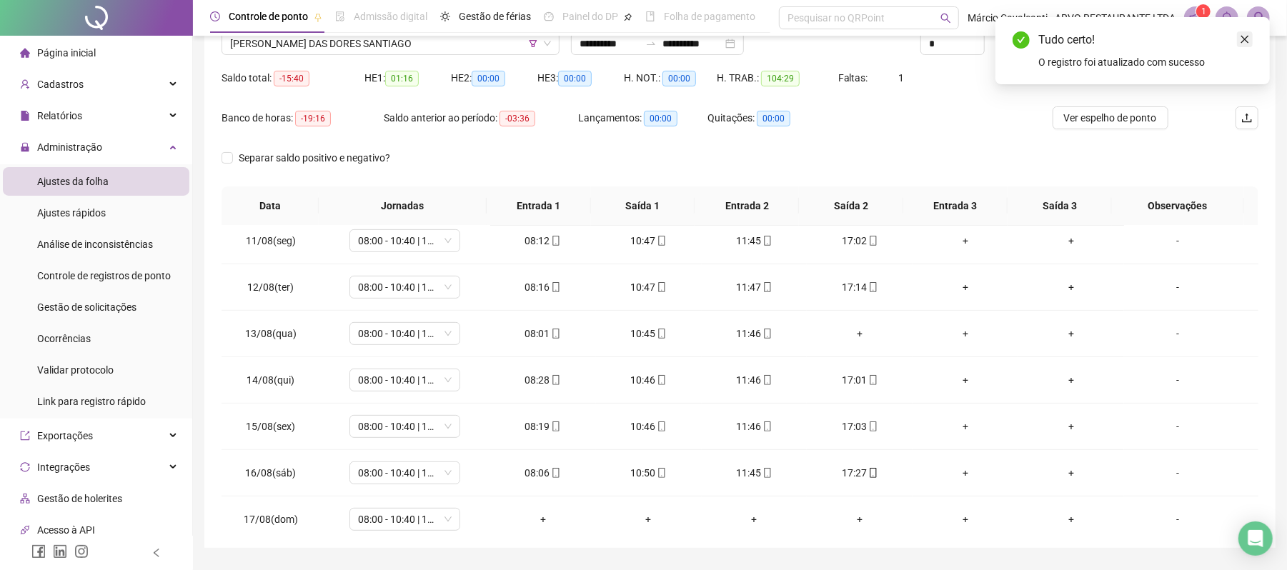
click at [1244, 41] on icon "close" at bounding box center [1245, 39] width 10 height 10
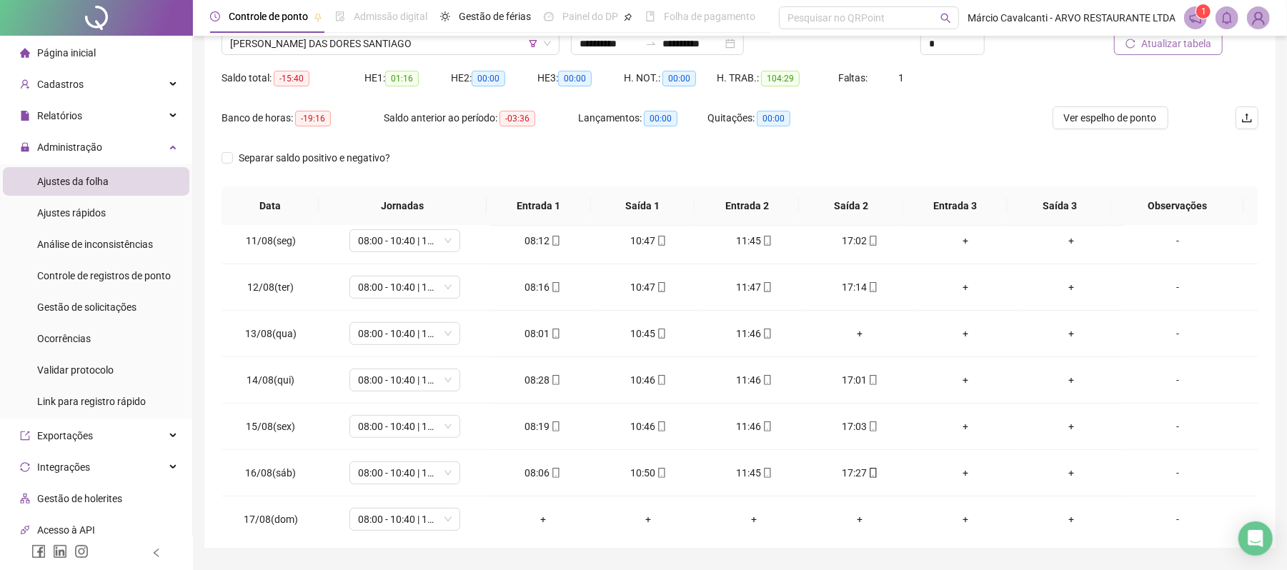
click at [1190, 46] on span "Atualizar tabela" at bounding box center [1176, 44] width 70 height 16
click at [855, 337] on div "+" at bounding box center [859, 334] width 83 height 16
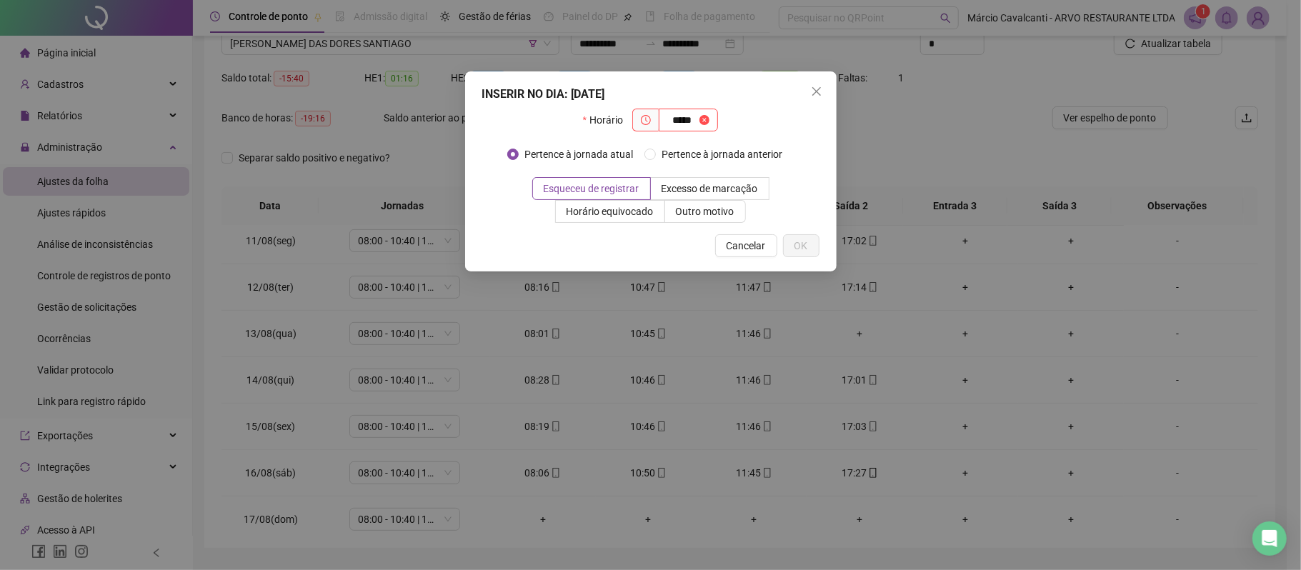
type input "*****"
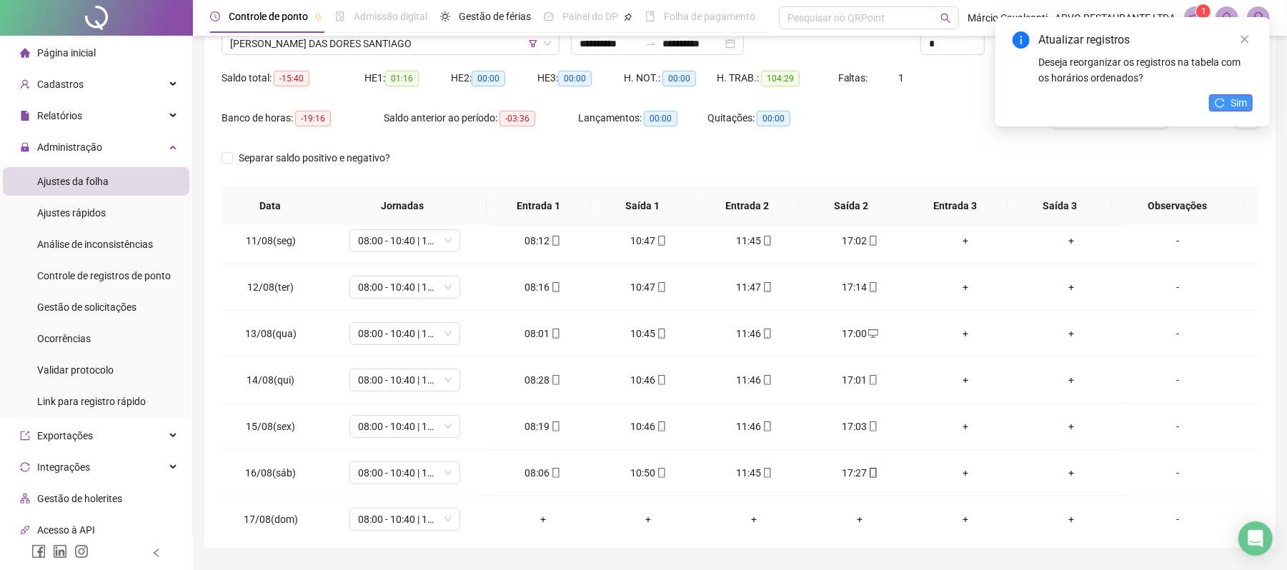
click at [1224, 100] on icon "reload" at bounding box center [1220, 103] width 10 height 10
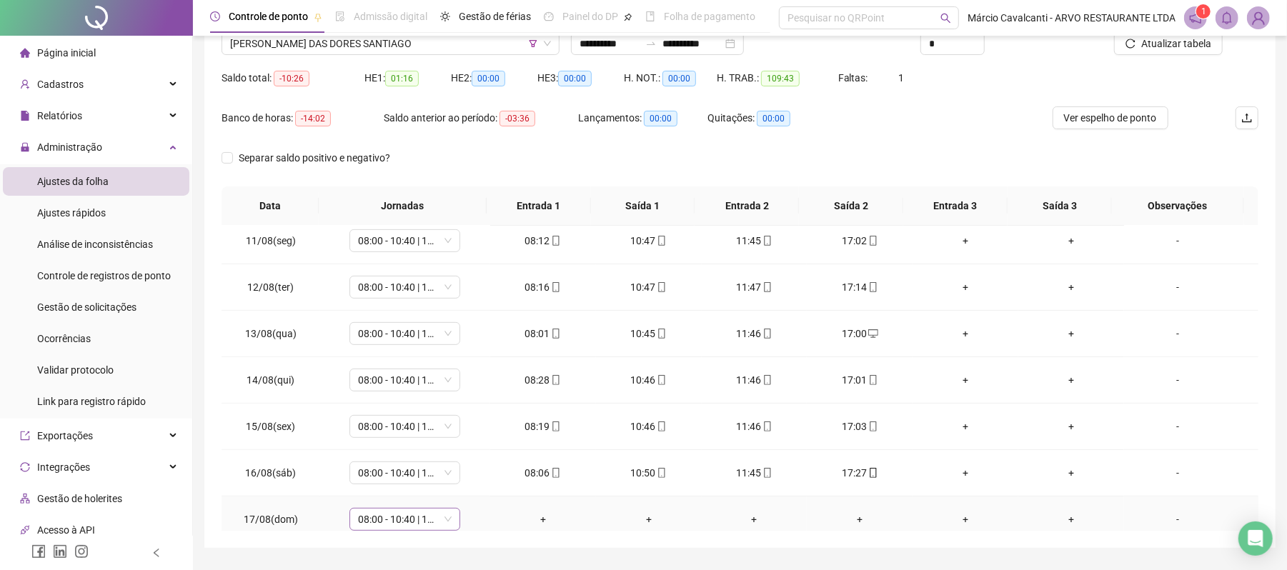
click at [410, 527] on span "08:00 - 10:40 | 11:40 - 17:00" at bounding box center [405, 519] width 94 height 21
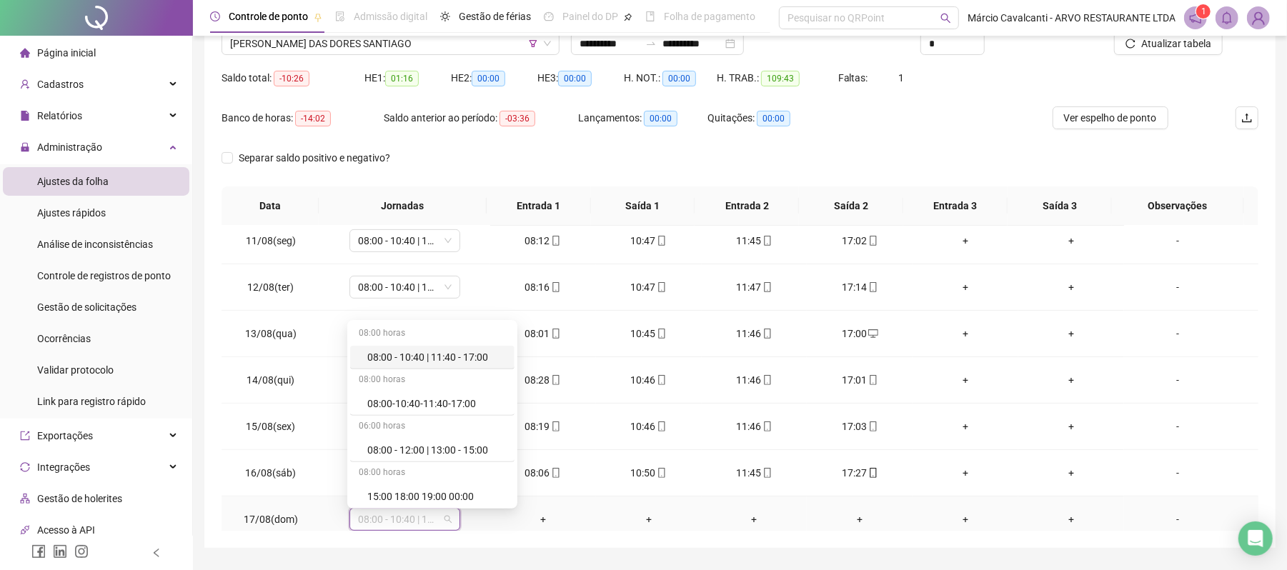
scroll to position [475, 0]
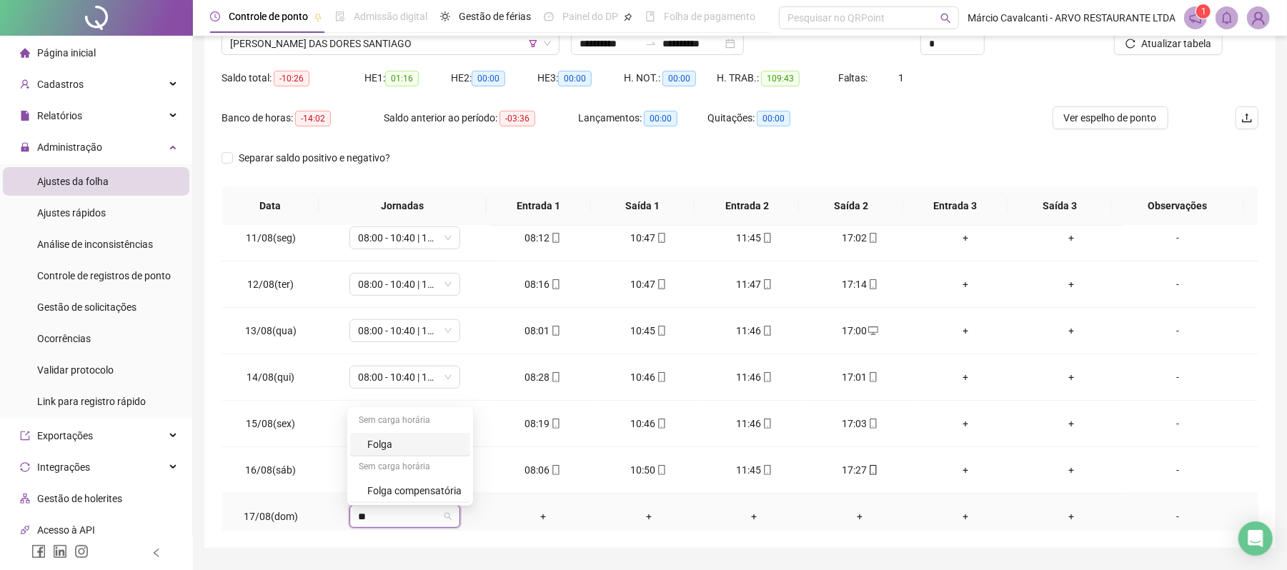
type input "***"
click at [445, 443] on div "Folga" at bounding box center [414, 445] width 94 height 16
click at [465, 480] on span "Sim" at bounding box center [470, 483] width 16 height 16
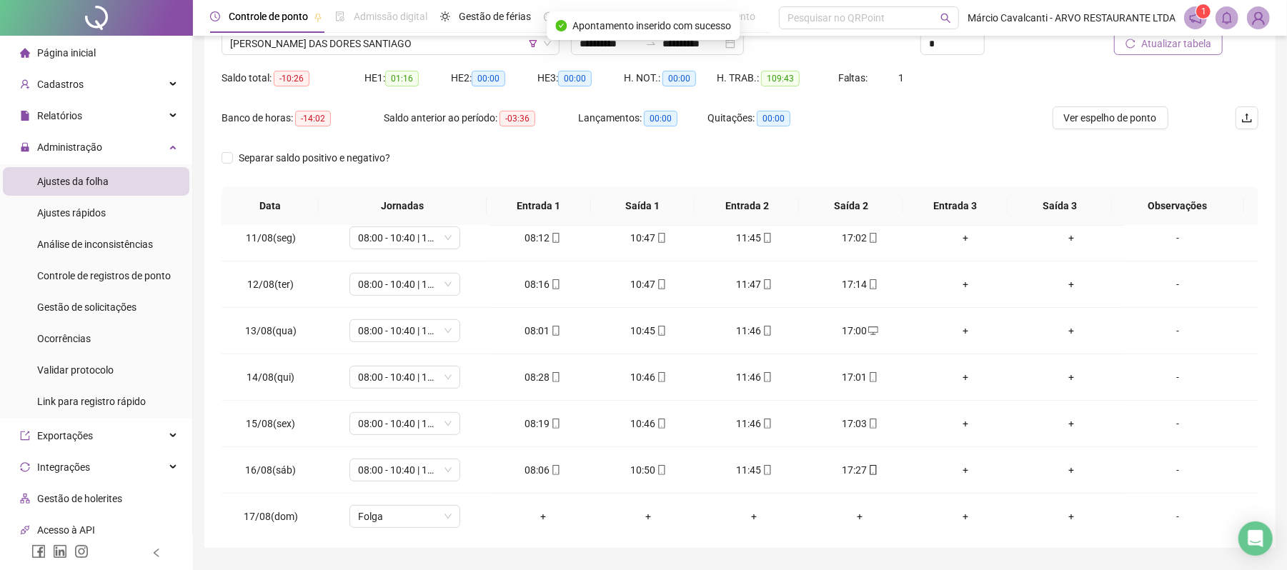
click at [1156, 49] on span "Atualizar tabela" at bounding box center [1176, 44] width 70 height 16
click at [357, 46] on span "[PERSON_NAME] DAS DORES SANTIAGO" at bounding box center [390, 43] width 321 height 21
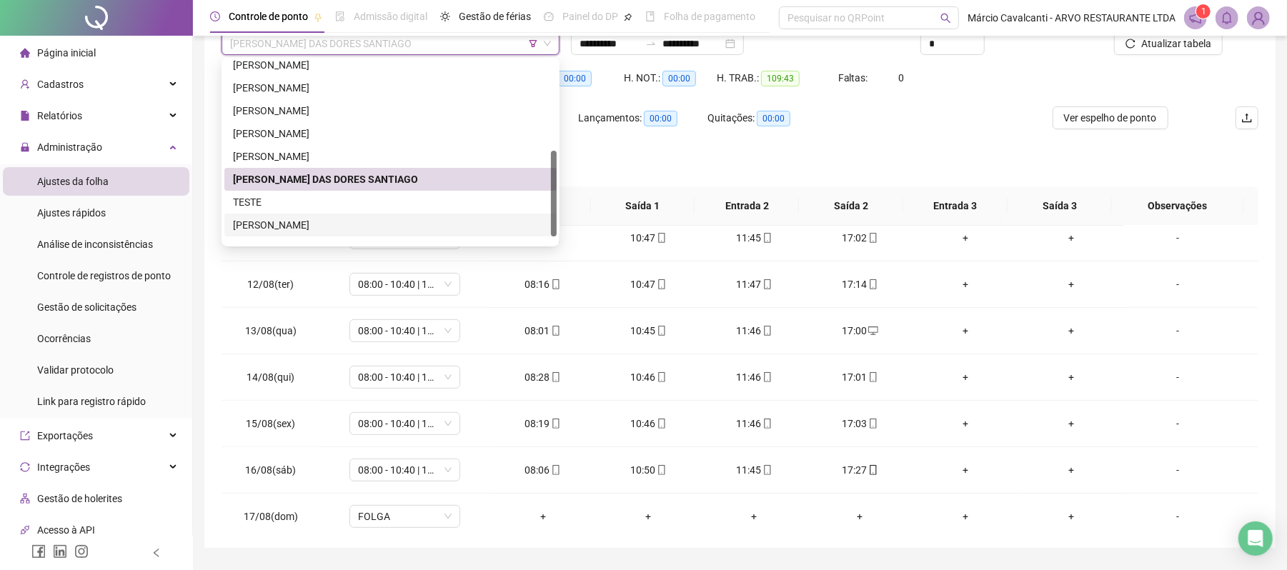
scroll to position [206, 0]
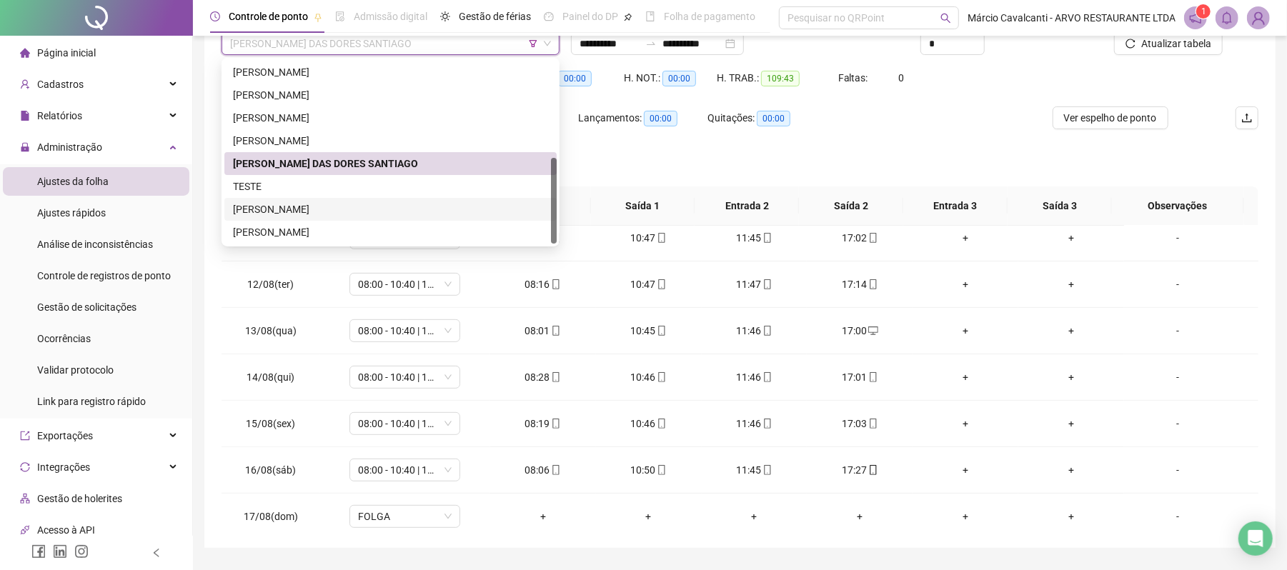
click at [302, 200] on div "[PERSON_NAME]" at bounding box center [390, 209] width 332 height 23
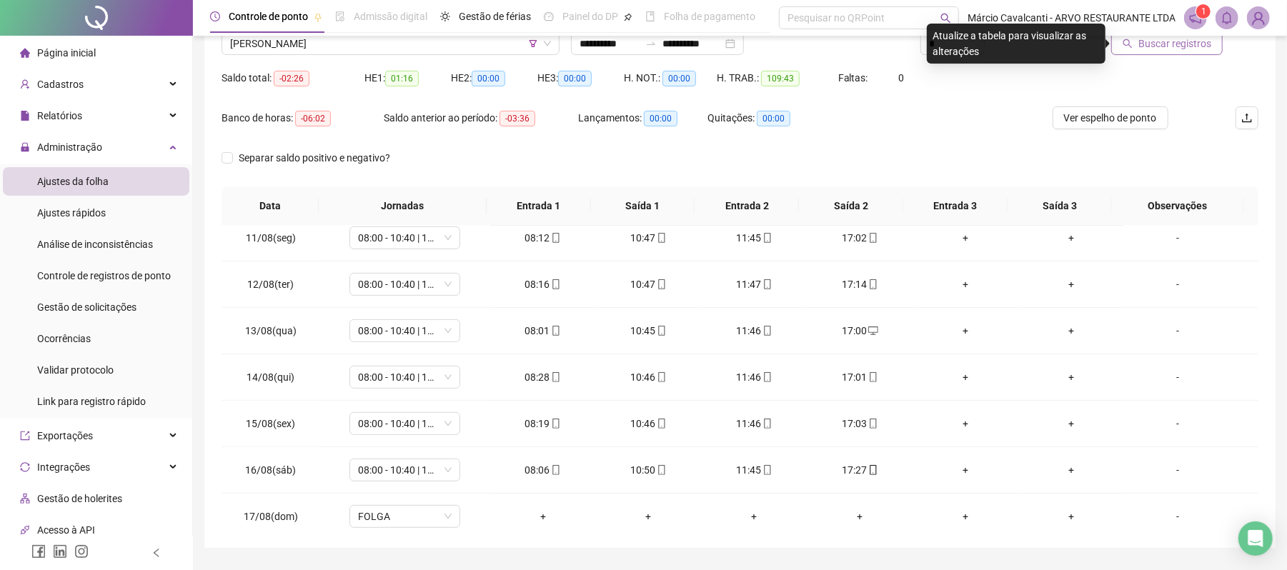
click at [1154, 44] on span "Buscar registros" at bounding box center [1175, 44] width 73 height 16
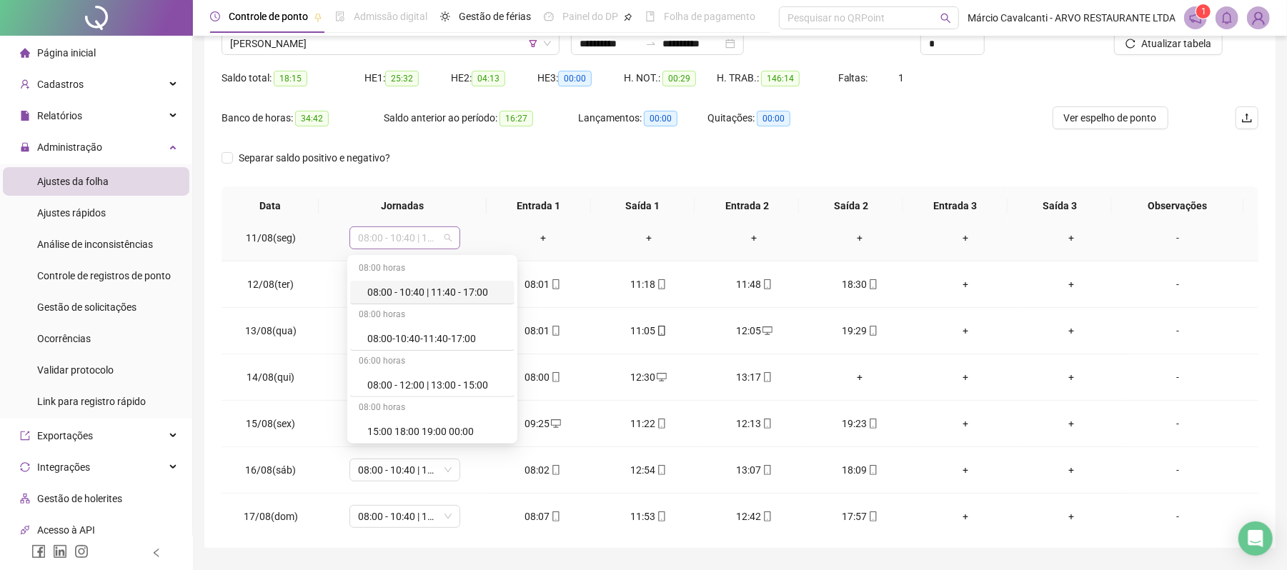
click at [430, 249] on span "08:00 - 10:40 | 11:40 - 17:00" at bounding box center [405, 237] width 94 height 21
type input "***"
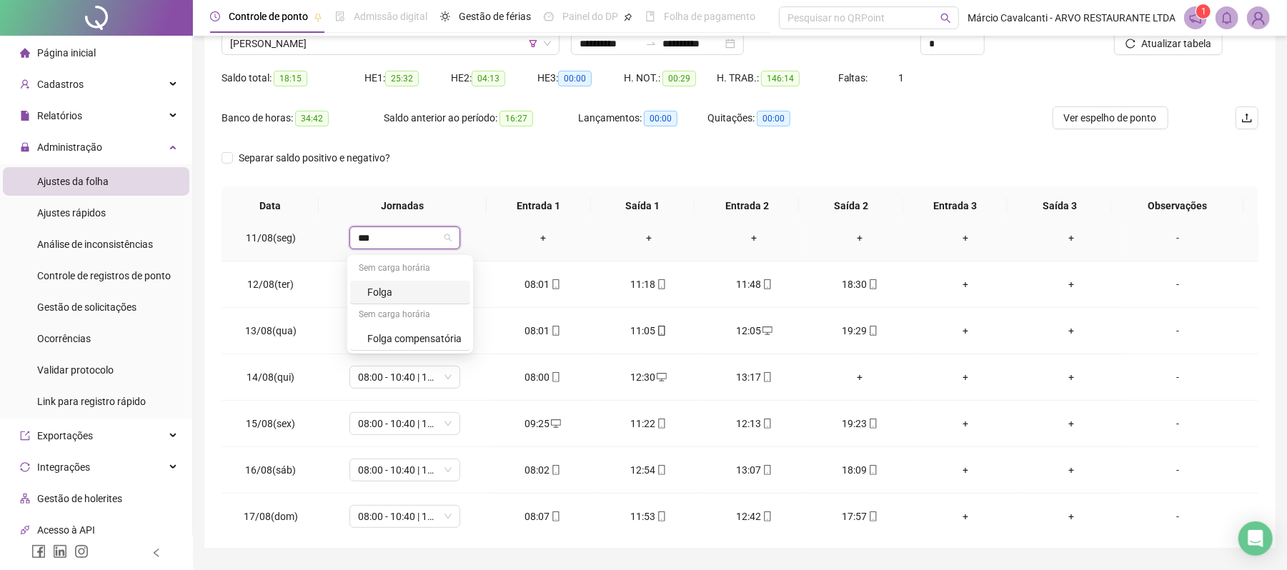
click at [407, 289] on div "Folga" at bounding box center [414, 292] width 94 height 16
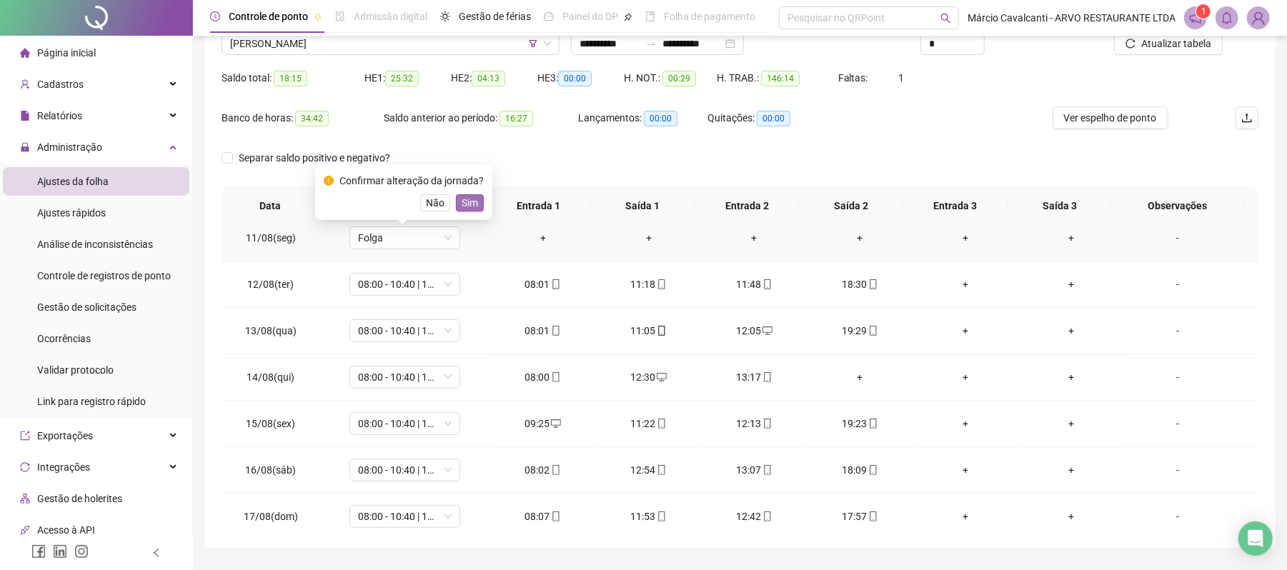
click at [465, 207] on span "Sim" at bounding box center [470, 203] width 16 height 16
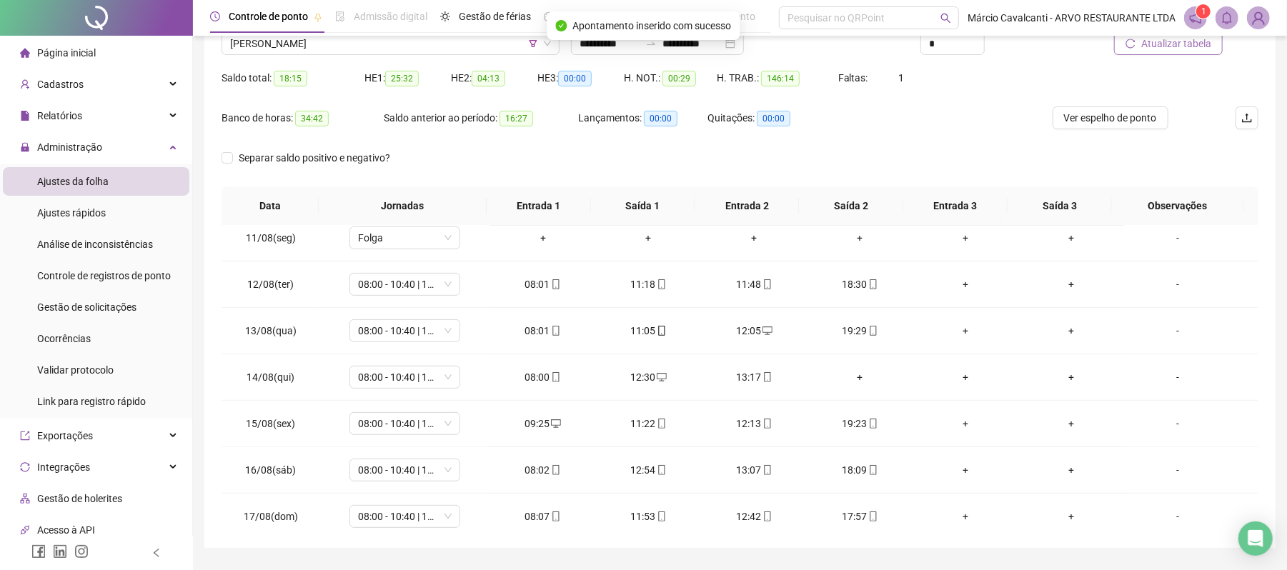
click at [1168, 47] on span "Atualizar tabela" at bounding box center [1176, 44] width 70 height 16
click at [861, 376] on div "+" at bounding box center [859, 378] width 83 height 16
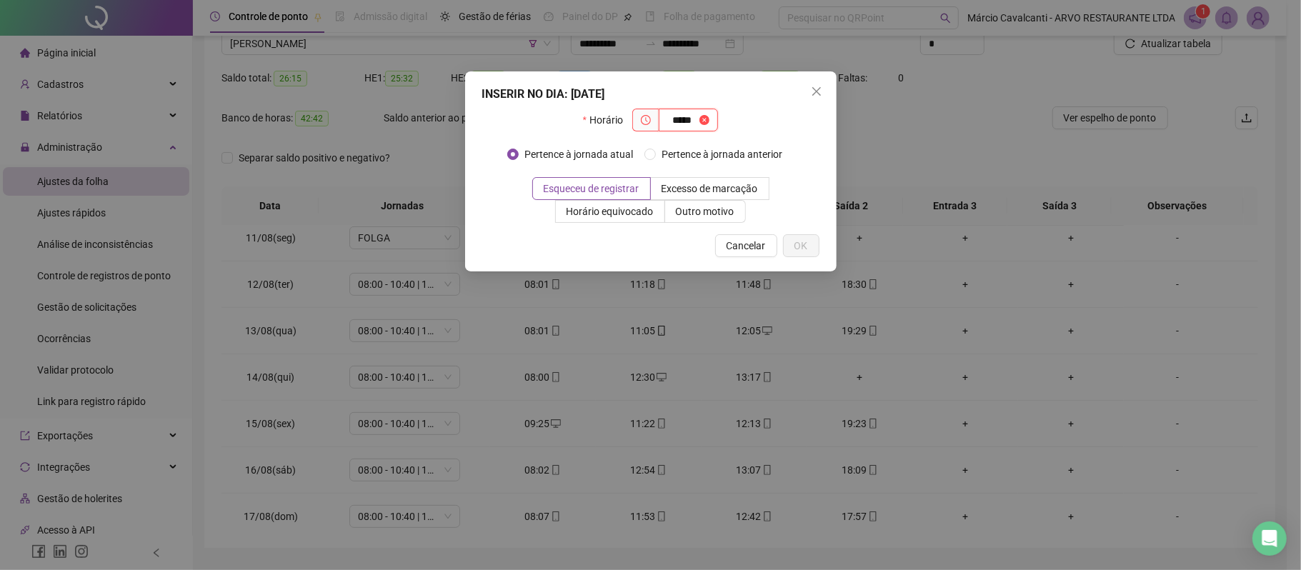
type input "*****"
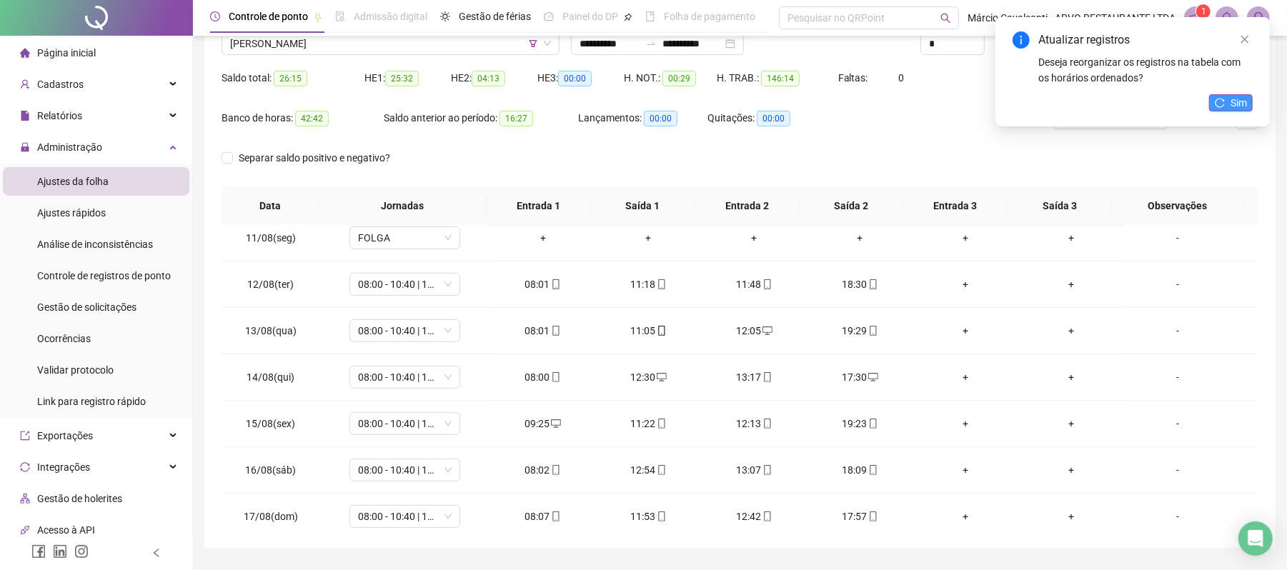
click at [1221, 99] on icon "reload" at bounding box center [1220, 102] width 9 height 9
